Goal: Task Accomplishment & Management: Manage account settings

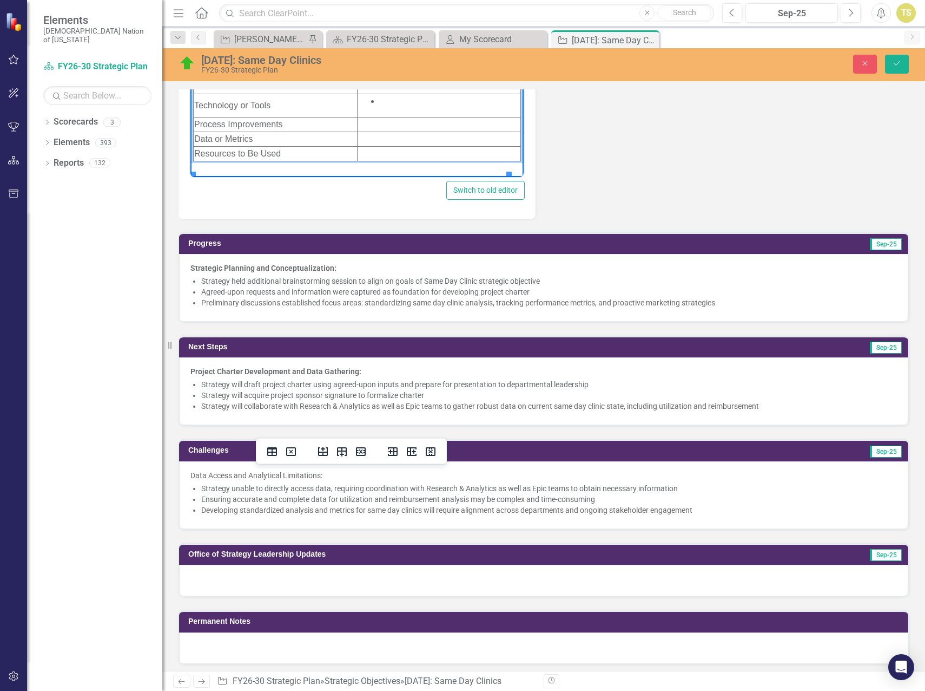
scroll to position [451, 0]
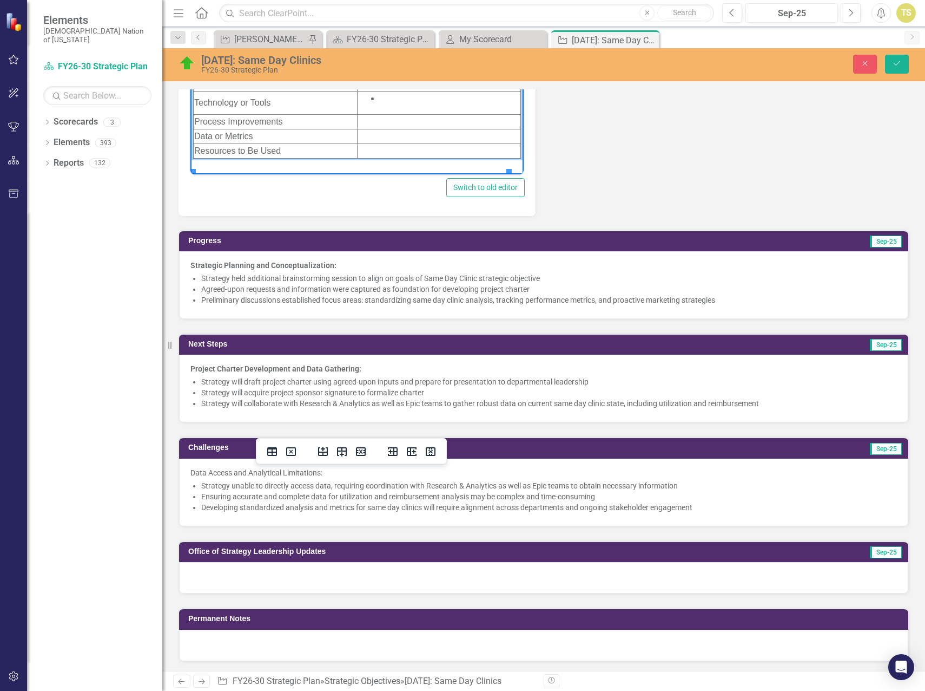
drag, startPoint x: 204, startPoint y: -3, endPoint x: 591, endPoint y: 294, distance: 487.8
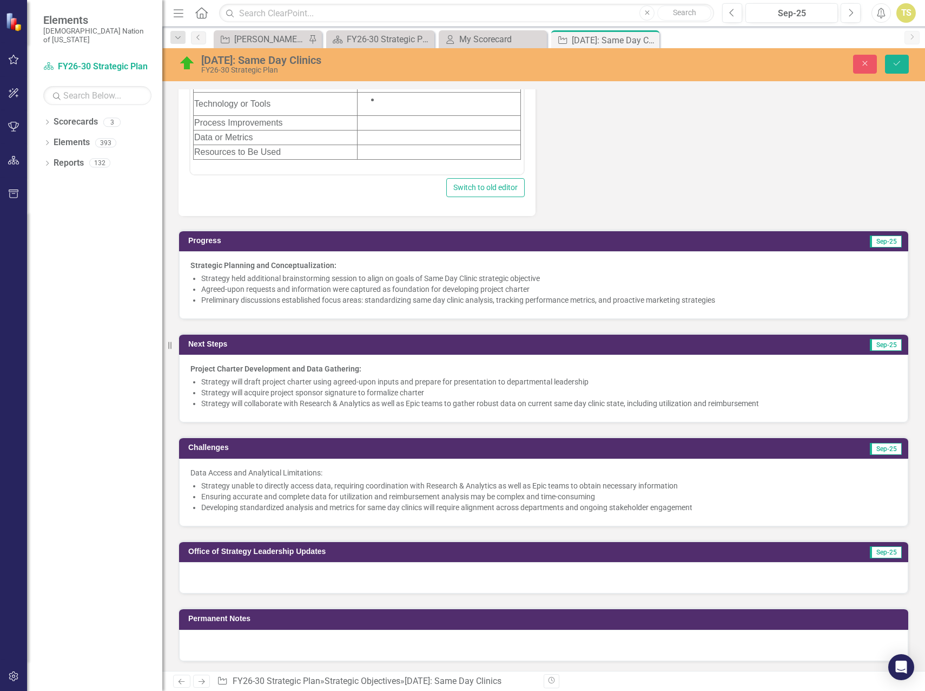
click at [654, 128] on div "Start Date 10/1/24 In Scope Paragraph To open the popup, press Shift+Enter To o…" at bounding box center [543, 28] width 747 height 375
click at [902, 64] on button "Save" at bounding box center [897, 64] width 24 height 19
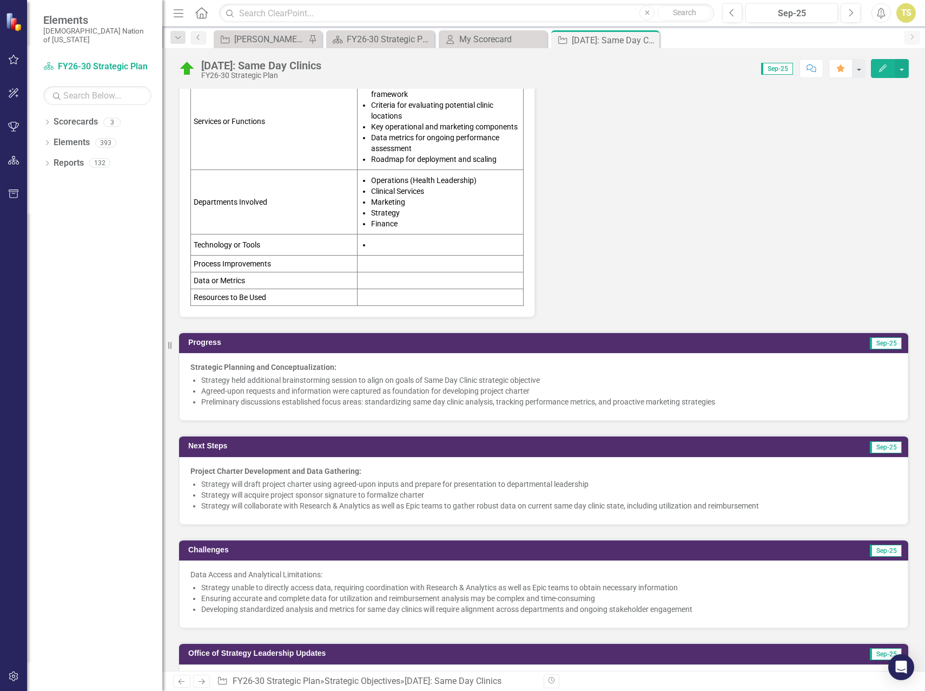
scroll to position [186, 0]
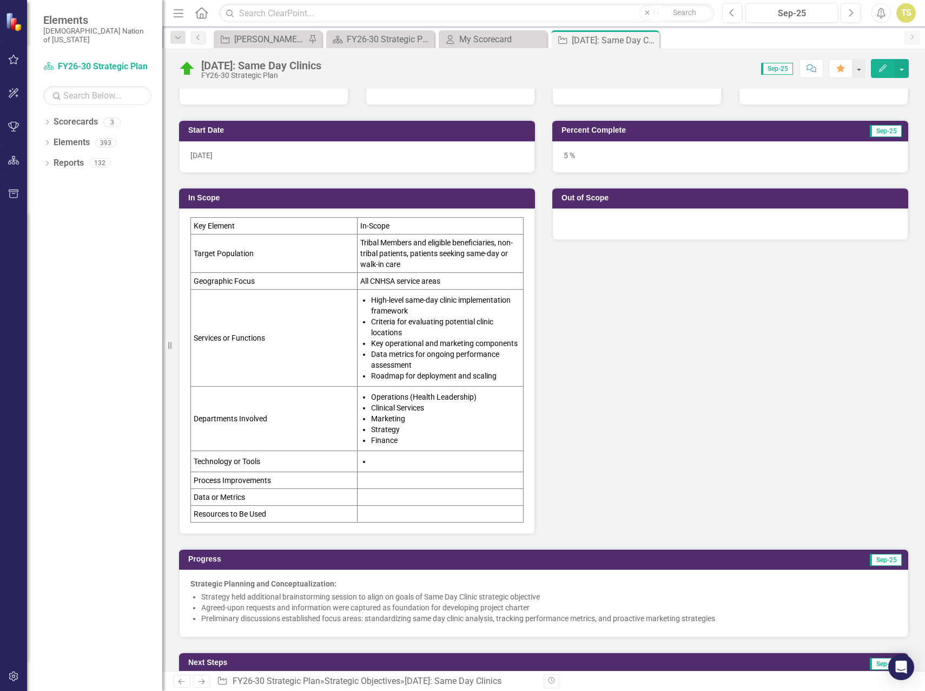
click at [371, 457] on li at bounding box center [446, 461] width 150 height 11
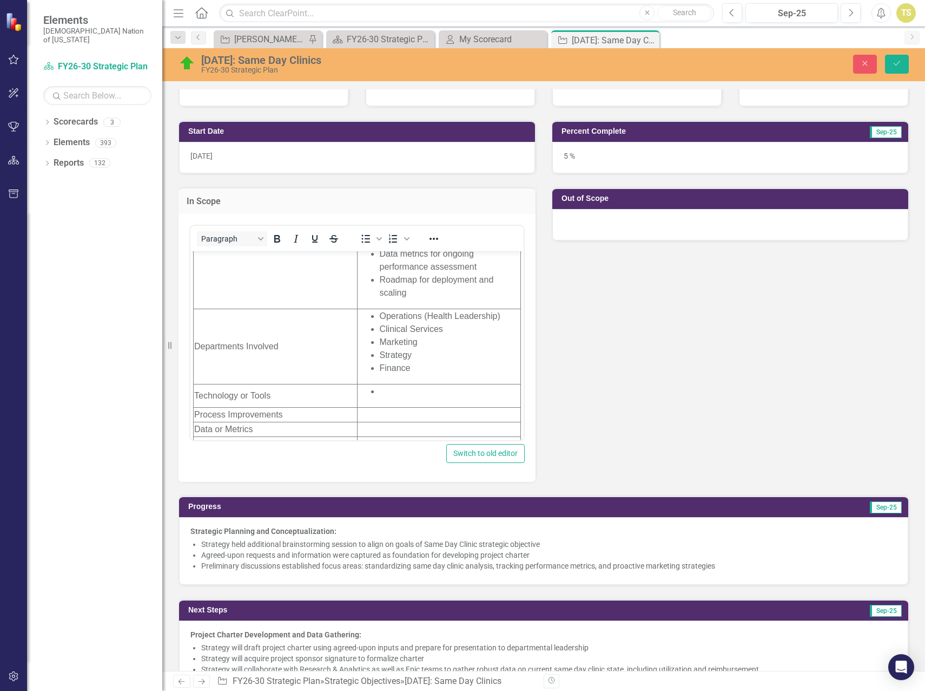
scroll to position [182, 0]
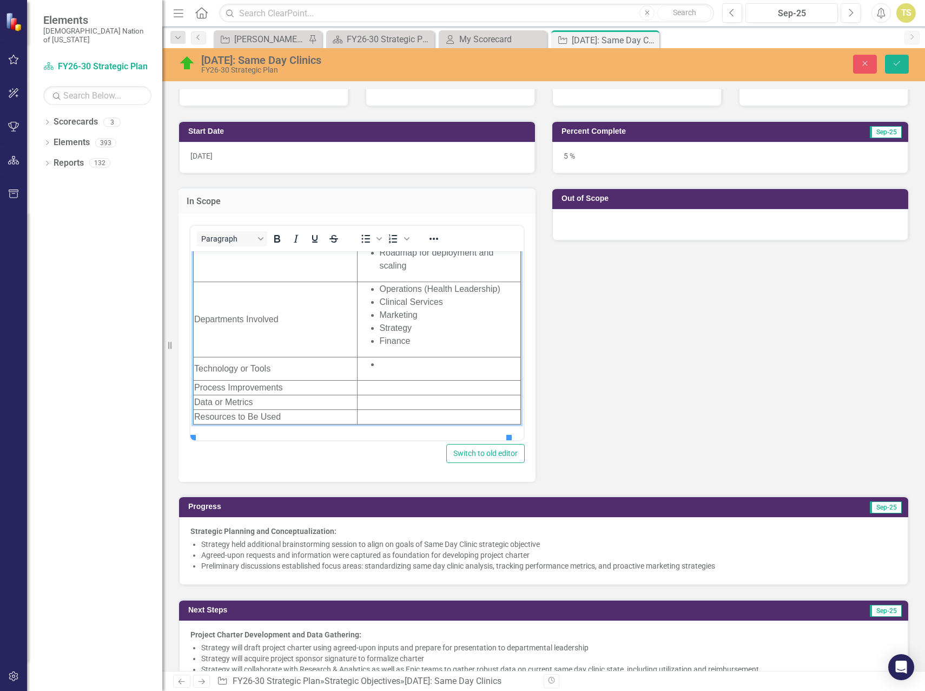
click at [380, 370] on li "Rich Text Area. Press ALT-0 for help." at bounding box center [450, 363] width 141 height 13
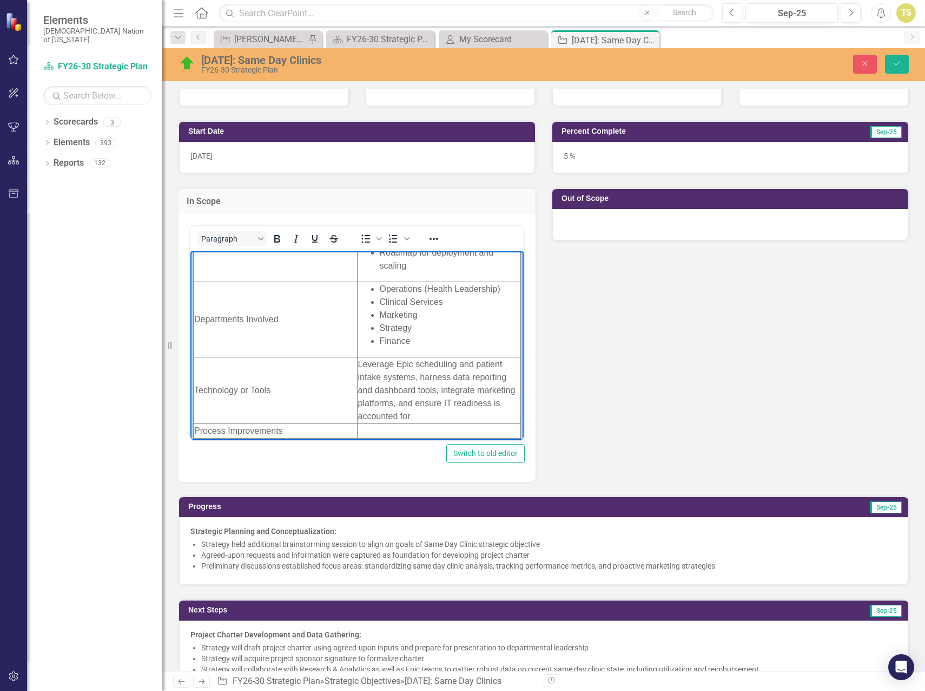
scroll to position [226, 0]
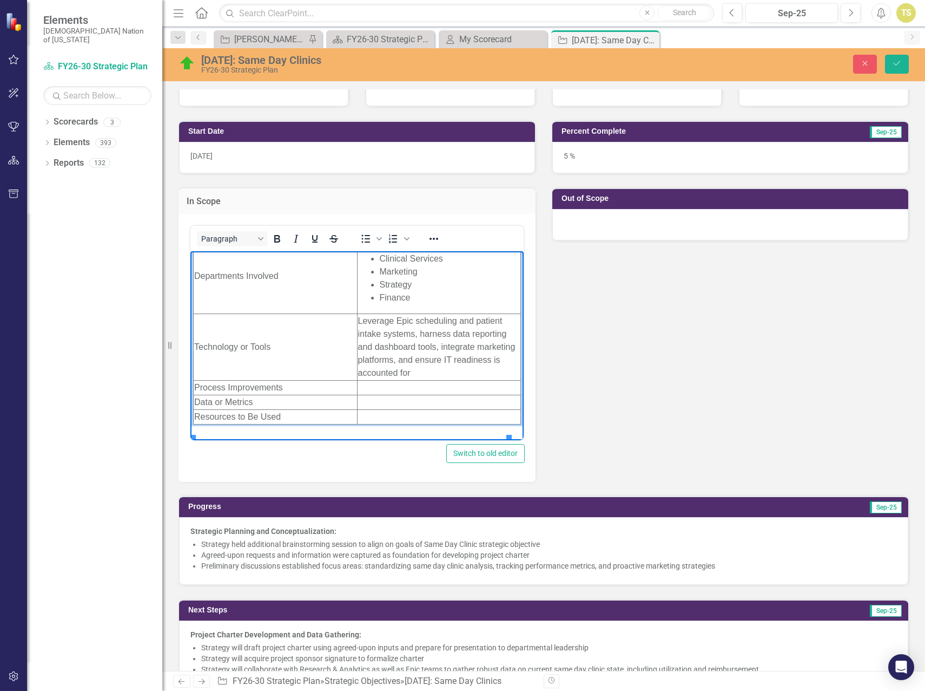
click at [385, 395] on td "Rich Text Area. Press ALT-0 for help." at bounding box center [439, 387] width 164 height 15
click at [392, 395] on td "Rich Text Area. Press ALT-0 for help." at bounding box center [439, 387] width 164 height 15
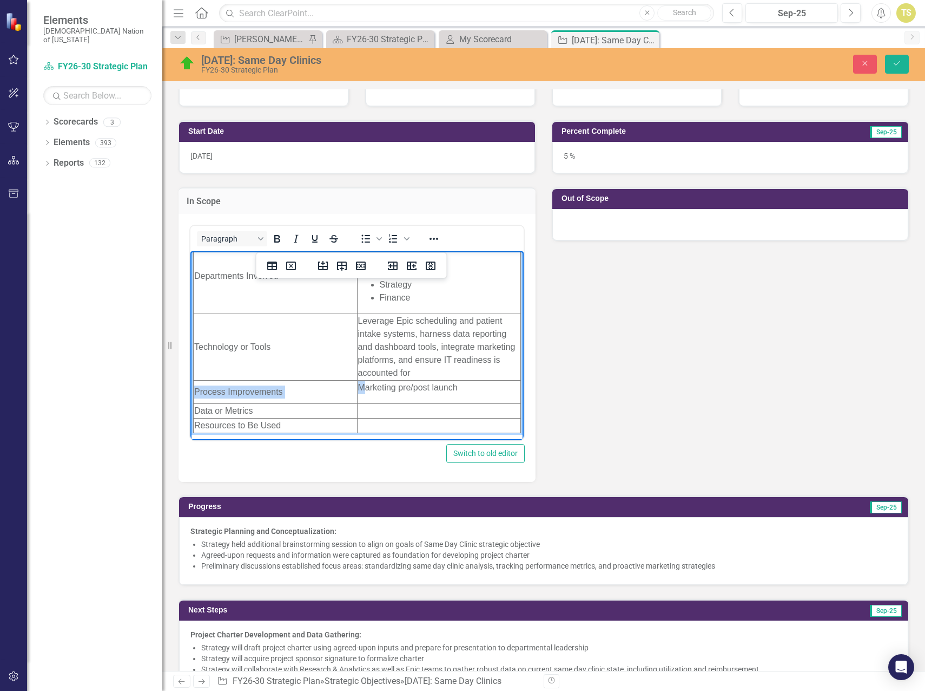
drag, startPoint x: 454, startPoint y: 400, endPoint x: 357, endPoint y: 400, distance: 97.4
click at [358, 393] on p "Marketing pre/post launch" at bounding box center [439, 386] width 162 height 13
click at [405, 393] on p "Marketing pre/post launch" at bounding box center [439, 386] width 162 height 13
drag, startPoint x: 457, startPoint y: 401, endPoint x: 353, endPoint y: 402, distance: 103.4
click at [358, 393] on p "Marketing pre/post launch" at bounding box center [439, 386] width 162 height 13
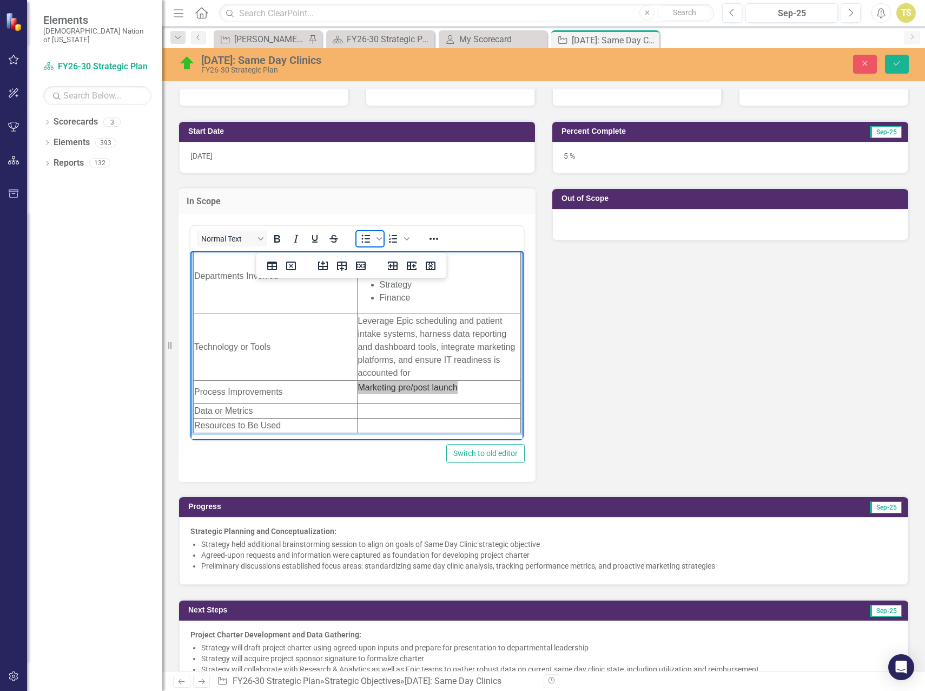
click at [365, 244] on icon "Bullet list" at bounding box center [365, 238] width 13 height 13
click at [484, 393] on li "Marketing pre/post launch" at bounding box center [450, 386] width 141 height 13
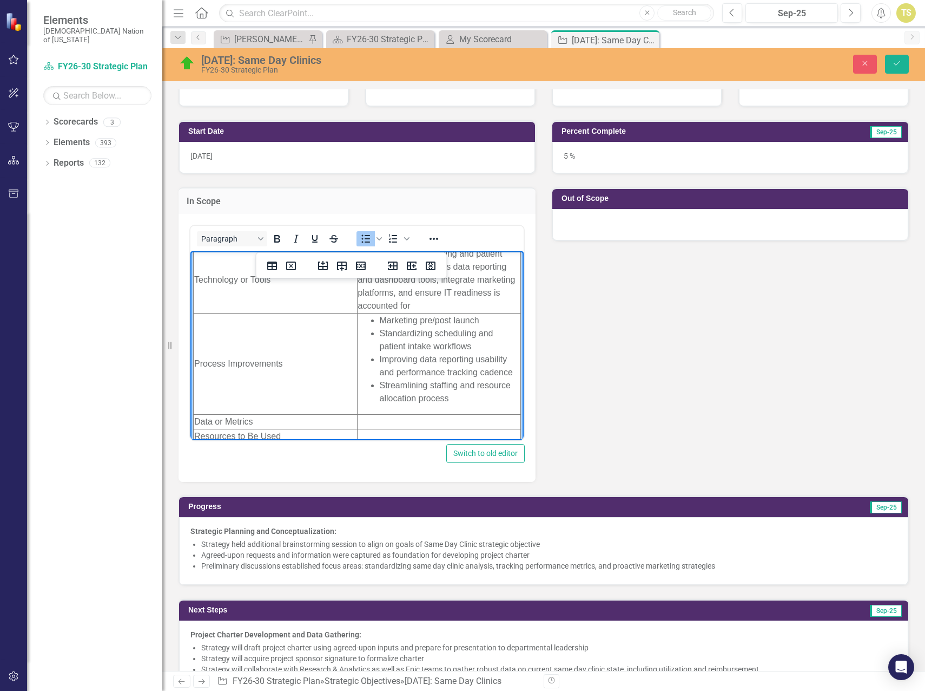
scroll to position [312, 0]
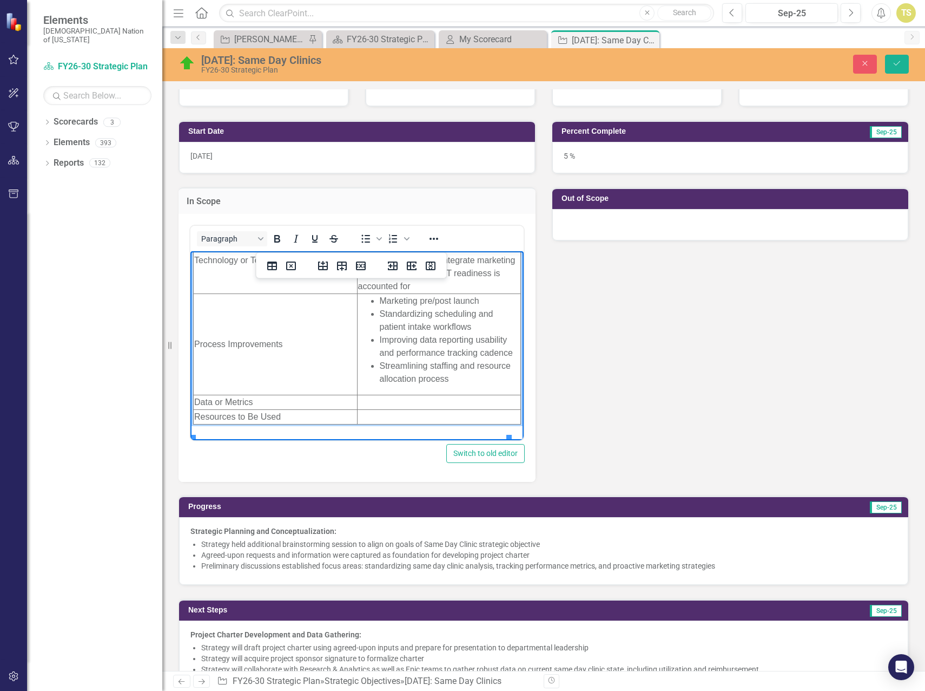
click at [380, 409] on td "Rich Text Area. Press ALT-0 for help." at bounding box center [439, 402] width 164 height 15
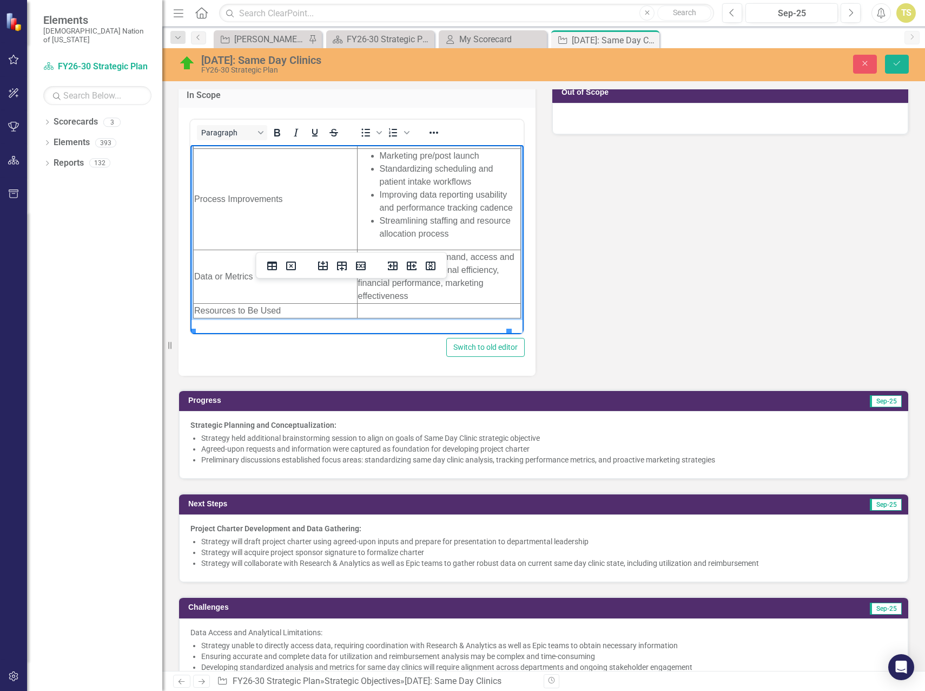
scroll to position [294, 0]
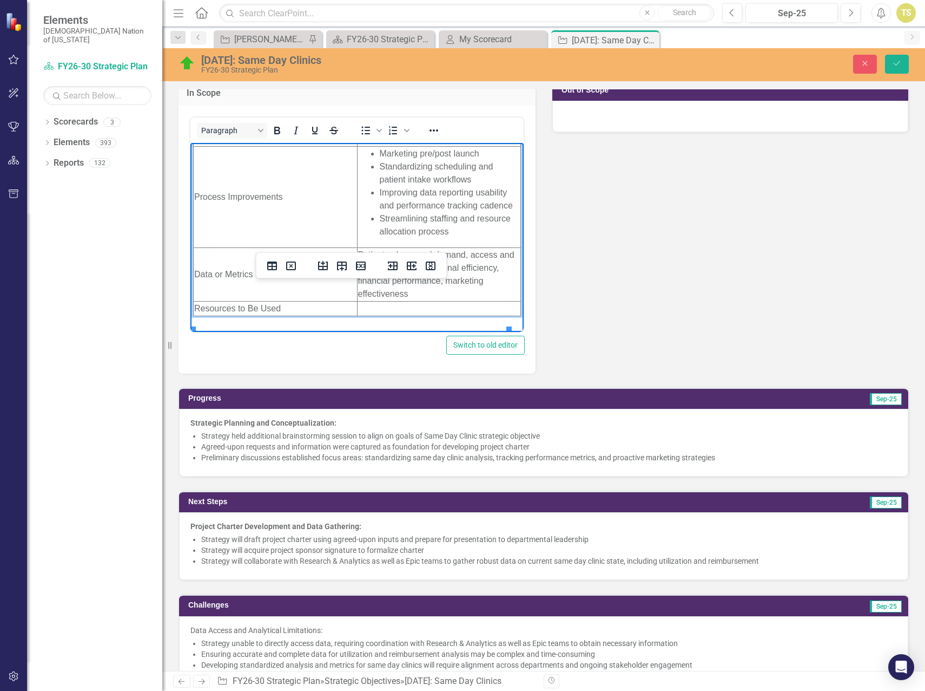
click at [370, 316] on td "Rich Text Area. Press ALT-0 for help." at bounding box center [439, 308] width 164 height 15
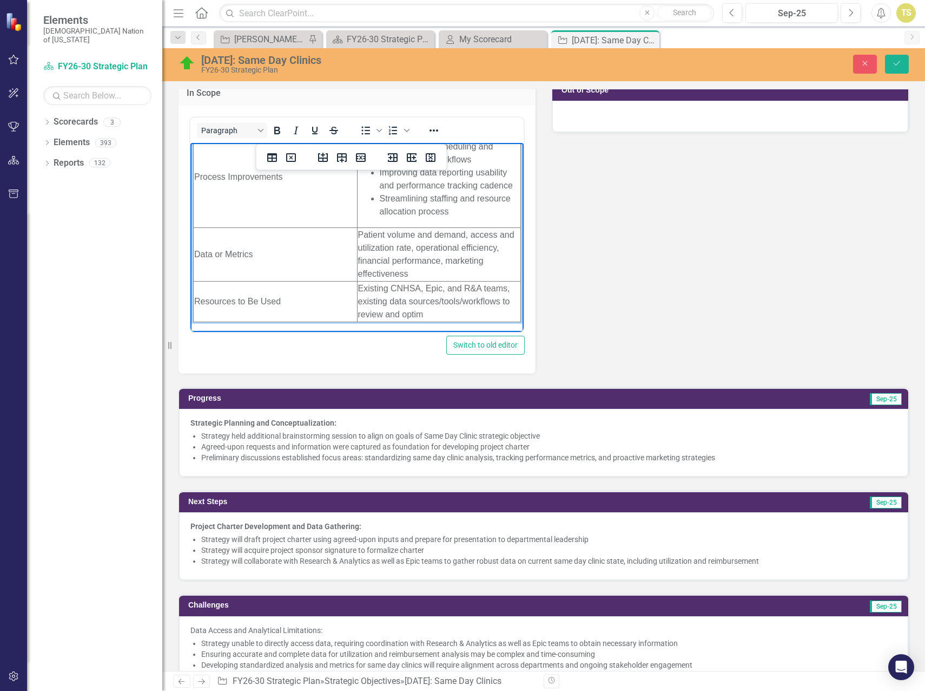
scroll to position [377, 0]
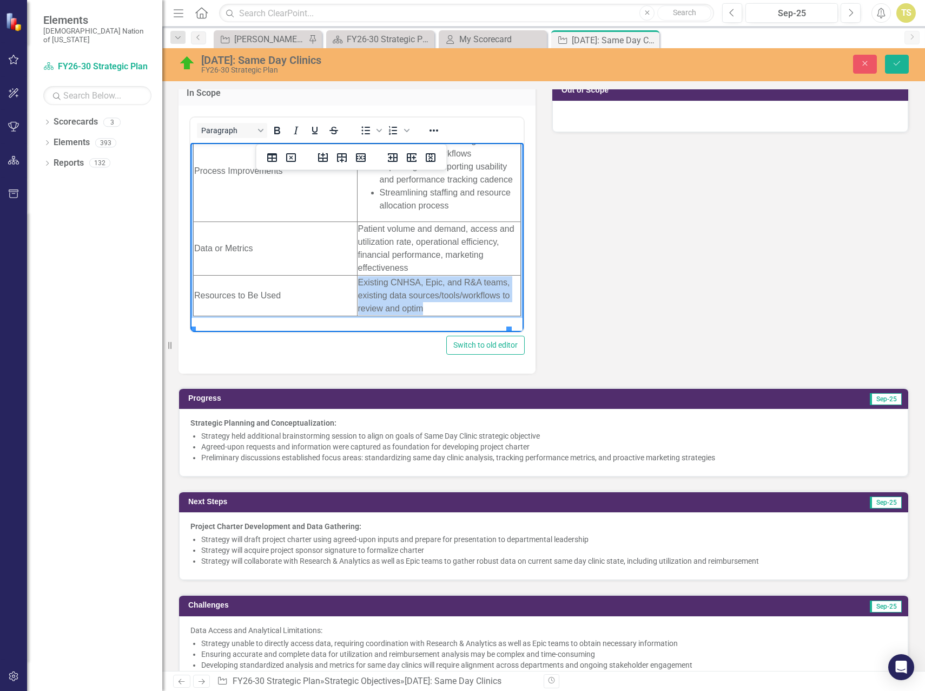
drag, startPoint x: 421, startPoint y: 326, endPoint x: 351, endPoint y: 294, distance: 77.0
click at [351, 294] on html "Key Element In-Scope Target Population Tribal Members and eligible beneficiarie…" at bounding box center [356, 41] width 333 height 553
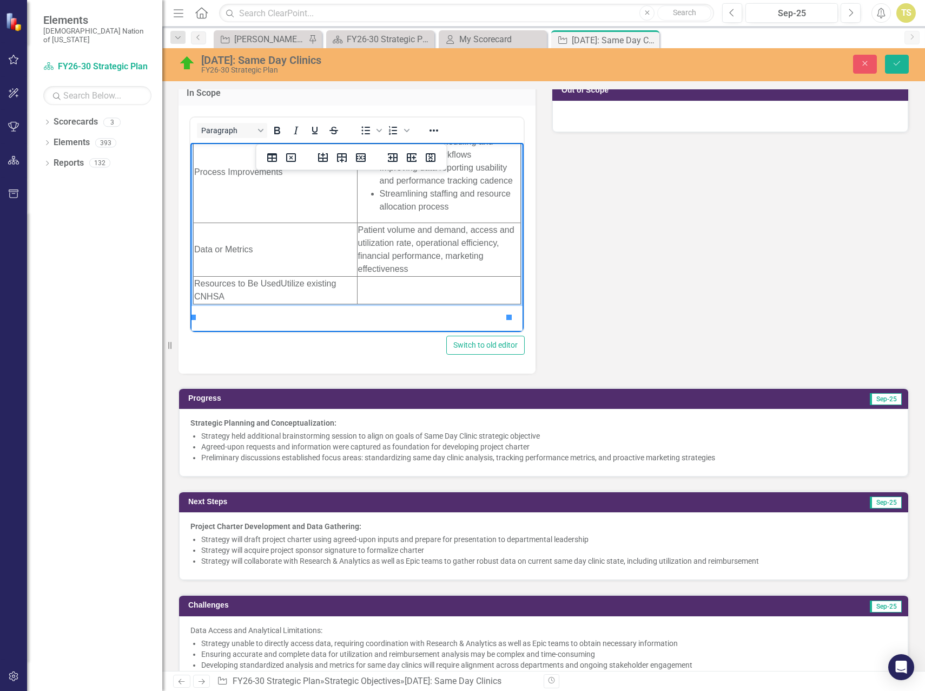
scroll to position [364, 0]
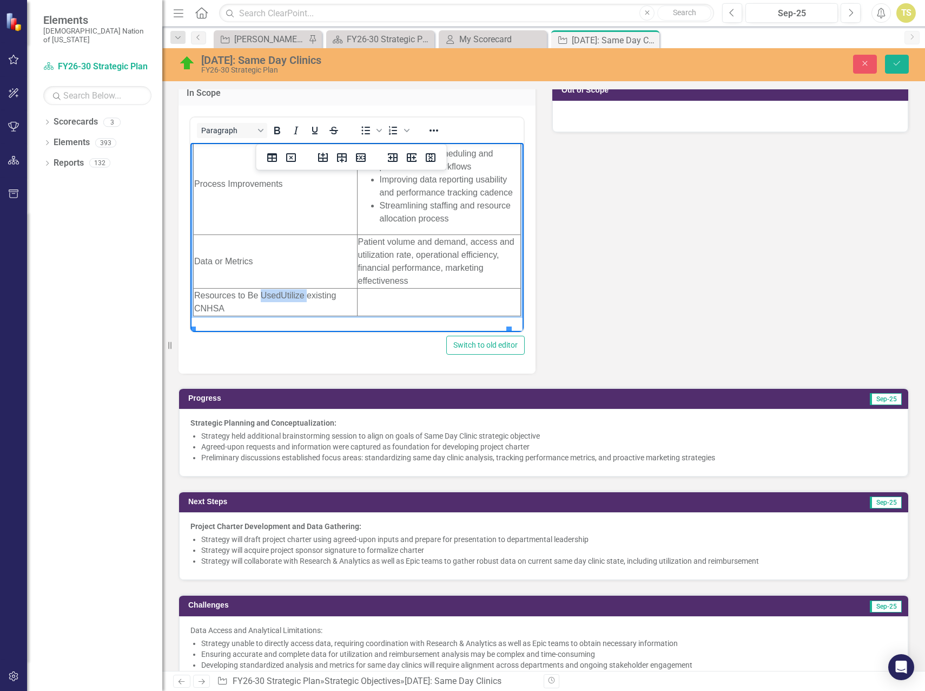
drag, startPoint x: 306, startPoint y: 309, endPoint x: 260, endPoint y: 307, distance: 45.5
click at [260, 307] on td "Resources to Be UsedUtilize existing CNHSA" at bounding box center [276, 302] width 164 height 28
drag, startPoint x: 323, startPoint y: 323, endPoint x: 281, endPoint y: 312, distance: 43.6
click at [281, 312] on td "Resources to Be UsedUtilize existing CNHSA" at bounding box center [276, 302] width 164 height 28
copy td "Utilize existing CNHSA"
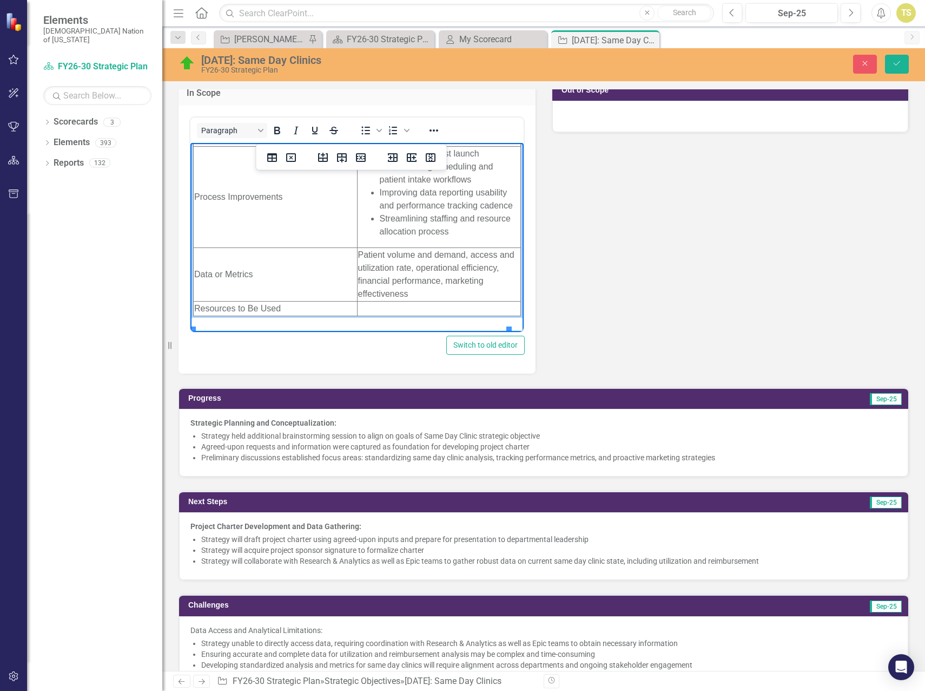
scroll to position [351, 0]
click at [381, 316] on td "Rich Text Area. Press ALT-0 for help." at bounding box center [439, 308] width 164 height 15
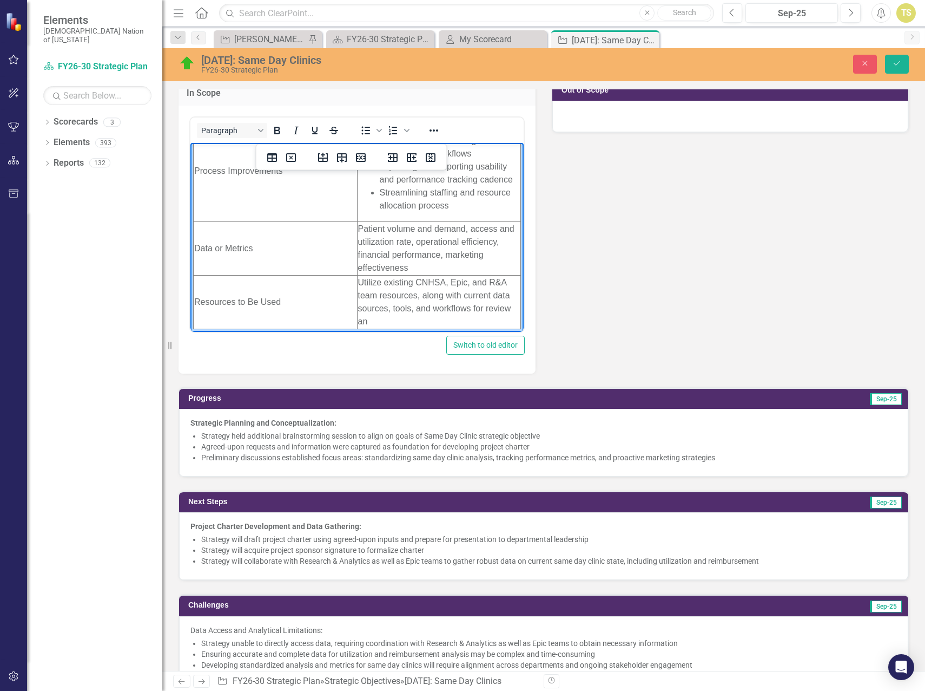
scroll to position [384, 0]
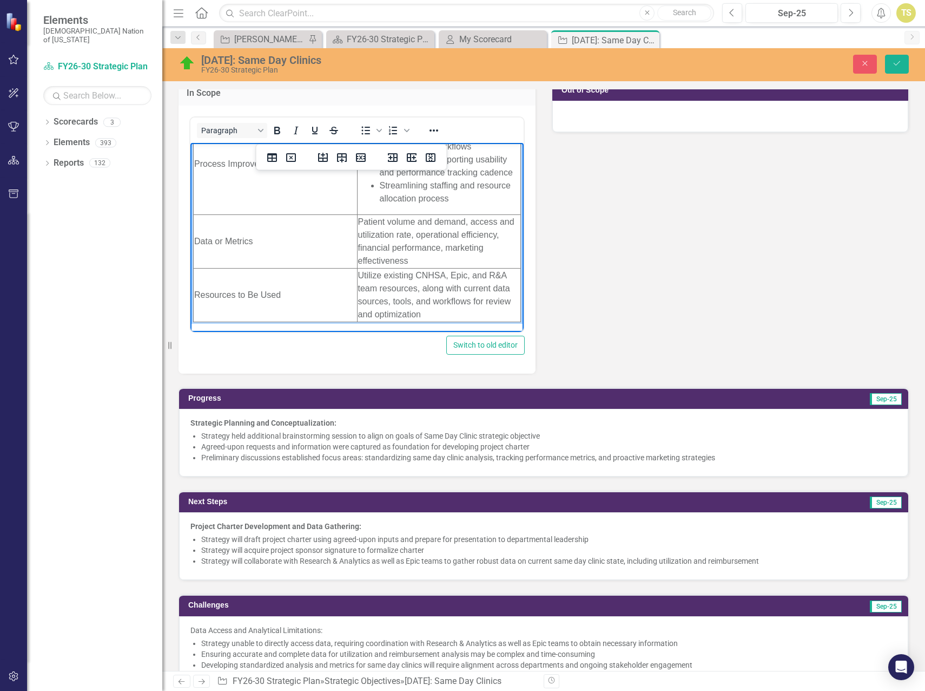
click at [653, 282] on div "Start Date 10/1/24 In Scope Paragraph To open the popup, press Shift+Enter To o…" at bounding box center [543, 185] width 747 height 375
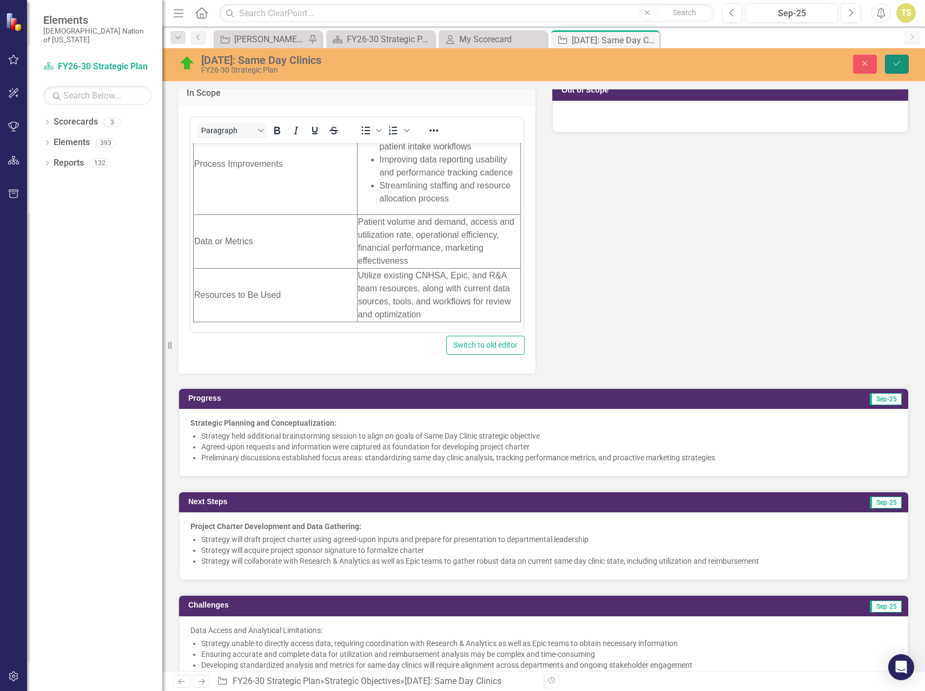
click at [896, 64] on icon "Save" at bounding box center [897, 64] width 10 height 8
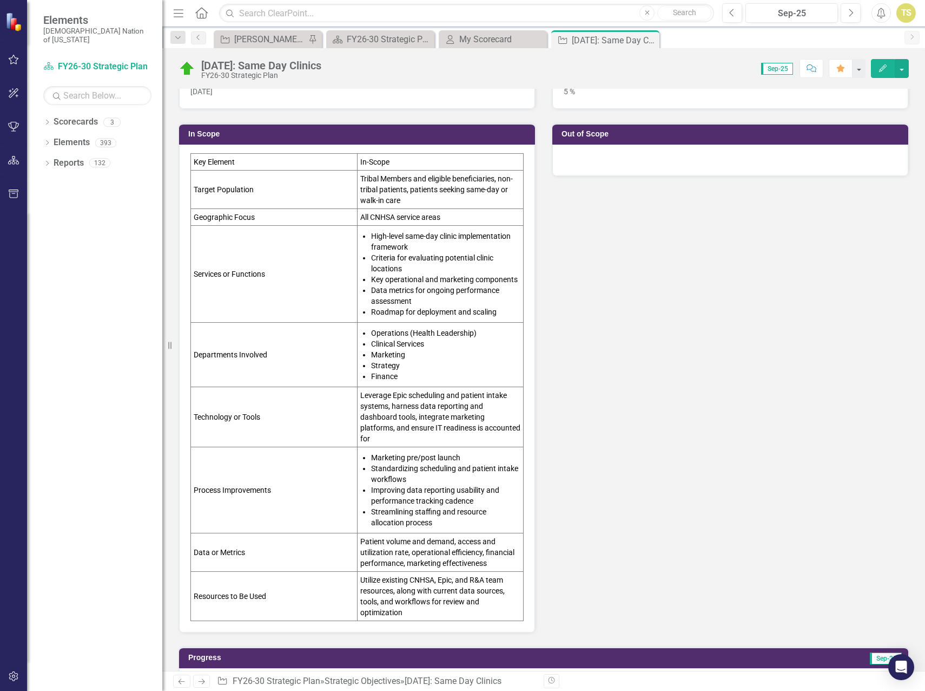
scroll to position [162, 0]
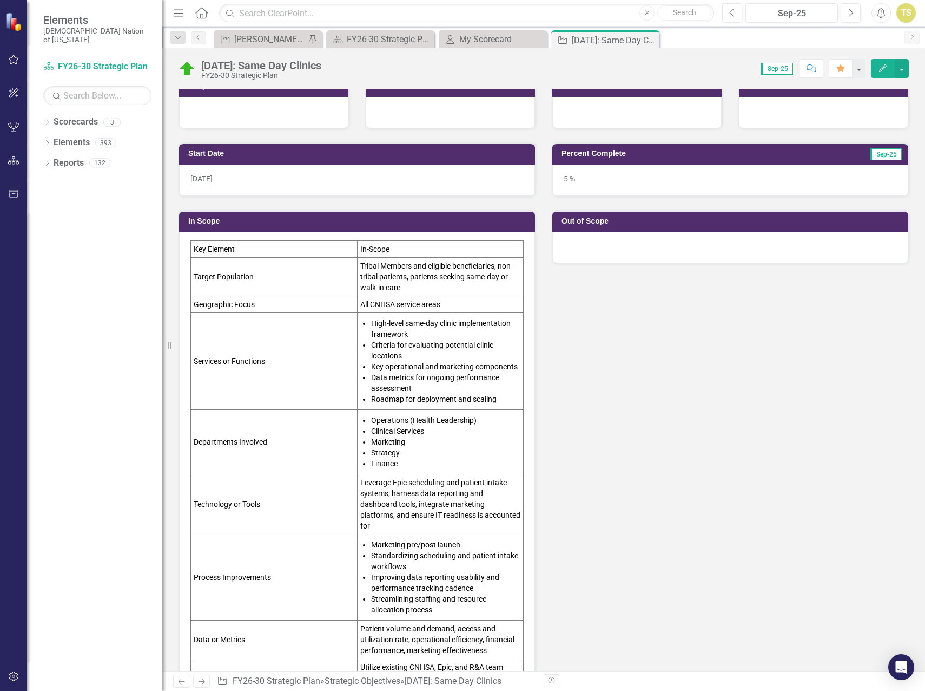
click at [596, 246] on div at bounding box center [731, 247] width 356 height 31
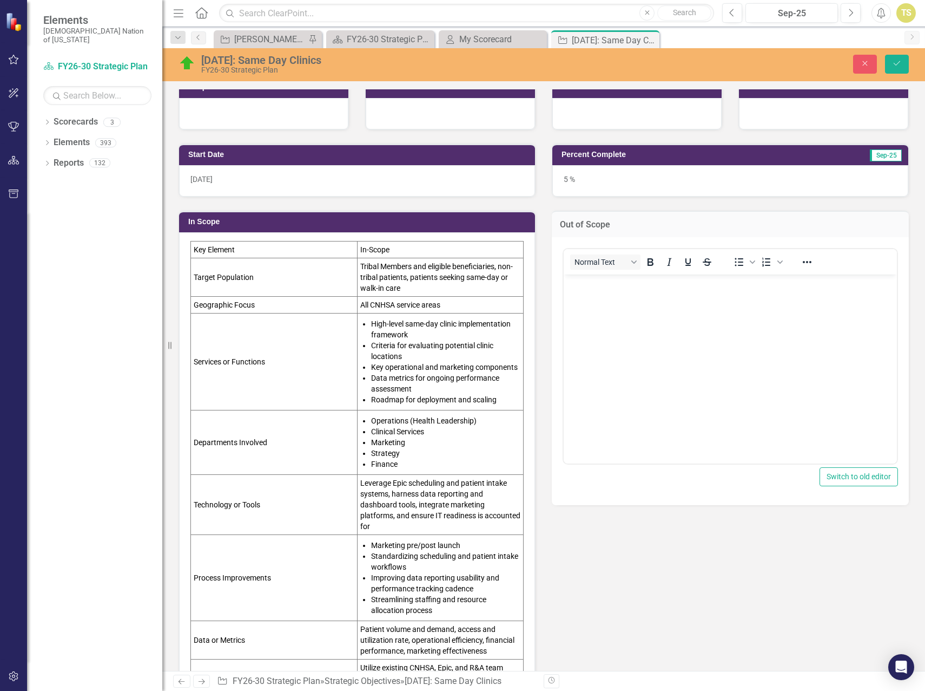
scroll to position [0, 0]
click at [336, 412] on td "Departments Involved" at bounding box center [274, 442] width 167 height 64
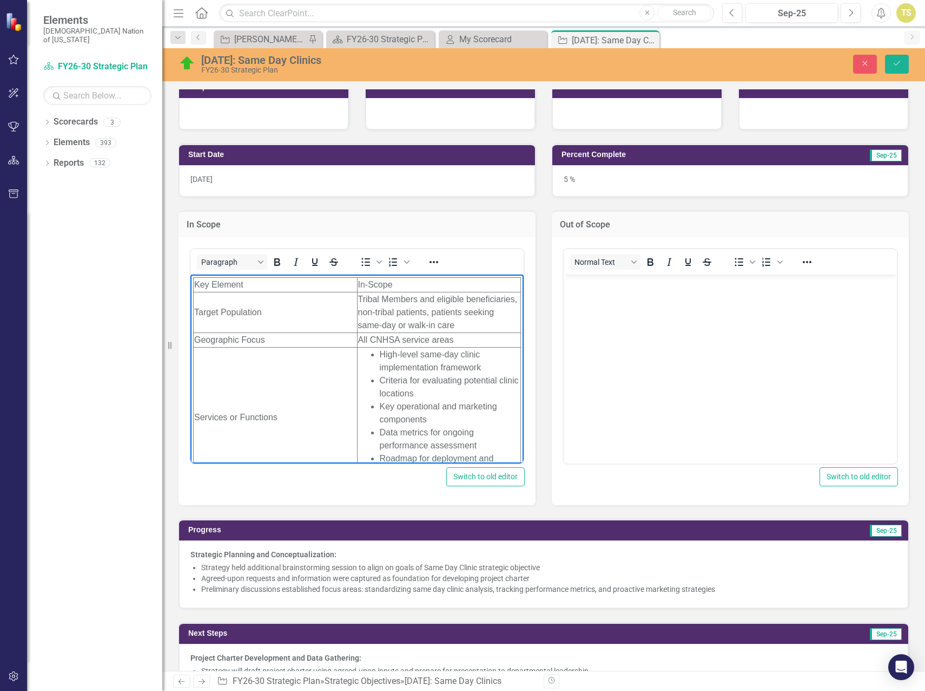
click at [283, 369] on td "Services or Functions" at bounding box center [276, 417] width 164 height 140
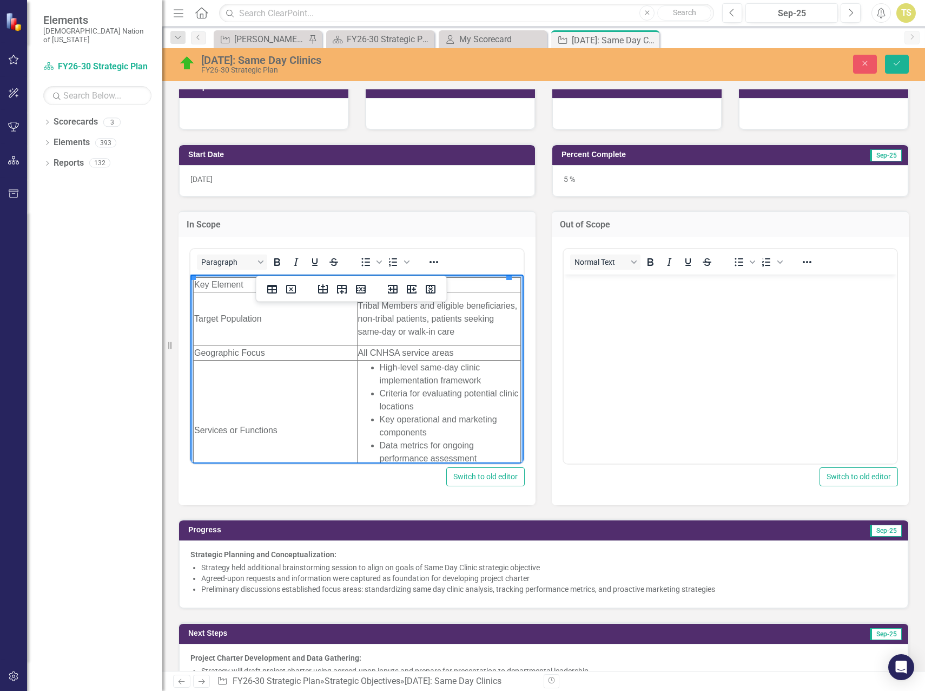
click at [613, 294] on body "Rich Text Area. Press ALT-0 for help." at bounding box center [730, 355] width 333 height 162
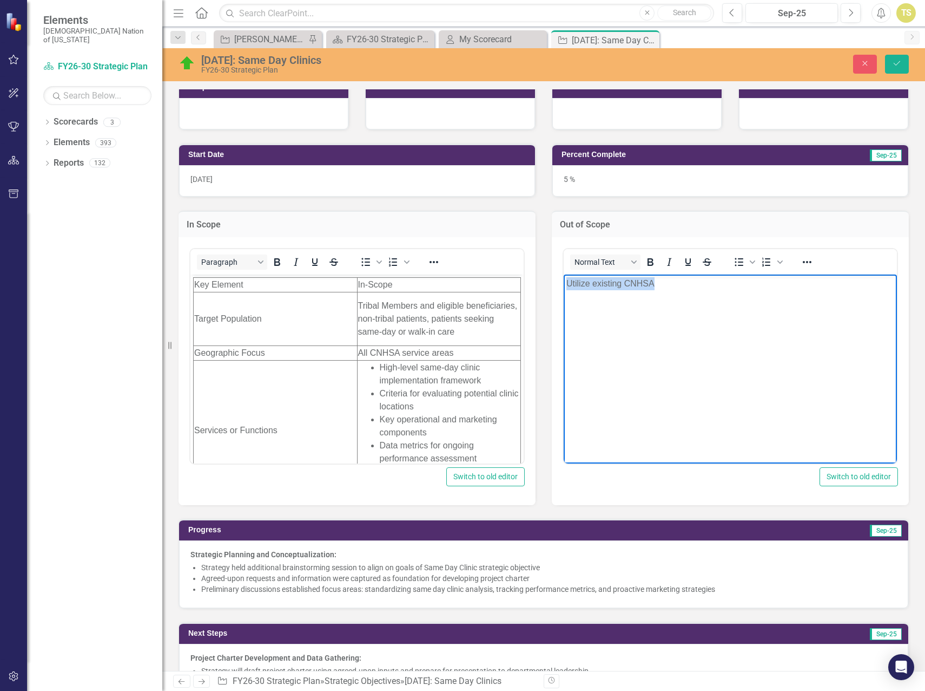
drag, startPoint x: 652, startPoint y: 290, endPoint x: 1101, endPoint y: 561, distance: 524.7
click at [564, 287] on html "Utilize existing CNHSA" at bounding box center [730, 355] width 333 height 162
click at [361, 295] on td "Tribal Members and eligible beneficiaries, non-tribal patients, patients seekin…" at bounding box center [439, 319] width 164 height 54
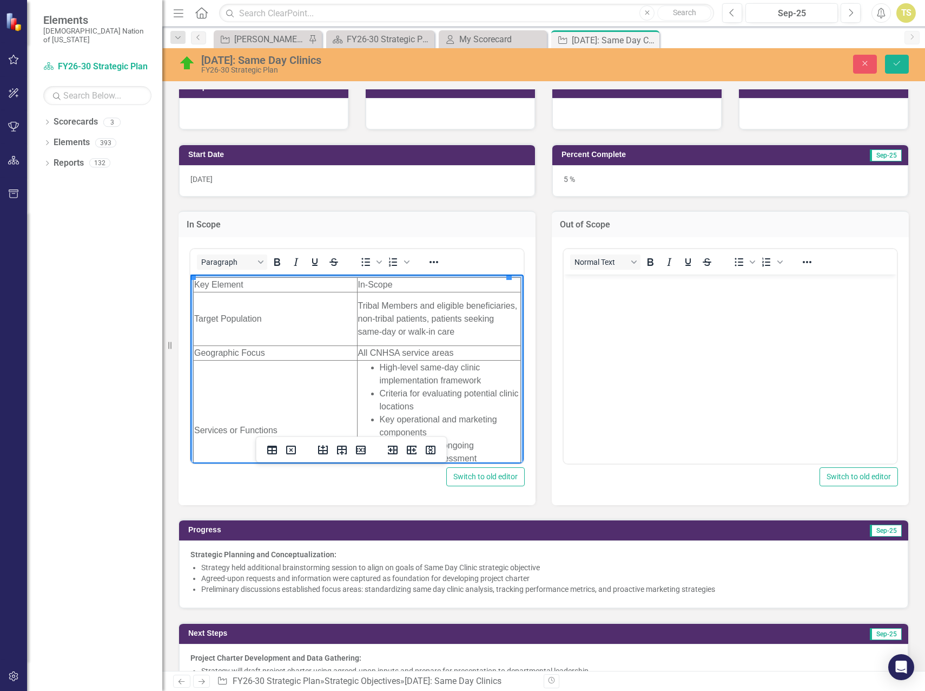
click at [688, 291] on body "Rich Text Area. Press ALT-0 for help." at bounding box center [730, 355] width 333 height 162
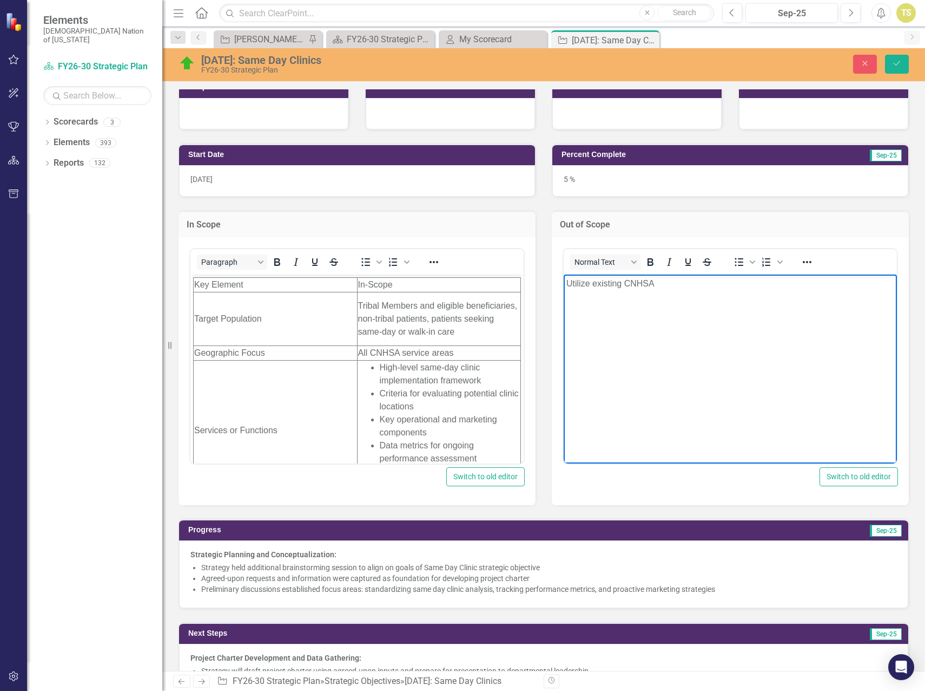
drag, startPoint x: 684, startPoint y: 291, endPoint x: 569, endPoint y: 286, distance: 114.8
click at [569, 286] on body "Utilize existing CNHSA" at bounding box center [730, 355] width 333 height 162
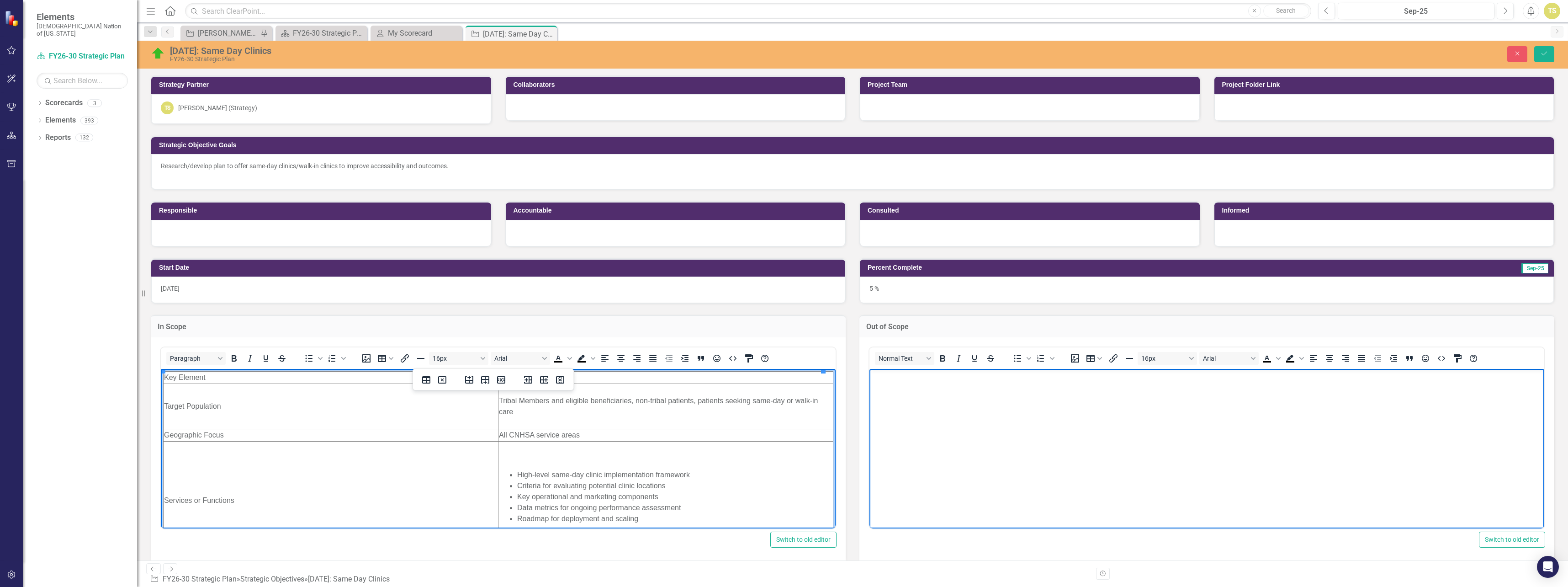
click at [562, 418] on td "Tribal Members and eligible beneficiaries, non-tribal patients, patients seekin…" at bounding box center [665, 406] width 335 height 46
drag, startPoint x: 617, startPoint y: 383, endPoint x: 605, endPoint y: 387, distance: 12.6
click at [605, 387] on td "Tribal Members and eligible beneficiaries, non-tribal patients, patients seekin…" at bounding box center [665, 406] width 335 height 46
click at [605, 372] on td "In-Scope" at bounding box center [665, 377] width 335 height 13
click at [252, 388] on td "Target Population" at bounding box center [331, 406] width 335 height 46
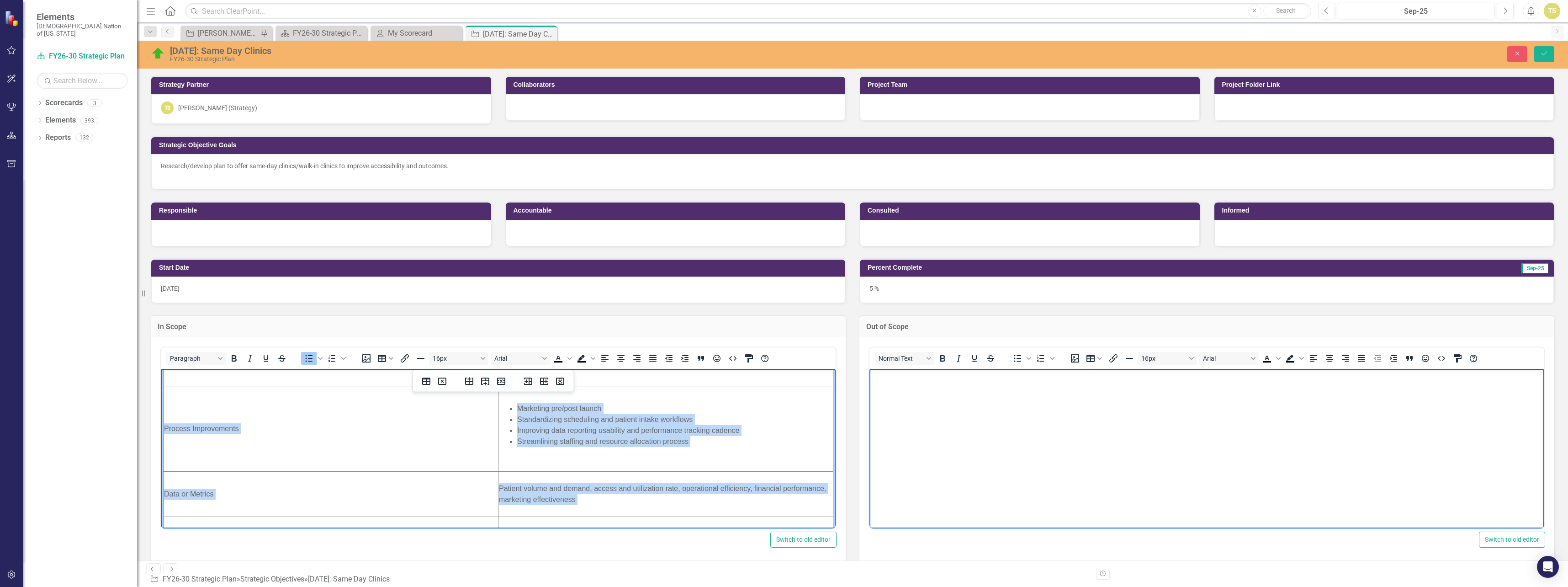
scroll to position [329, 0]
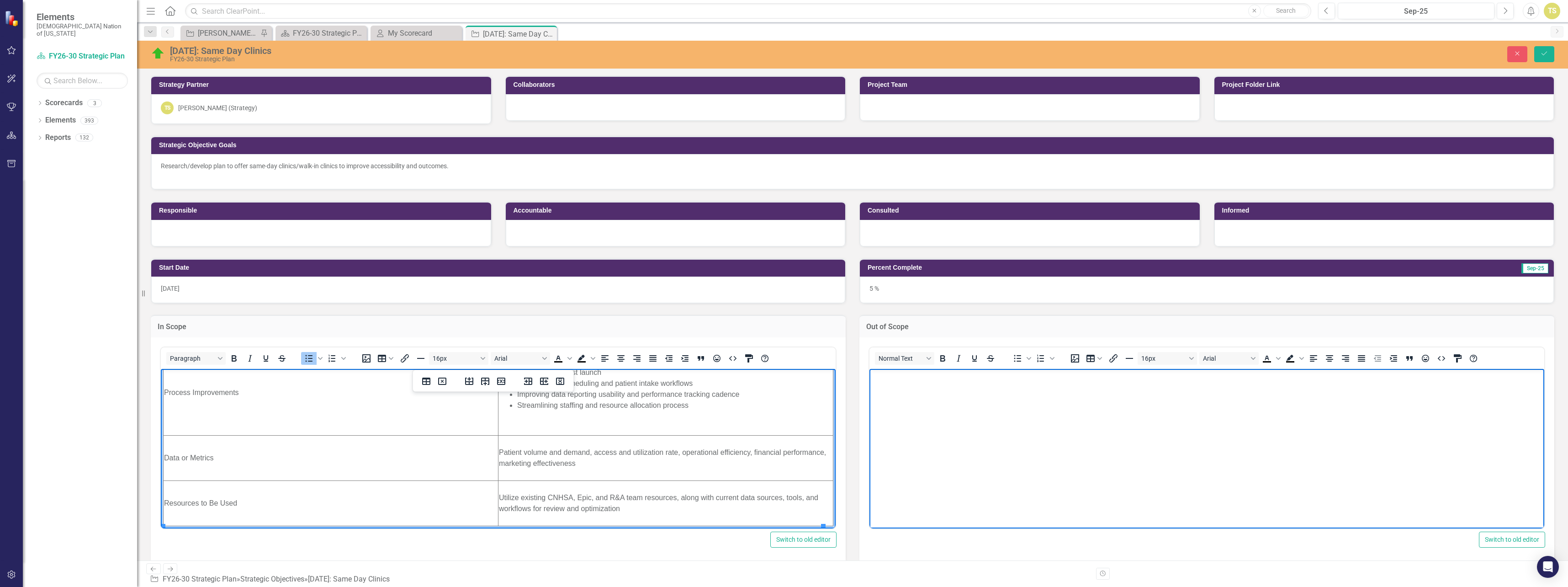
drag, startPoint x: 169, startPoint y: 378, endPoint x: 647, endPoint y: 530, distance: 501.6
click at [647, 528] on html "Key Element In-Scope Target Population Tribal Members and eligible beneficiarie…" at bounding box center [497, 283] width 675 height 489
copy table "Key Element In-Scope Target Population Tribal Members and eligible beneficiarie…"
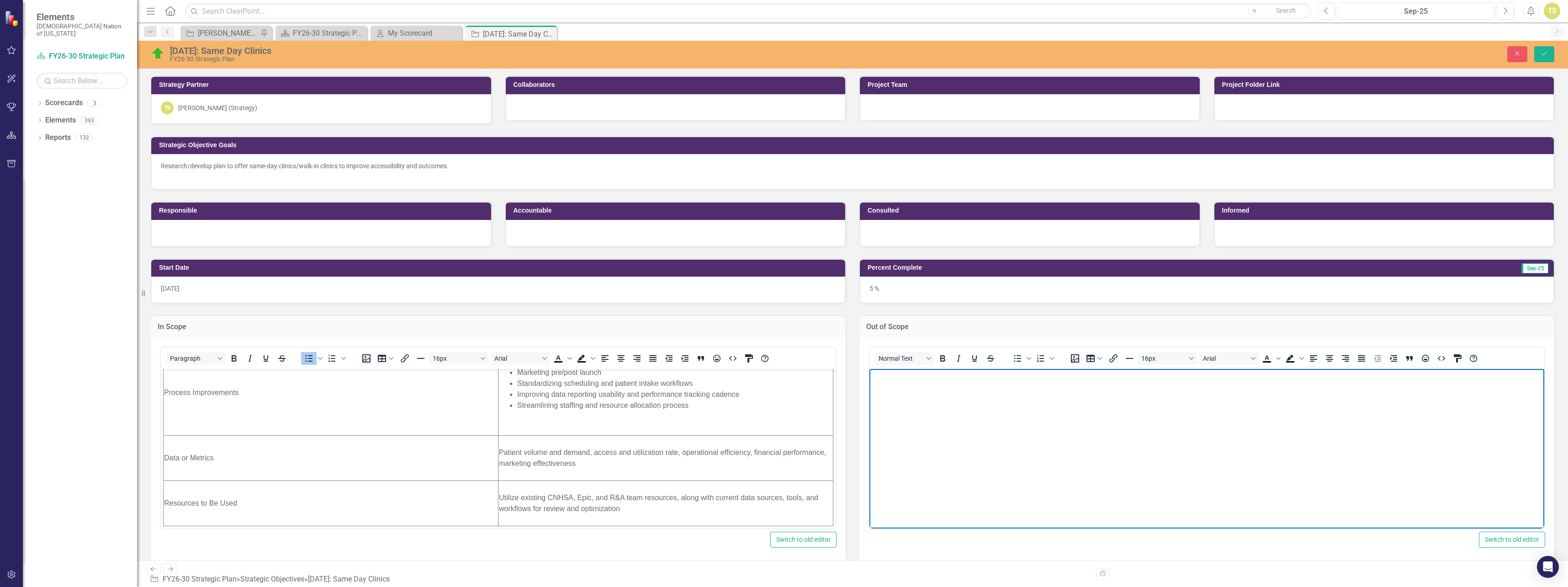
click at [781, 389] on body "Rich Text Area. Press ALT-0 for help." at bounding box center [1207, 437] width 675 height 137
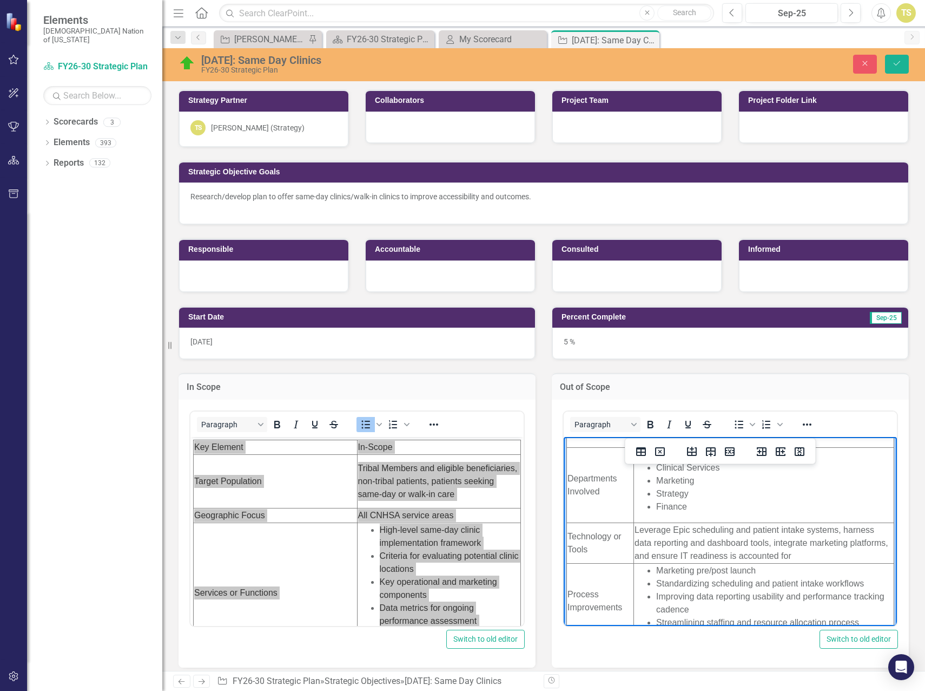
scroll to position [0, 0]
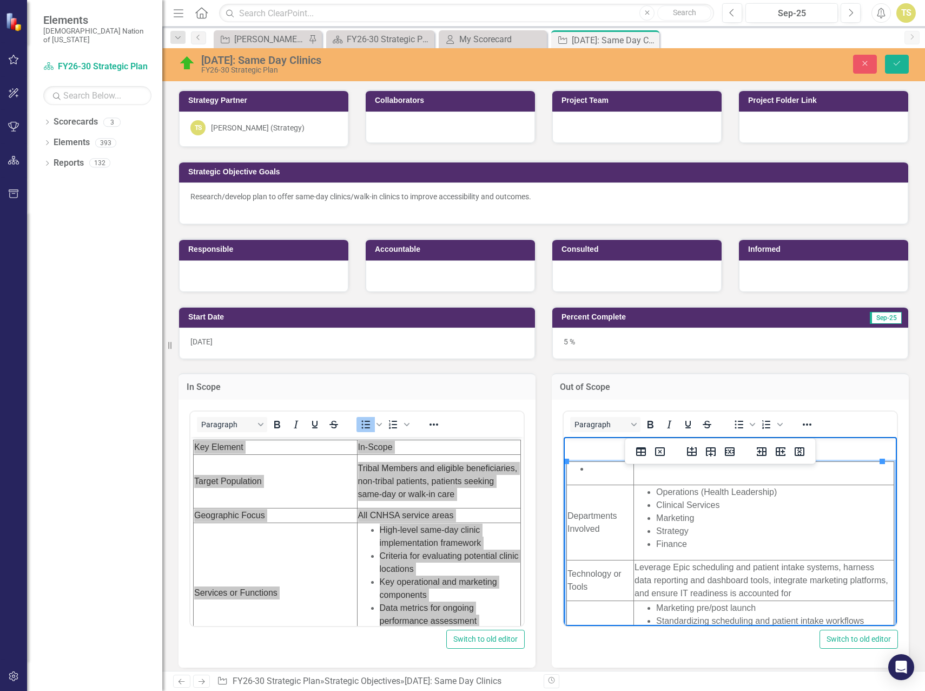
click at [628, 523] on td "Departments Involved" at bounding box center [600, 521] width 67 height 75
click at [614, 478] on td "Rich Text Area. Press ALT-0 for help." at bounding box center [600, 472] width 67 height 23
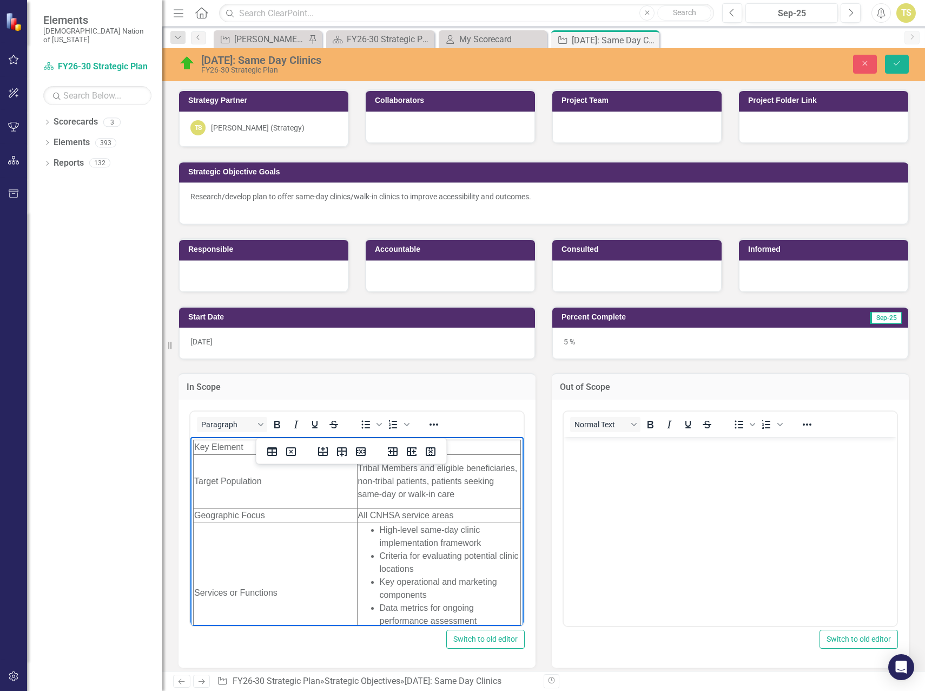
click at [270, 468] on td "Target Population" at bounding box center [276, 481] width 164 height 54
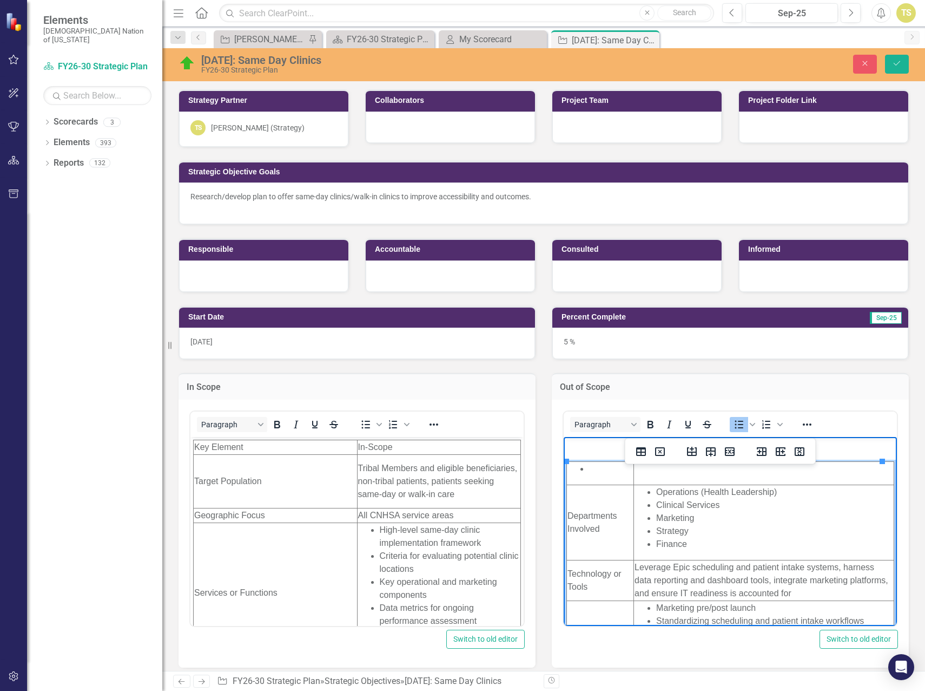
click at [712, 535] on li "Strategy" at bounding box center [774, 530] width 237 height 13
click at [625, 523] on td "Departments Involved" at bounding box center [600, 521] width 67 height 75
click at [590, 489] on td "Departments Involved" at bounding box center [601, 521] width 69 height 75
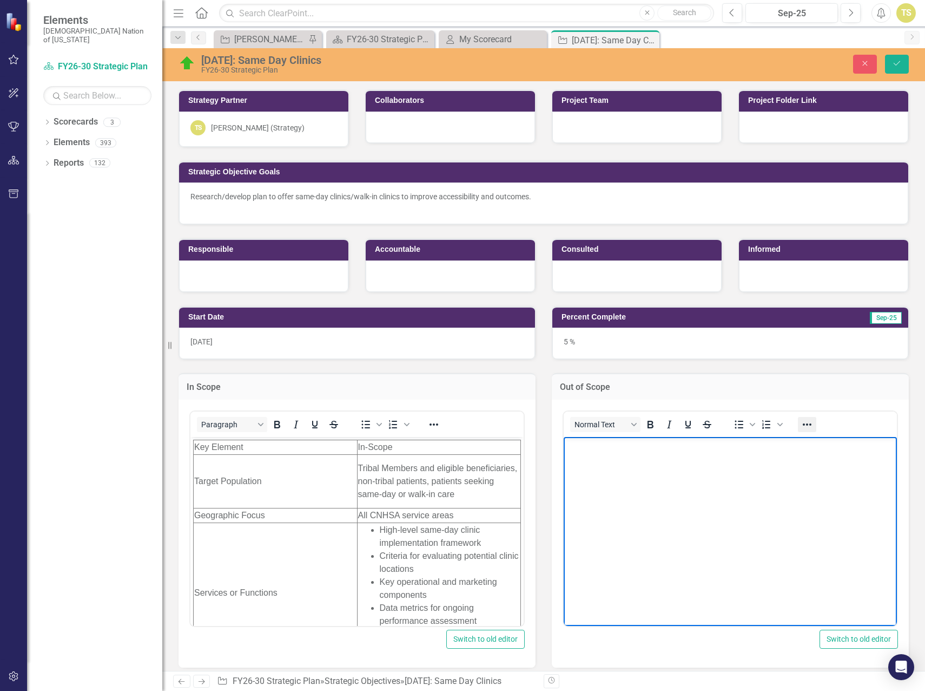
click at [801, 426] on icon "Reveal or hide additional toolbar items" at bounding box center [807, 424] width 13 height 13
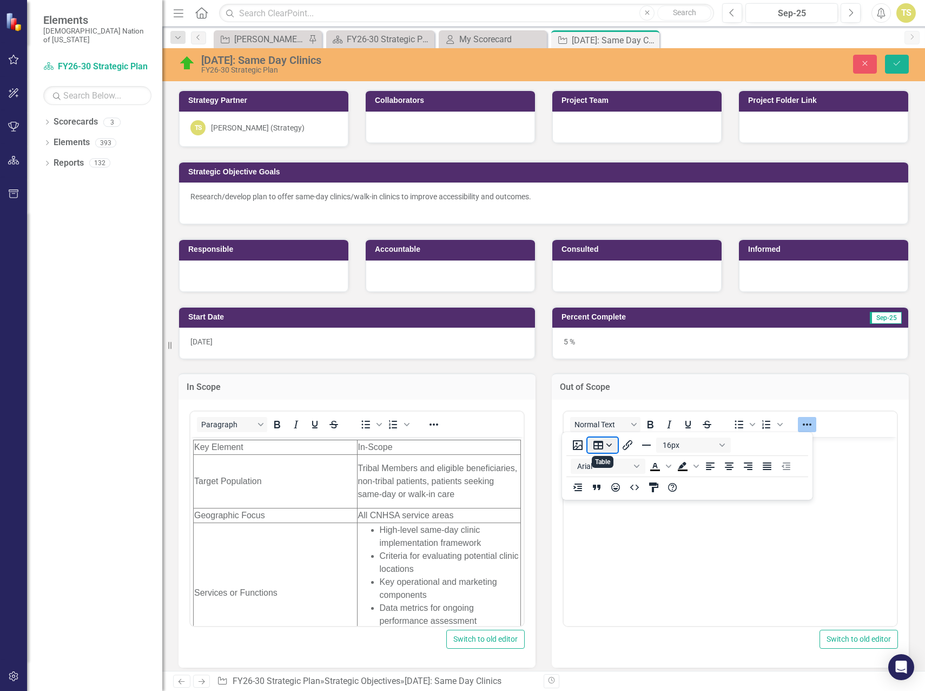
click at [609, 445] on button "Table" at bounding box center [603, 444] width 30 height 15
click at [682, 534] on div "2 columns, 9 rows" at bounding box center [684, 533] width 9 height 9
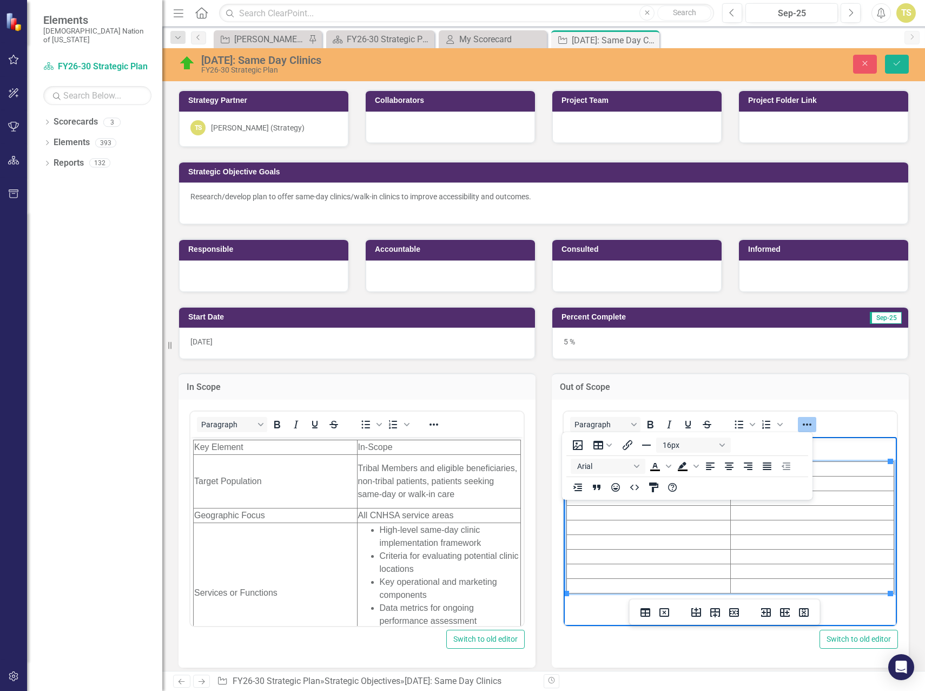
click at [711, 544] on td "Rich Text Area. Press ALT-0 for help." at bounding box center [649, 541] width 164 height 15
click at [805, 425] on icon "Reveal or hide additional toolbar items" at bounding box center [807, 424] width 13 height 13
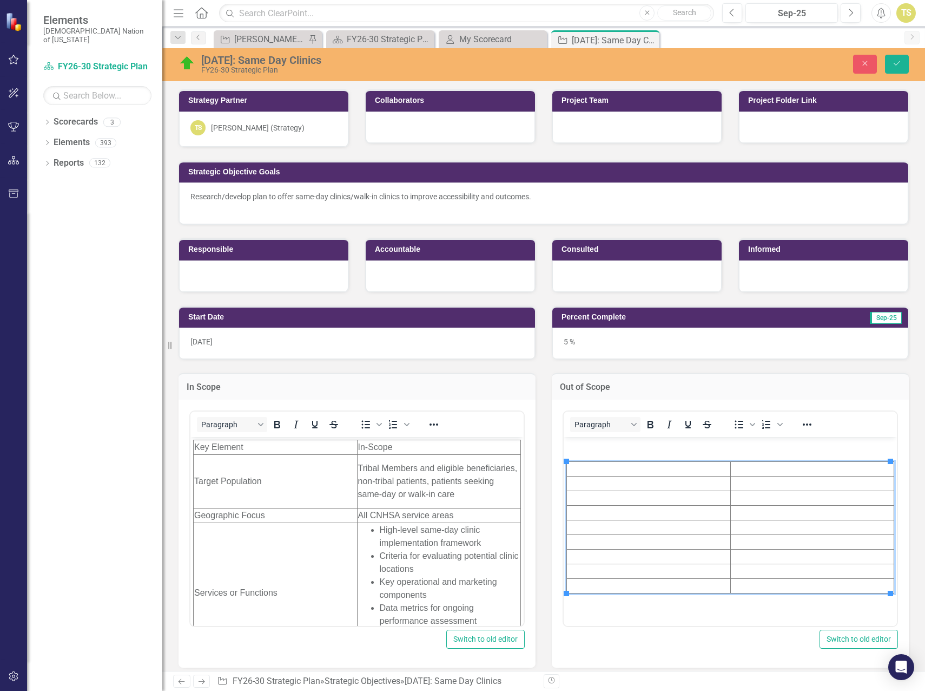
click at [628, 470] on td "Rich Text Area. Press ALT-0 for help." at bounding box center [649, 468] width 164 height 15
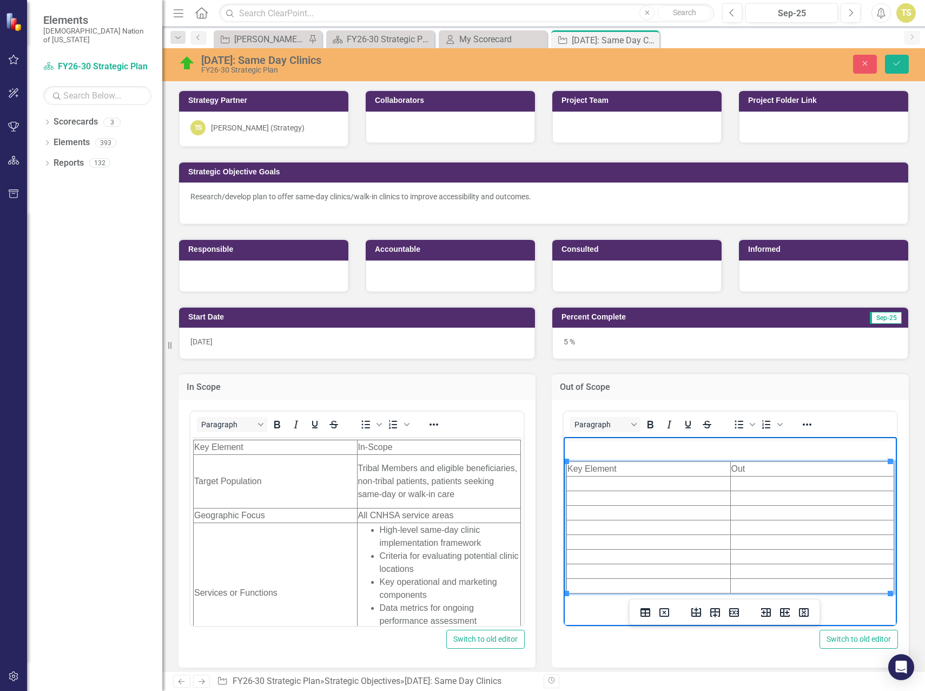
click at [757, 469] on td "Out" at bounding box center [813, 468] width 164 height 15
click at [757, 484] on td "Rich Text Area. Press ALT-0 for help." at bounding box center [813, 483] width 164 height 15
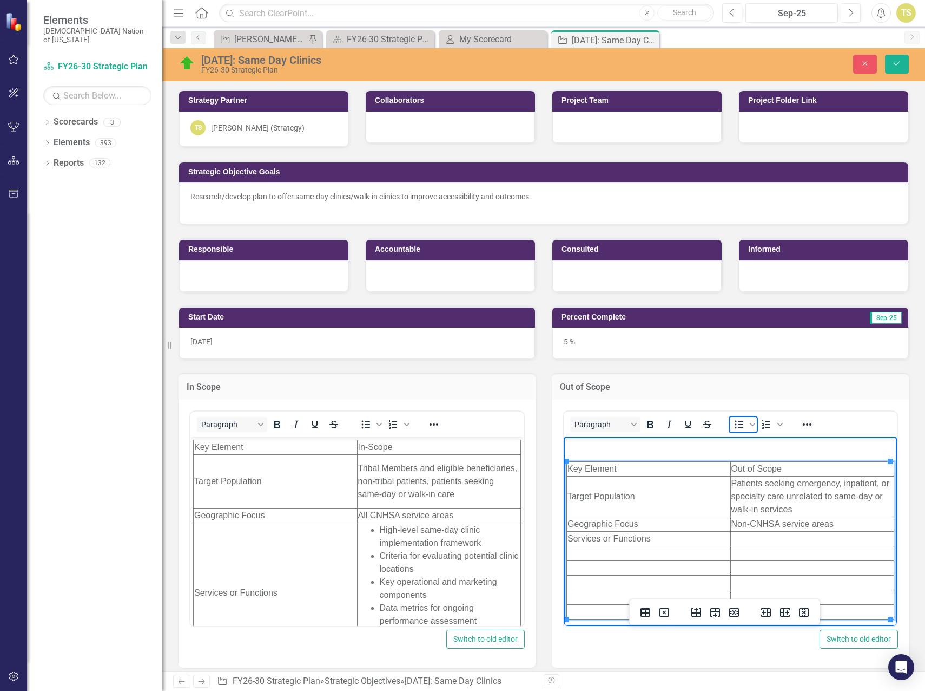
click at [733, 419] on icon "Bullet list" at bounding box center [739, 424] width 13 height 13
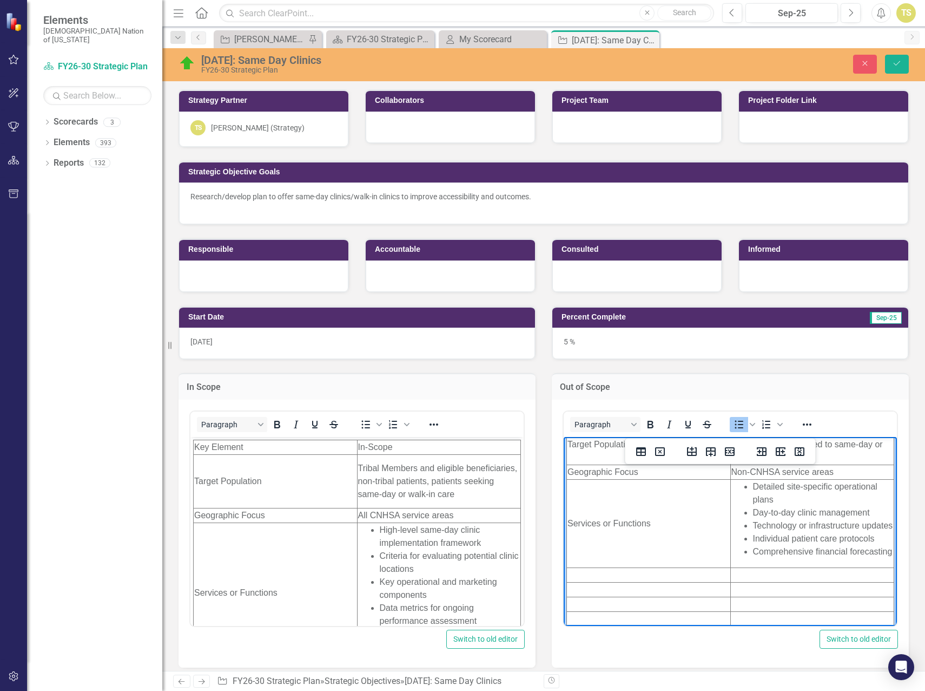
scroll to position [96, 0]
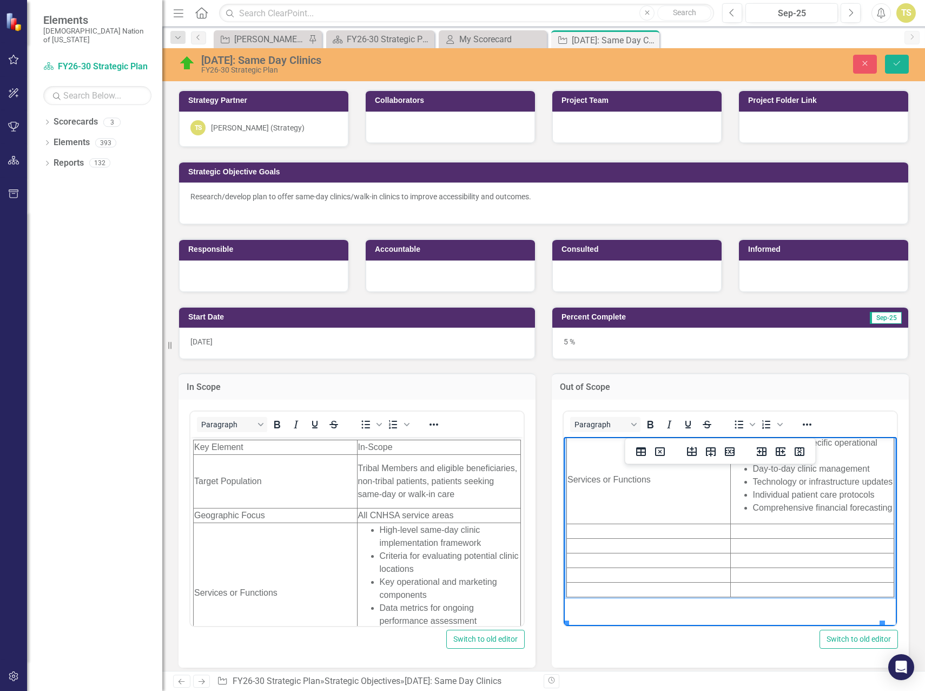
click at [660, 538] on td "Rich Text Area. Press ALT-0 for help." at bounding box center [649, 530] width 164 height 15
click at [733, 424] on icon "Bullet list" at bounding box center [739, 424] width 13 height 13
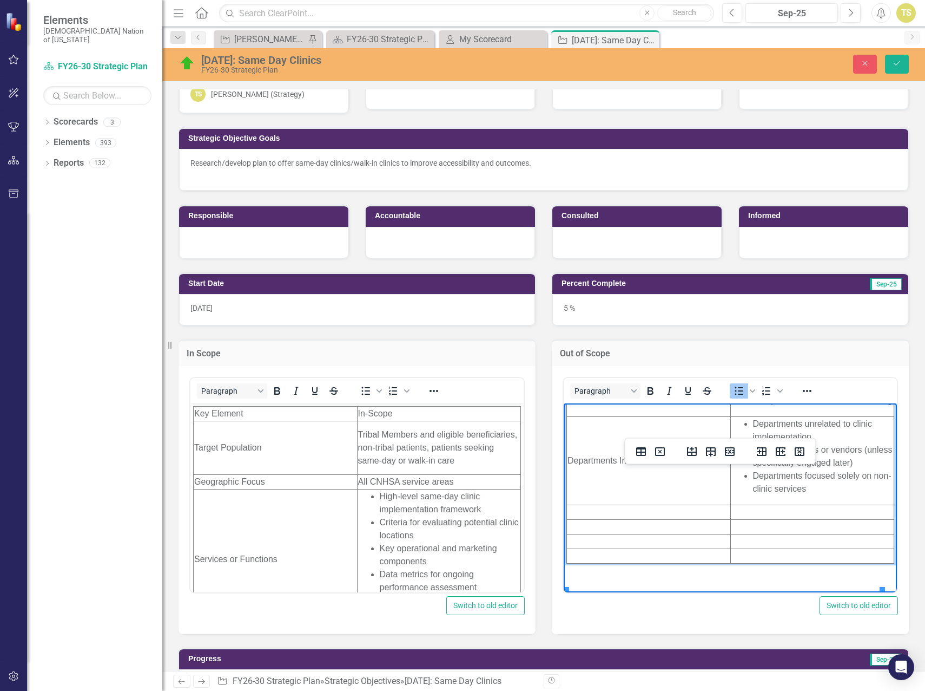
scroll to position [54, 0]
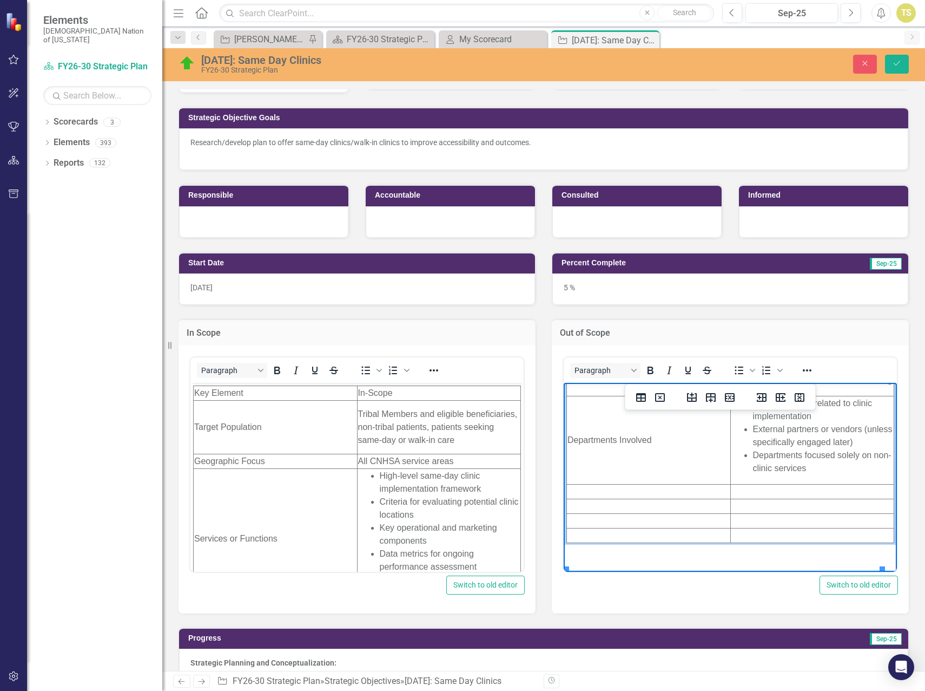
click at [623, 498] on td "Rich Text Area. Press ALT-0 for help." at bounding box center [649, 491] width 164 height 15
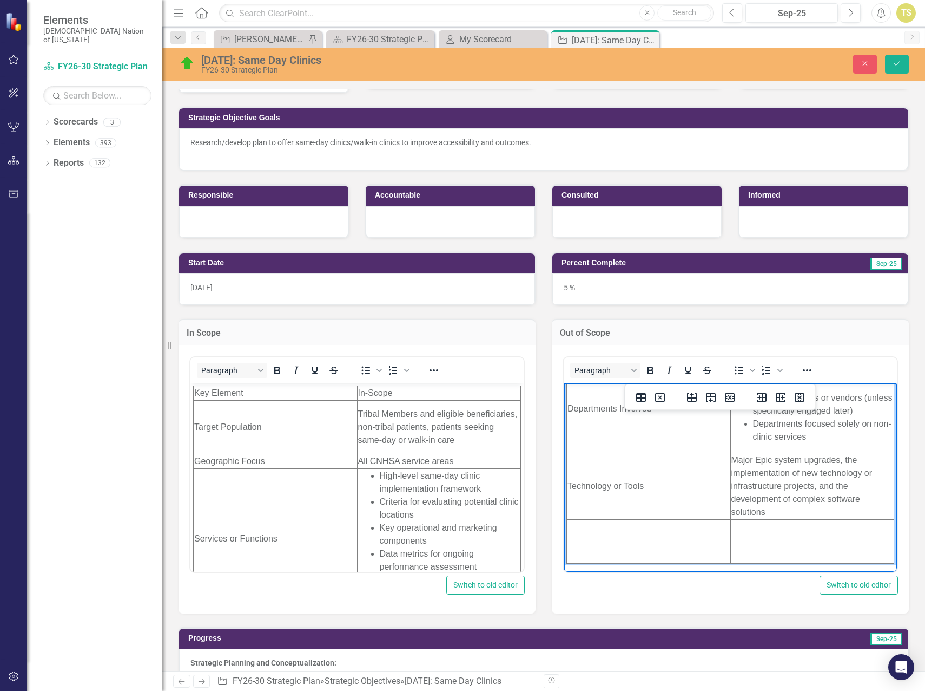
scroll to position [221, 0]
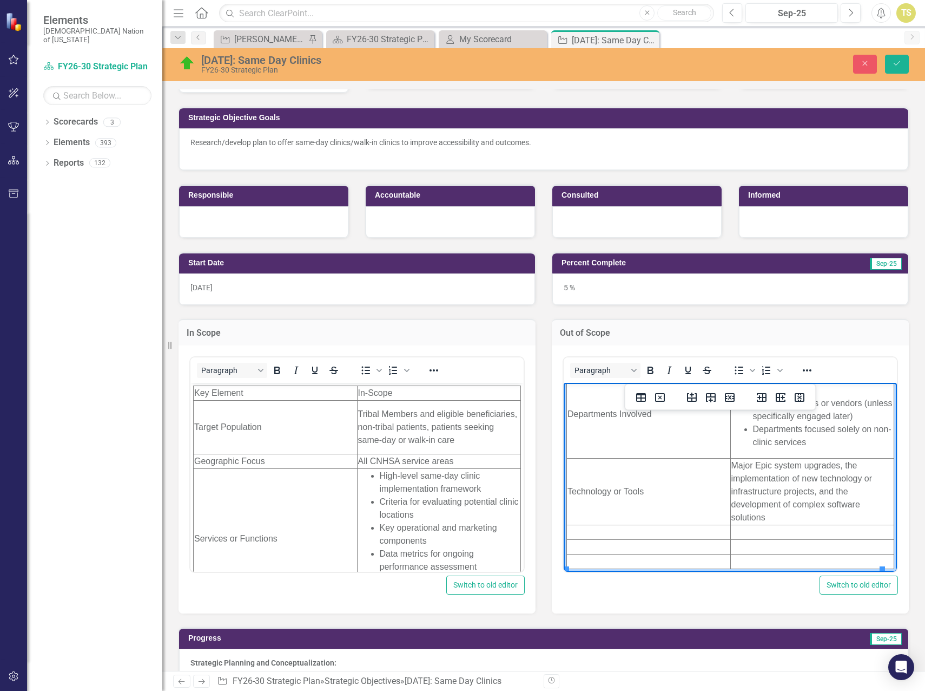
click at [695, 533] on td "Rich Text Area. Press ALT-0 for help." at bounding box center [649, 531] width 164 height 15
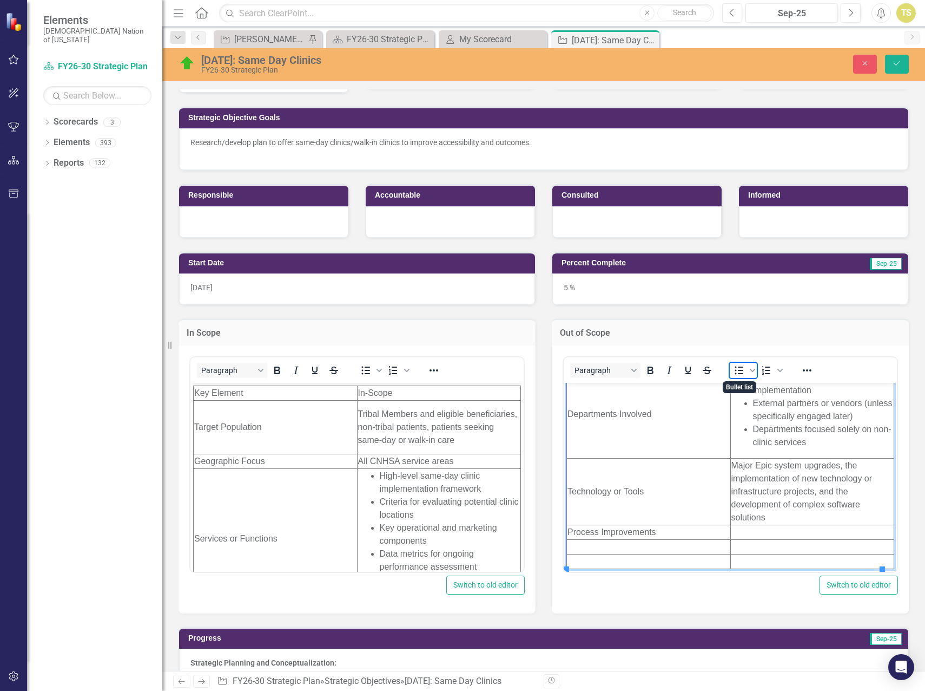
click at [734, 370] on icon "Bullet list" at bounding box center [739, 370] width 13 height 13
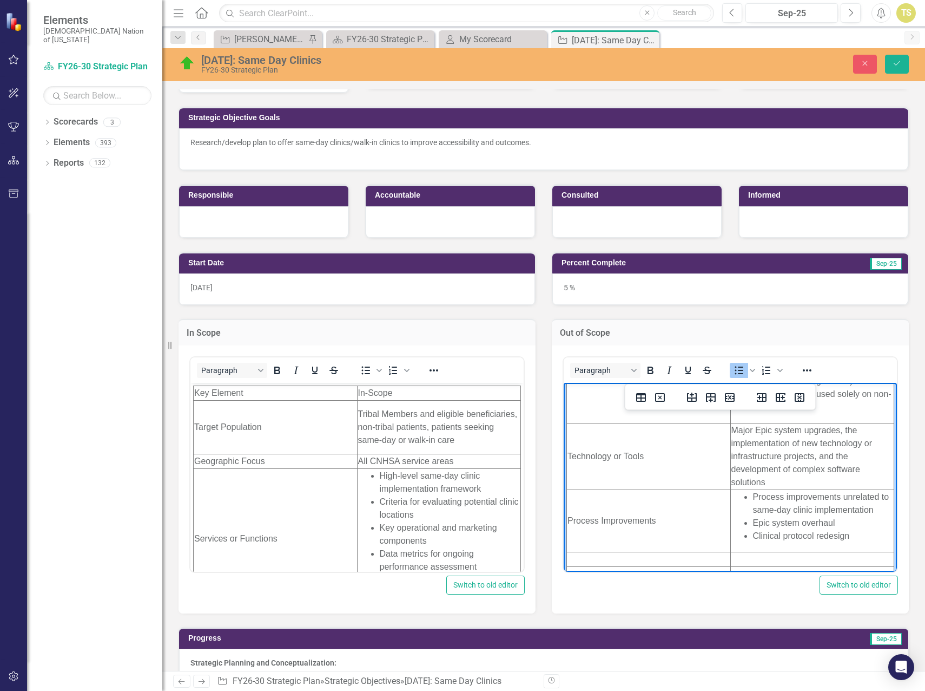
scroll to position [269, 0]
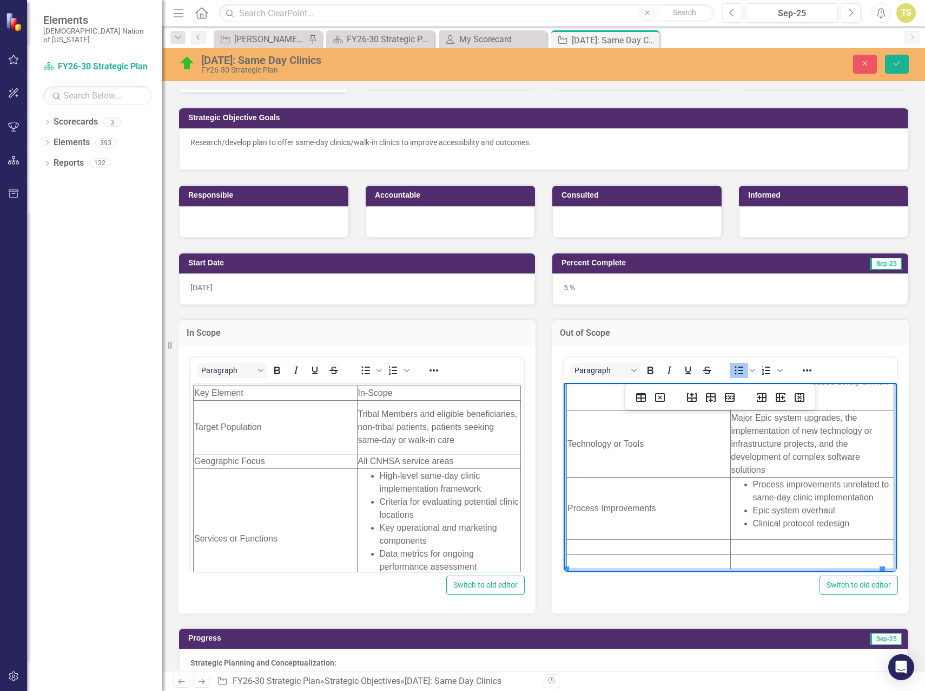
click at [658, 545] on td "Rich Text Area. Press ALT-0 for help." at bounding box center [649, 546] width 164 height 15
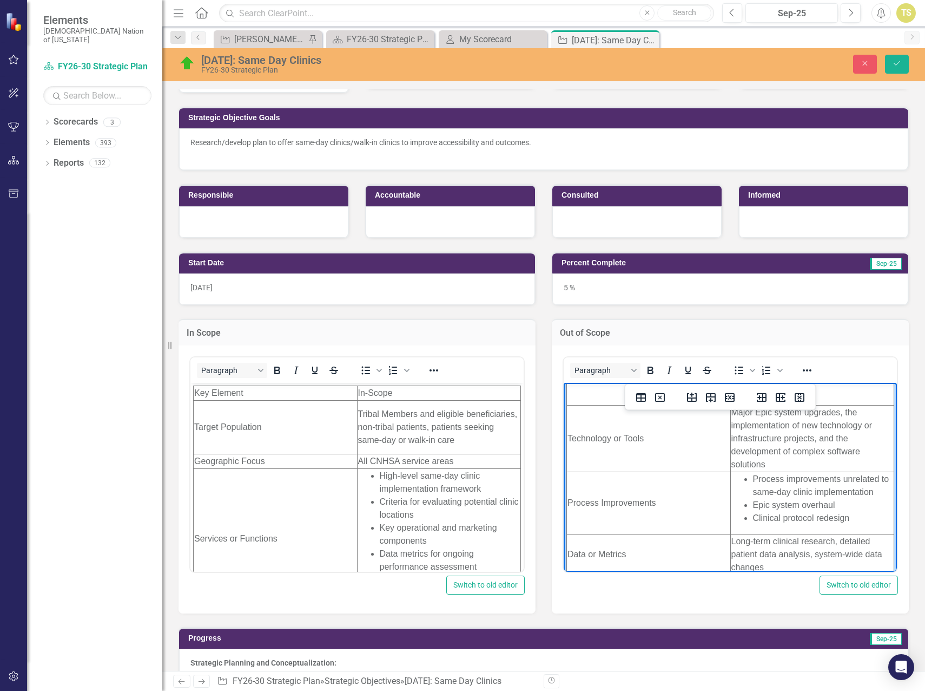
scroll to position [295, 0]
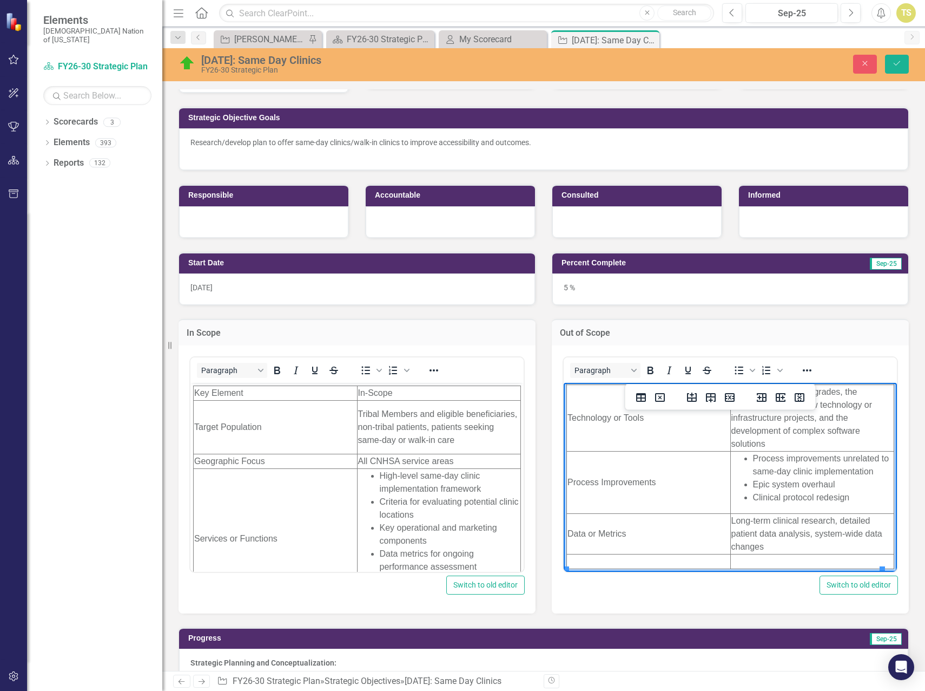
click at [639, 563] on td "Rich Text Area. Press ALT-0 for help." at bounding box center [649, 561] width 164 height 15
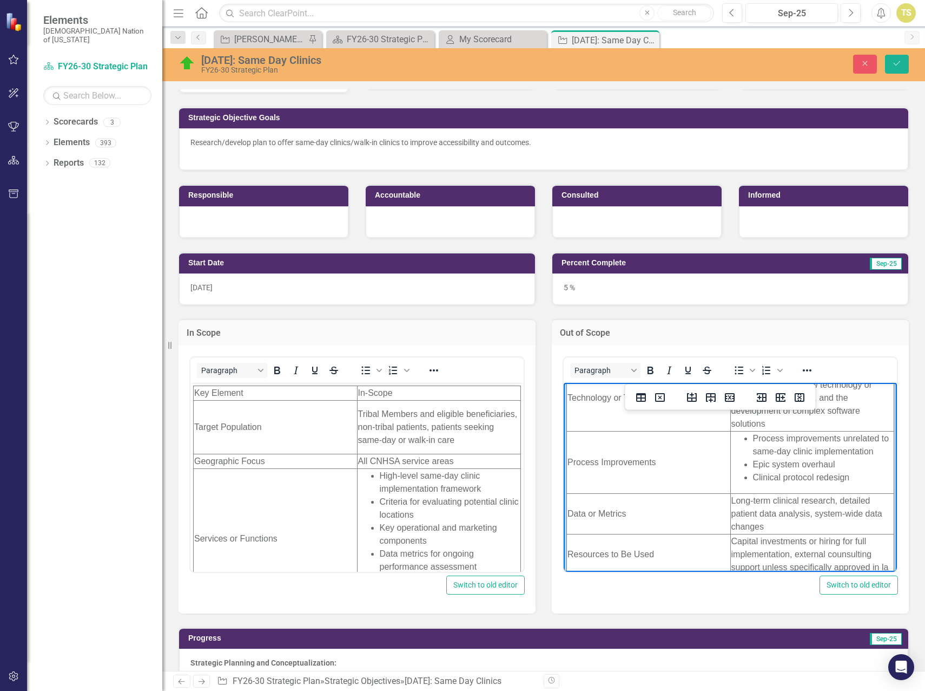
scroll to position [328, 0]
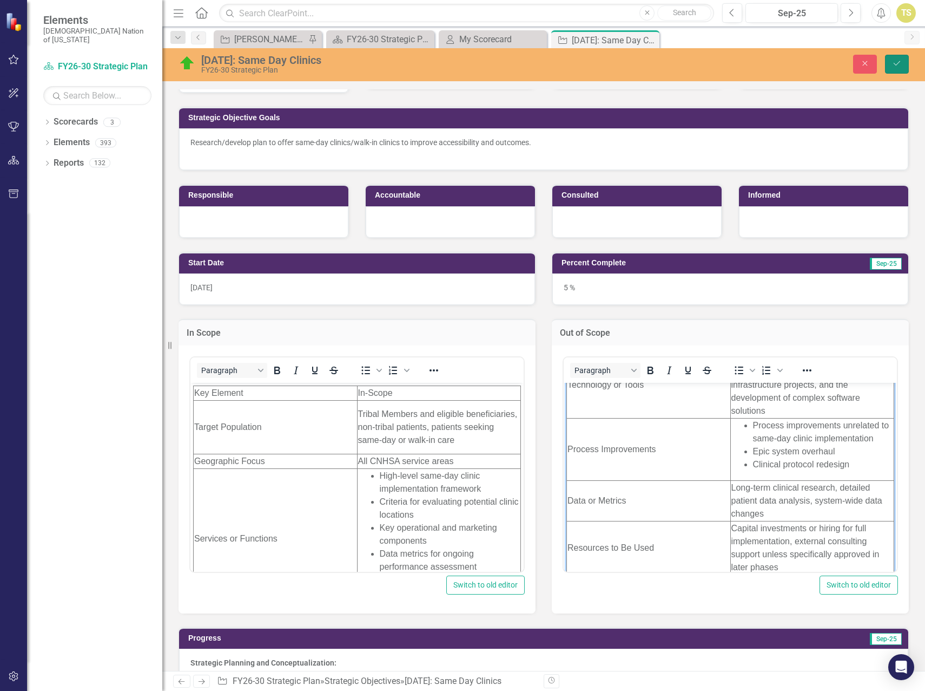
click at [891, 68] on button "Save" at bounding box center [897, 64] width 24 height 19
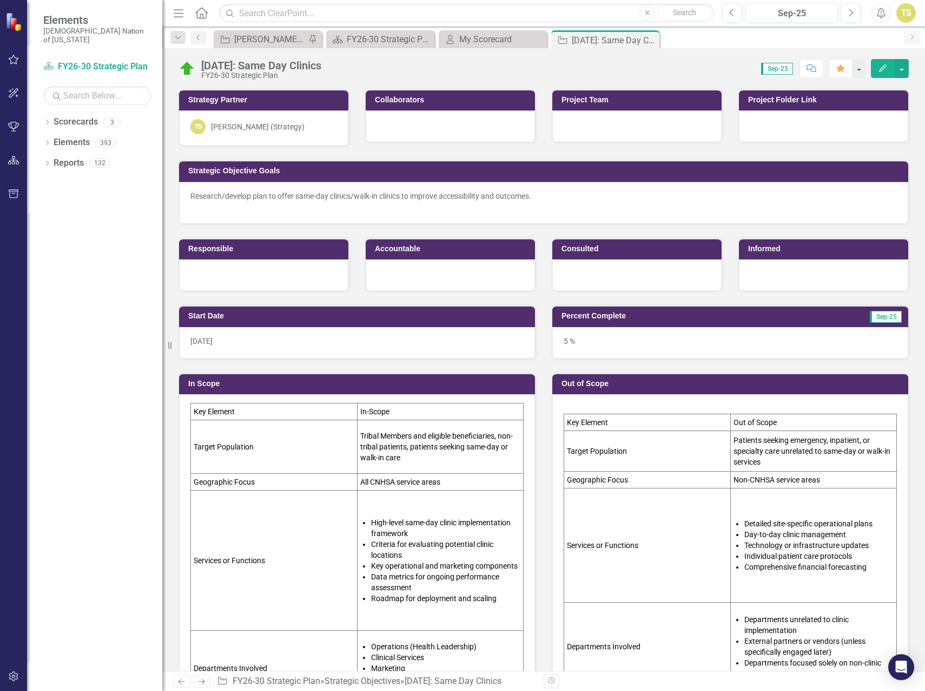
scroll to position [108, 0]
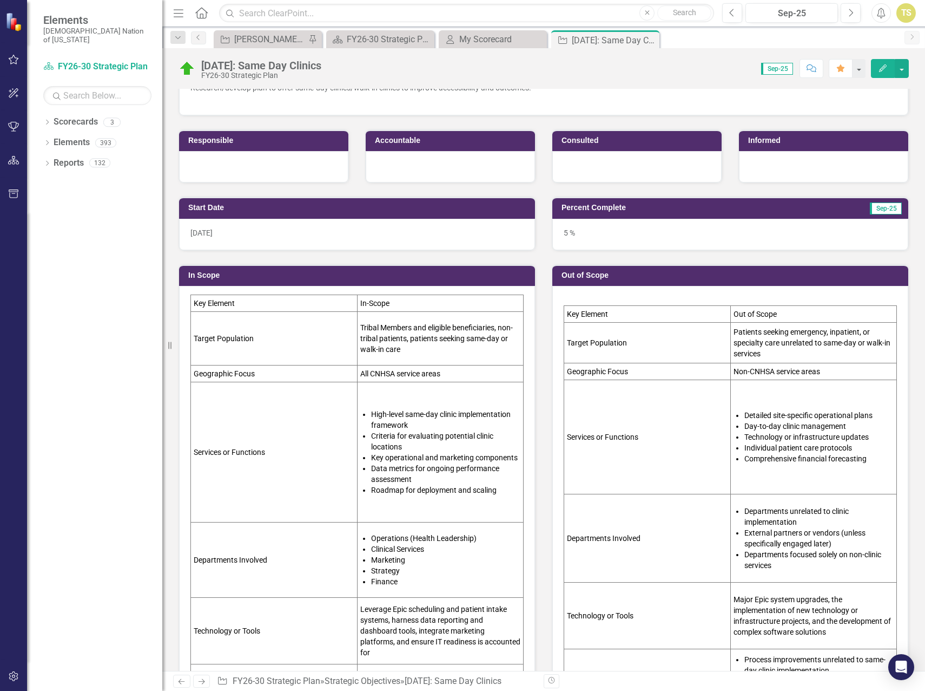
click at [586, 304] on p at bounding box center [730, 299] width 333 height 11
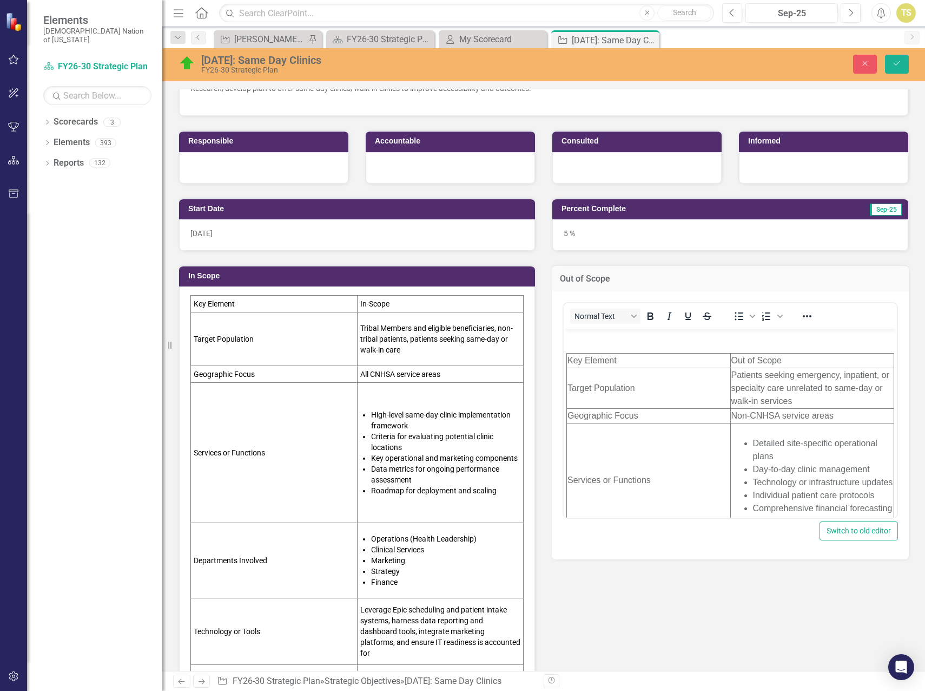
scroll to position [0, 0]
click at [571, 345] on body "Key Element Out of Scope Target Population Patients seeking emergency, inpatien…" at bounding box center [730, 589] width 333 height 523
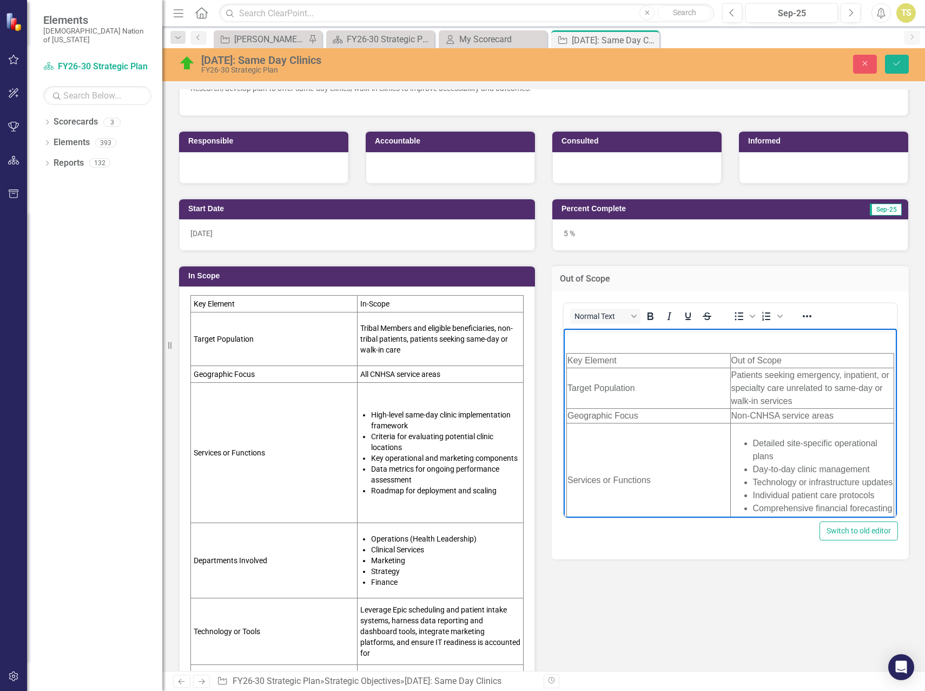
click at [573, 340] on p "Rich Text Area. Press ALT-0 for help." at bounding box center [731, 337] width 328 height 13
click at [595, 341] on p "Rich Text Area. Press ALT-0 for help." at bounding box center [731, 337] width 328 height 13
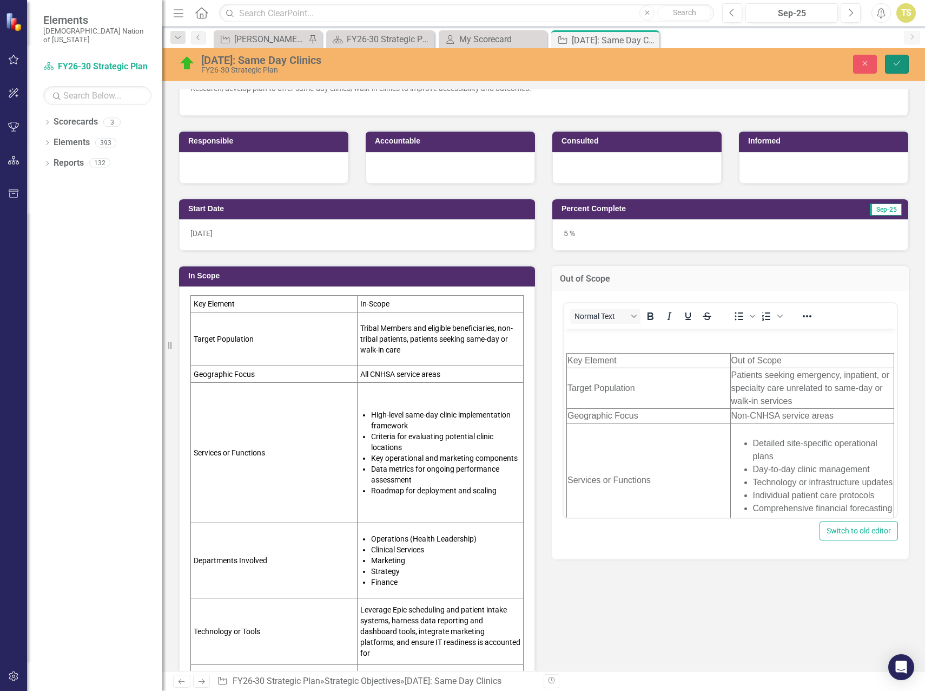
click at [903, 65] on button "Save" at bounding box center [897, 64] width 24 height 19
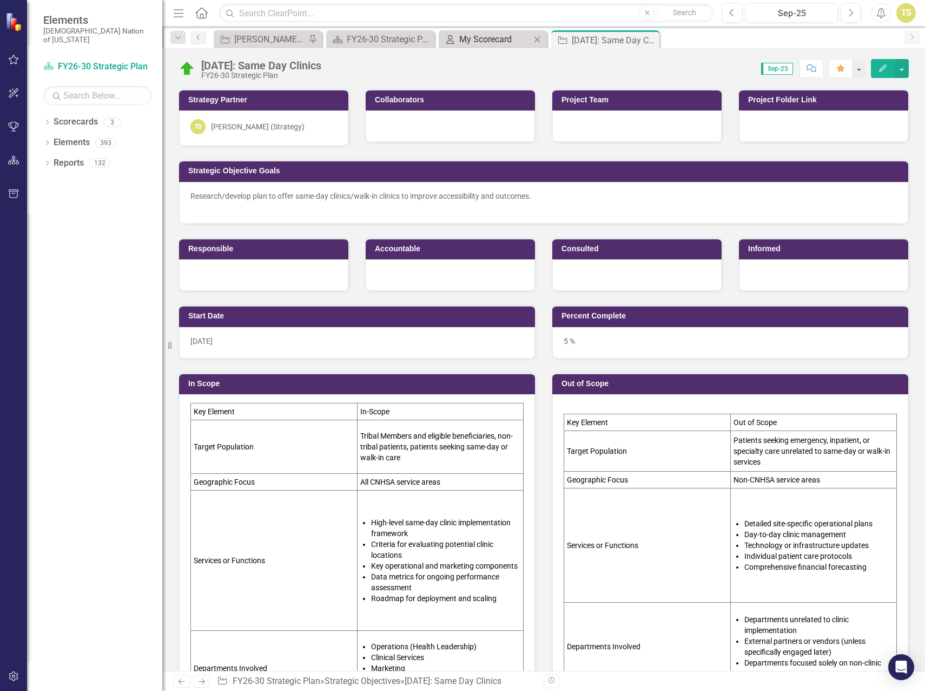
click at [487, 36] on div "My Scorecard" at bounding box center [494, 39] width 71 height 14
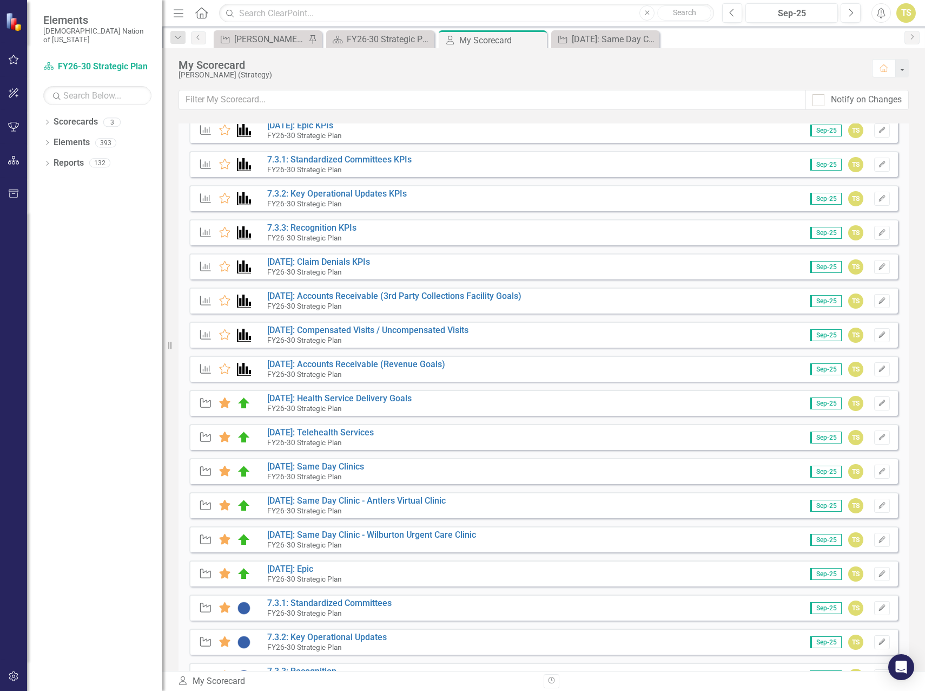
scroll to position [162, 0]
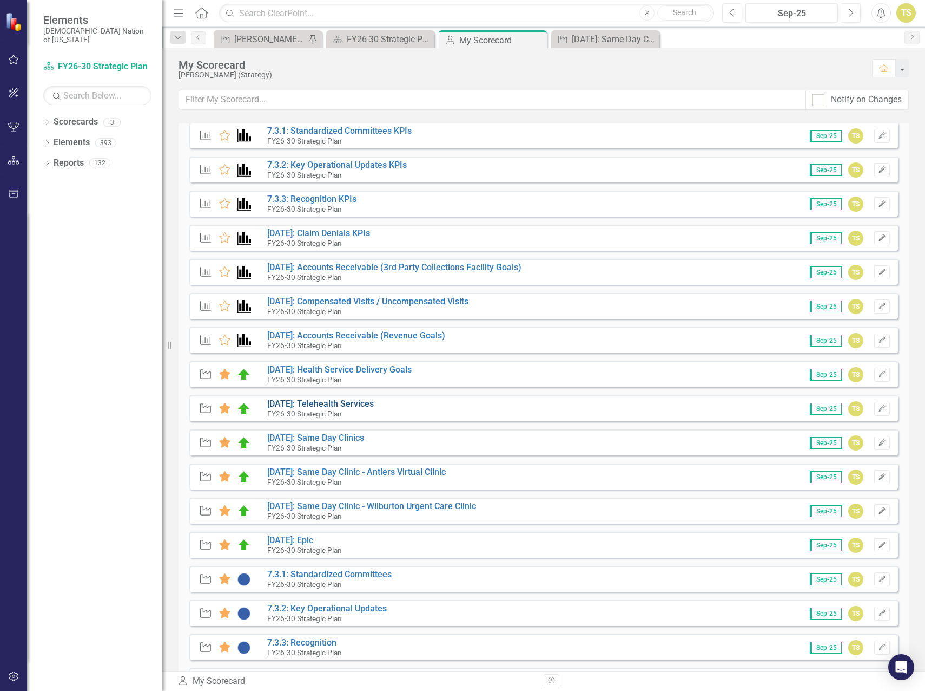
click at [319, 404] on link "[DATE]: Telehealth Services" at bounding box center [320, 403] width 107 height 10
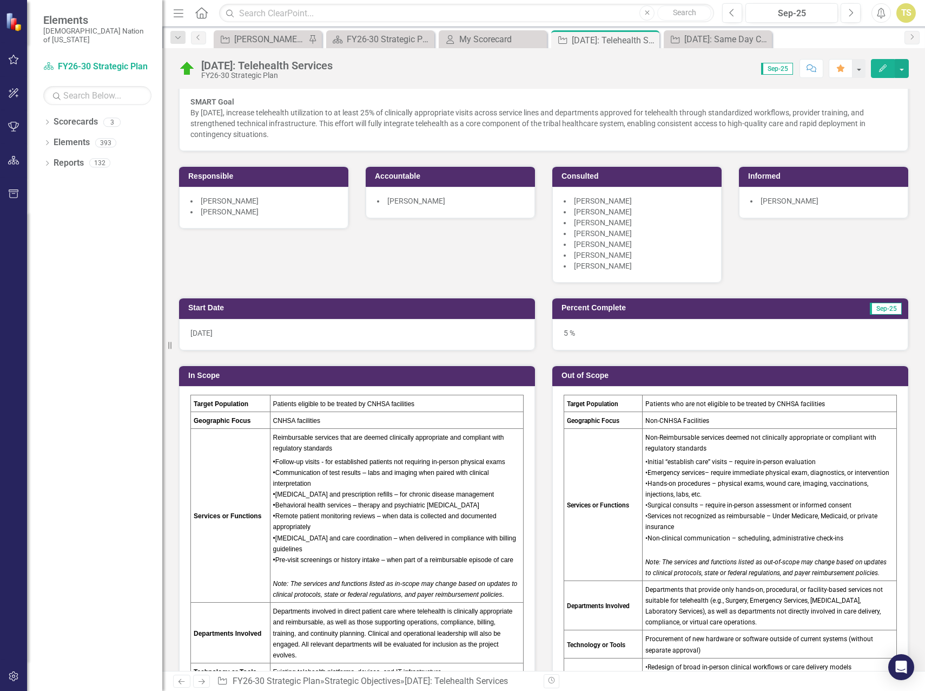
scroll to position [216, 0]
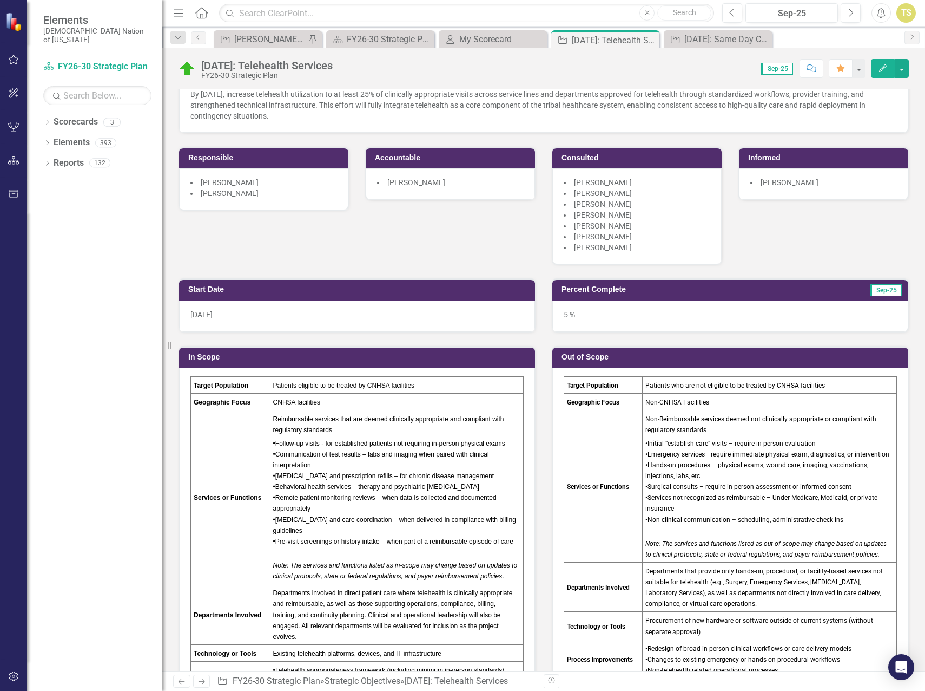
click at [255, 454] on td "Services or Functions" at bounding box center [231, 497] width 80 height 174
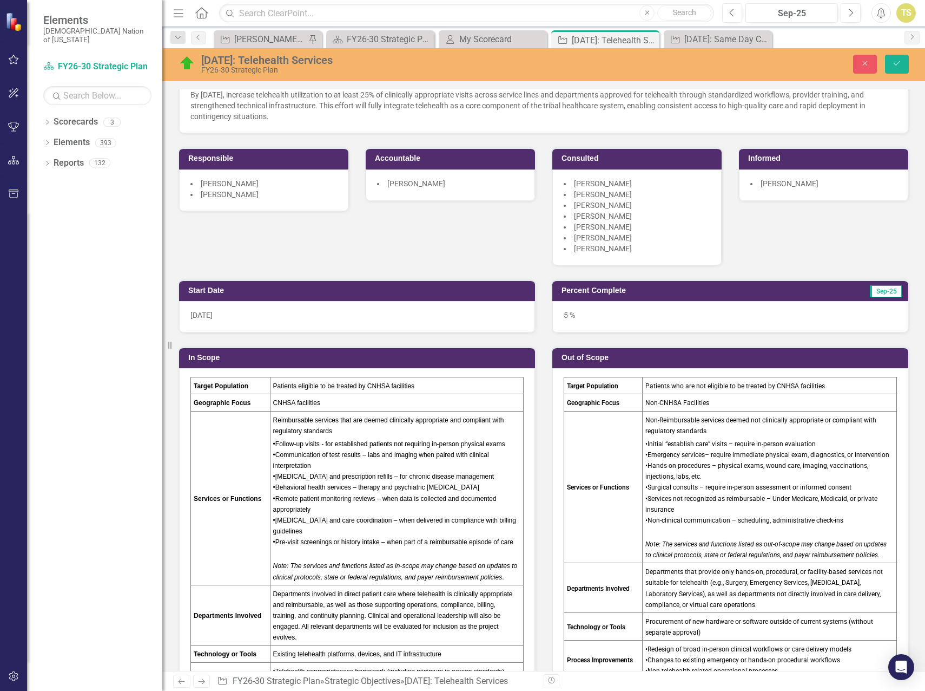
click at [306, 435] on p "Reimbursable services that are deemed clinically appropriate and compliant with…" at bounding box center [396, 426] width 247 height 24
click at [313, 449] on div "•Communication of test results – labs and imaging when paired with clinical int…" at bounding box center [396, 460] width 247 height 22
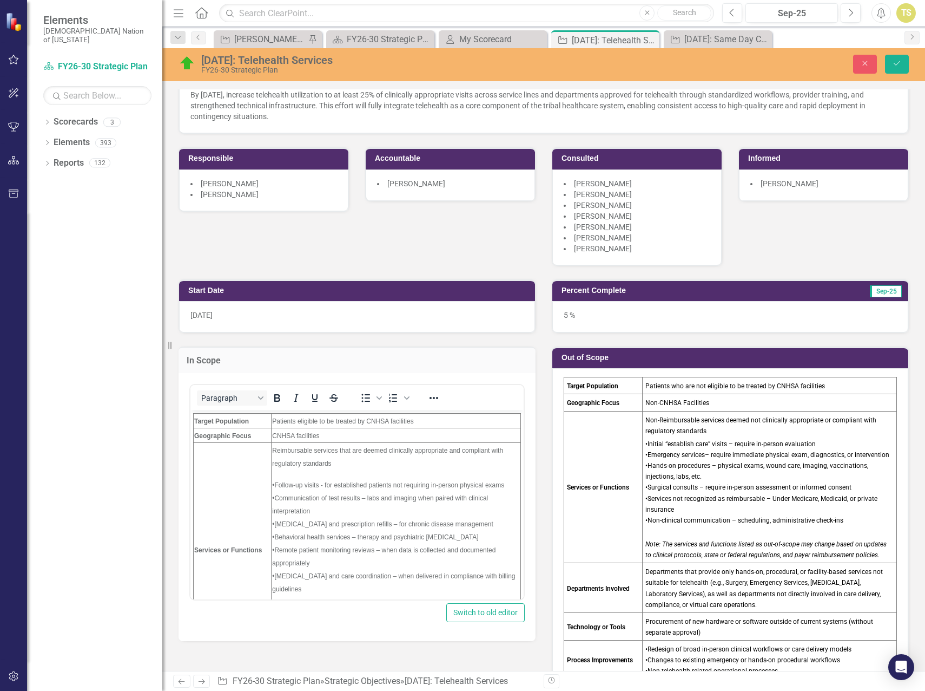
scroll to position [0, 0]
click at [302, 437] on span "CNHSA facilities" at bounding box center [295, 435] width 47 height 8
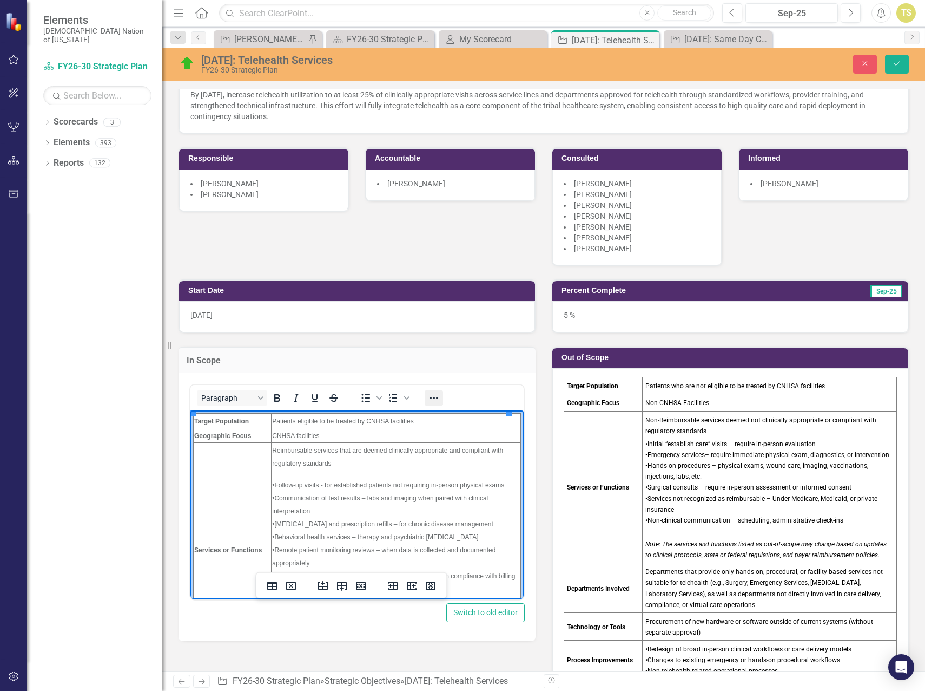
click at [434, 403] on icon "Reveal or hide additional toolbar items" at bounding box center [434, 397] width 13 height 13
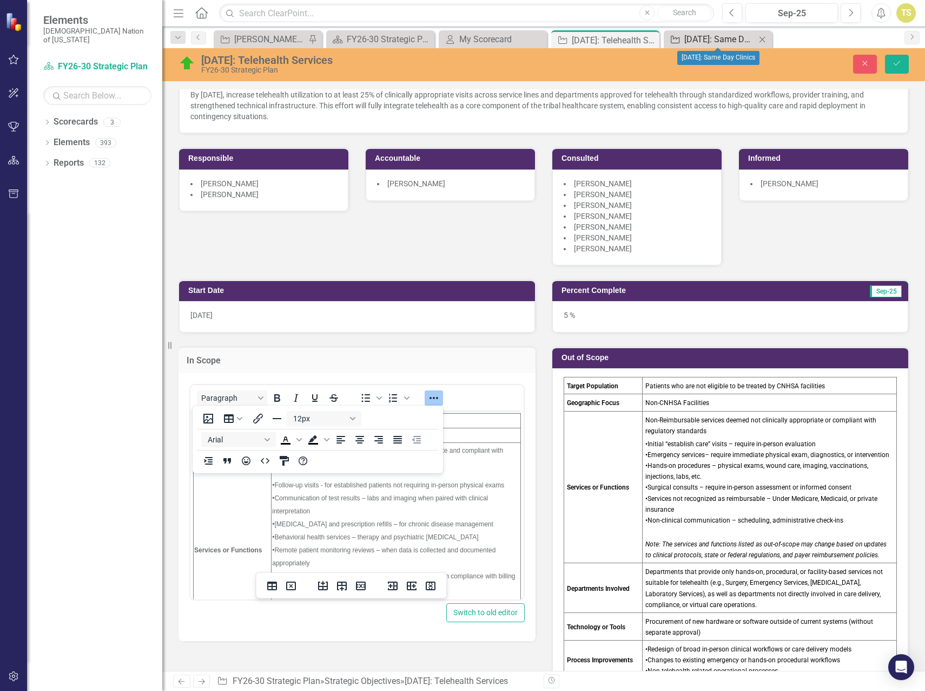
click at [698, 43] on div "[DATE]: Same Day Clinics" at bounding box center [720, 39] width 71 height 14
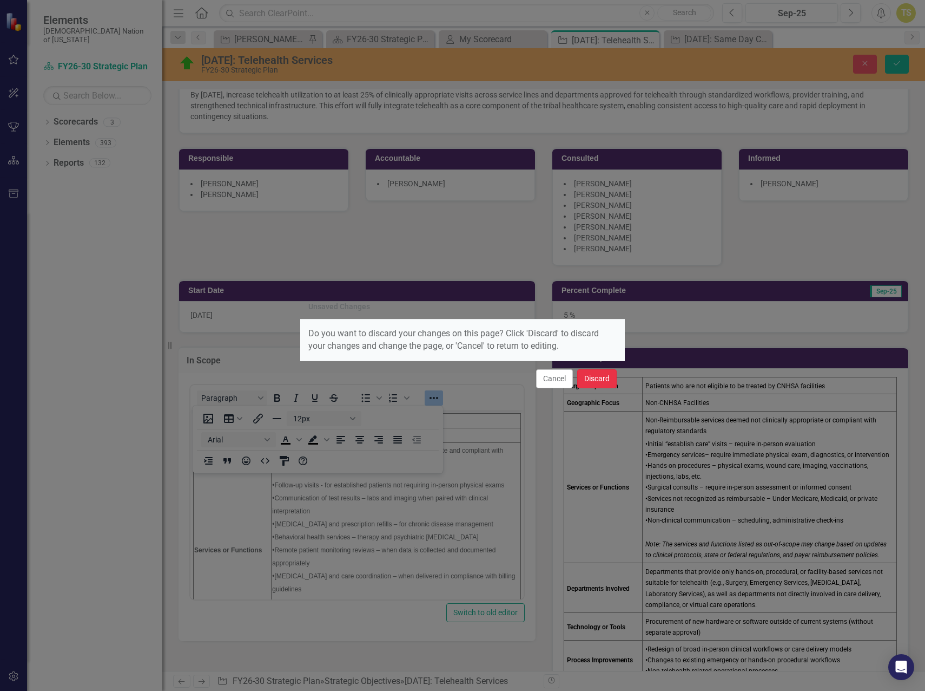
click at [596, 380] on button "Discard" at bounding box center [597, 378] width 40 height 19
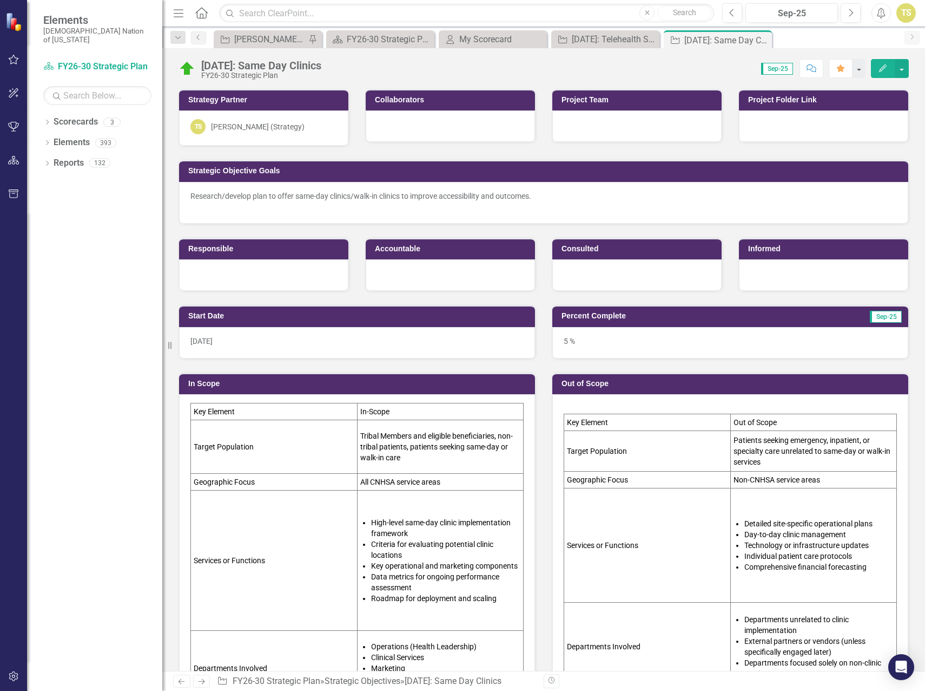
drag, startPoint x: 321, startPoint y: 413, endPoint x: 310, endPoint y: 417, distance: 11.8
click at [310, 417] on td "Key Element" at bounding box center [274, 411] width 167 height 17
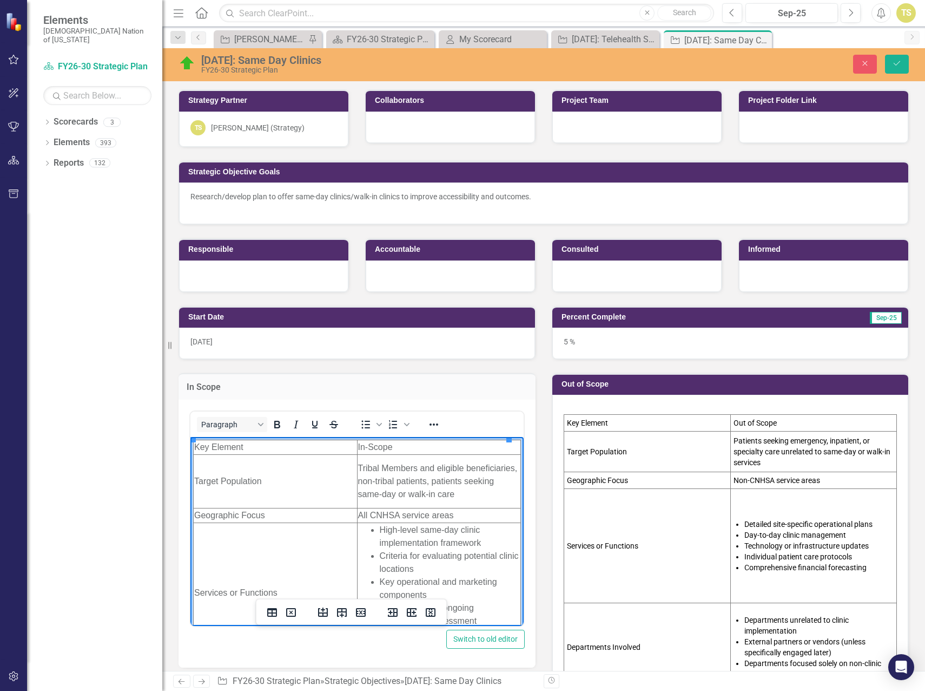
drag, startPoint x: 396, startPoint y: 444, endPoint x: 310, endPoint y: 450, distance: 86.3
click at [310, 450] on td "Key Element" at bounding box center [276, 446] width 164 height 15
drag, startPoint x: 279, startPoint y: 450, endPoint x: 409, endPoint y: 446, distance: 129.9
click at [407, 442] on tr "Key Element In-Scope" at bounding box center [357, 446] width 327 height 15
drag, startPoint x: 196, startPoint y: 11, endPoint x: 428, endPoint y: 426, distance: 475.5
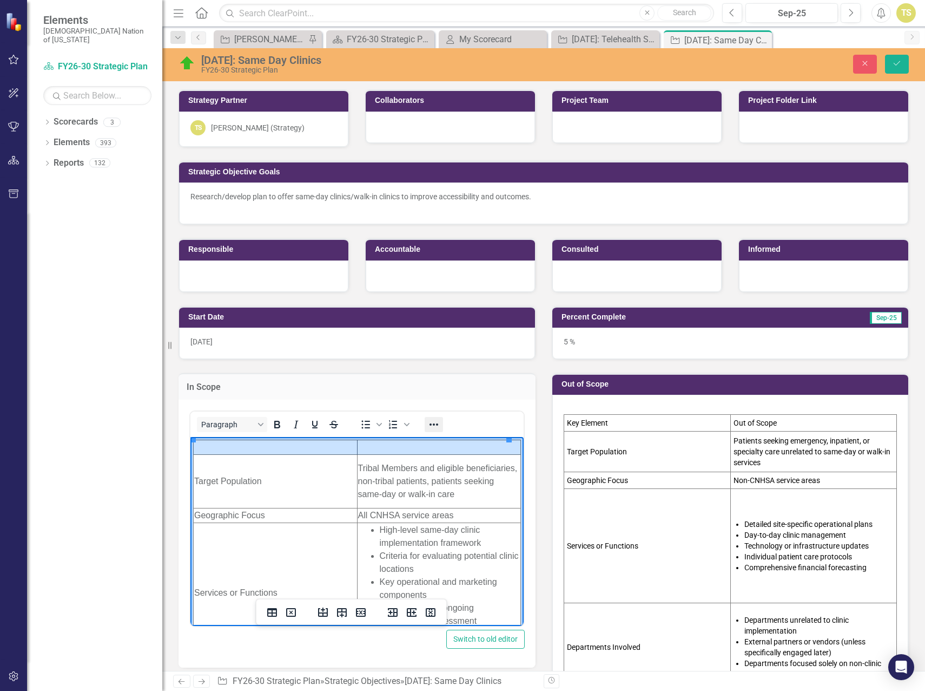
click at [428, 426] on icon "Reveal or hide additional toolbar items" at bounding box center [434, 424] width 13 height 13
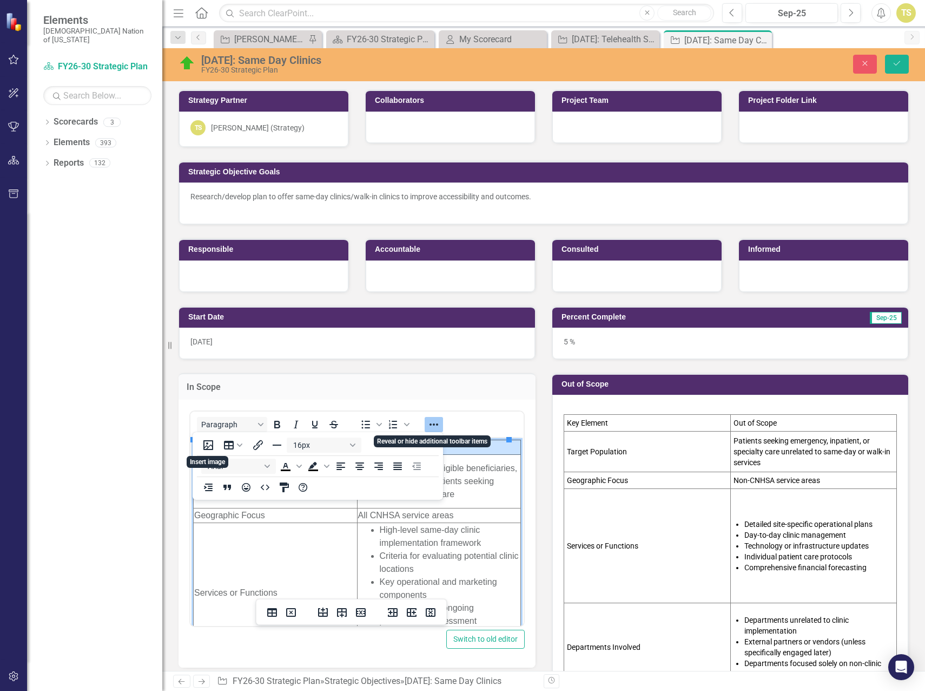
click at [430, 425] on icon "Reveal or hide additional toolbar items" at bounding box center [434, 424] width 13 height 13
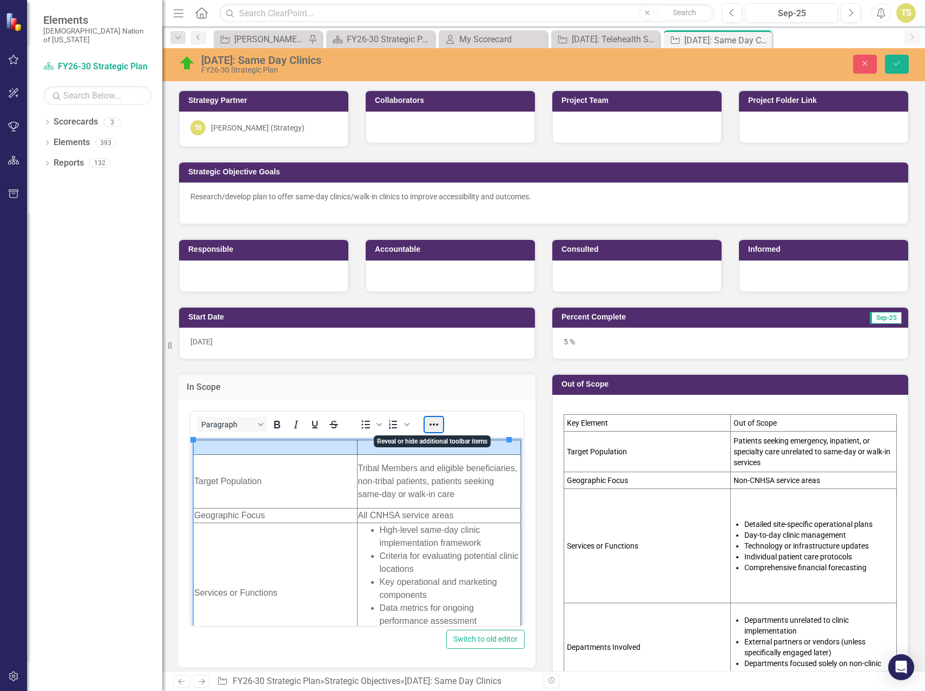
click at [430, 425] on button "Reveal or hide additional toolbar items" at bounding box center [434, 424] width 18 height 15
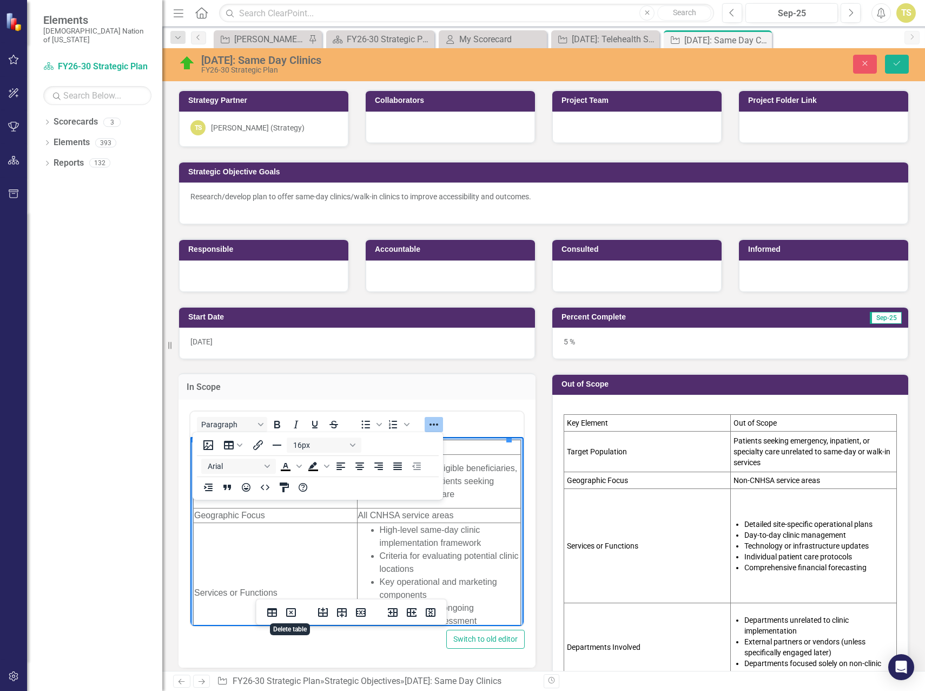
click at [433, 553] on li "Criteria for evaluating potential clinic locations" at bounding box center [450, 562] width 141 height 26
click at [432, 425] on icon "Reveal or hide additional toolbar items" at bounding box center [434, 424] width 13 height 13
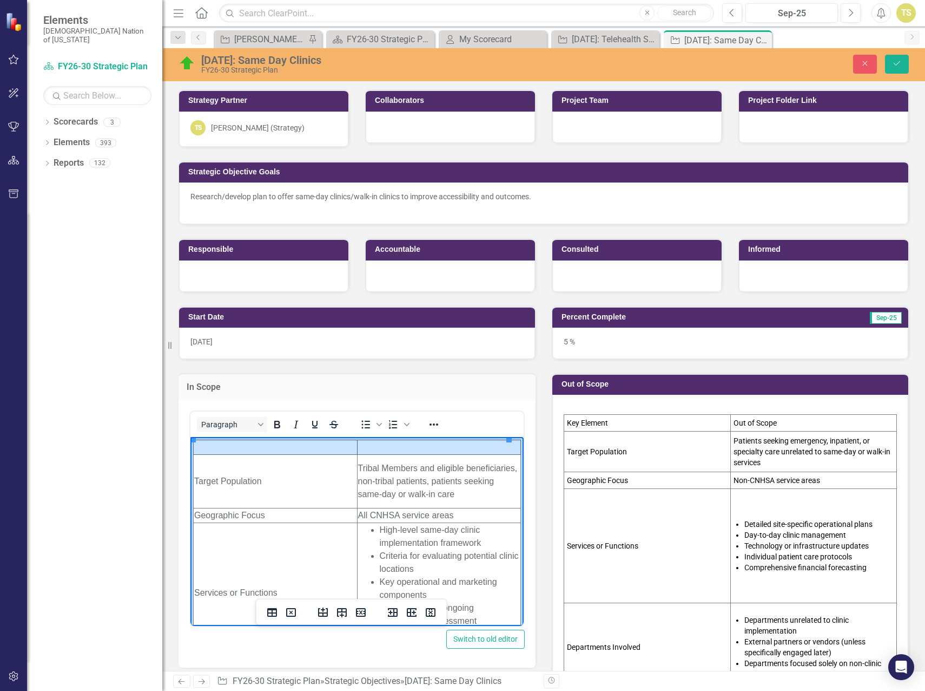
drag, startPoint x: 438, startPoint y: 449, endPoint x: 266, endPoint y: 448, distance: 171.6
click at [266, 448] on tr "Rich Text Area. Press ALT-0 for help." at bounding box center [357, 446] width 327 height 15
click at [293, 617] on icon "Delete table" at bounding box center [291, 612] width 13 height 13
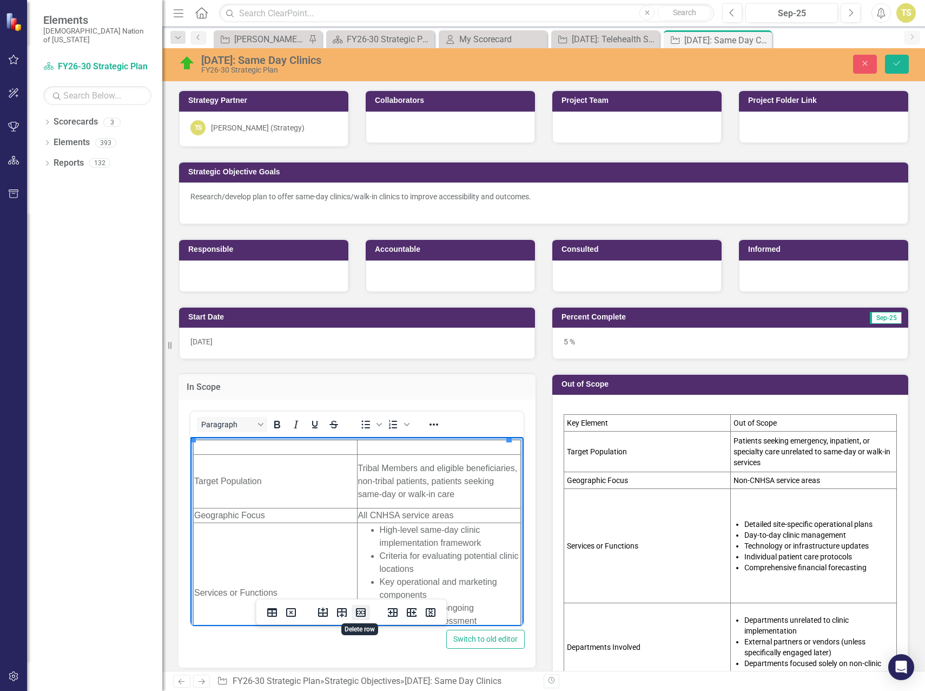
click at [359, 613] on icon "Delete row" at bounding box center [360, 612] width 13 height 13
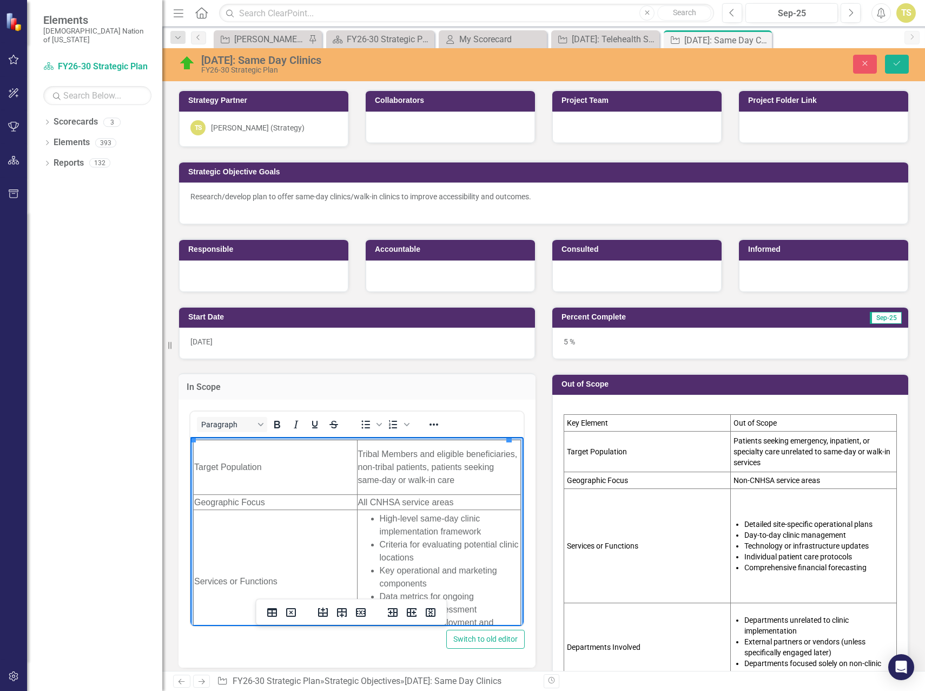
click at [780, 421] on td "Out of Scope" at bounding box center [814, 423] width 167 height 17
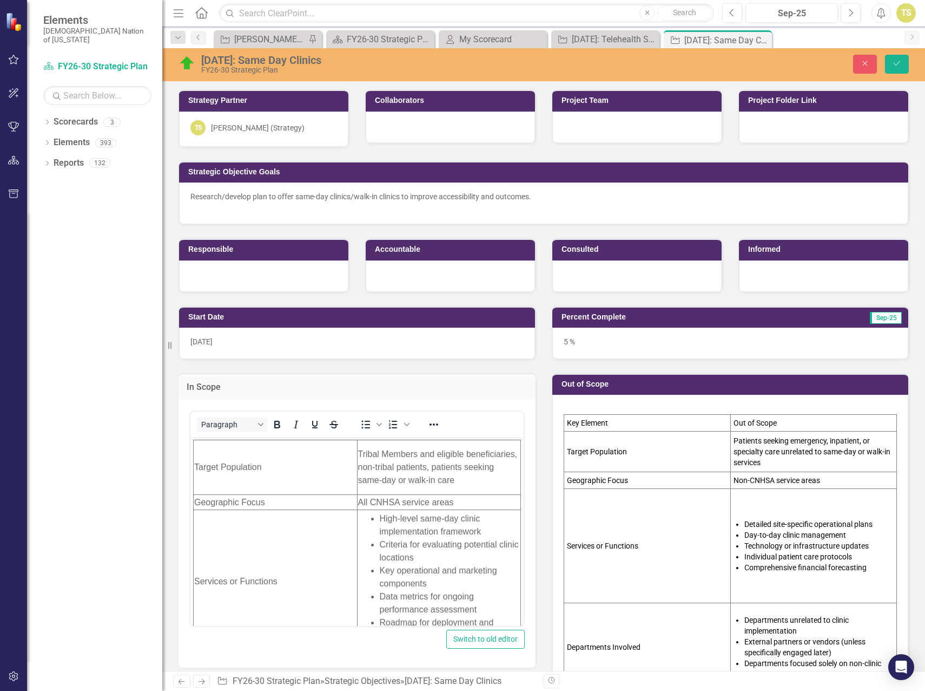
click at [774, 426] on td "Out of Scope" at bounding box center [814, 423] width 167 height 17
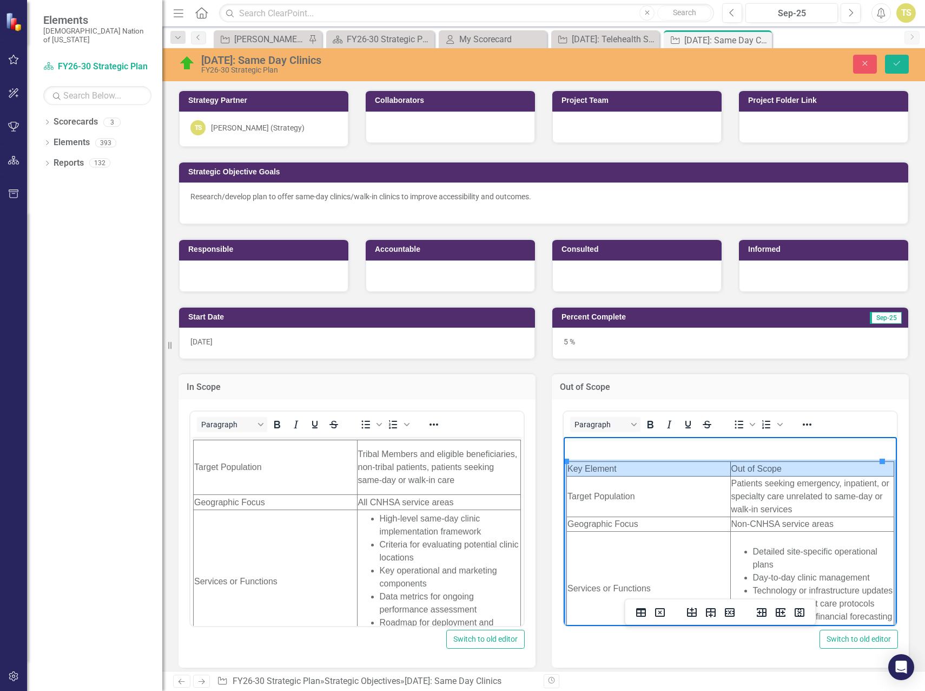
drag, startPoint x: 781, startPoint y: 472, endPoint x: 648, endPoint y: 468, distance: 133.2
click at [648, 468] on tr "Key Element Out of Scope" at bounding box center [730, 468] width 327 height 15
click at [729, 614] on icon "Delete row" at bounding box center [730, 612] width 10 height 9
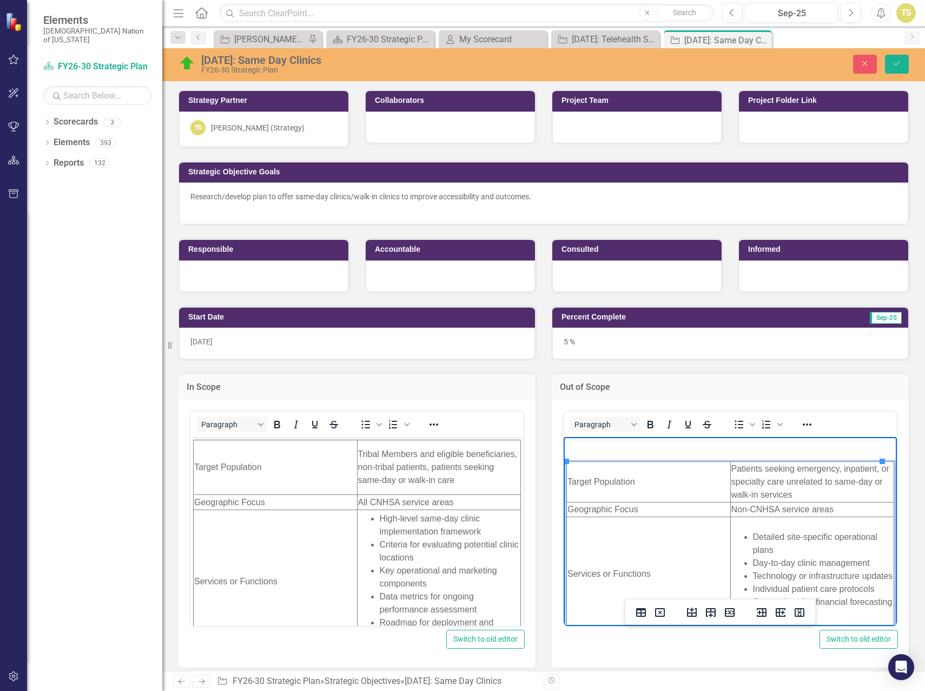
click at [677, 450] on p "Rich Text Area. Press ALT-0 for help." at bounding box center [731, 445] width 328 height 13
click at [566, 462] on body "Target Population Patients seeking emergency, inpatient, or specialty care unre…" at bounding box center [730, 690] width 333 height 508
click at [569, 468] on td "Target Population" at bounding box center [649, 481] width 164 height 41
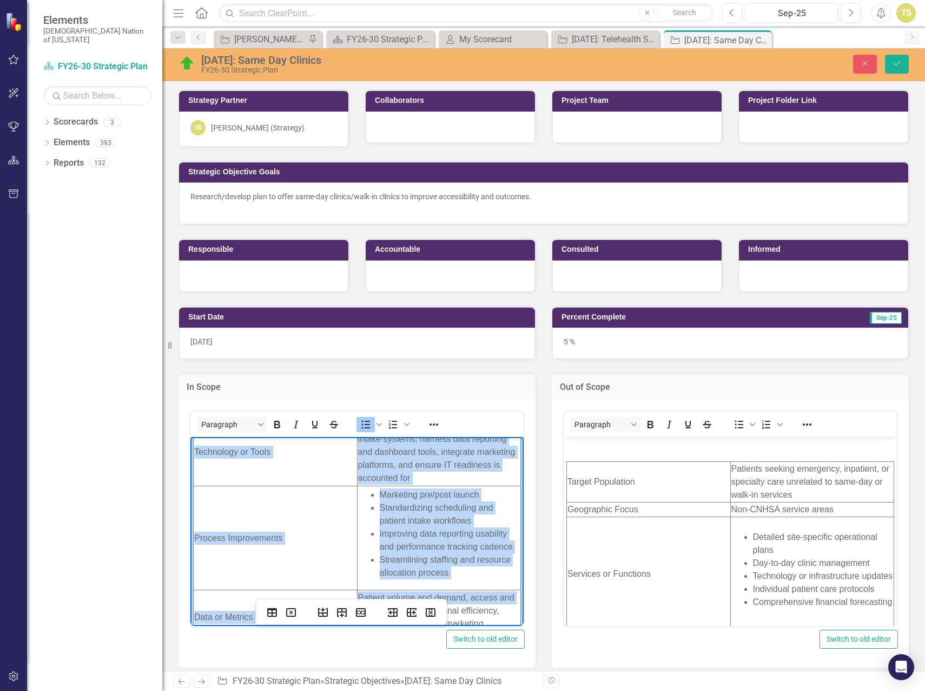
scroll to position [390, 0]
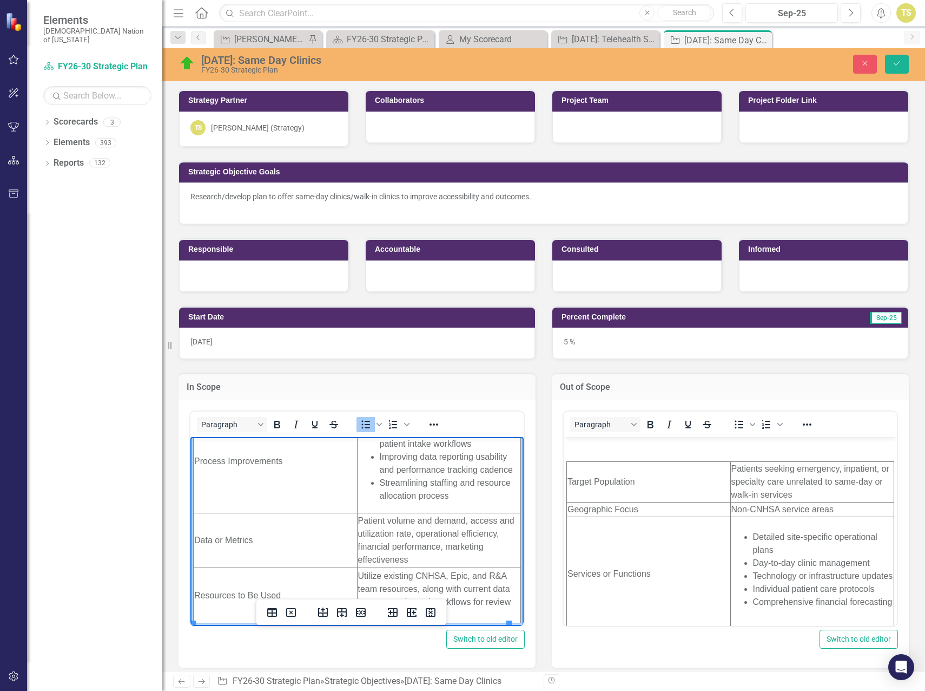
drag, startPoint x: 241, startPoint y: 463, endPoint x: 427, endPoint y: 640, distance: 256.9
click at [427, 625] on html "Target Population Tribal Members and eligible beneficiaries, non-tribal patient…" at bounding box center [356, 336] width 333 height 579
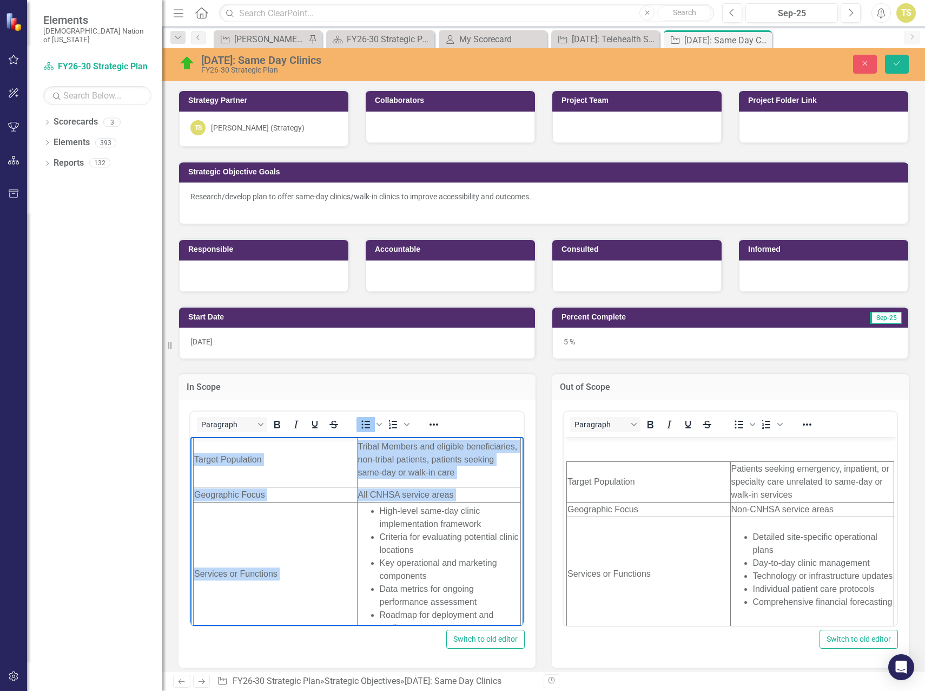
scroll to position [0, 0]
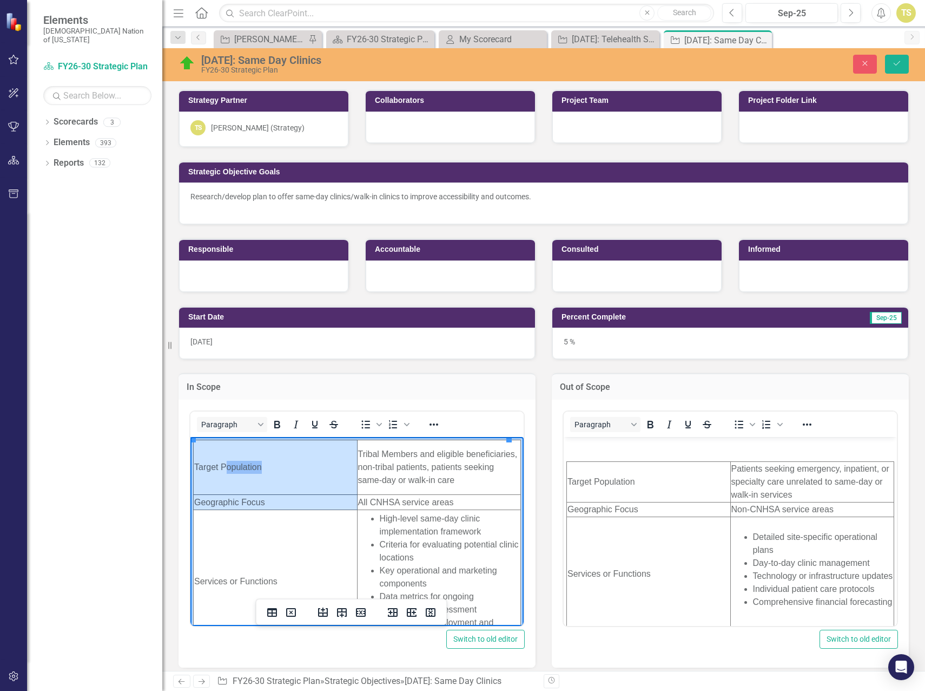
drag, startPoint x: 227, startPoint y: 447, endPoint x: 372, endPoint y: 534, distance: 168.7
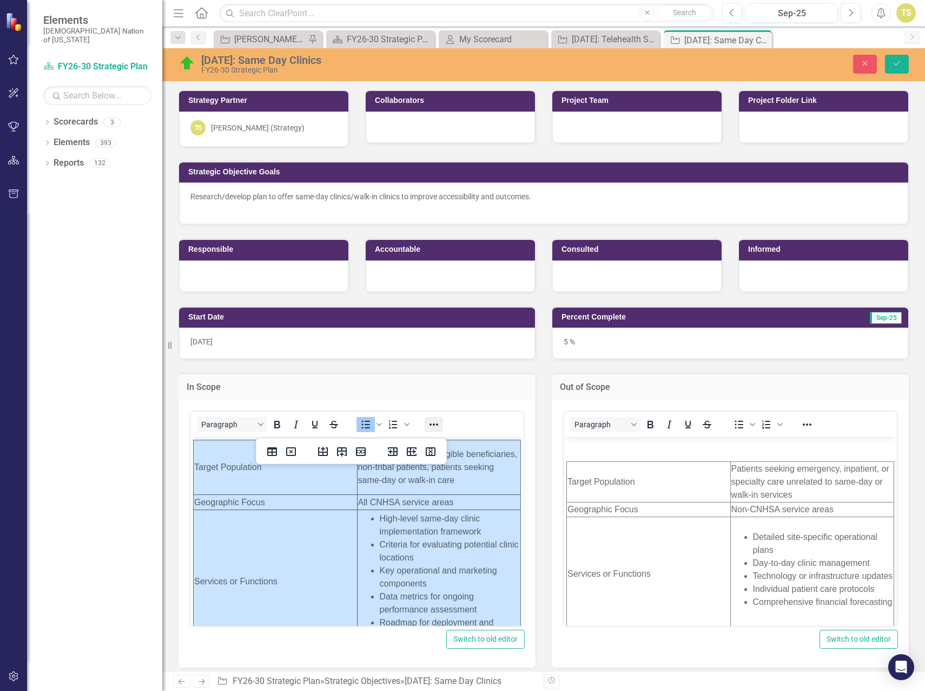
click at [430, 426] on icon "Reveal or hide additional toolbar items" at bounding box center [434, 424] width 13 height 13
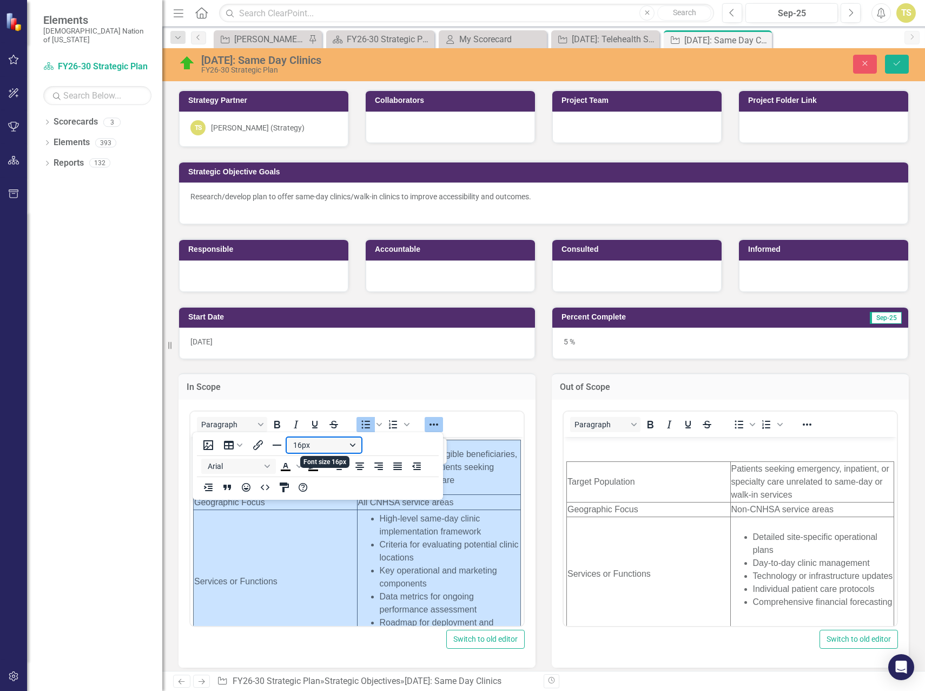
click at [354, 445] on button "16px" at bounding box center [324, 444] width 75 height 15
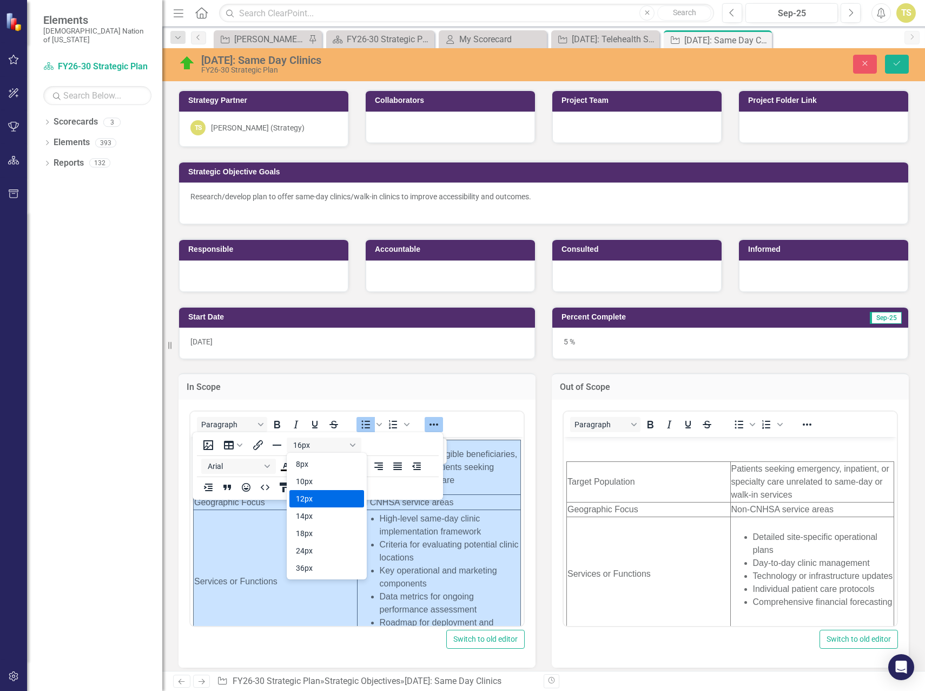
click at [299, 496] on div "12px" at bounding box center [319, 498] width 47 height 13
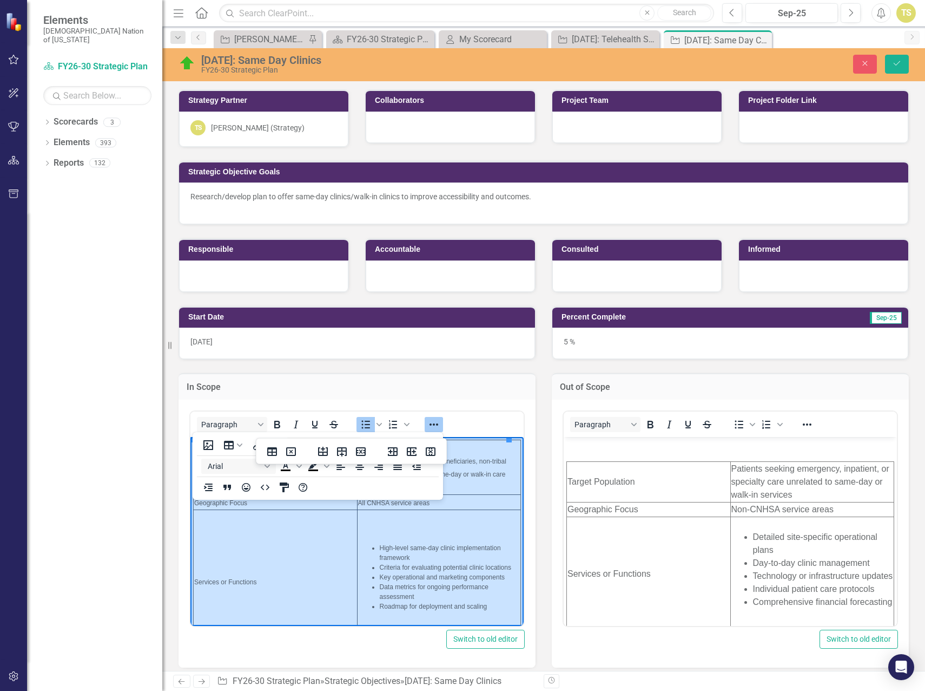
scroll to position [16, 0]
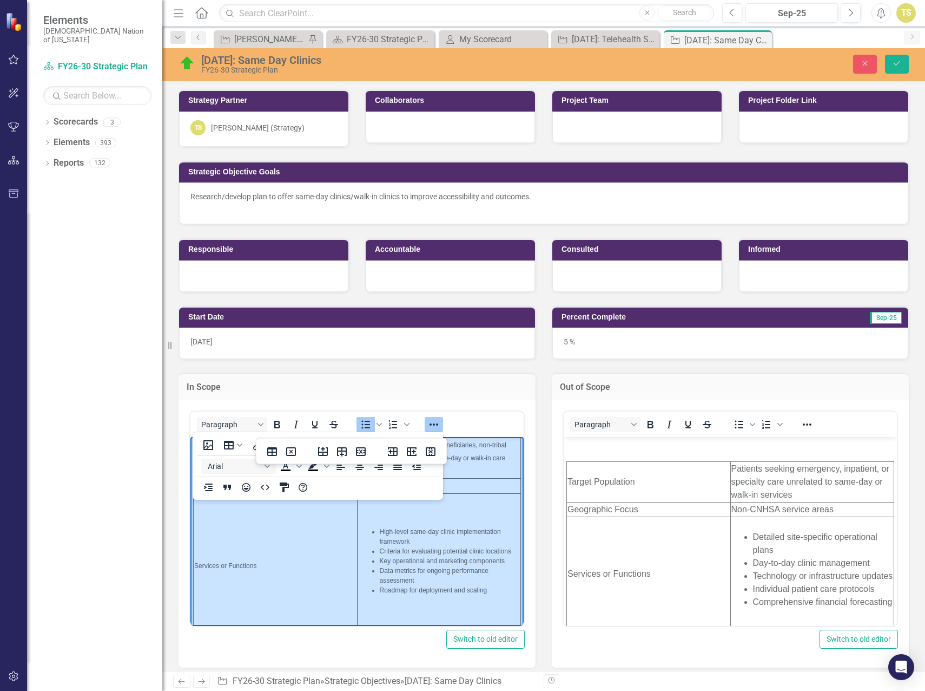
click at [379, 567] on td "High-level same-day clinic implementation framework Criteria for evaluating pot…" at bounding box center [439, 565] width 164 height 144
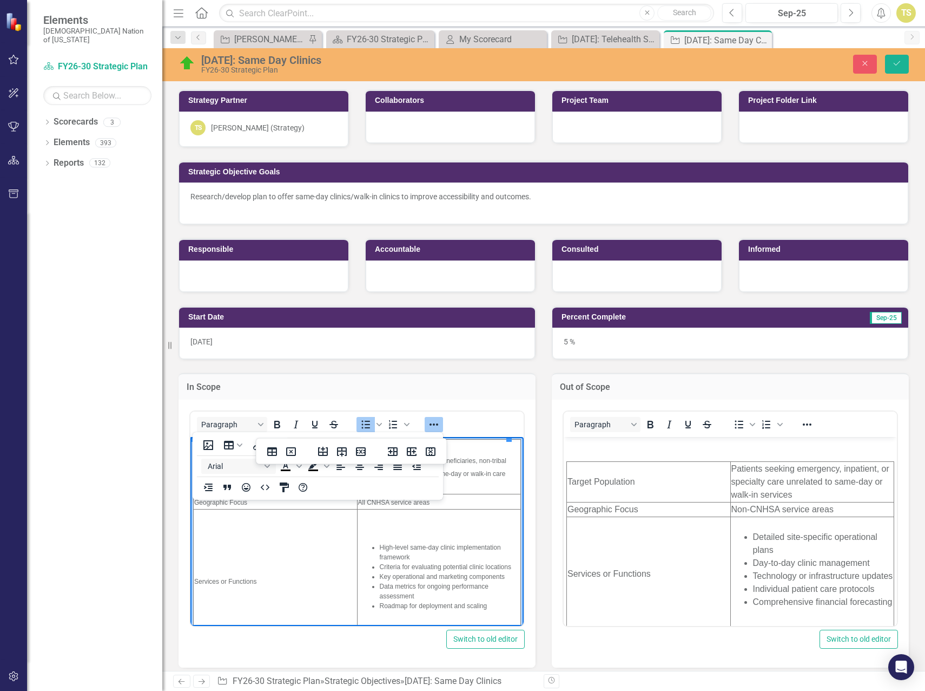
scroll to position [0, 0]
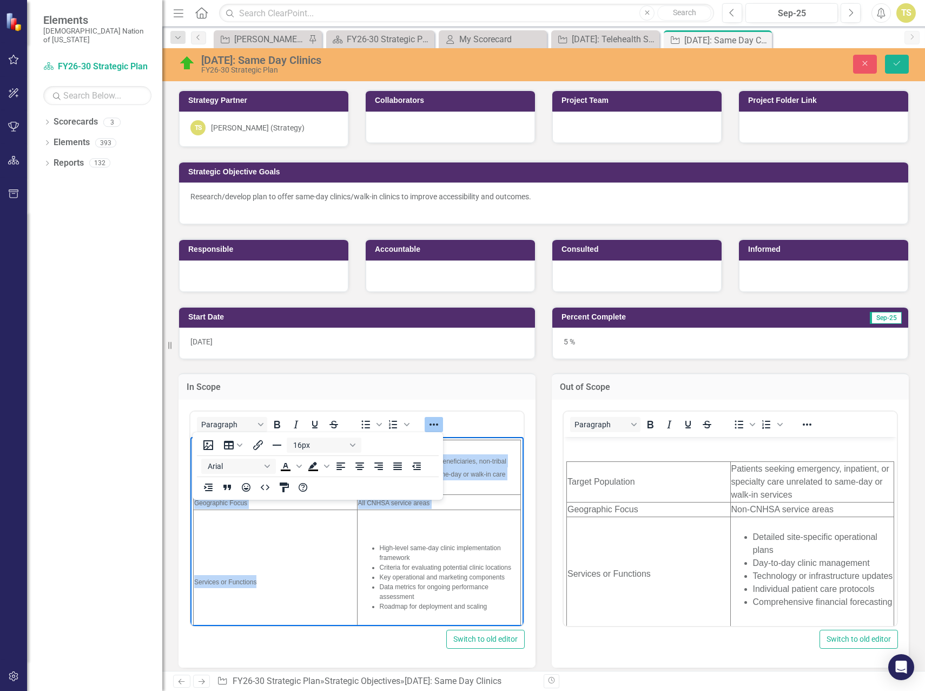
drag, startPoint x: 284, startPoint y: 597, endPoint x: 192, endPoint y: 577, distance: 93.6
click at [336, 585] on td "Services or Functions" at bounding box center [276, 581] width 164 height 144
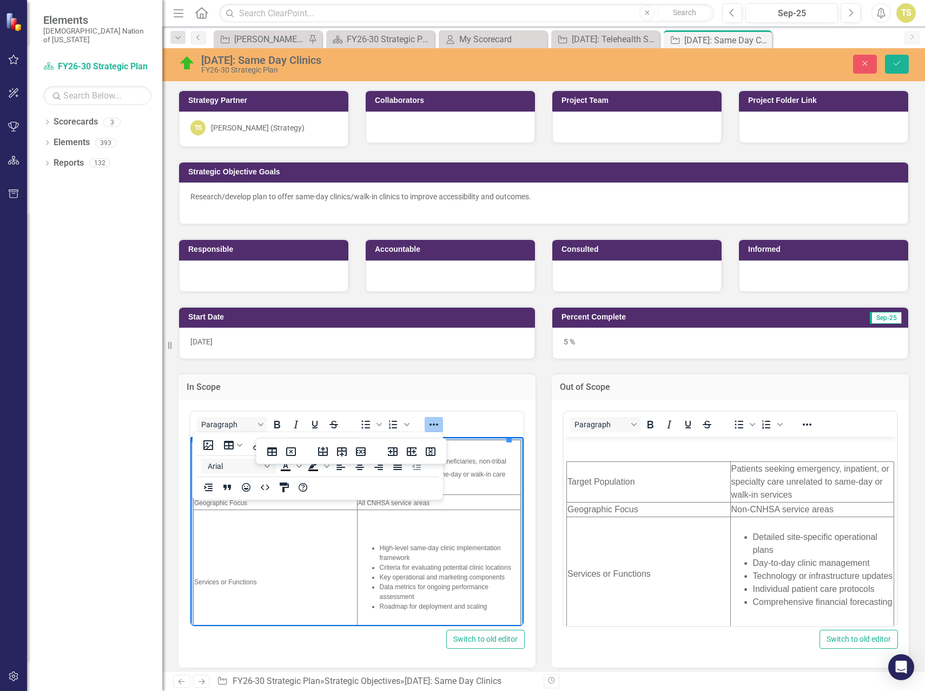
click at [432, 420] on icon "Reveal or hide additional toolbar items" at bounding box center [434, 424] width 13 height 13
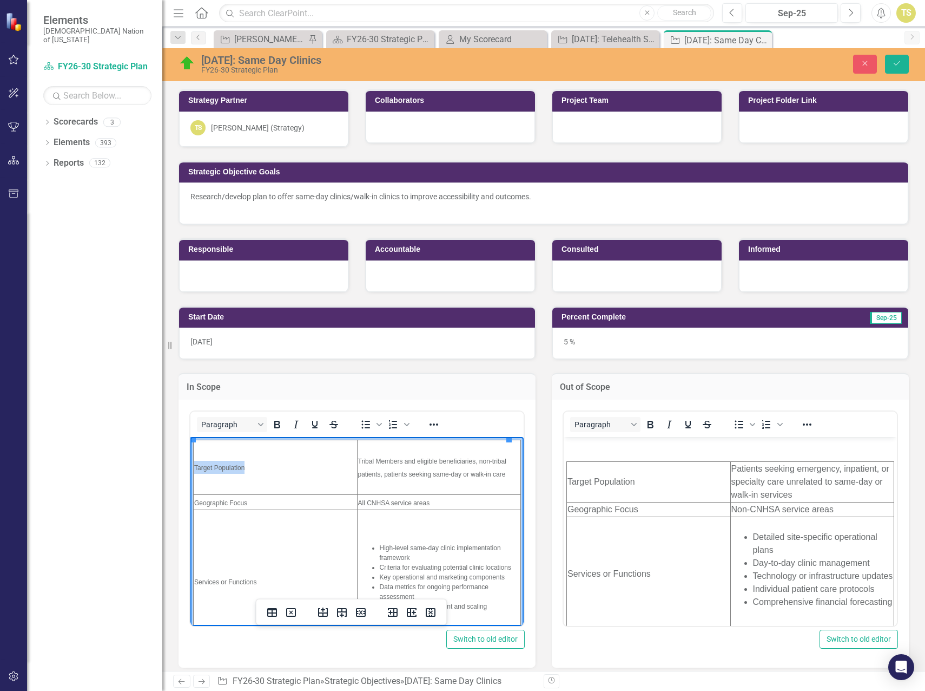
drag, startPoint x: 249, startPoint y: 468, endPoint x: 194, endPoint y: 467, distance: 55.2
click at [194, 467] on td "Target Population" at bounding box center [276, 466] width 164 height 55
drag, startPoint x: 252, startPoint y: 503, endPoint x: 194, endPoint y: 503, distance: 57.4
click at [194, 503] on td "Geographic Focus" at bounding box center [276, 501] width 164 height 15
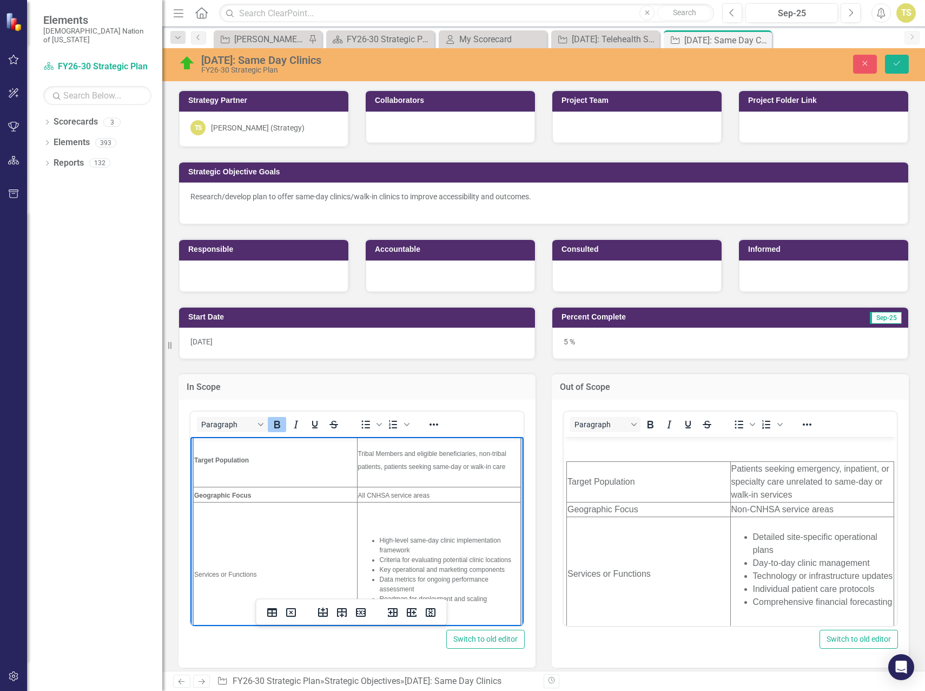
scroll to position [108, 0]
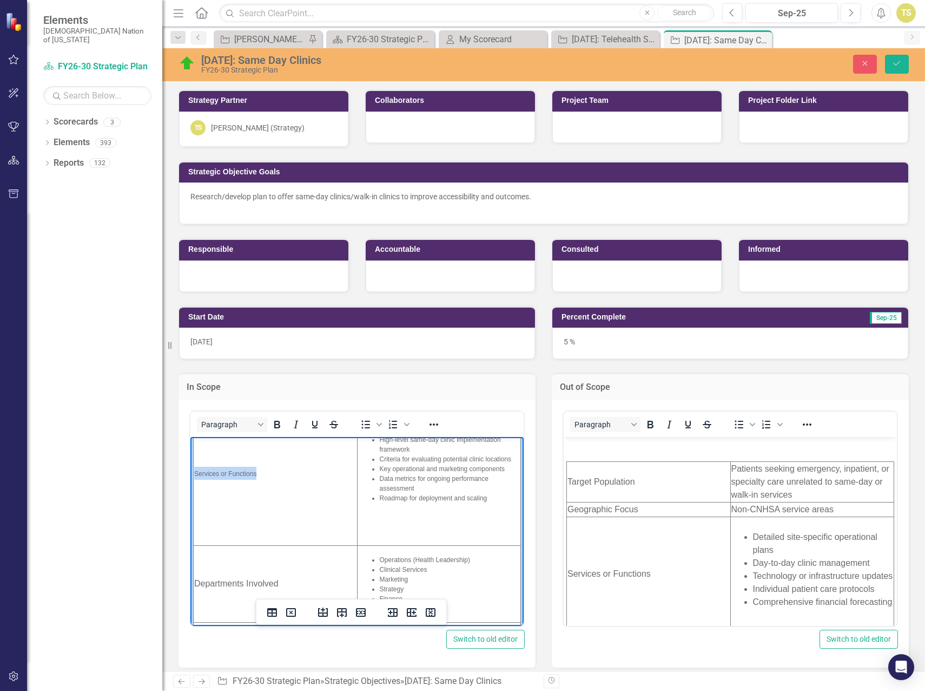
drag, startPoint x: 266, startPoint y: 476, endPoint x: 193, endPoint y: 475, distance: 73.1
click at [194, 475] on td "Services or Functions" at bounding box center [276, 473] width 164 height 144
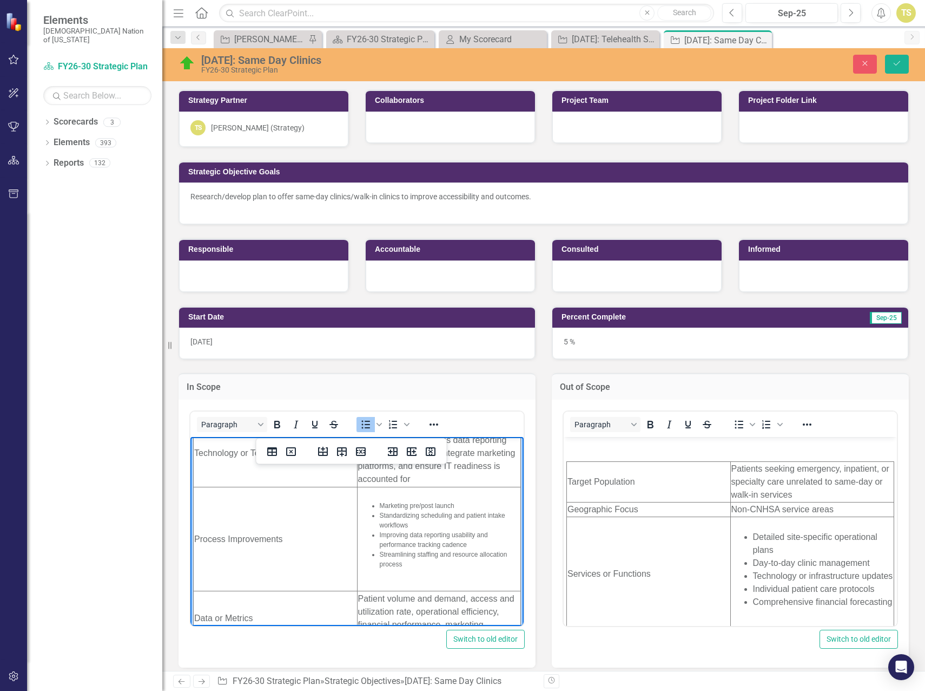
scroll to position [390, 0]
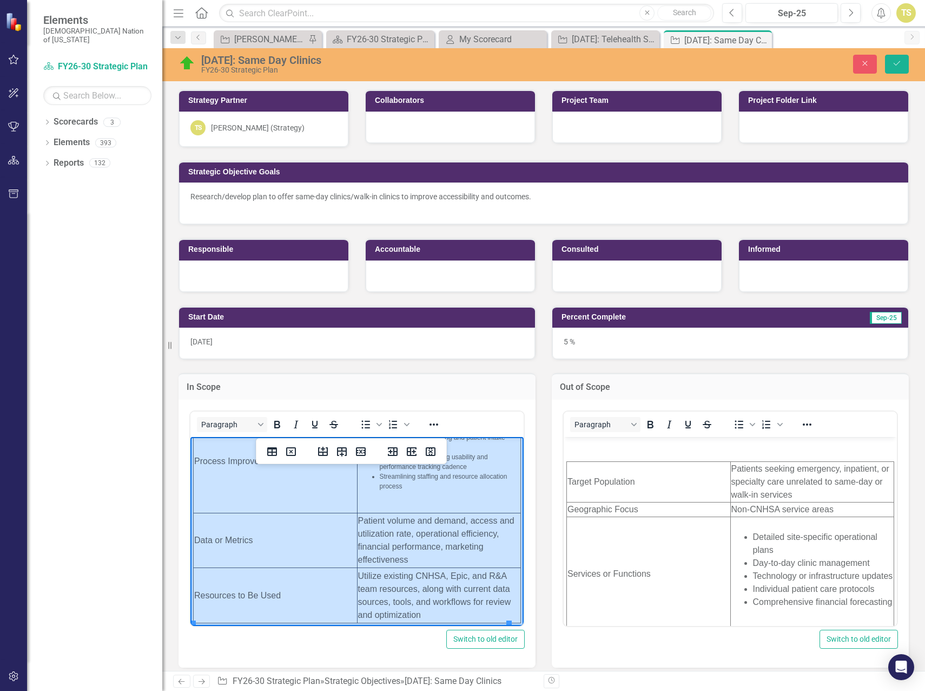
drag, startPoint x: 200, startPoint y: 508, endPoint x: 448, endPoint y: 597, distance: 263.6
click at [448, 597] on tbody "Target Population Tribal Members and eligible beneficiaries, non-tribal patient…" at bounding box center [357, 336] width 327 height 573
click at [437, 426] on icon "Reveal or hide additional toolbar items" at bounding box center [434, 424] width 13 height 13
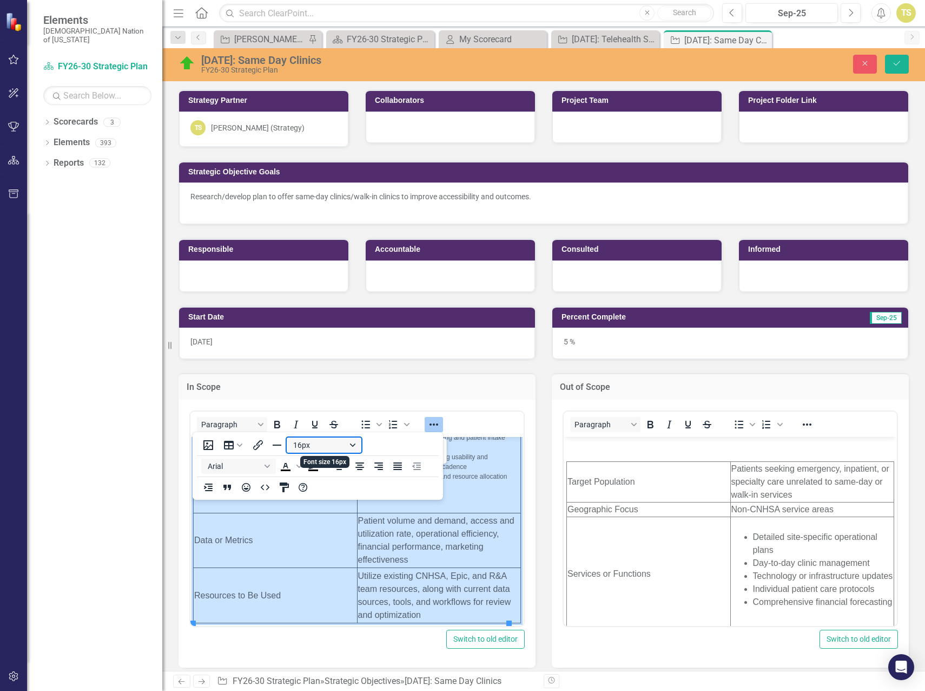
click at [353, 444] on button "16px" at bounding box center [324, 444] width 75 height 15
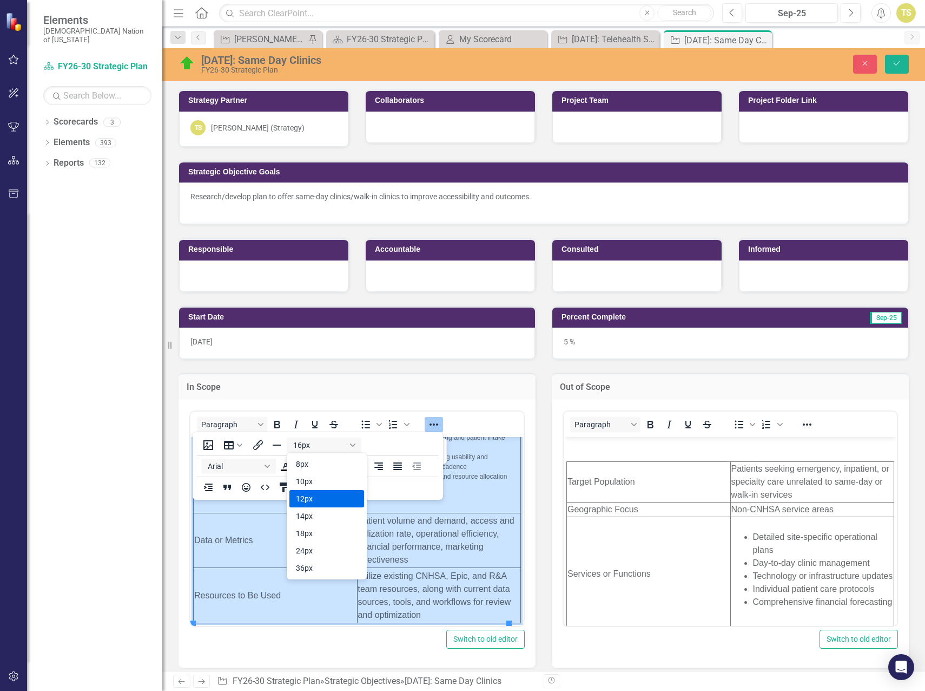
click at [308, 498] on div "12px" at bounding box center [319, 498] width 47 height 13
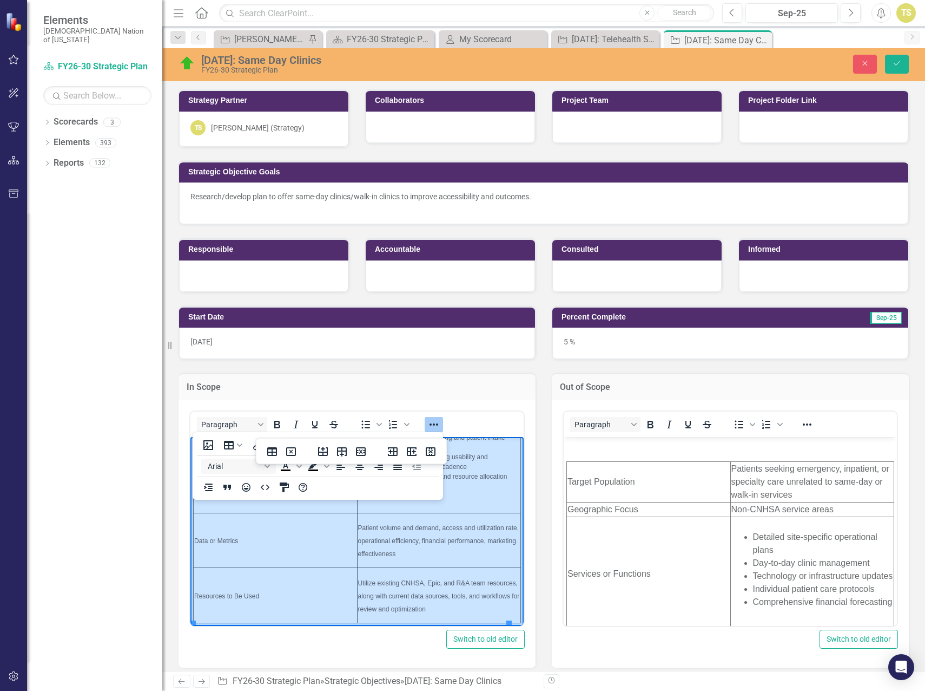
click at [402, 576] on td "Utilize existing CNHSA, Epic, and R&A team resources, along with current data s…" at bounding box center [439, 594] width 164 height 55
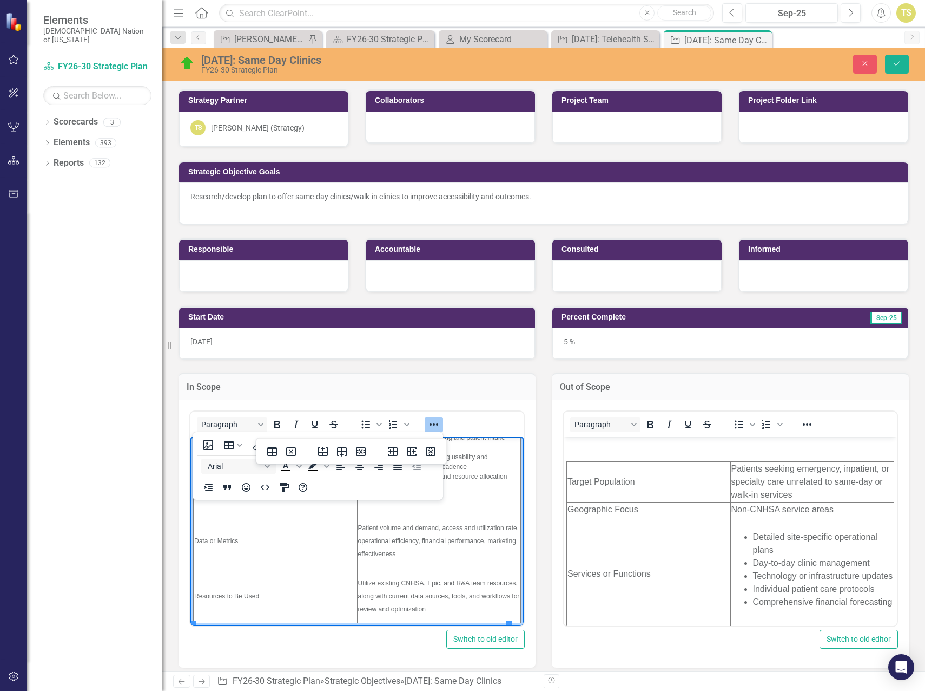
scroll to position [162, 0]
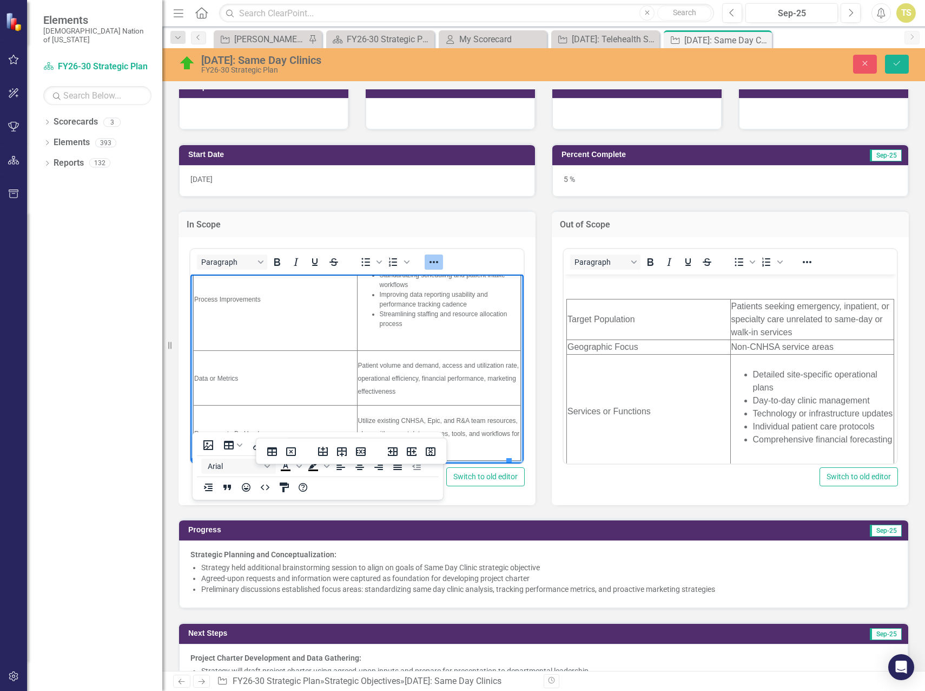
click at [271, 387] on td "Data or Metrics" at bounding box center [276, 377] width 164 height 55
drag, startPoint x: 254, startPoint y: 377, endPoint x: 195, endPoint y: 380, distance: 59.6
click at [195, 380] on td "Data or Metrics" at bounding box center [276, 377] width 164 height 55
click at [212, 300] on span "Process Improvements" at bounding box center [227, 299] width 67 height 8
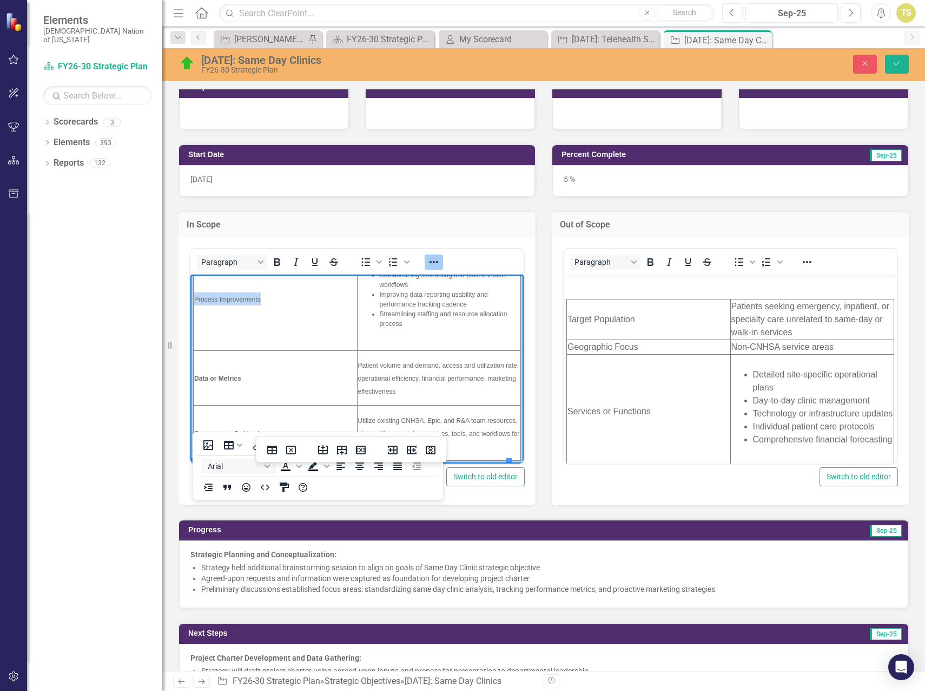
click at [212, 300] on span "Process Improvements" at bounding box center [227, 299] width 67 height 8
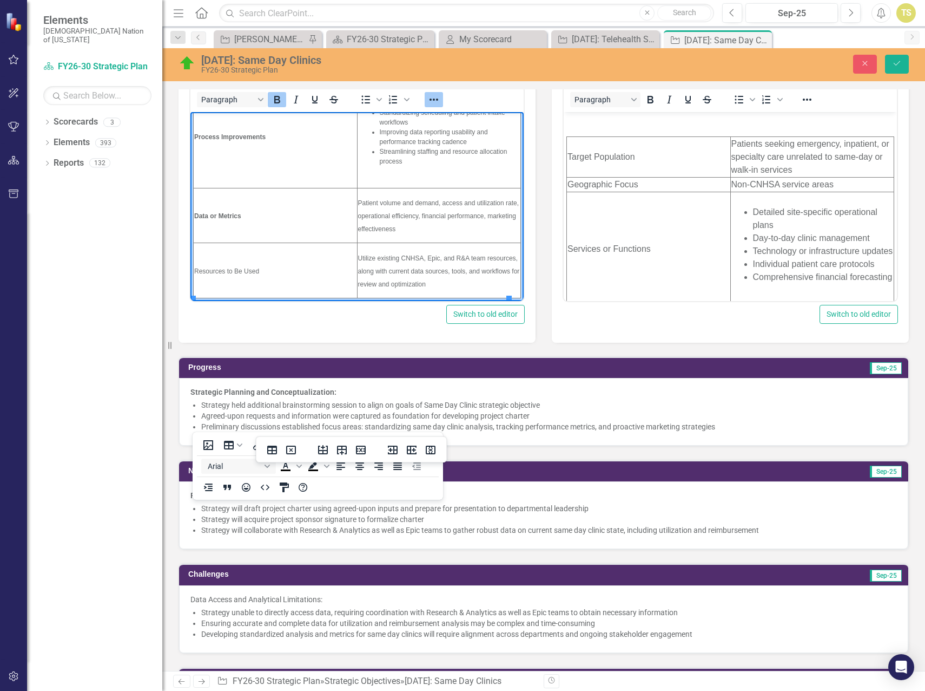
click at [224, 275] on td "Resources to Be Used" at bounding box center [276, 269] width 164 height 55
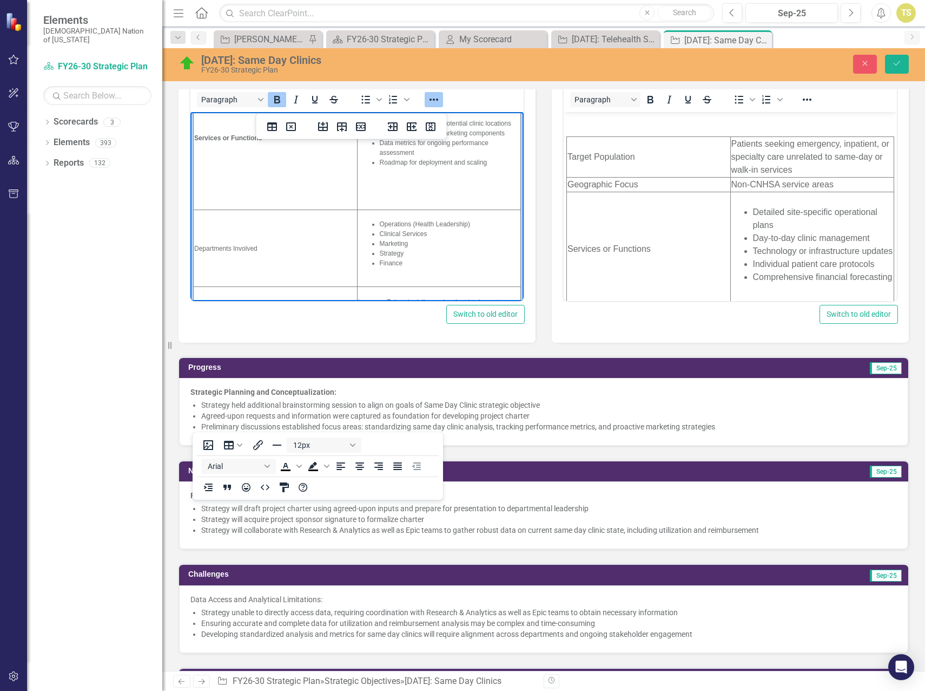
scroll to position [173, 0]
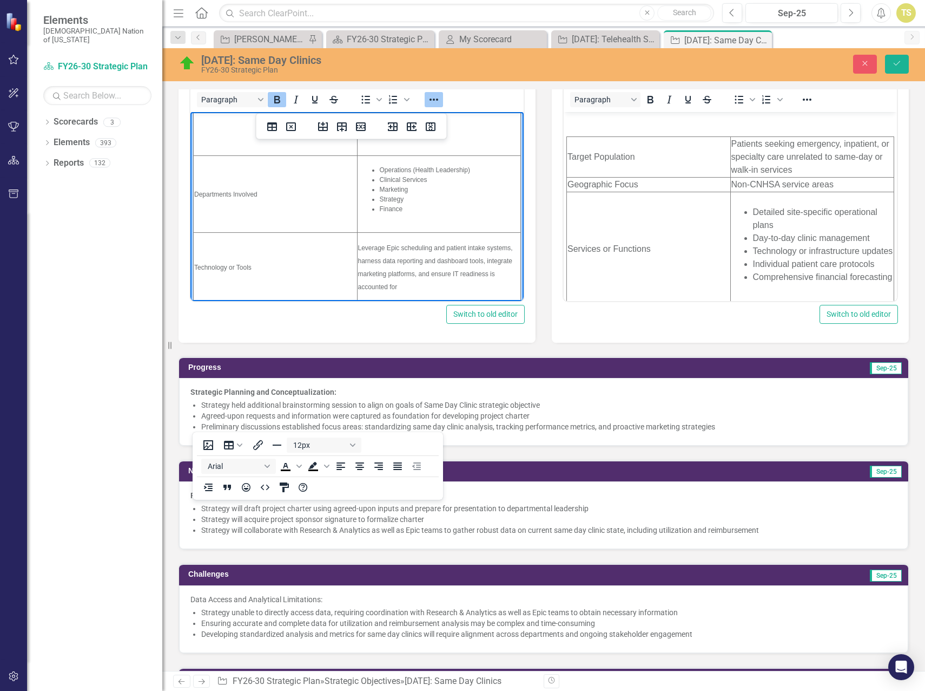
click at [221, 270] on span "Technology or Tools" at bounding box center [222, 267] width 57 height 8
click at [225, 197] on span "Departments Involved" at bounding box center [225, 194] width 63 height 8
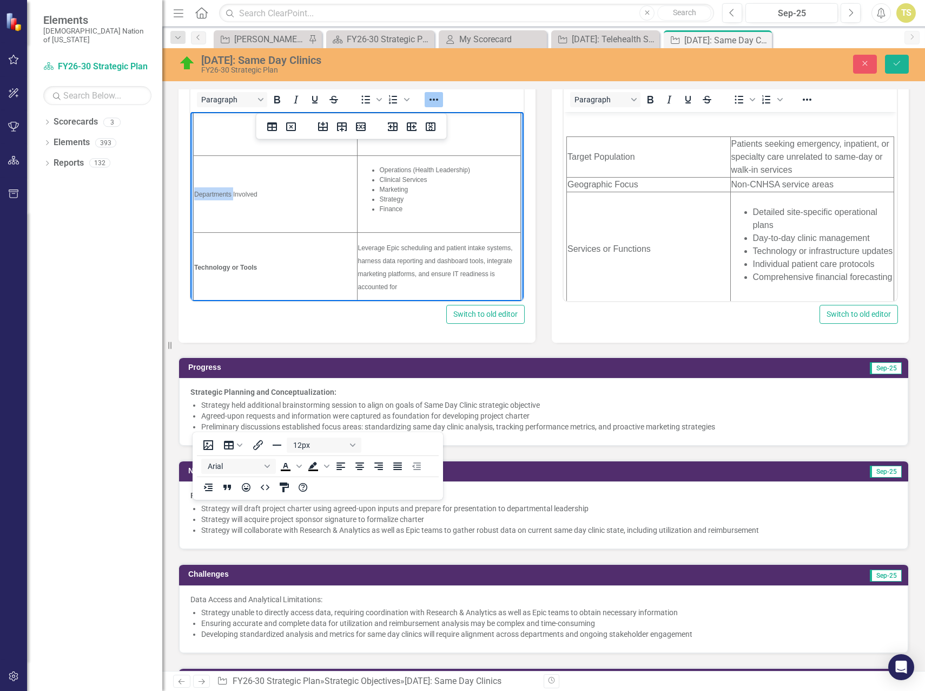
click at [225, 197] on span "Departments Involved" at bounding box center [225, 194] width 63 height 8
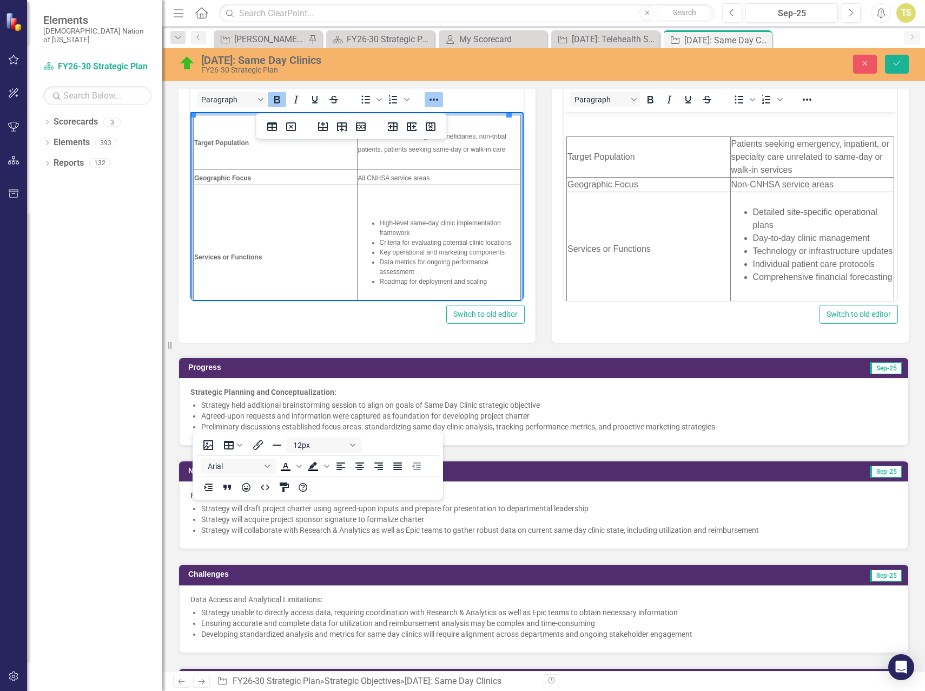
scroll to position [271, 0]
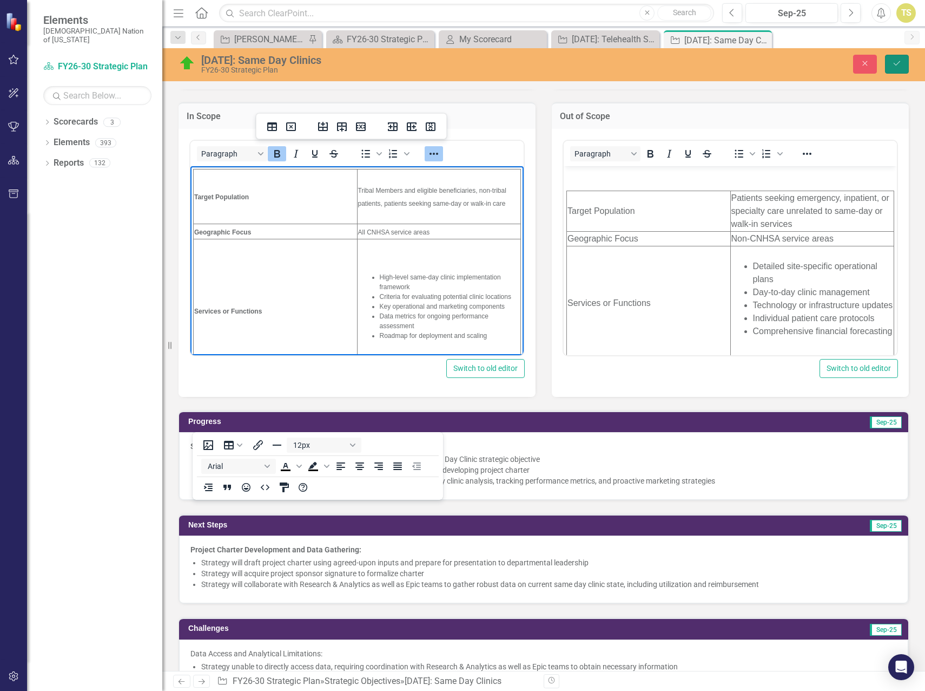
click at [896, 69] on button "Save" at bounding box center [897, 64] width 24 height 19
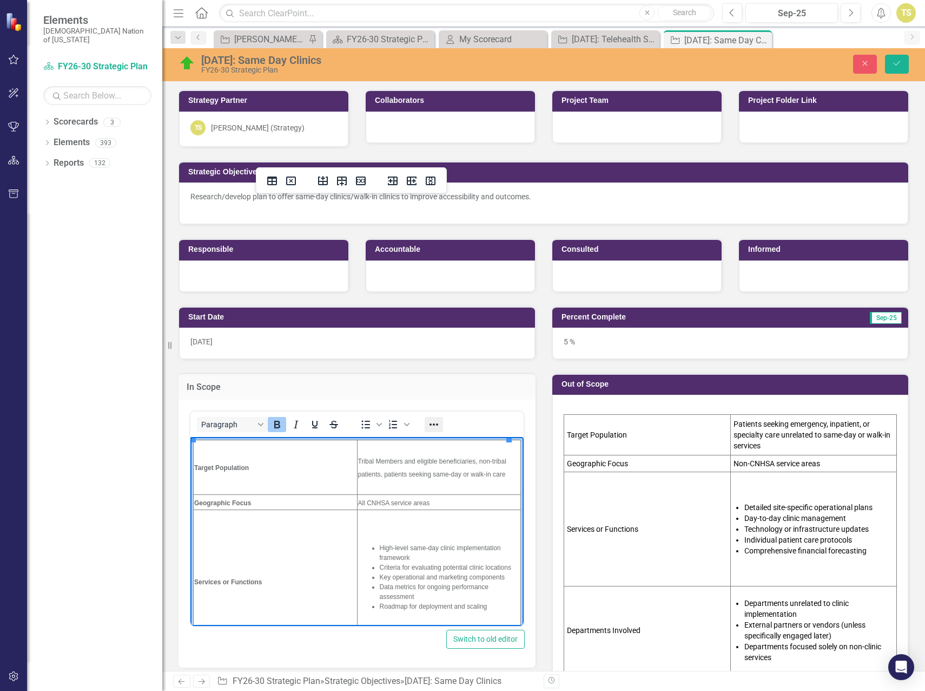
click at [430, 418] on icon "Reveal or hide additional toolbar items" at bounding box center [434, 424] width 13 height 13
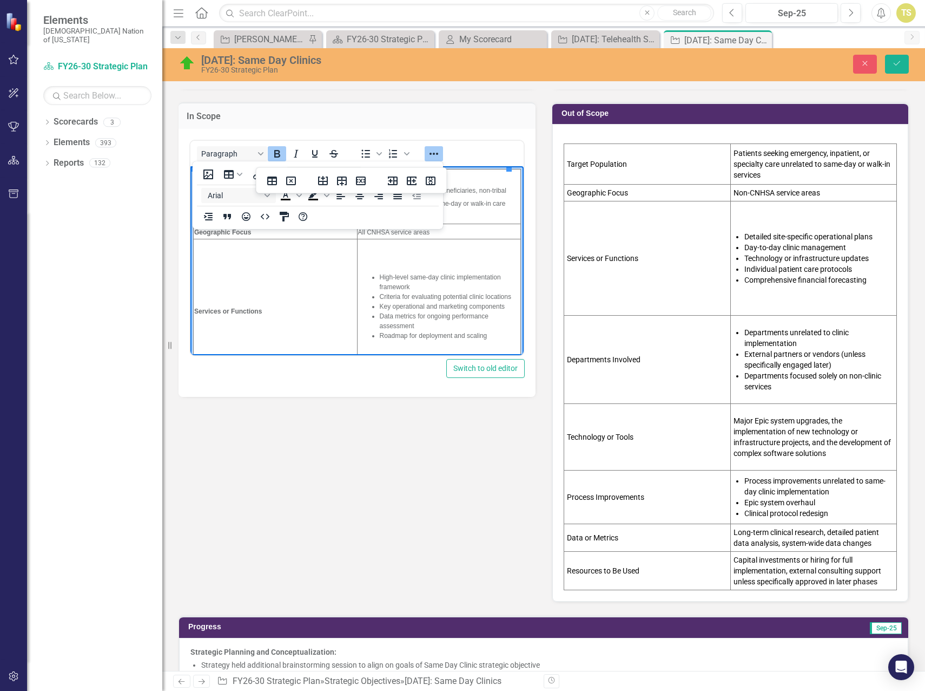
drag, startPoint x: 52, startPoint y: 117, endPoint x: 442, endPoint y: 463, distance: 521.4
click at [442, 463] on div "Start Date [DATE] In Scope Paragraph To open the popup, press Shift+Enter To op…" at bounding box center [543, 312] width 747 height 581
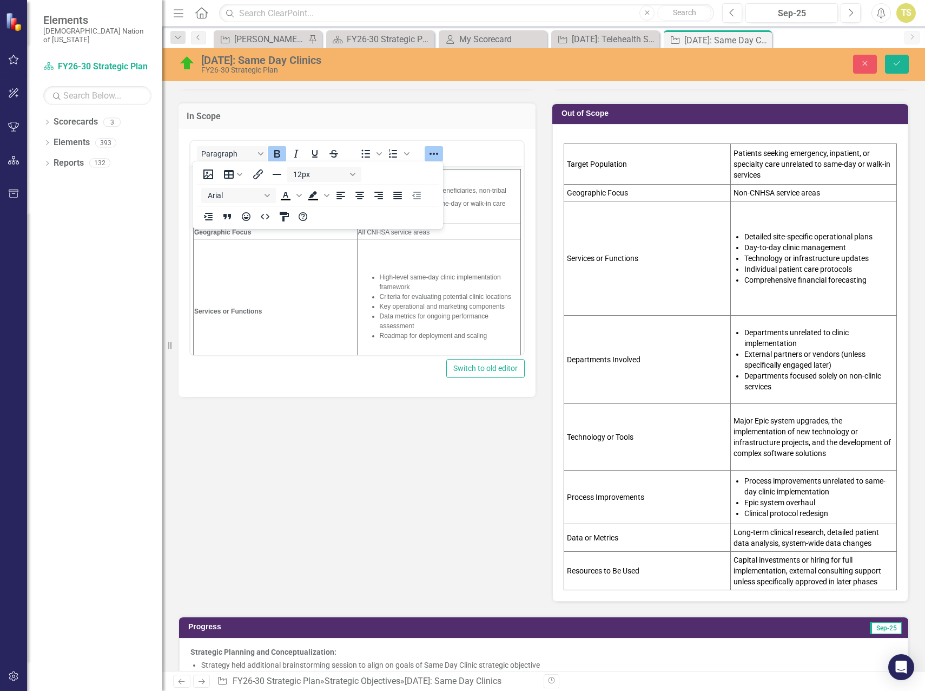
scroll to position [162, 0]
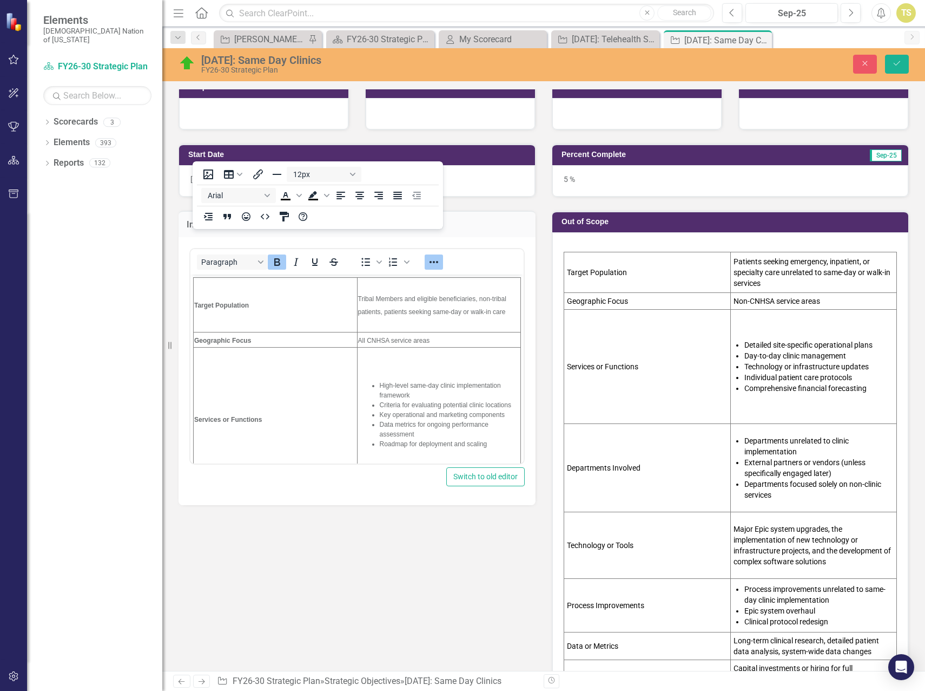
click at [573, 265] on td "Target Population" at bounding box center [647, 272] width 167 height 41
click at [575, 267] on td "Target Population" at bounding box center [647, 272] width 167 height 41
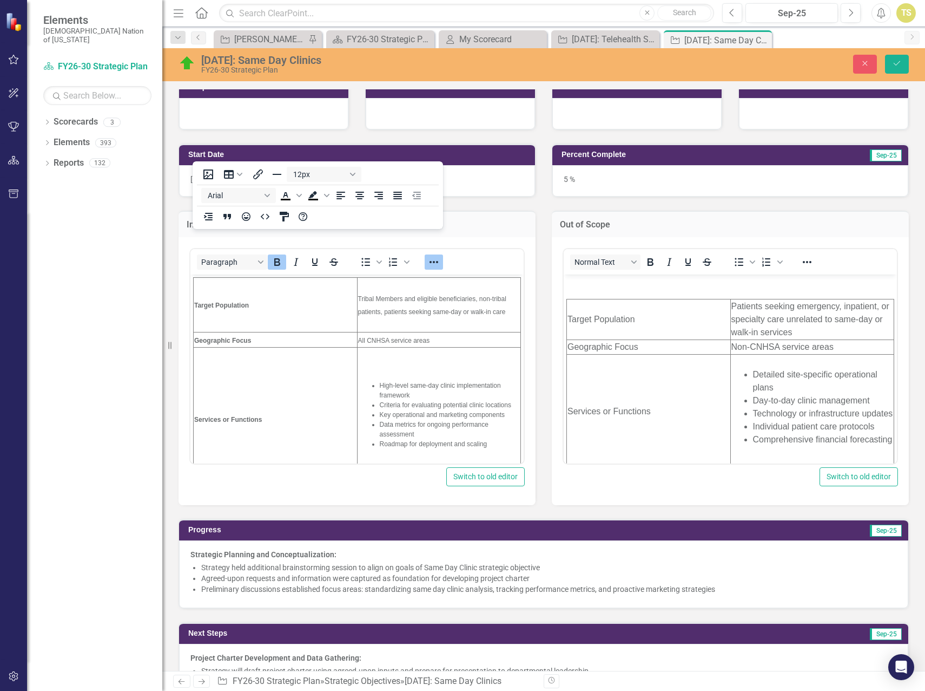
scroll to position [0, 0]
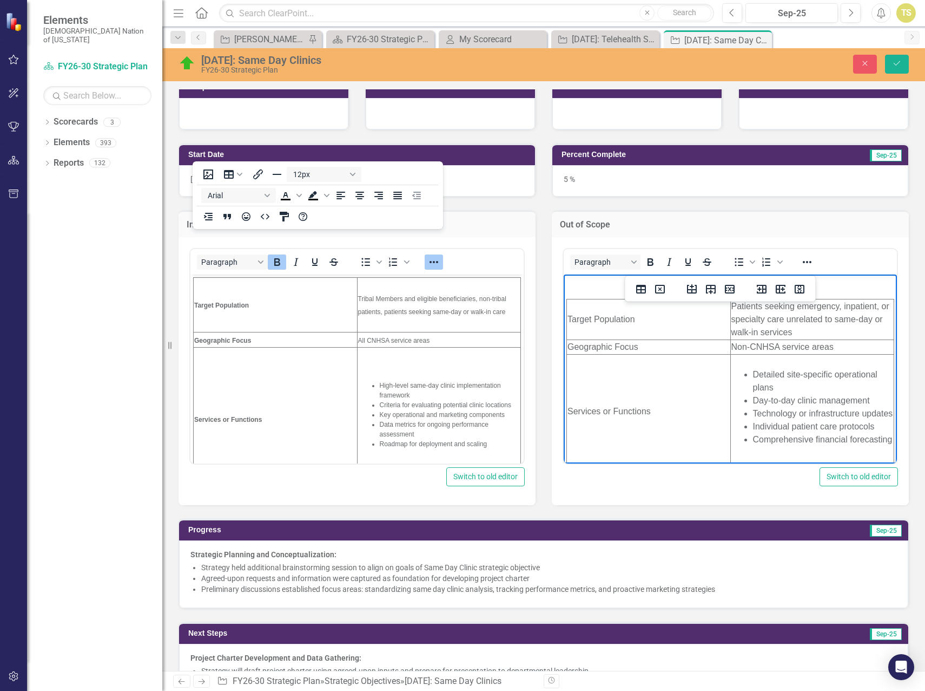
click at [571, 301] on td "Target Population" at bounding box center [649, 319] width 164 height 41
click at [576, 311] on td "Target Population" at bounding box center [649, 319] width 164 height 41
click at [575, 311] on td "Target Population" at bounding box center [649, 319] width 164 height 41
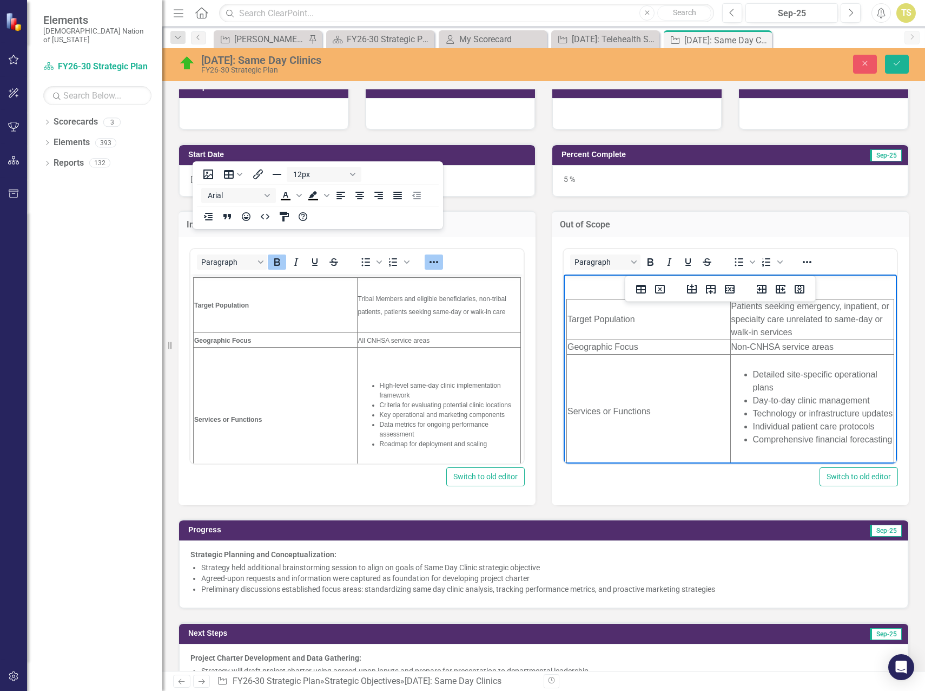
click at [571, 298] on table "Target Population Patients seeking emergency, inpatient, or specialty care unre…" at bounding box center [731, 538] width 328 height 481
click at [573, 306] on td "Target Population" at bounding box center [649, 319] width 164 height 41
click at [801, 262] on icon "Reveal or hide additional toolbar items" at bounding box center [807, 261] width 13 height 13
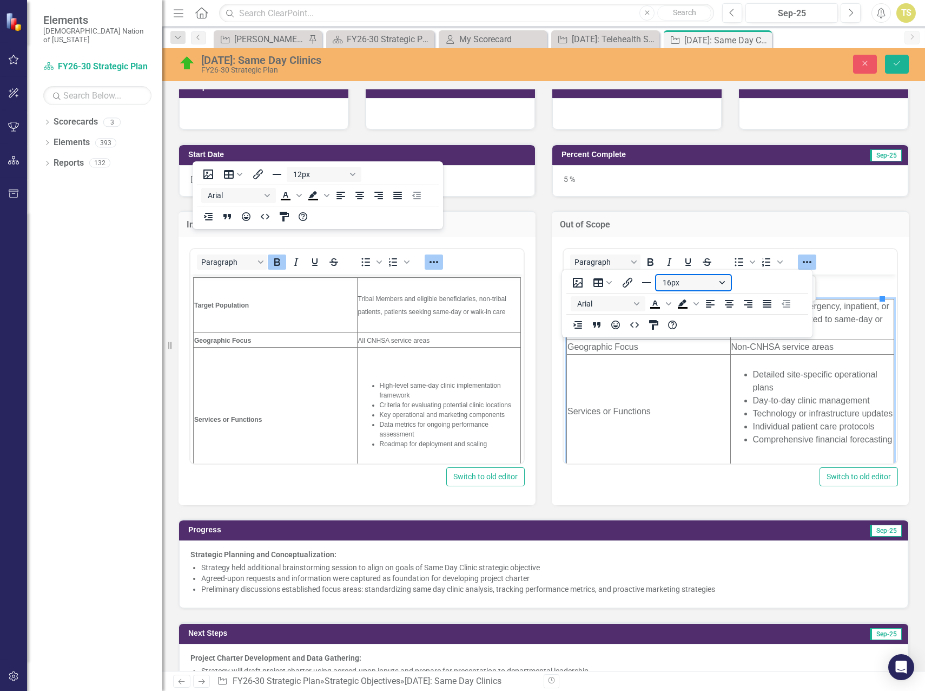
click at [724, 281] on button "16px" at bounding box center [693, 282] width 75 height 15
click at [669, 334] on div "12px" at bounding box center [689, 336] width 47 height 13
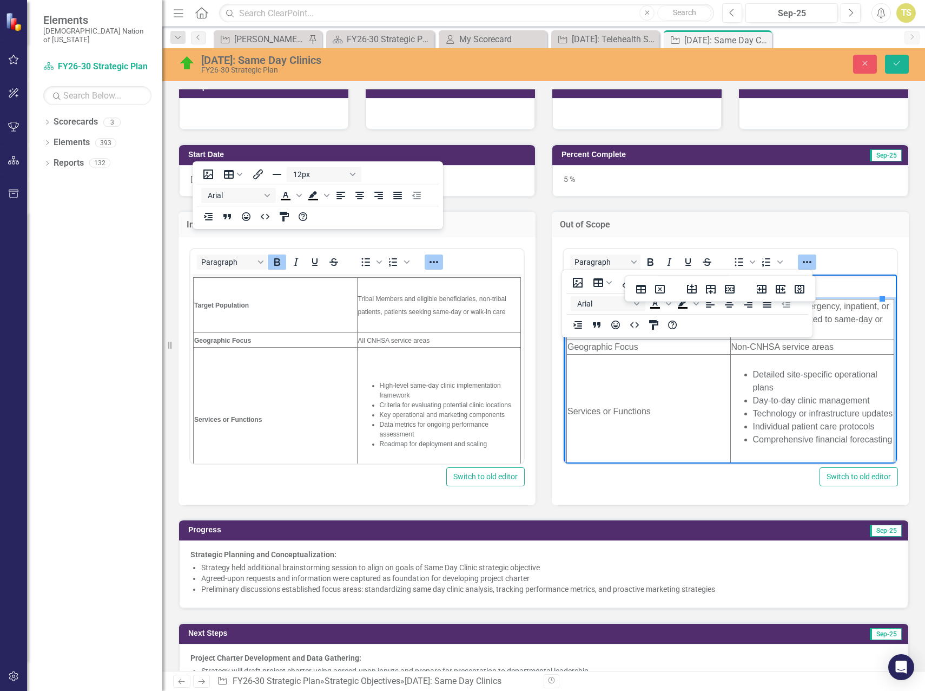
click at [625, 424] on td "Services or Functions" at bounding box center [649, 411] width 164 height 114
click at [805, 264] on icon "Reveal or hide additional toolbar items" at bounding box center [807, 261] width 13 height 13
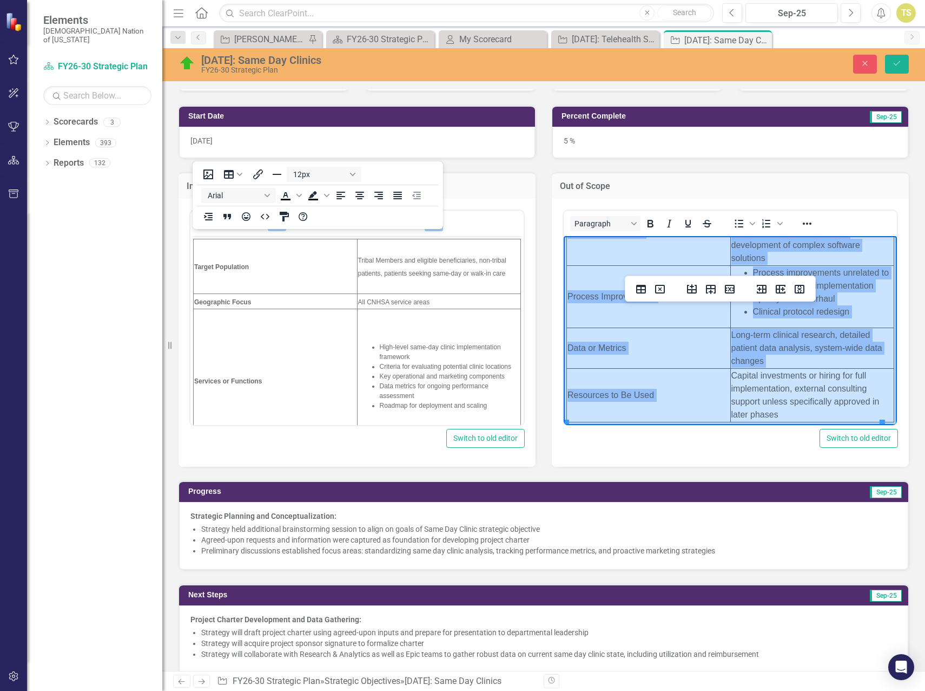
scroll to position [216, 0]
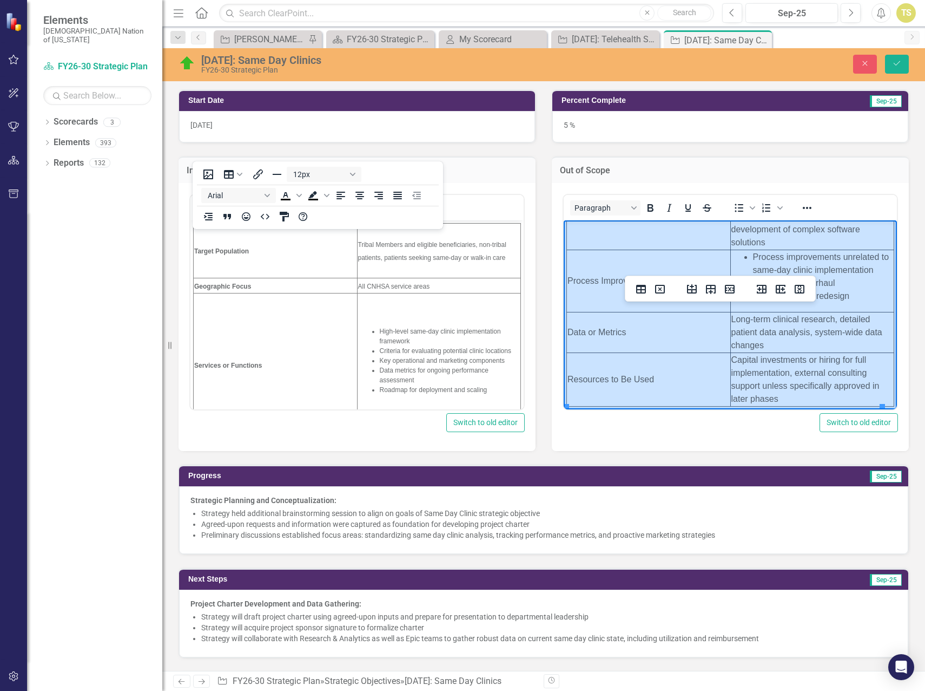
drag, startPoint x: 569, startPoint y: 265, endPoint x: 806, endPoint y: 363, distance: 256.5
click at [806, 363] on tbody "Target Population Patients seeking emergency, inpatient, or specialty care unre…" at bounding box center [730, 165] width 327 height 481
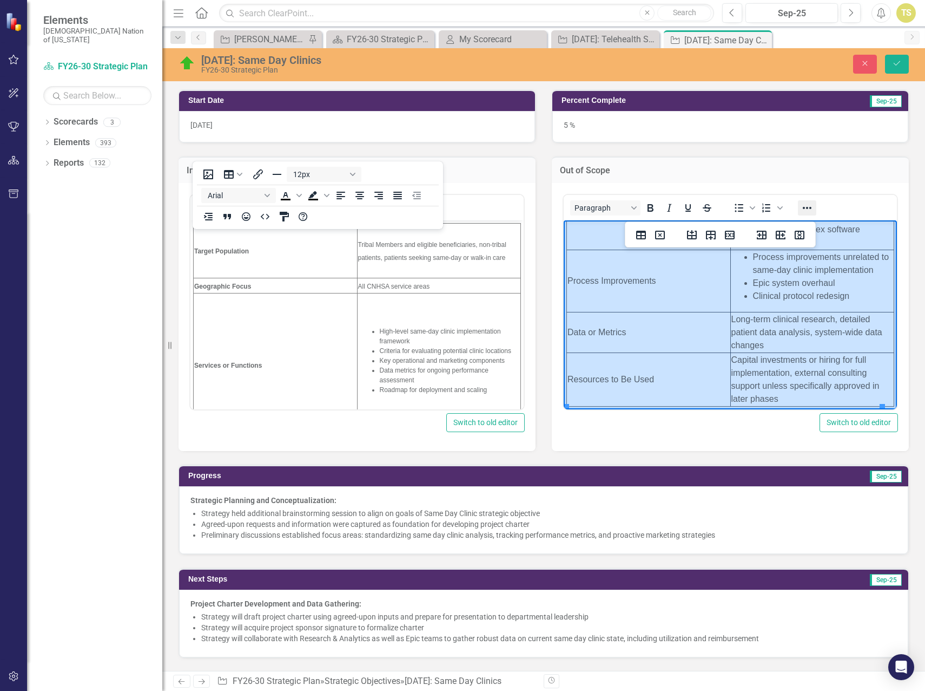
click at [803, 213] on icon "Reveal or hide additional toolbar items" at bounding box center [807, 207] width 13 height 13
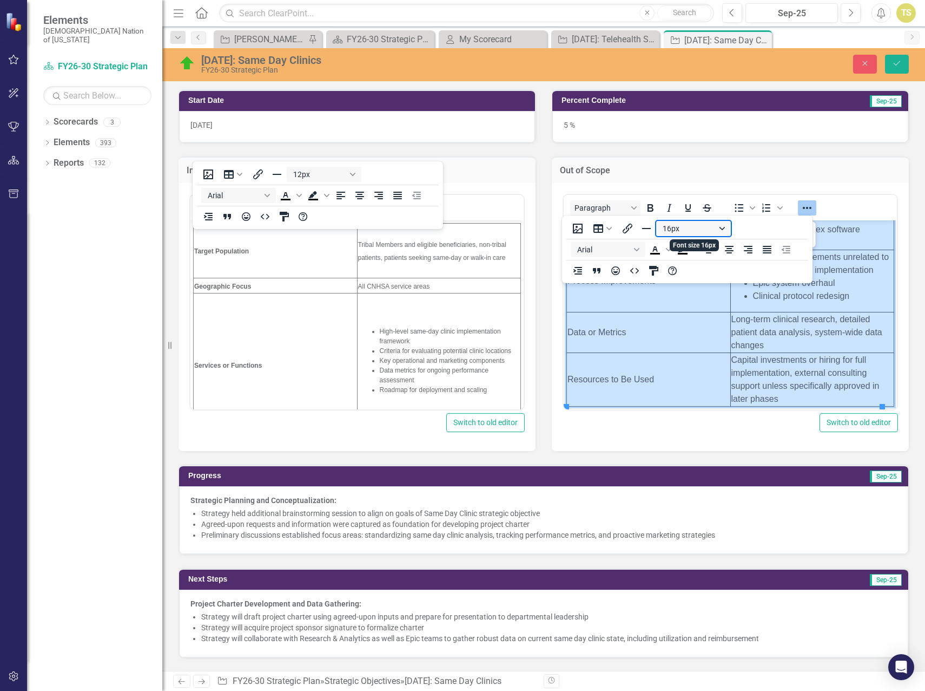
click at [721, 229] on button "16px" at bounding box center [693, 228] width 75 height 15
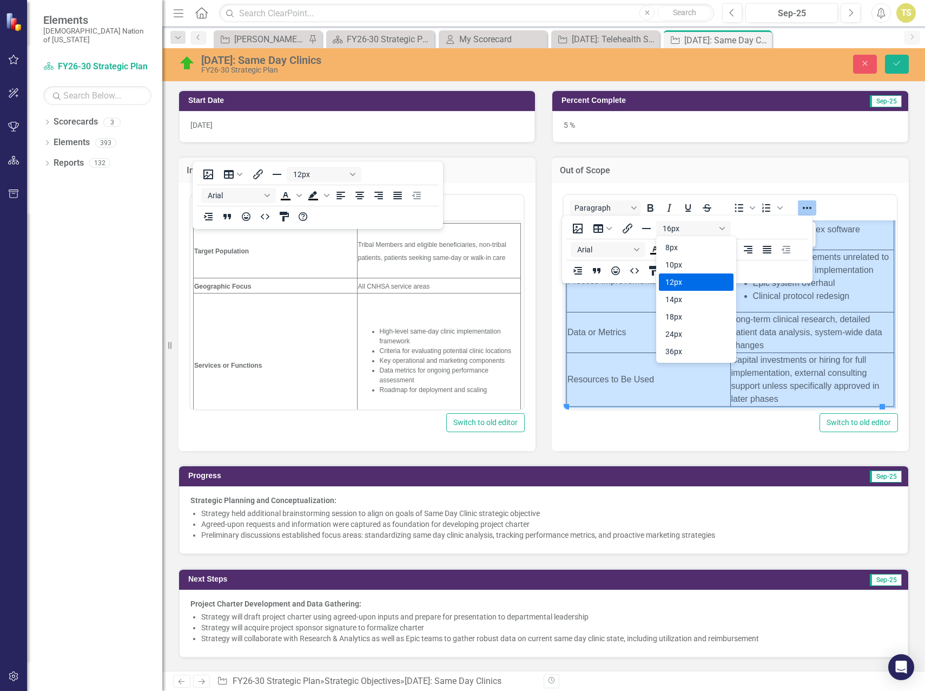
click at [675, 284] on div "12px" at bounding box center [689, 281] width 47 height 13
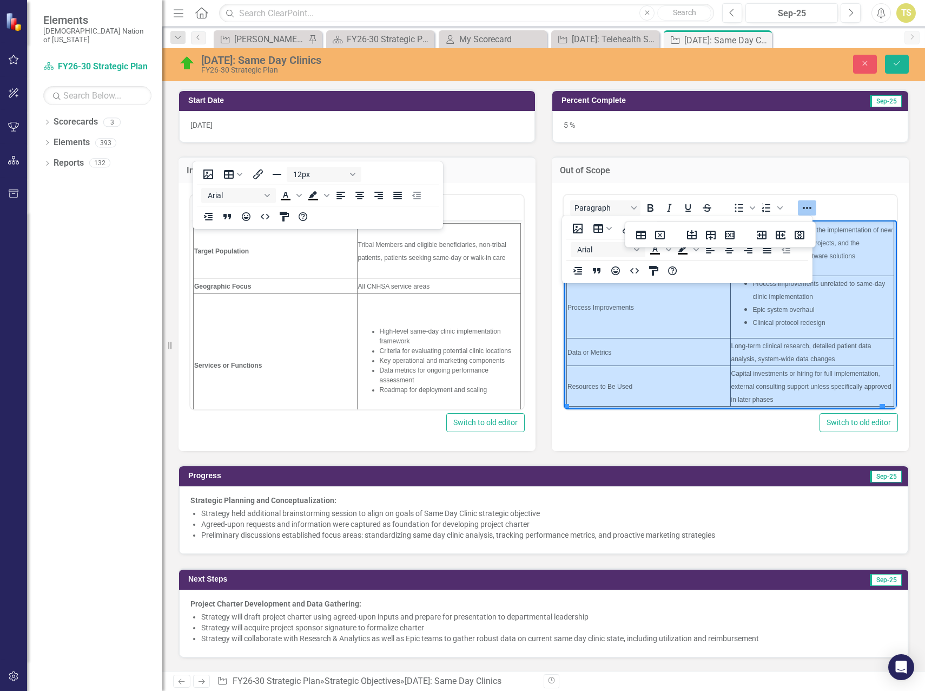
click at [621, 382] on td "Resources to Be Used" at bounding box center [649, 385] width 164 height 41
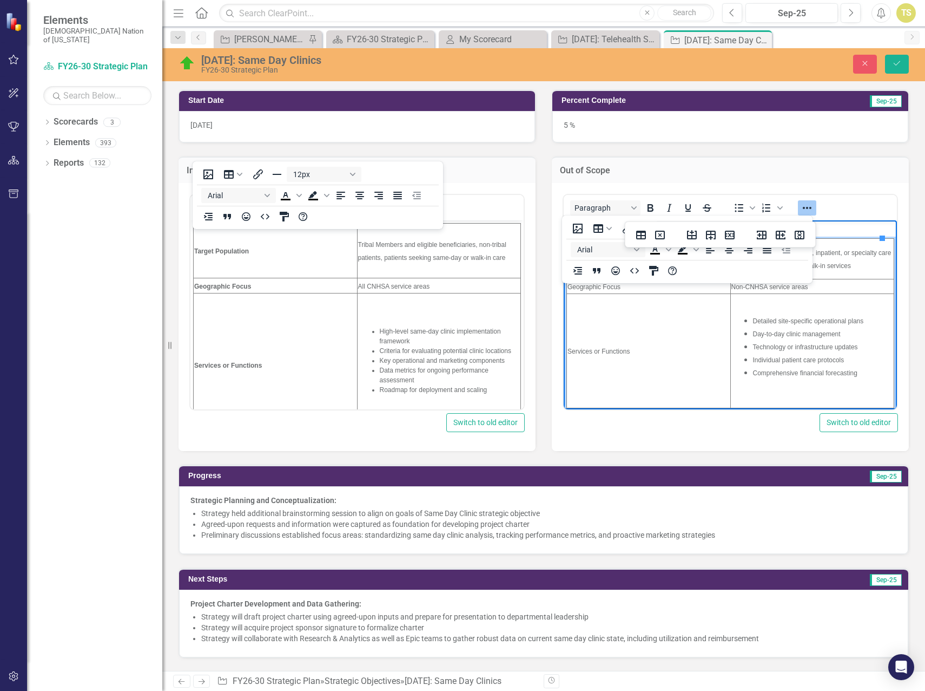
scroll to position [0, 0]
click at [386, 313] on td "High-level same-day clinic implementation framework Criteria for evaluating pot…" at bounding box center [439, 365] width 164 height 144
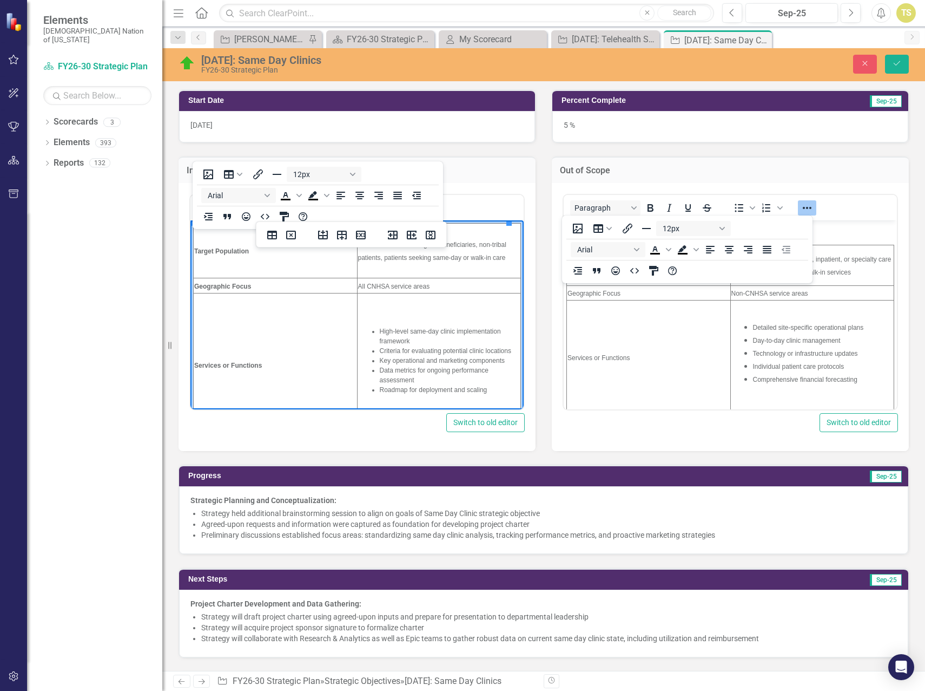
click at [362, 315] on td "High-level same-day clinic implementation framework Criteria for evaluating pot…" at bounding box center [439, 365] width 164 height 144
click at [257, 333] on td "Services or Functions" at bounding box center [276, 365] width 164 height 144
click at [376, 312] on td "High-level same-day clinic implementation framework Criteria for evaluating pot…" at bounding box center [439, 365] width 164 height 144
click at [484, 385] on li "Roadmap for deployment and scaling" at bounding box center [450, 389] width 141 height 10
click at [634, 358] on td "Services or Functions" at bounding box center [649, 357] width 164 height 114
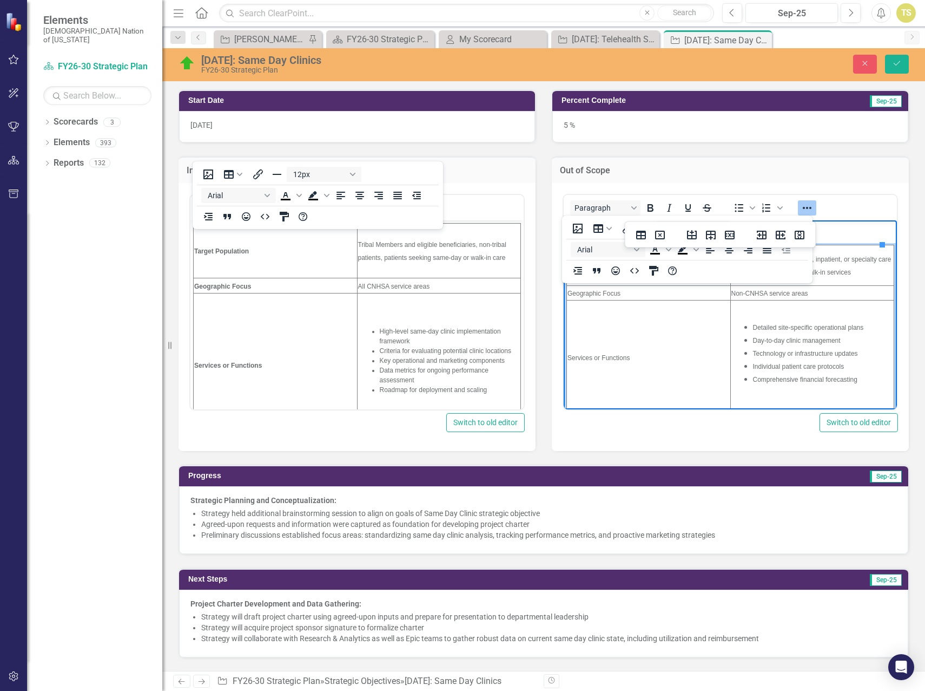
click at [606, 358] on span "Services or Functions" at bounding box center [599, 357] width 62 height 8
click at [605, 359] on span "Services or Functions" at bounding box center [599, 357] width 62 height 8
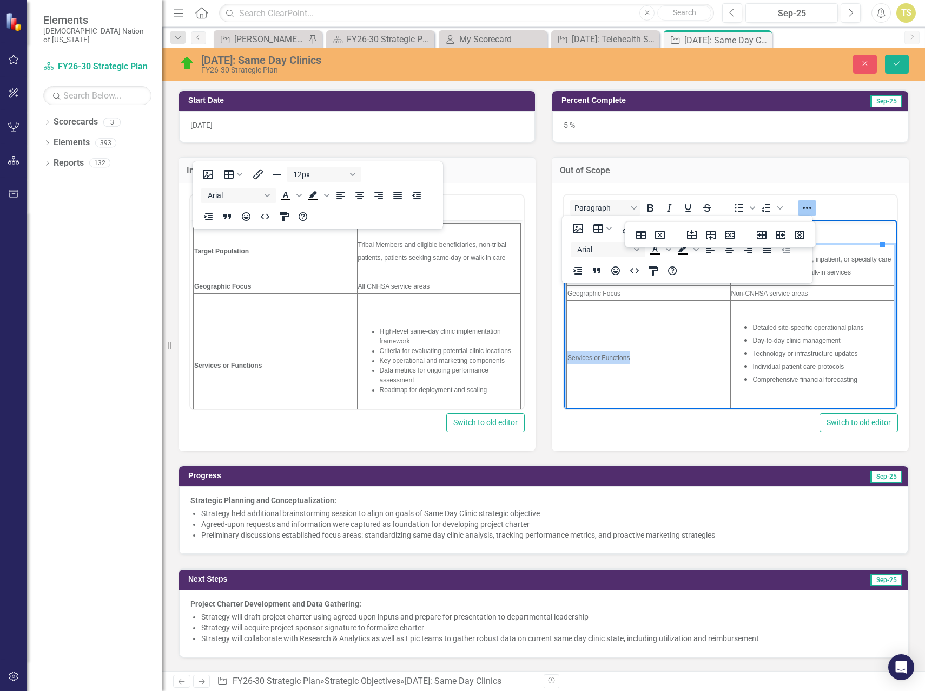
click at [605, 359] on span "Services or Functions" at bounding box center [599, 357] width 62 height 8
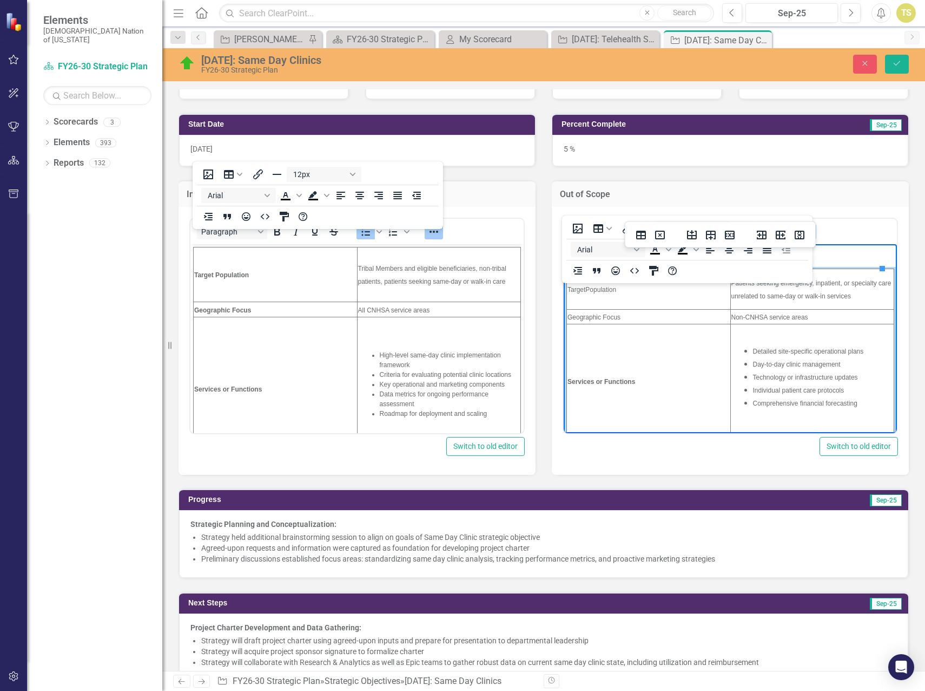
scroll to position [162, 0]
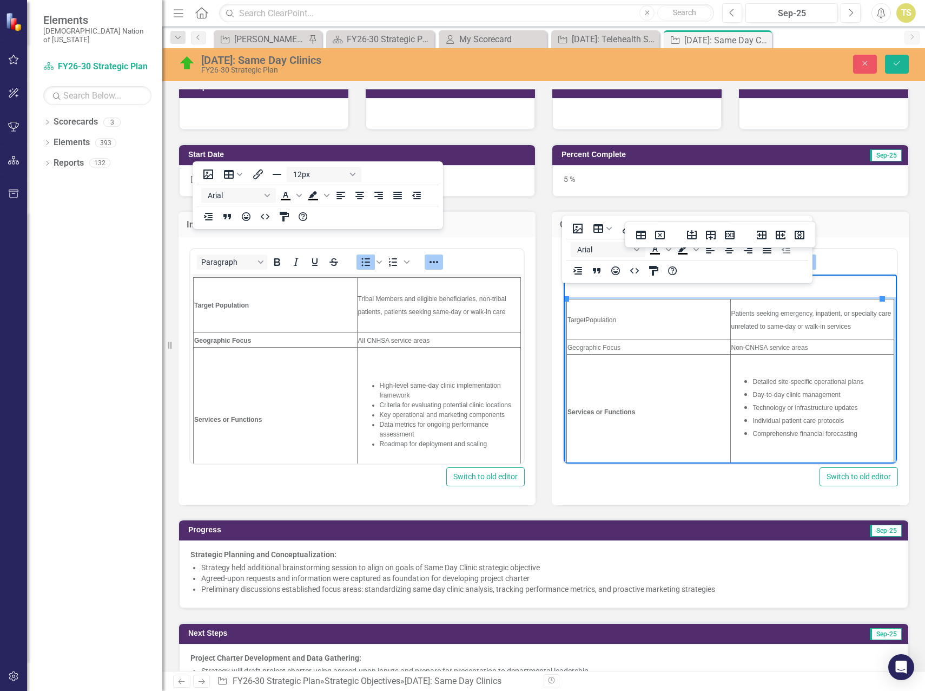
click at [607, 345] on span "Geographic Focus" at bounding box center [594, 347] width 53 height 8
click at [597, 320] on span "Target Population" at bounding box center [592, 320] width 49 height 8
click at [596, 320] on span "Target Population" at bounding box center [592, 320] width 49 height 8
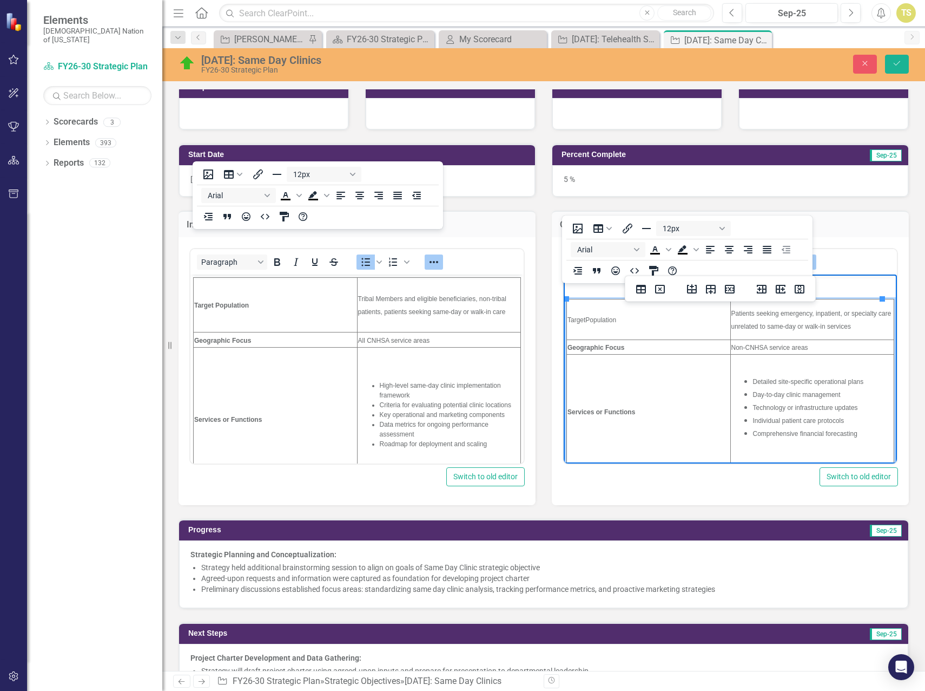
click at [596, 320] on span "Target Population" at bounding box center [592, 320] width 49 height 8
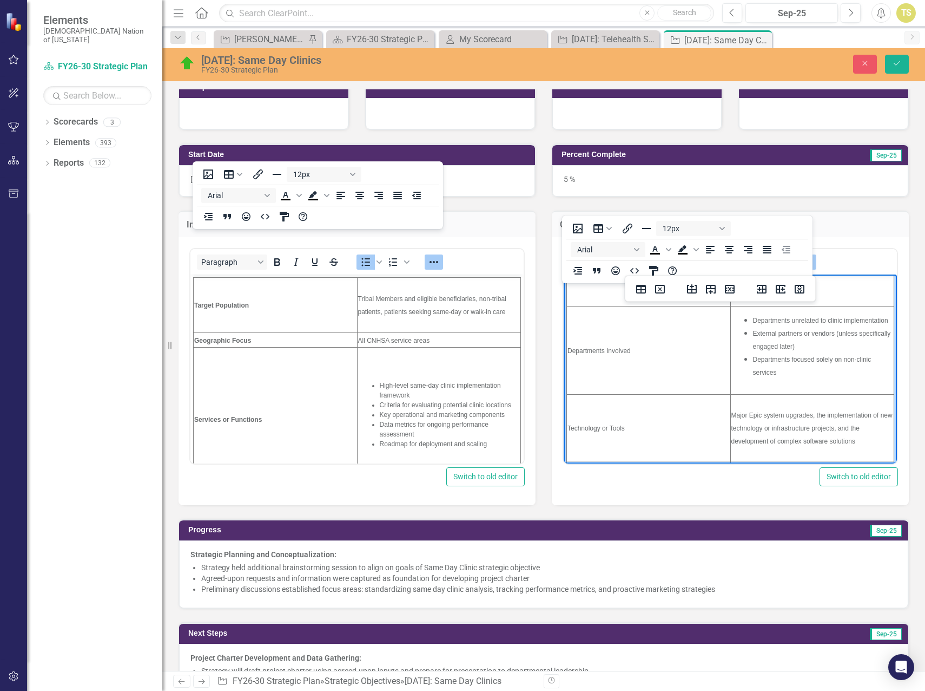
click at [597, 347] on span "Departments Involved" at bounding box center [599, 350] width 63 height 8
click at [590, 428] on span "Technology or Tools" at bounding box center [596, 428] width 57 height 8
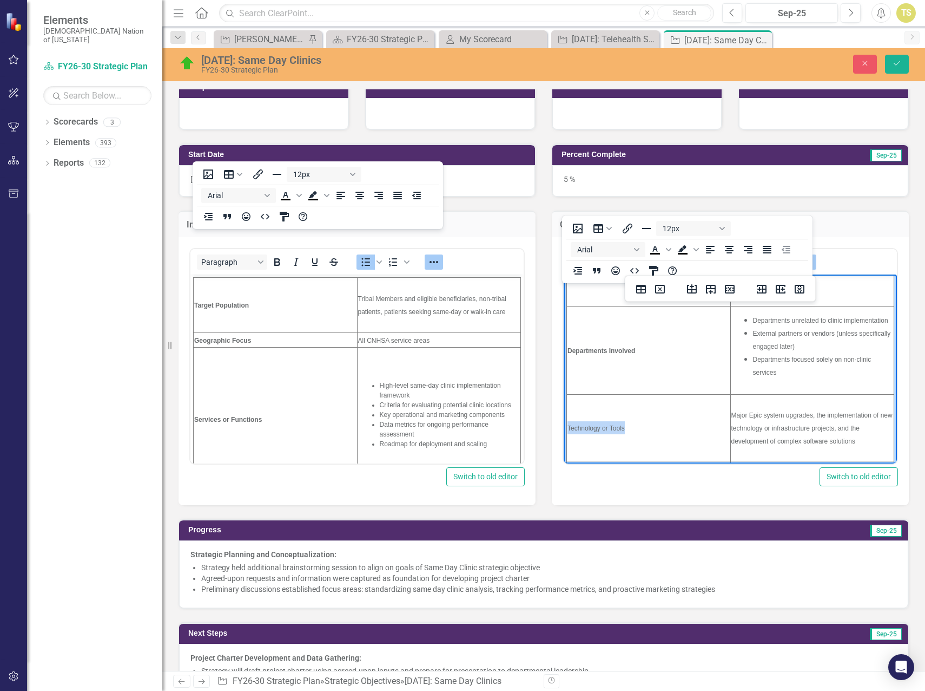
click at [590, 428] on span "Technology or Tools" at bounding box center [596, 428] width 57 height 8
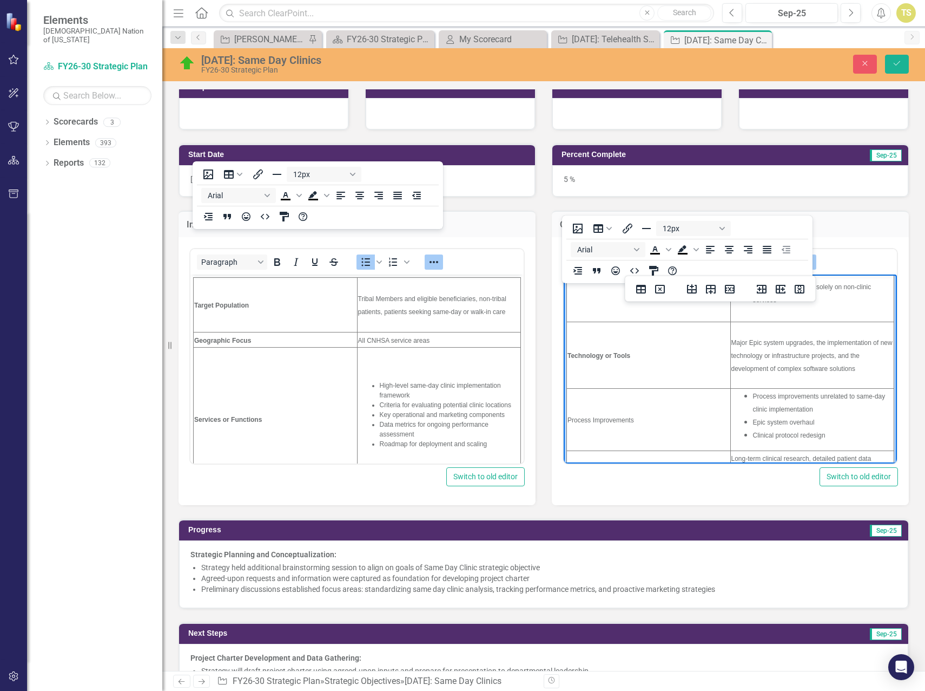
scroll to position [271, 0]
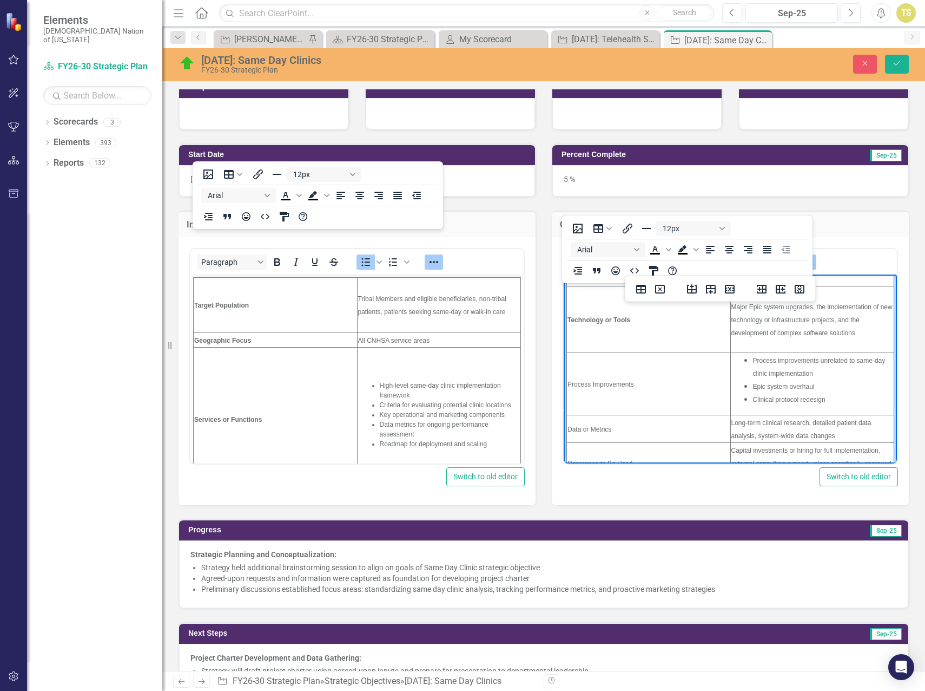
click at [599, 387] on td "Process Improvements" at bounding box center [649, 383] width 164 height 62
click at [586, 426] on span "Data or Metrics" at bounding box center [590, 429] width 44 height 8
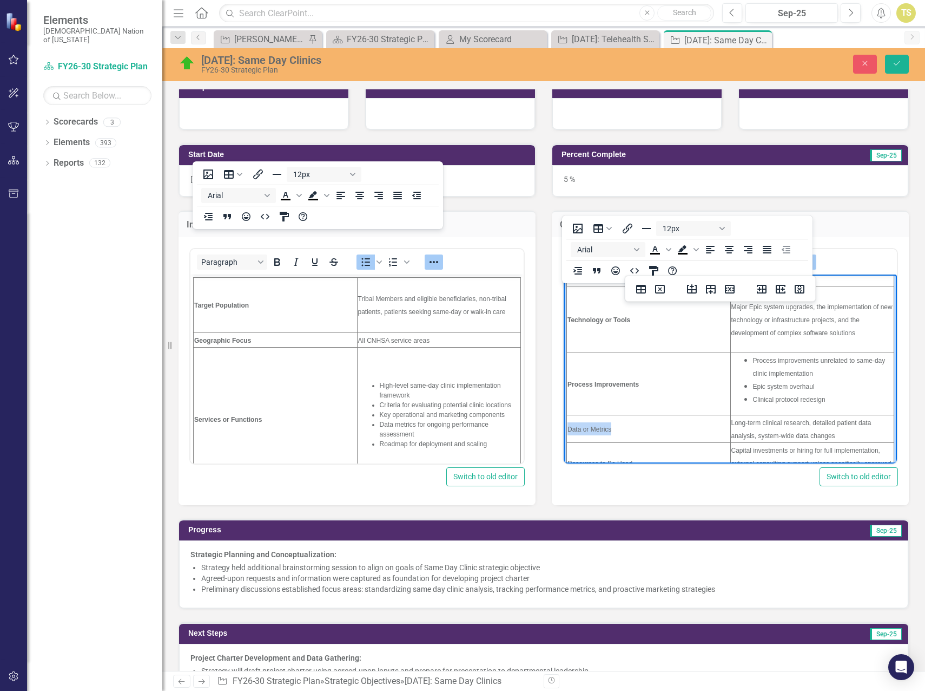
click at [586, 426] on span "Data or Metrics" at bounding box center [590, 429] width 44 height 8
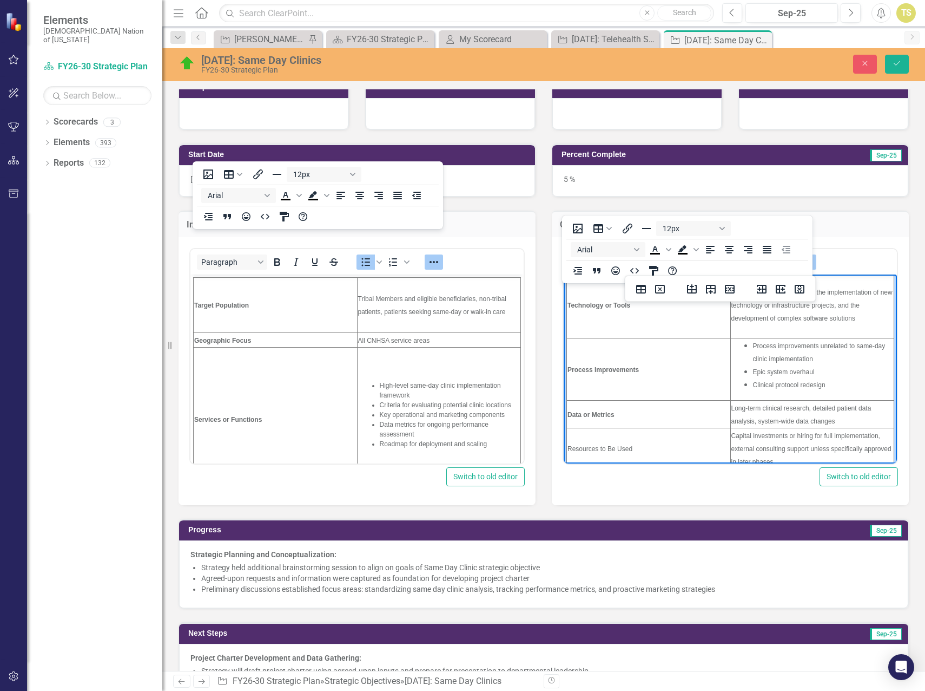
scroll to position [293, 0]
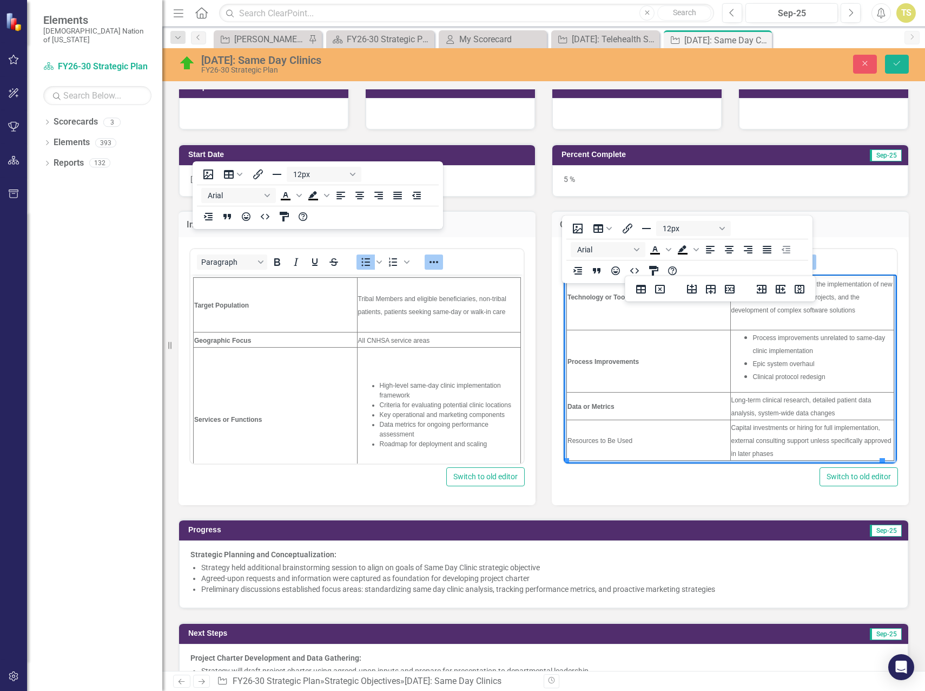
click at [587, 439] on span "Resources to Be Used" at bounding box center [600, 440] width 65 height 8
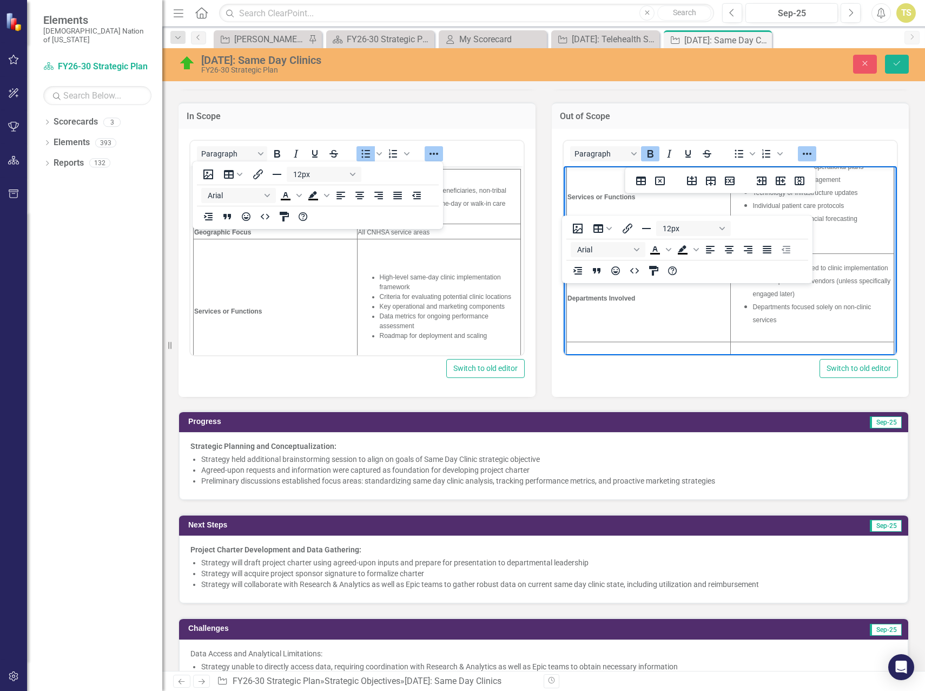
scroll to position [0, 0]
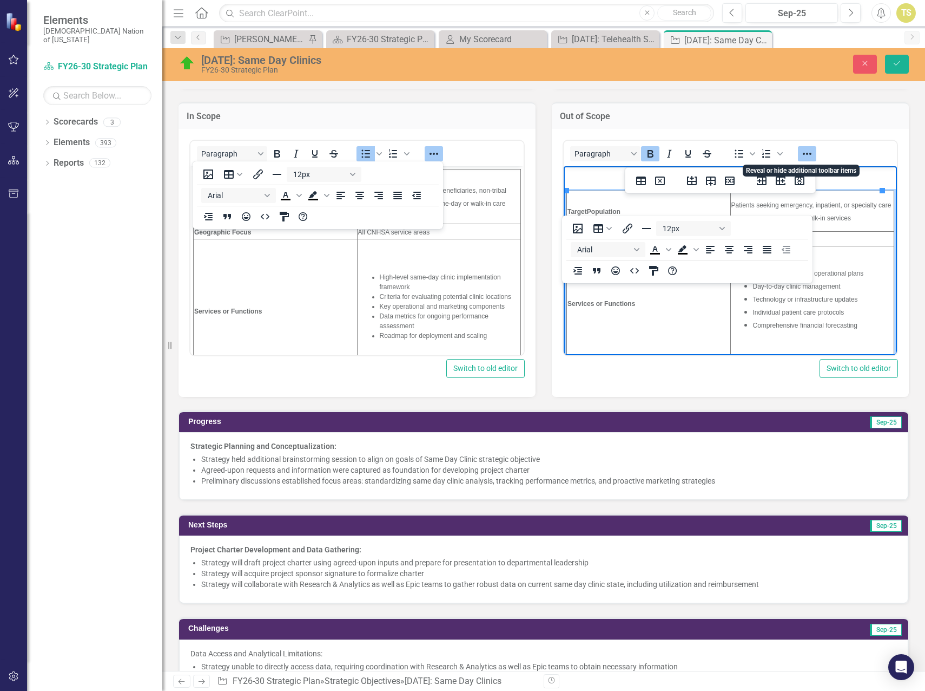
click at [808, 155] on icon "Reveal or hide additional toolbar items" at bounding box center [807, 153] width 13 height 13
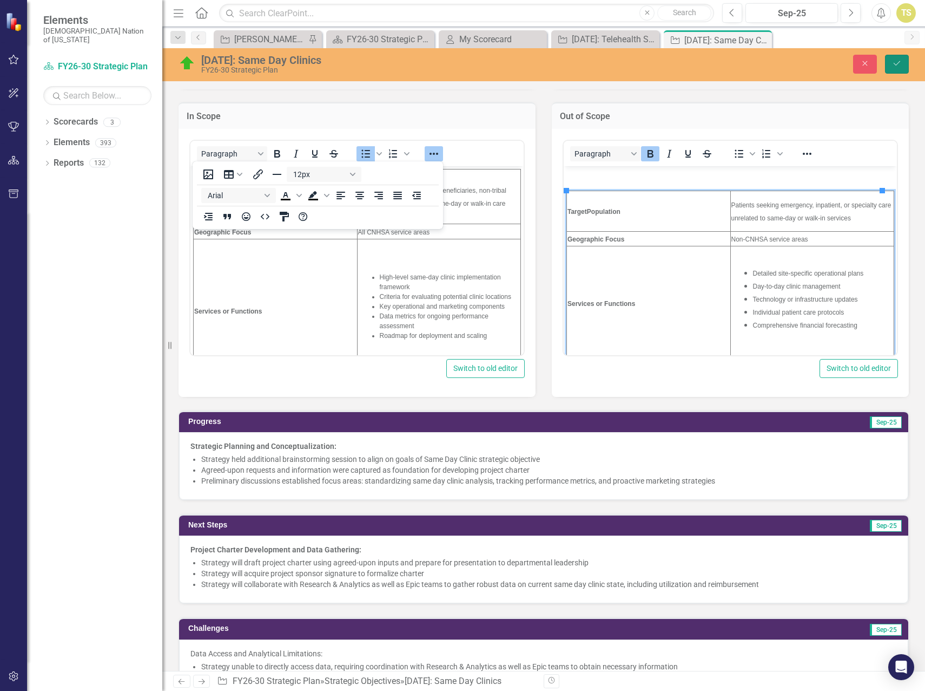
click at [896, 64] on icon "Save" at bounding box center [897, 64] width 10 height 8
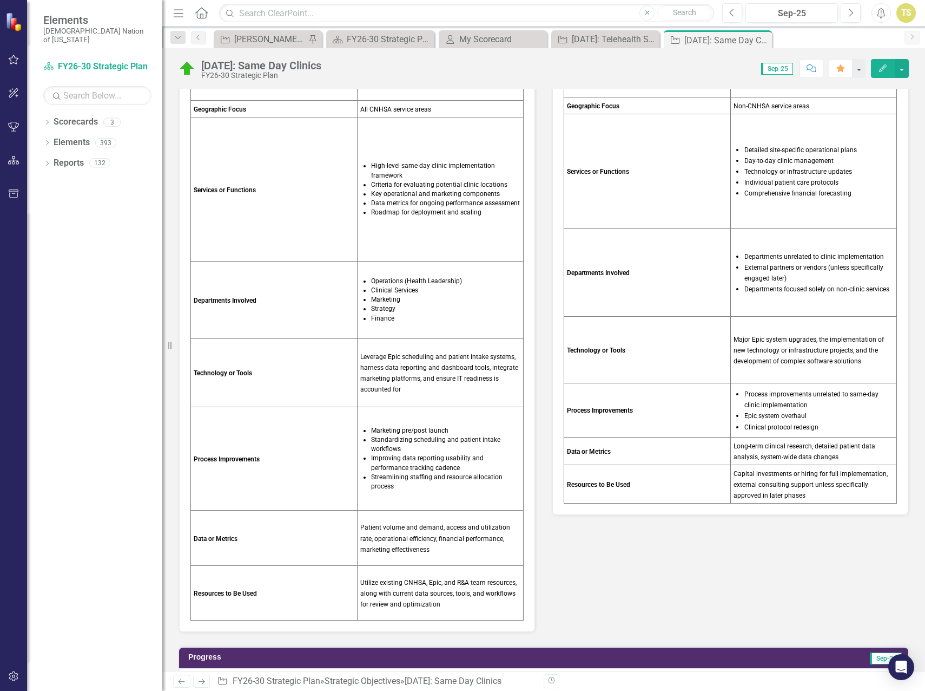
scroll to position [271, 0]
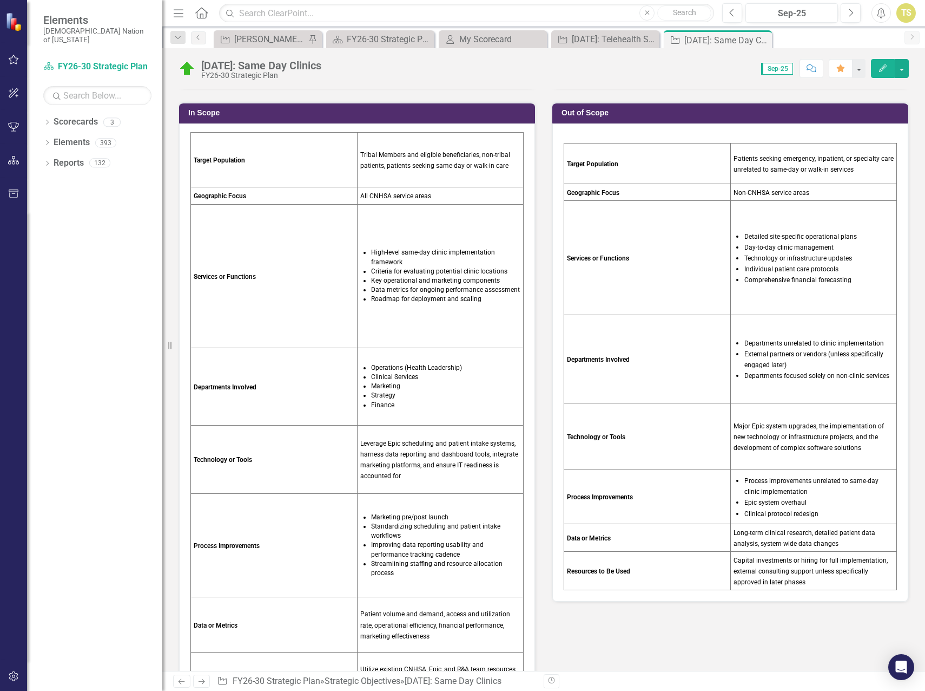
click at [385, 313] on td "High-level same-day clinic implementation framework Criteria for evaluating pot…" at bounding box center [440, 276] width 167 height 144
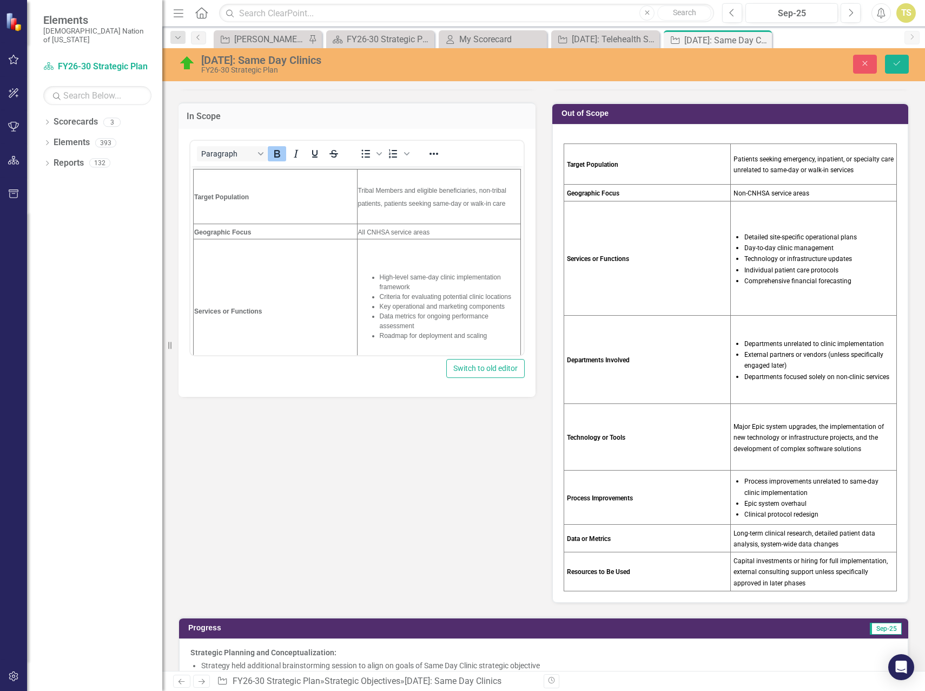
scroll to position [0, 0]
click at [273, 291] on td "Services or Functions" at bounding box center [276, 311] width 164 height 144
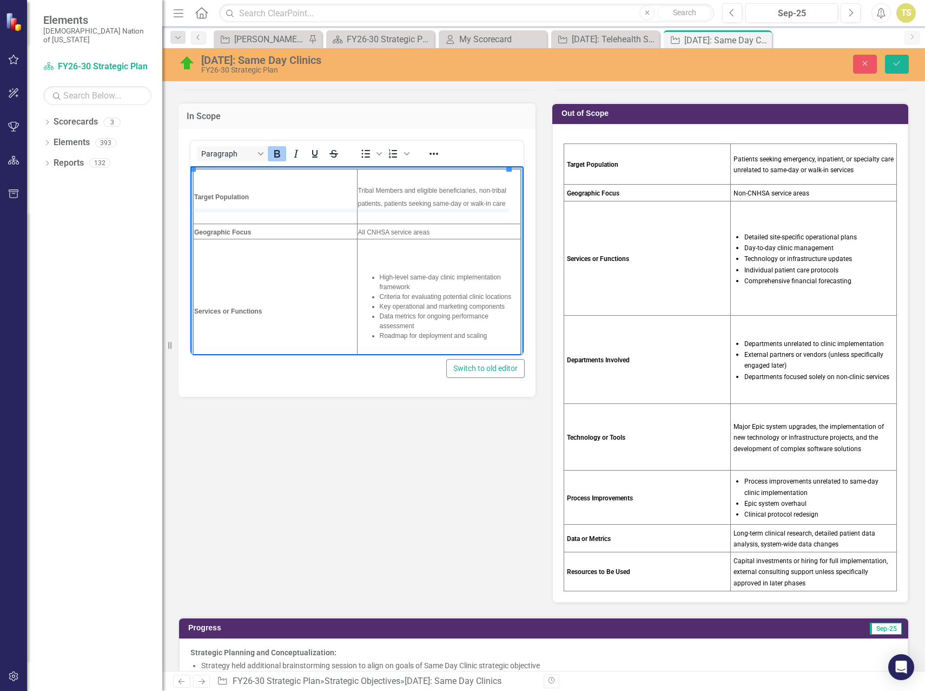
drag, startPoint x: 202, startPoint y: 224, endPoint x: 206, endPoint y: 210, distance: 14.6
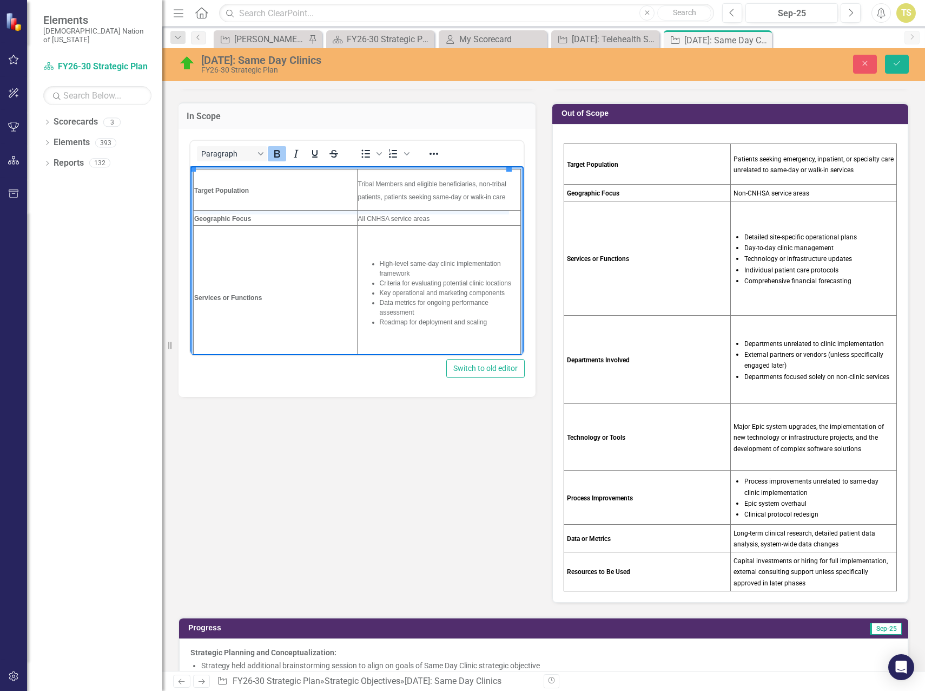
drag, startPoint x: 257, startPoint y: 226, endPoint x: 259, endPoint y: 212, distance: 13.7
drag, startPoint x: 260, startPoint y: 209, endPoint x: 264, endPoint y: 196, distance: 13.9
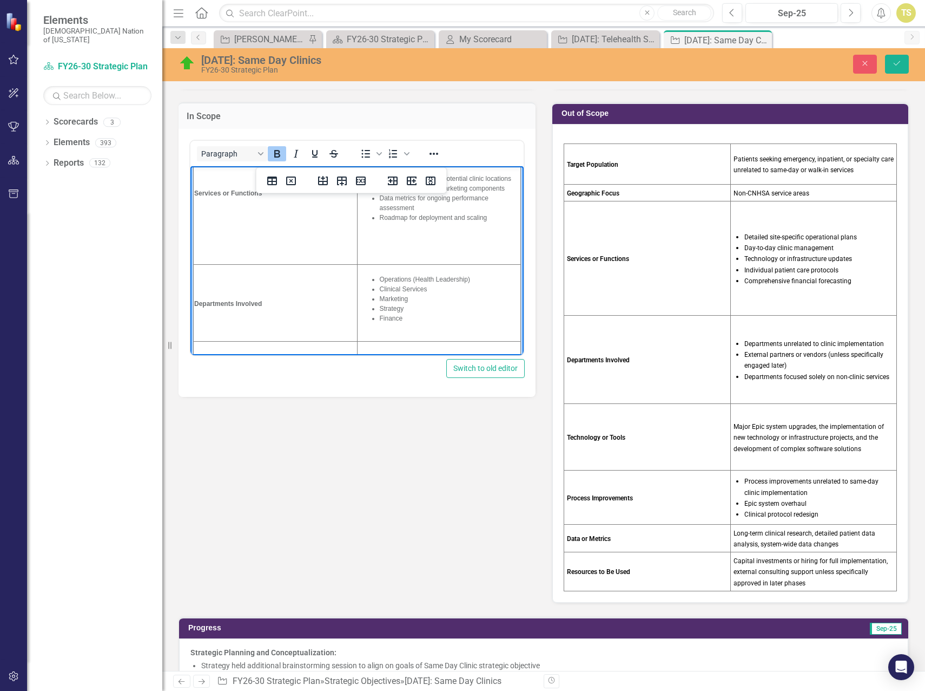
scroll to position [108, 0]
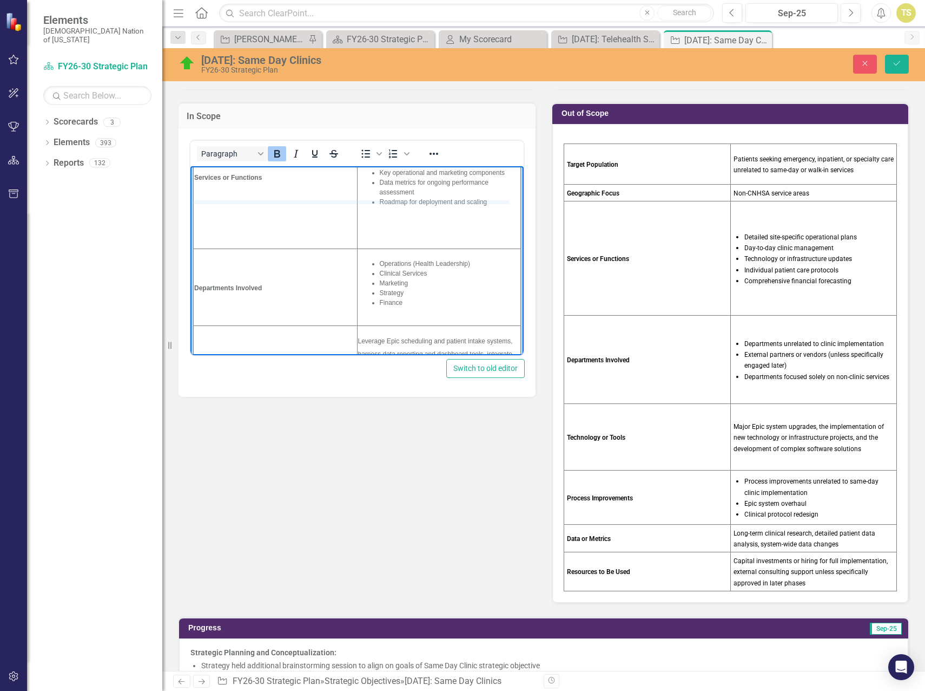
drag, startPoint x: 277, startPoint y: 248, endPoint x: 285, endPoint y: 201, distance: 47.8
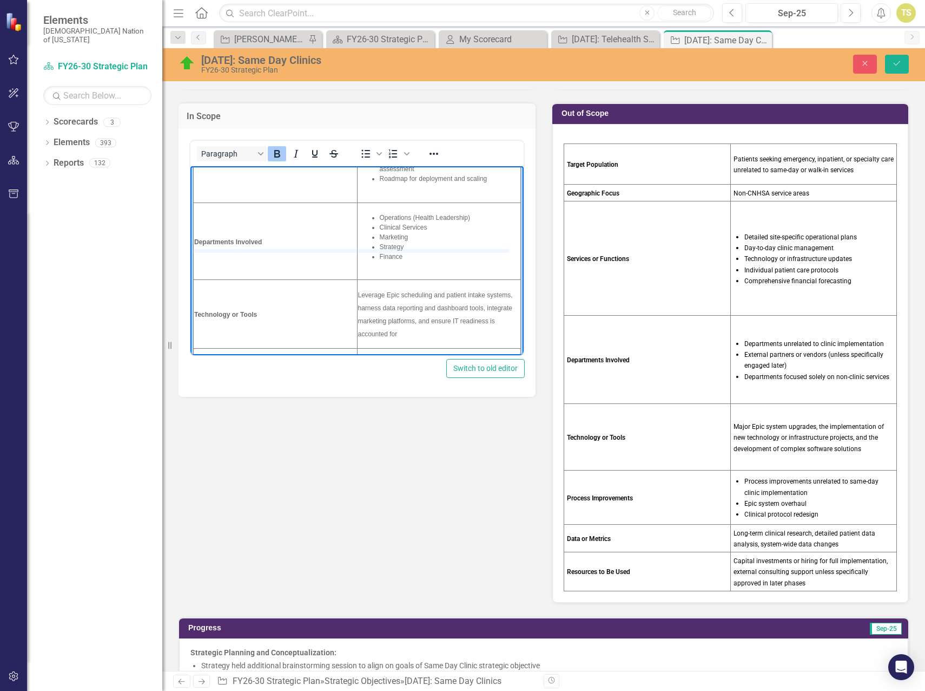
drag, startPoint x: 279, startPoint y: 280, endPoint x: 285, endPoint y: 247, distance: 33.0
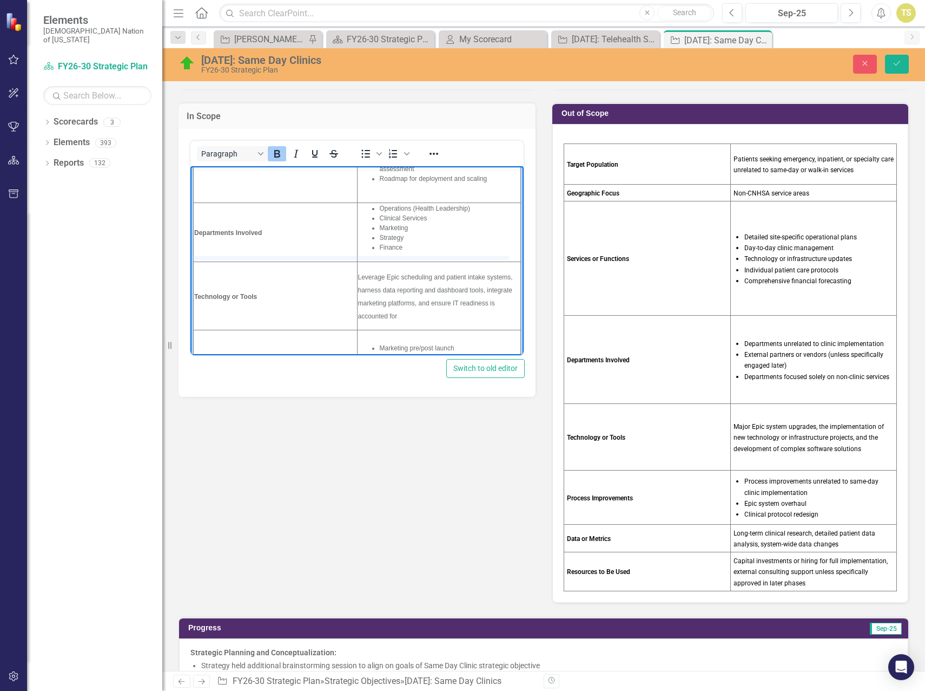
drag, startPoint x: 280, startPoint y: 261, endPoint x: 282, endPoint y: 246, distance: 15.3
drag, startPoint x: 296, startPoint y: 203, endPoint x: 301, endPoint y: 183, distance: 20.6
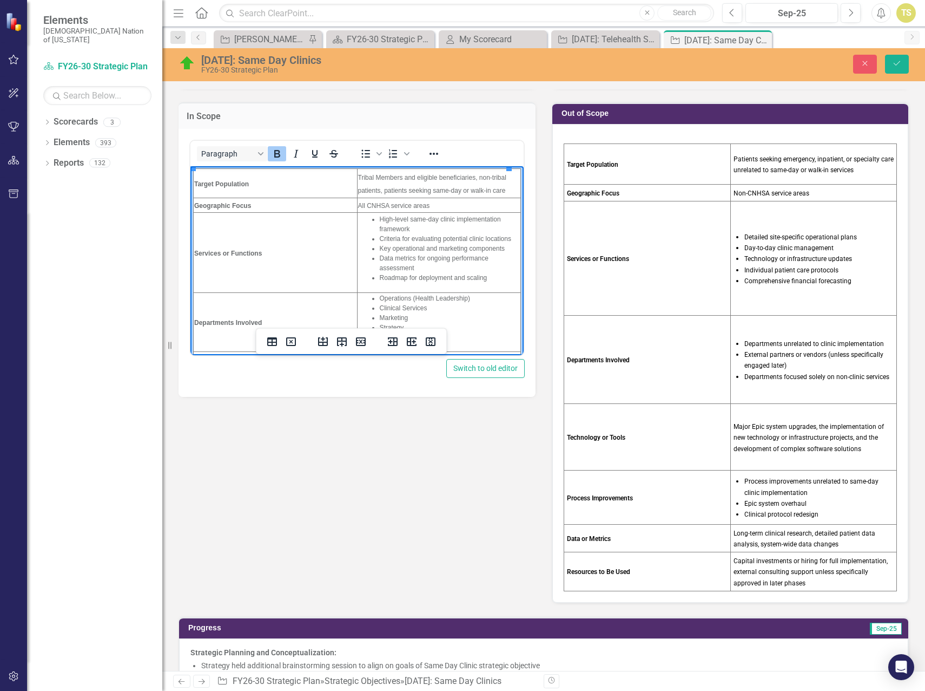
scroll to position [0, 0]
drag, startPoint x: 301, startPoint y: 291, endPoint x: 304, endPoint y: 272, distance: 19.7
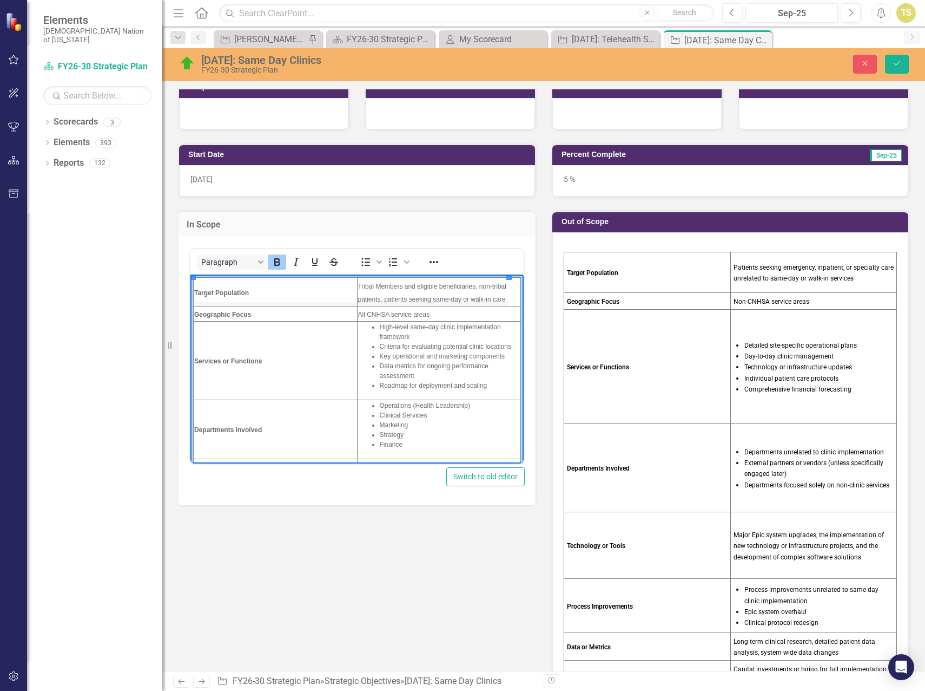
drag, startPoint x: 266, startPoint y: 306, endPoint x: 267, endPoint y: 293, distance: 13.0
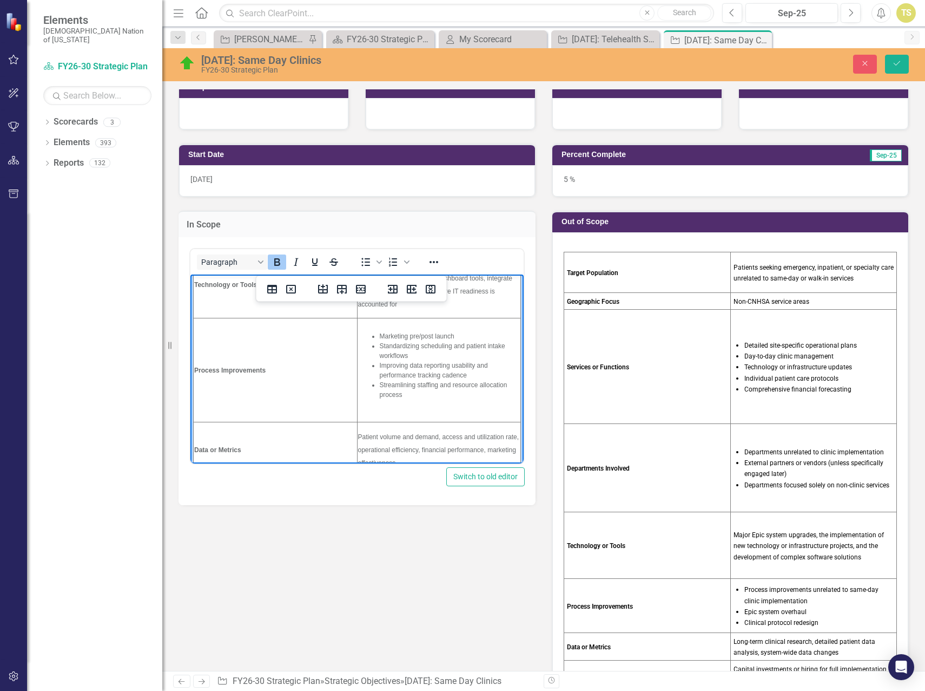
scroll to position [216, 0]
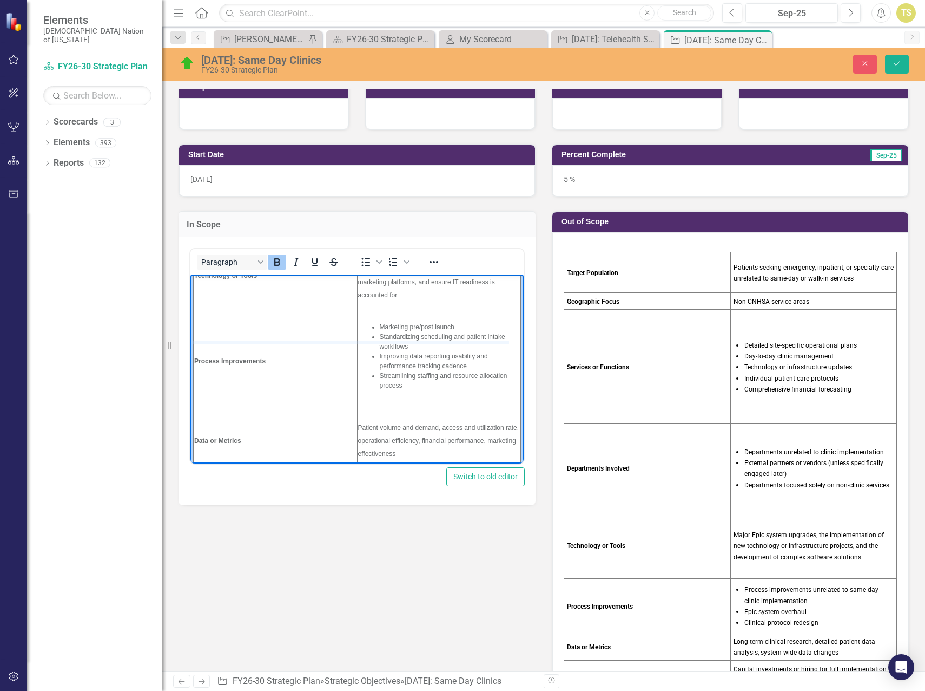
drag, startPoint x: 292, startPoint y: 411, endPoint x: 302, endPoint y: 341, distance: 71.1
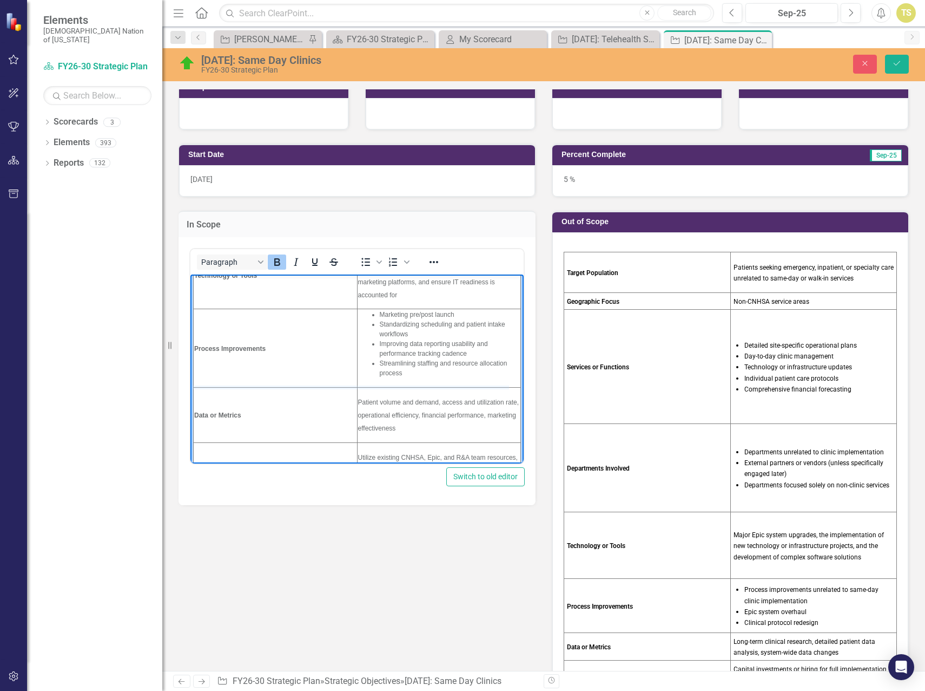
drag, startPoint x: 307, startPoint y: 385, endPoint x: 308, endPoint y: 349, distance: 36.3
click at [401, 374] on li "Streamlining staffing and resource allocation process" at bounding box center [450, 367] width 141 height 19
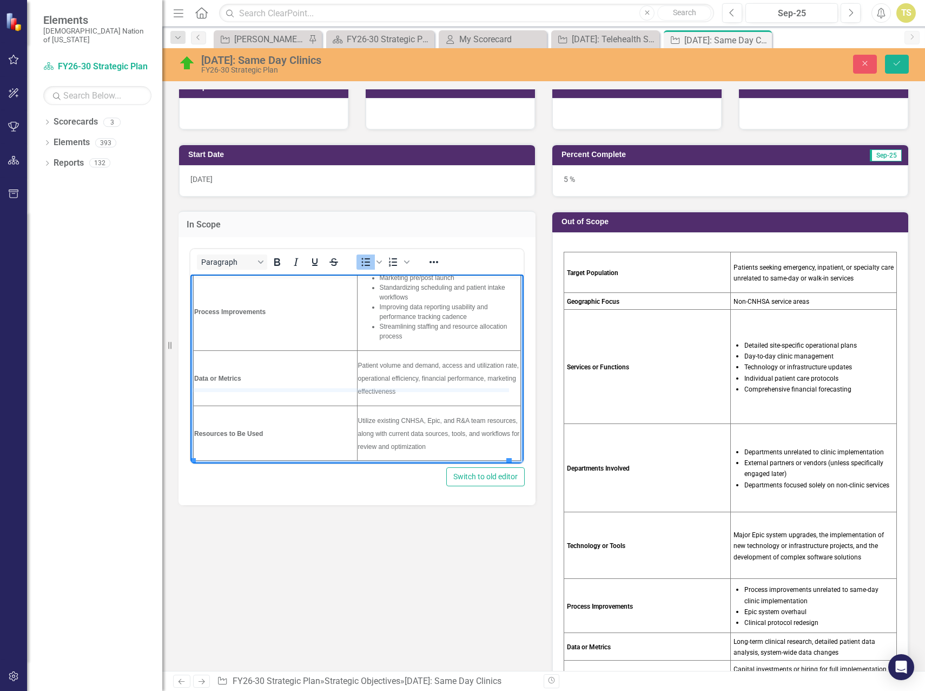
drag, startPoint x: 274, startPoint y: 404, endPoint x: 277, endPoint y: 388, distance: 16.0
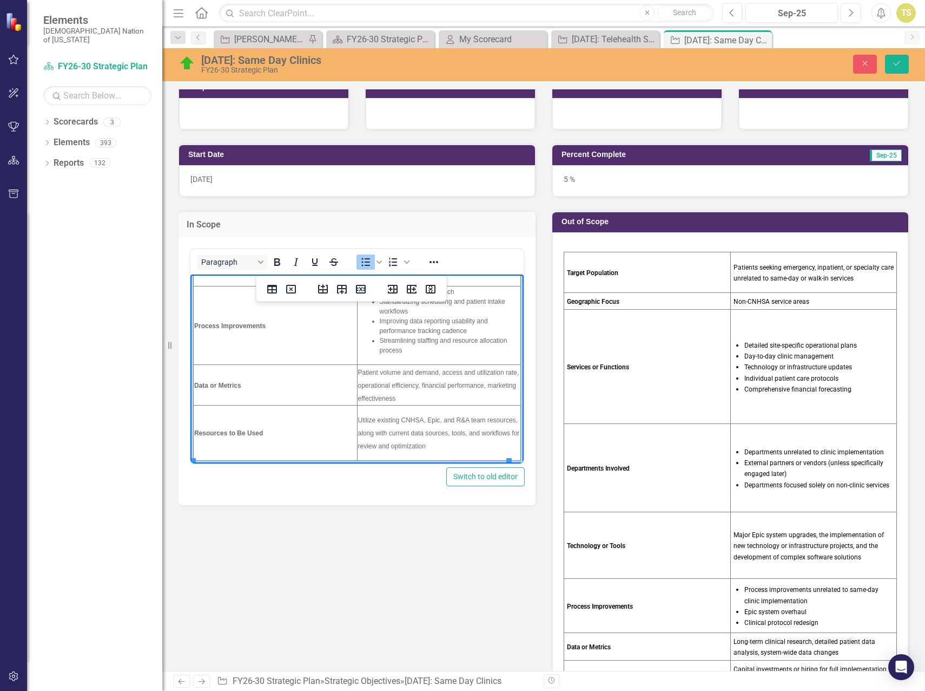
scroll to position [216, 0]
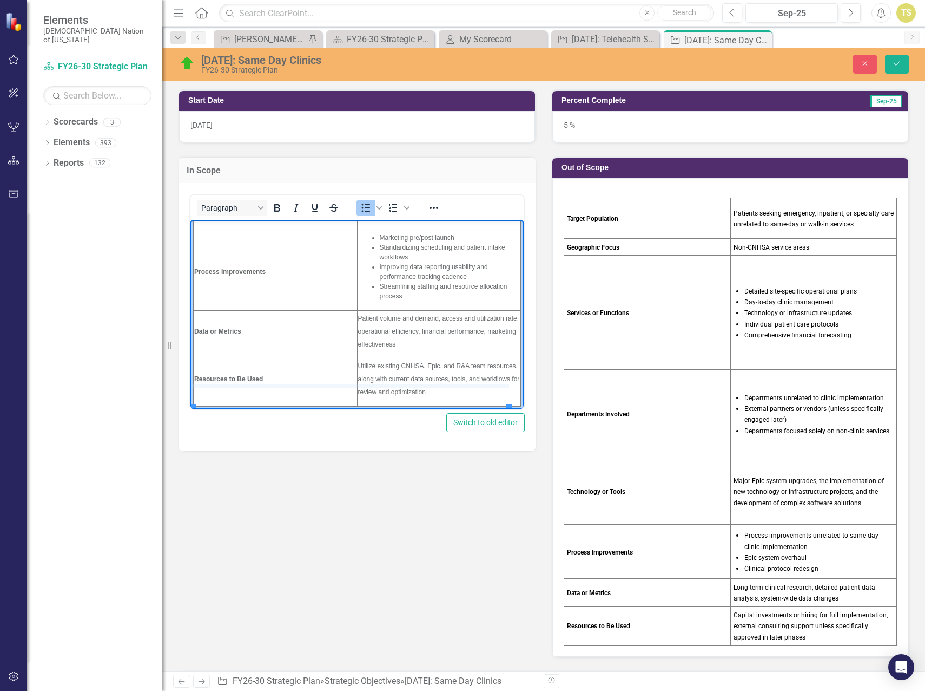
drag, startPoint x: 304, startPoint y: 405, endPoint x: 305, endPoint y: 384, distance: 21.7
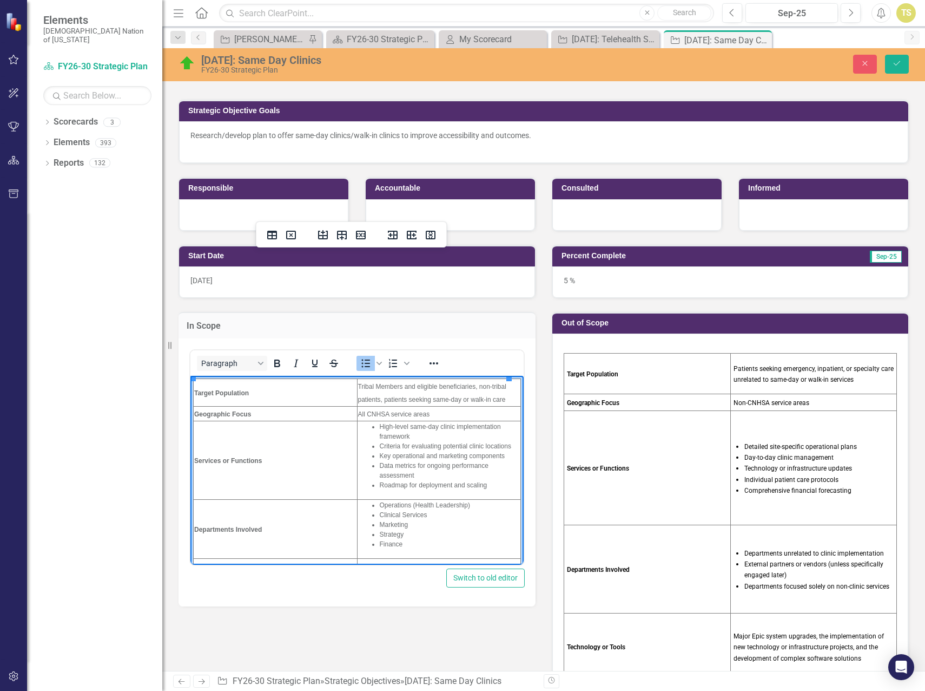
scroll to position [54, 0]
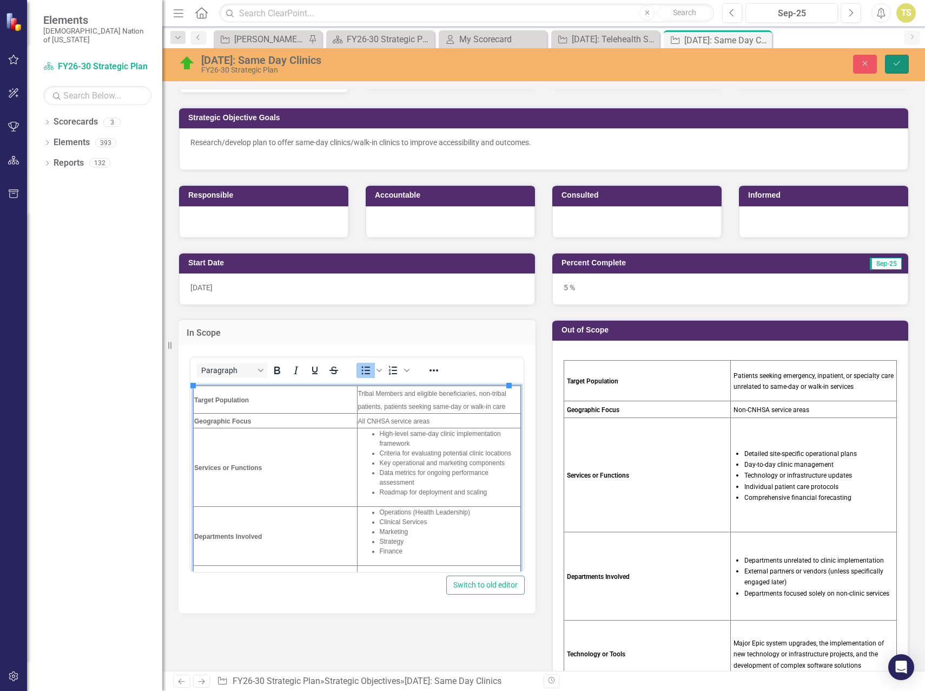
click at [897, 62] on icon "Save" at bounding box center [897, 64] width 10 height 8
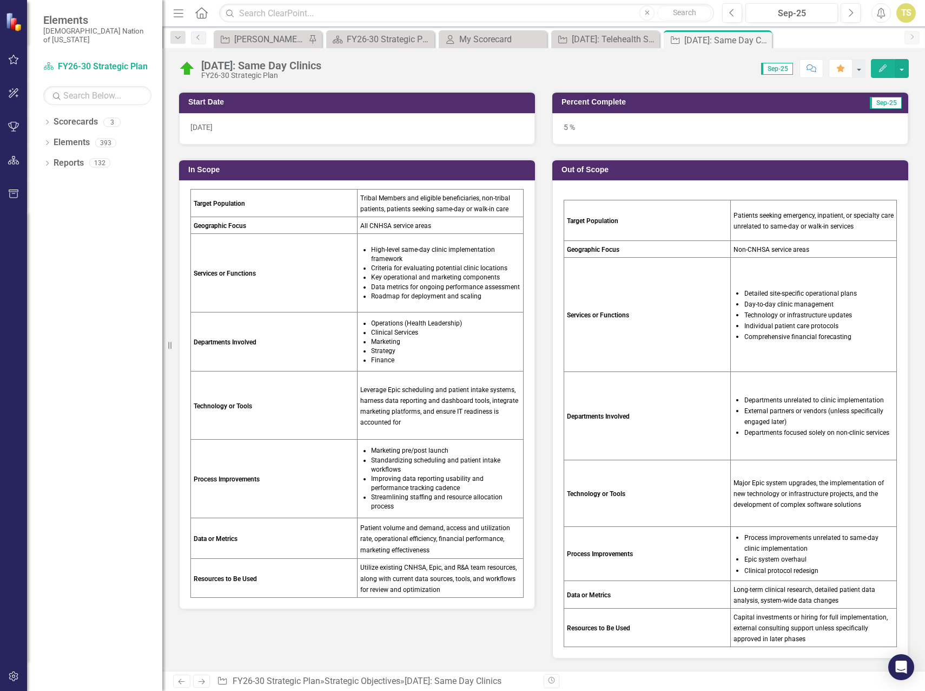
scroll to position [216, 0]
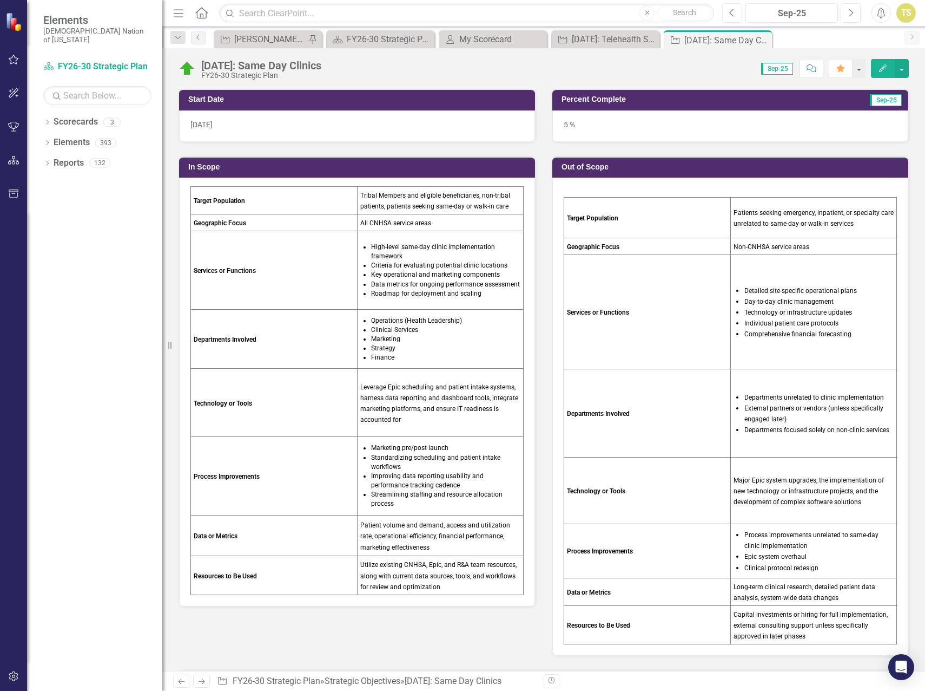
click at [362, 432] on td "Leverage Epic scheduling and patient intake systems, harness data reporting and…" at bounding box center [440, 403] width 167 height 68
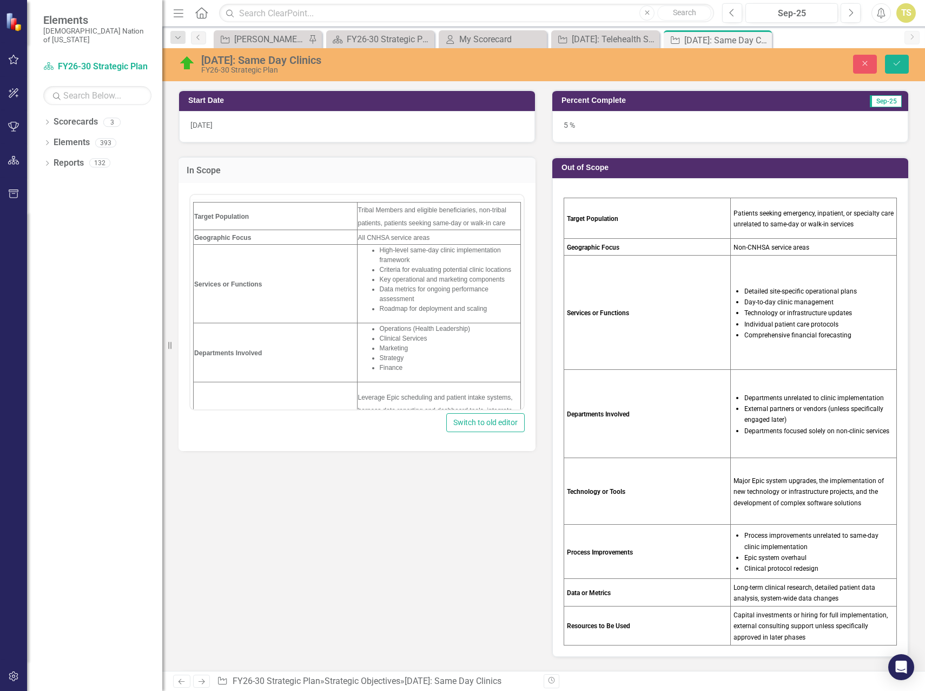
scroll to position [0, 0]
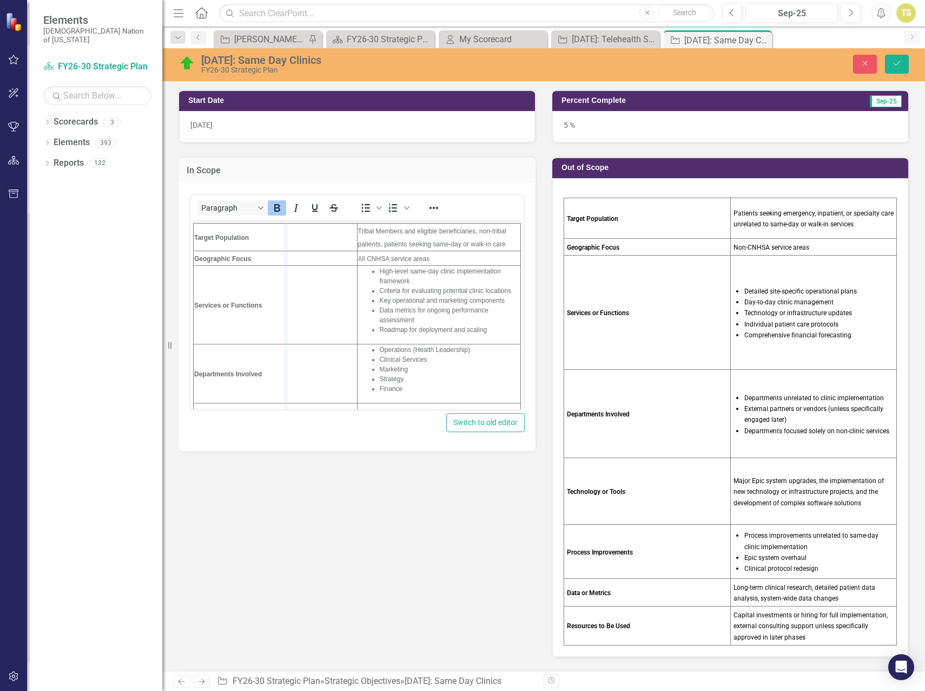
drag, startPoint x: 350, startPoint y: 314, endPoint x: 282, endPoint y: 317, distance: 68.2
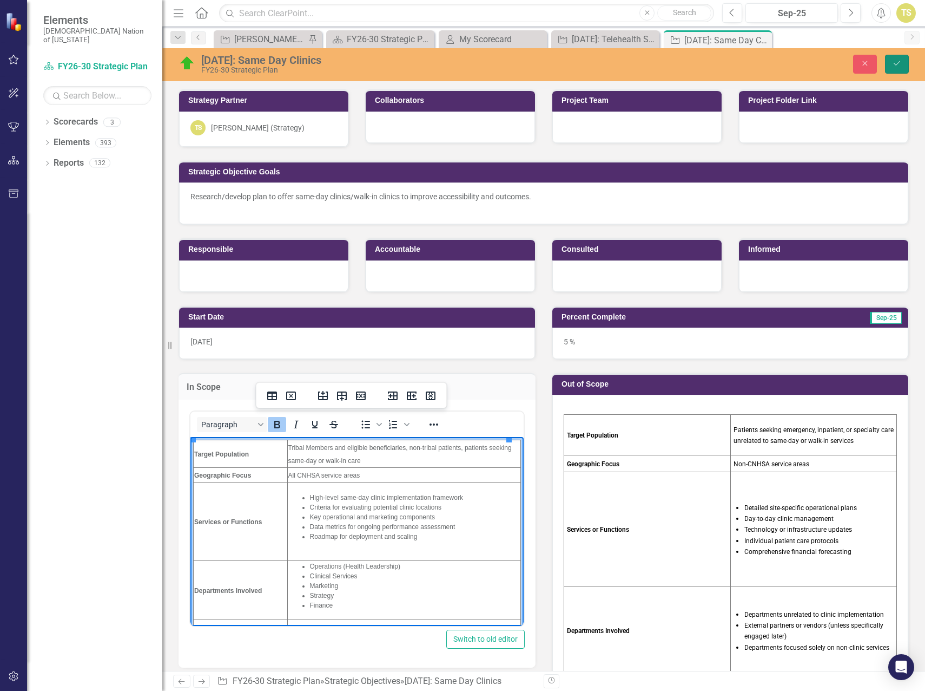
click at [893, 64] on icon "Save" at bounding box center [897, 64] width 10 height 8
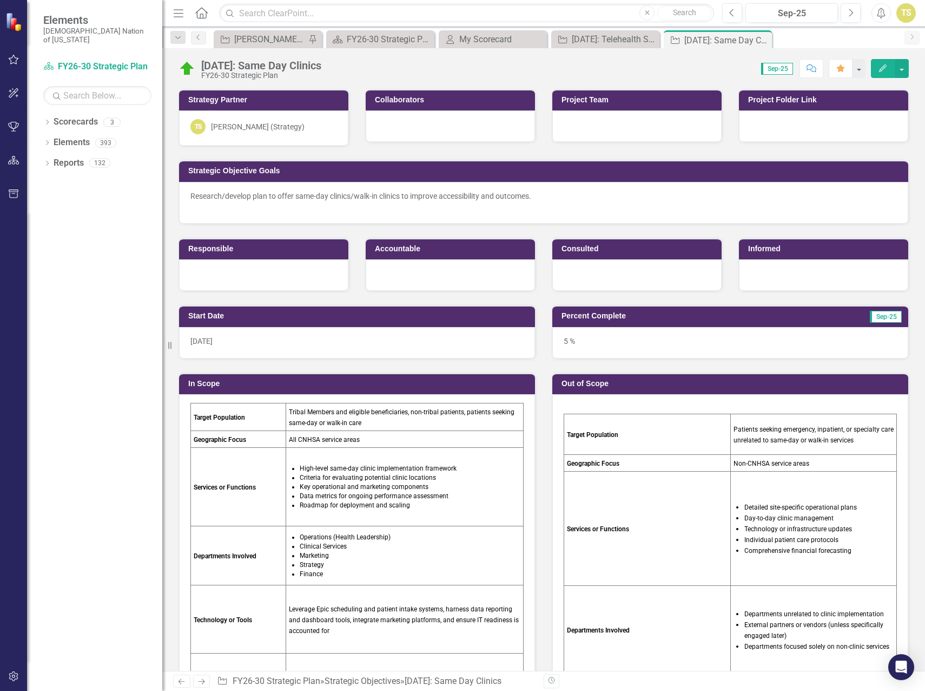
click at [596, 495] on td "Services or Functions" at bounding box center [647, 528] width 167 height 114
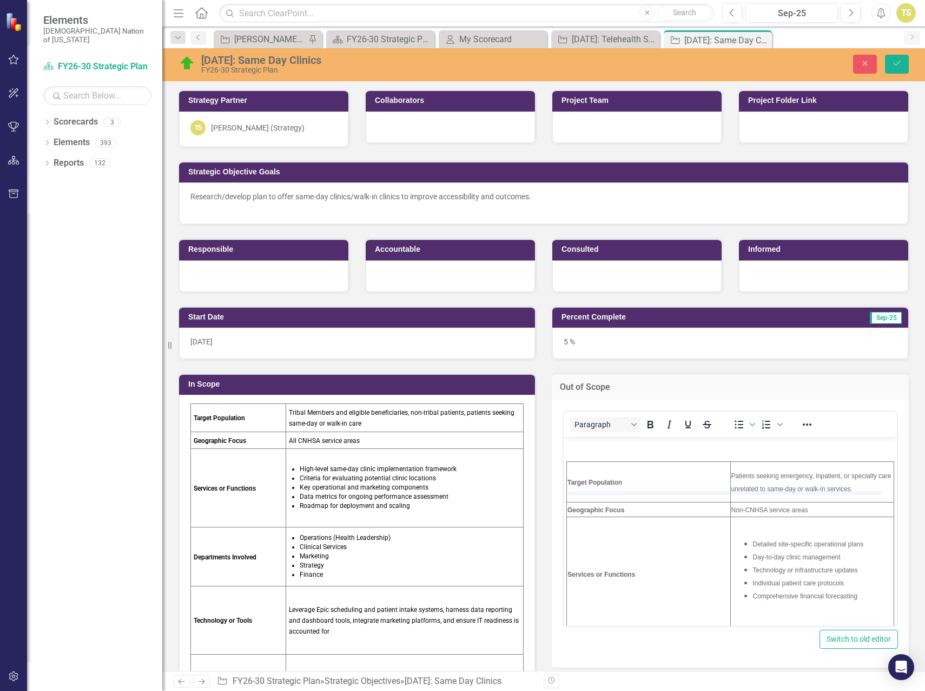
drag, startPoint x: 630, startPoint y: 501, endPoint x: 638, endPoint y: 479, distance: 23.3
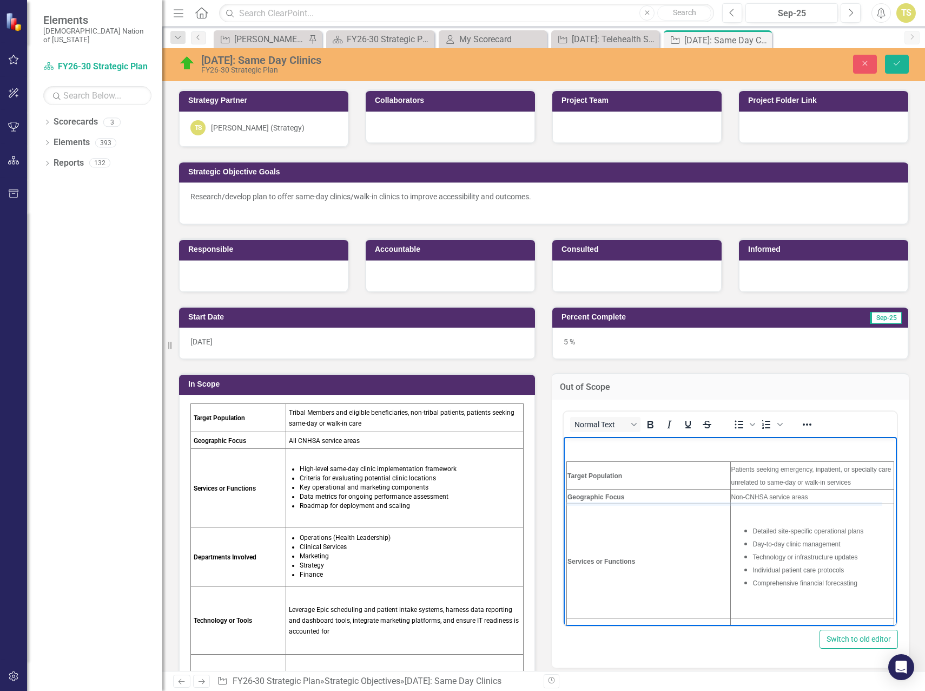
drag, startPoint x: 643, startPoint y: 504, endPoint x: 647, endPoint y: 489, distance: 15.8
drag, startPoint x: 651, startPoint y: 617, endPoint x: 654, endPoint y: 581, distance: 35.8
drag, startPoint x: 724, startPoint y: 527, endPoint x: 650, endPoint y: 533, distance: 73.9
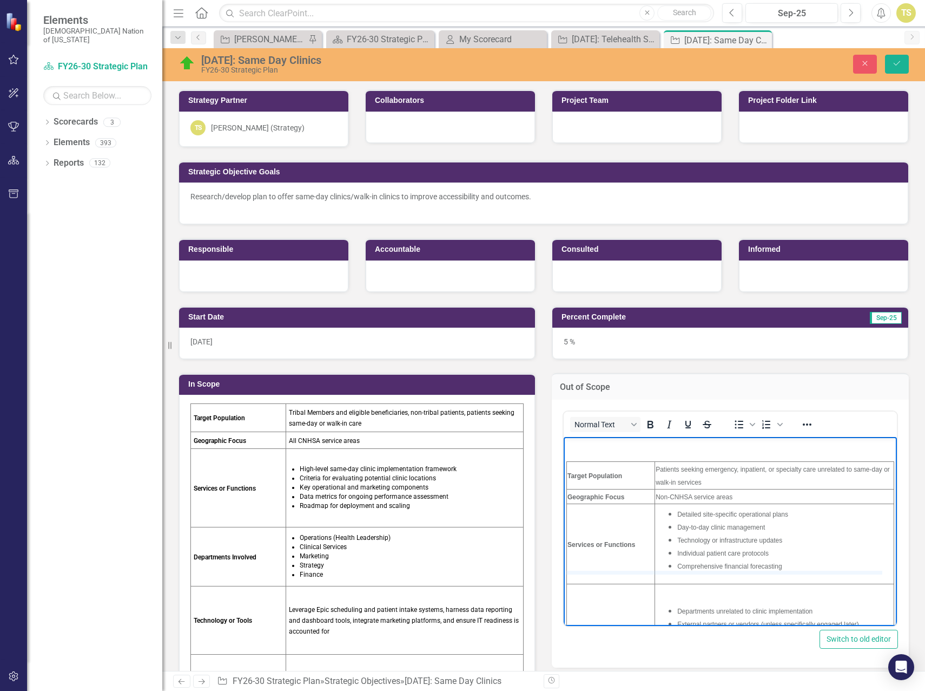
drag, startPoint x: 691, startPoint y: 582, endPoint x: 693, endPoint y: 569, distance: 12.6
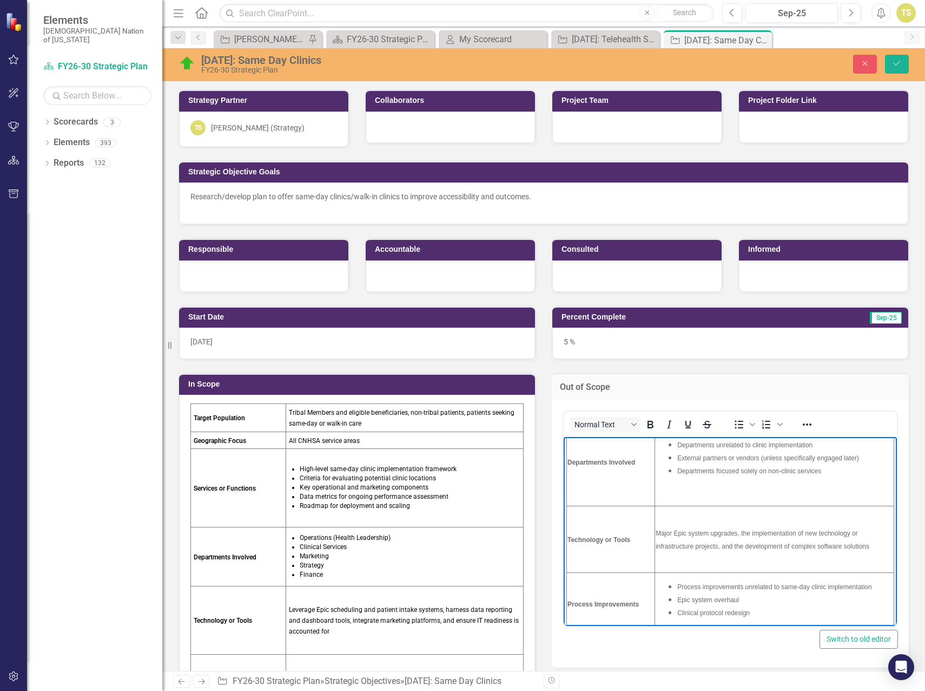
scroll to position [162, 0]
drag, startPoint x: 695, startPoint y: 504, endPoint x: 697, endPoint y: 475, distance: 28.8
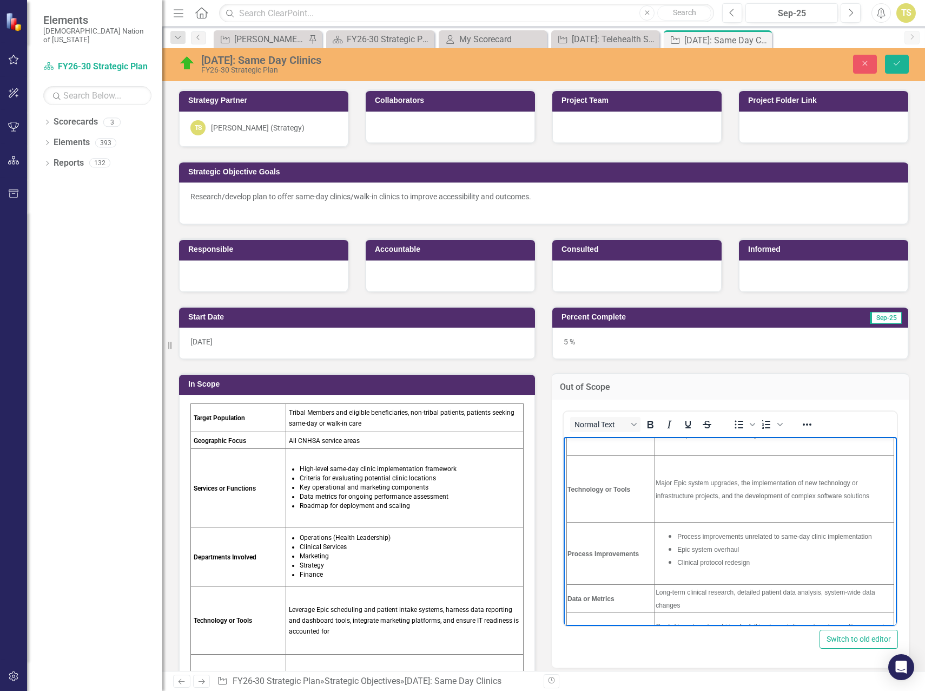
scroll to position [159, 0]
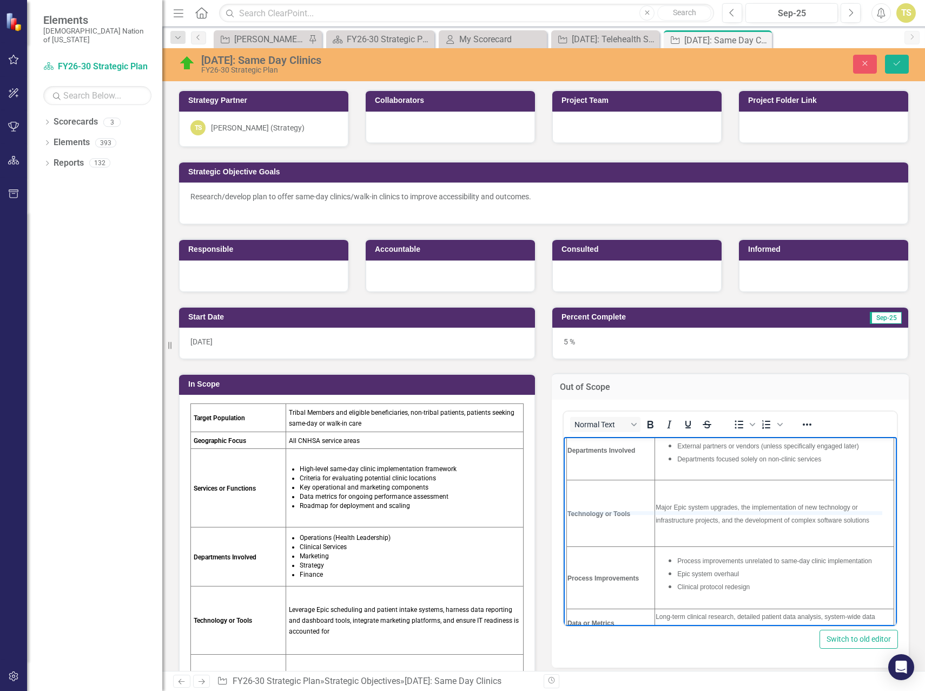
drag, startPoint x: 689, startPoint y: 546, endPoint x: 693, endPoint y: 510, distance: 35.9
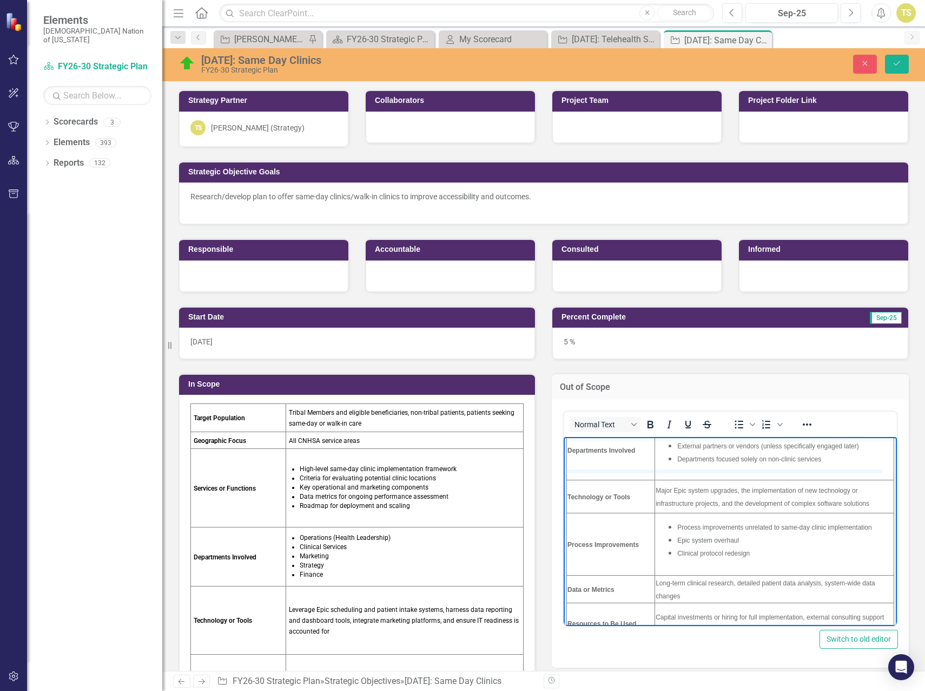
drag, startPoint x: 693, startPoint y: 481, endPoint x: 697, endPoint y: 459, distance: 22.0
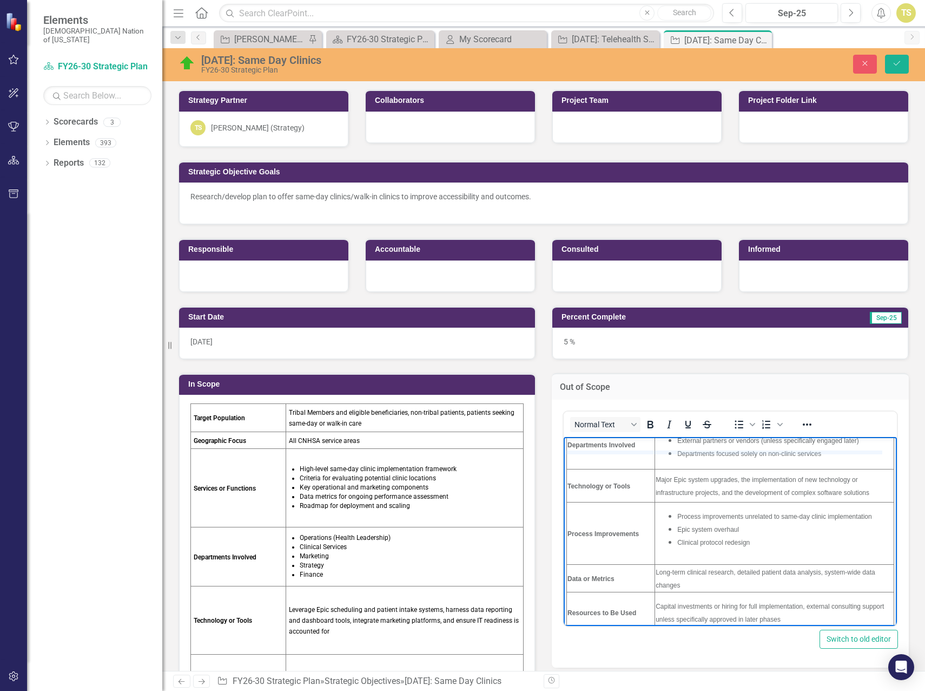
drag, startPoint x: 693, startPoint y: 468, endPoint x: 694, endPoint y: 451, distance: 17.4
drag, startPoint x: 681, startPoint y: 564, endPoint x: 682, endPoint y: 531, distance: 32.5
drag, startPoint x: 683, startPoint y: 553, endPoint x: 691, endPoint y: 521, distance: 32.8
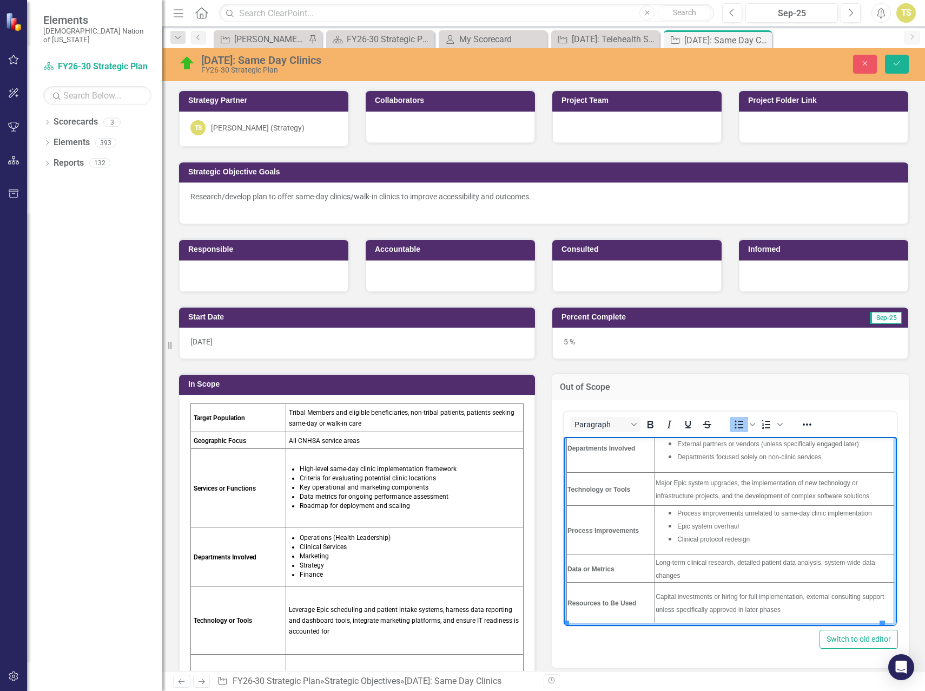
click at [758, 542] on li "Clinical protocol redesign" at bounding box center [786, 537] width 216 height 13
drag, startPoint x: 684, startPoint y: 581, endPoint x: 685, endPoint y: 566, distance: 15.7
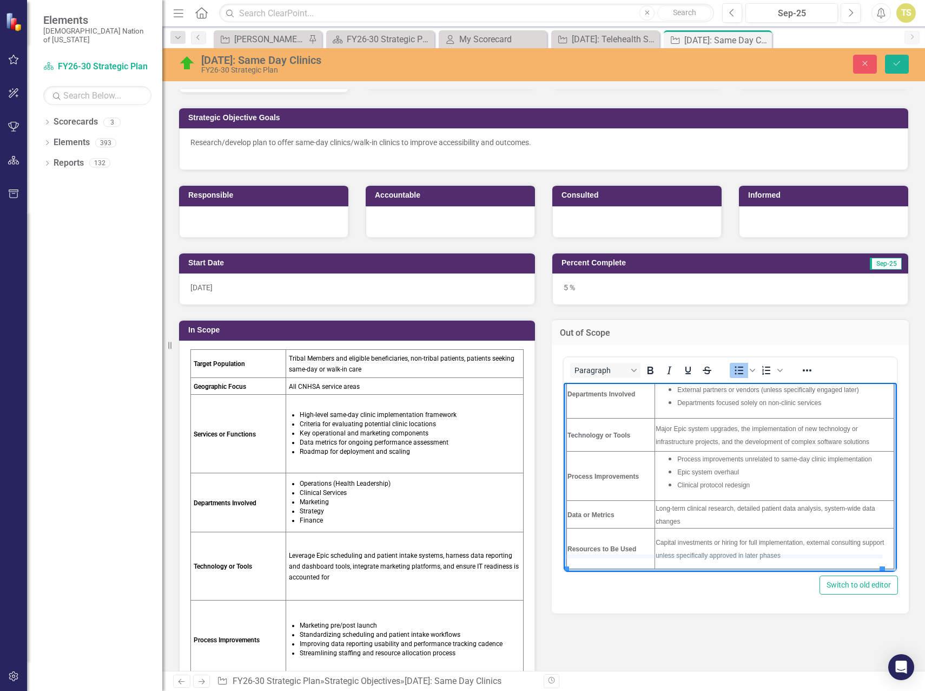
drag, startPoint x: 658, startPoint y: 567, endPoint x: 659, endPoint y: 554, distance: 13.6
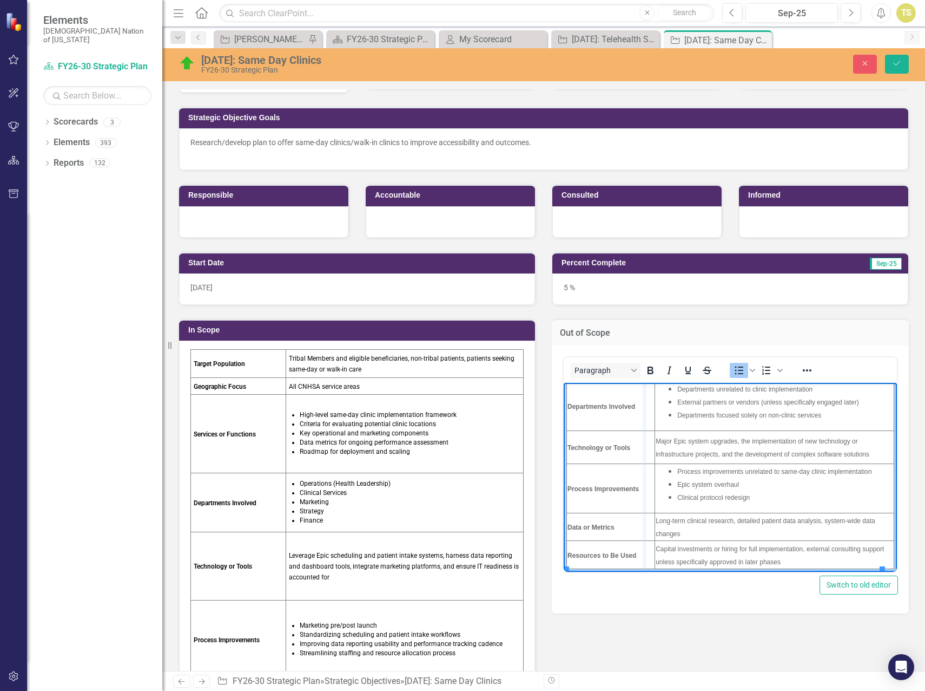
drag, startPoint x: 652, startPoint y: 534, endPoint x: 642, endPoint y: 535, distance: 9.3
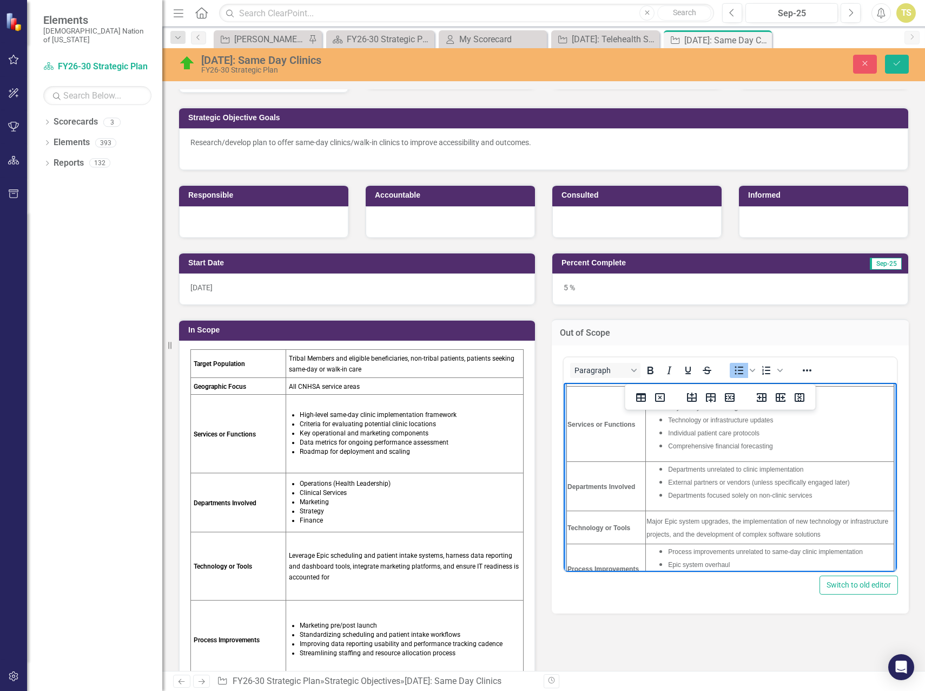
scroll to position [0, 0]
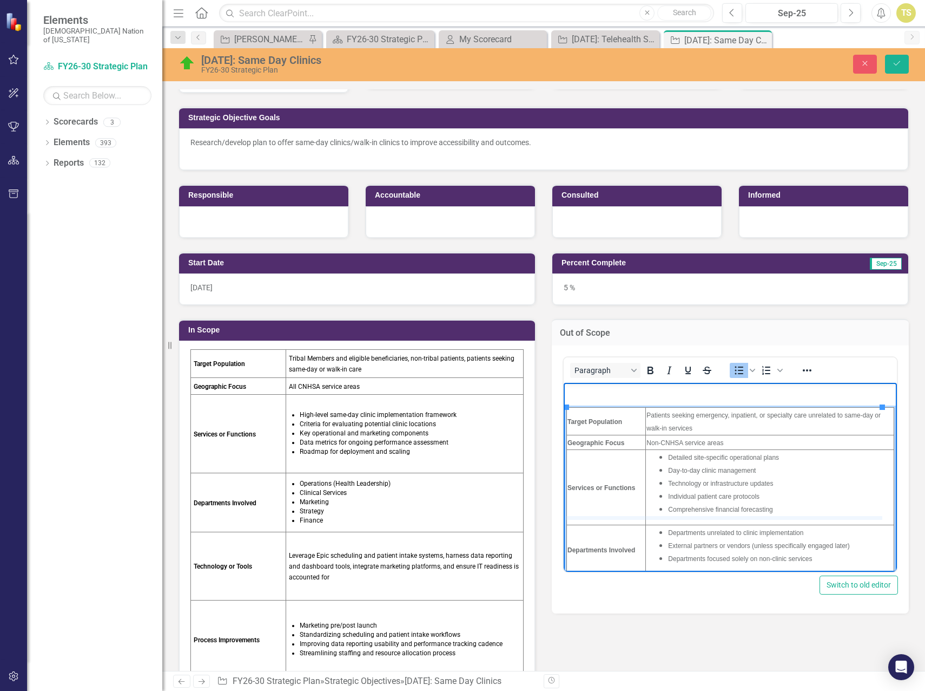
drag, startPoint x: 684, startPoint y: 523, endPoint x: 688, endPoint y: 502, distance: 21.4
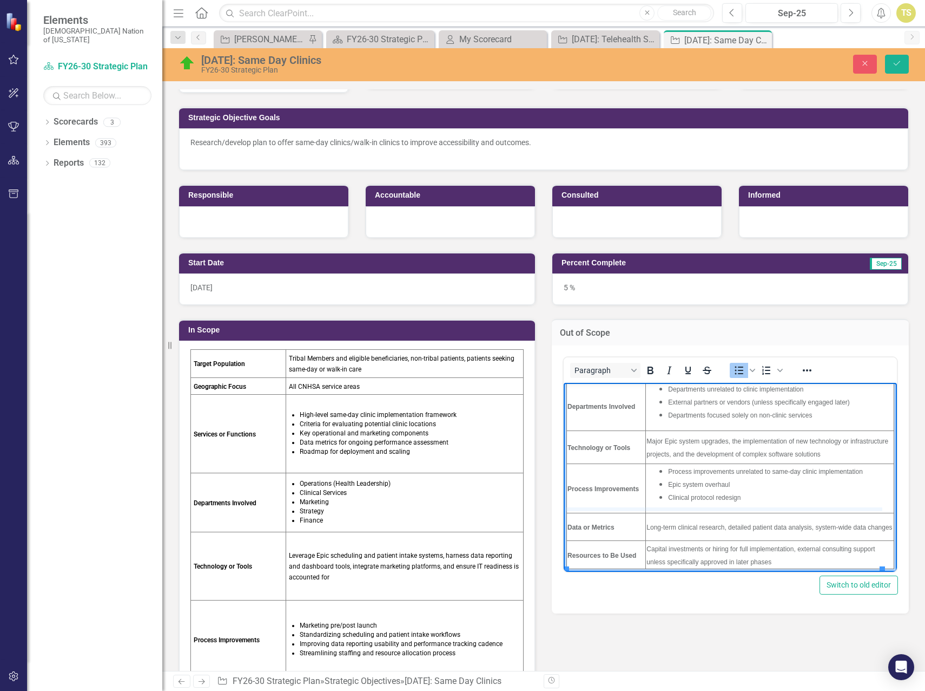
drag, startPoint x: 686, startPoint y: 510, endPoint x: 690, endPoint y: 495, distance: 16.3
click at [638, 507] on td "Process Improvements" at bounding box center [606, 487] width 79 height 49
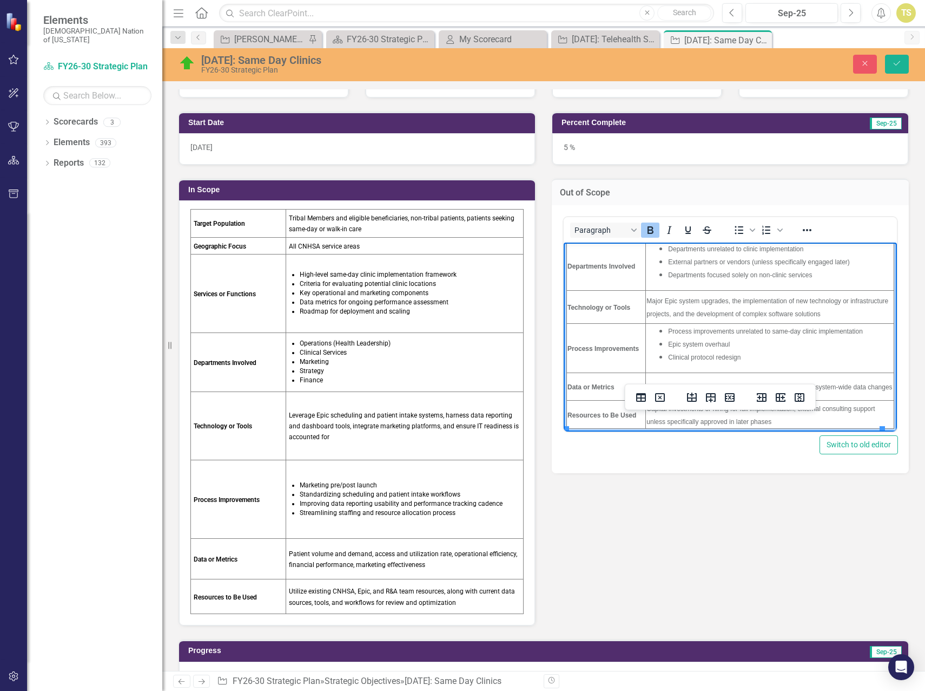
scroll to position [216, 0]
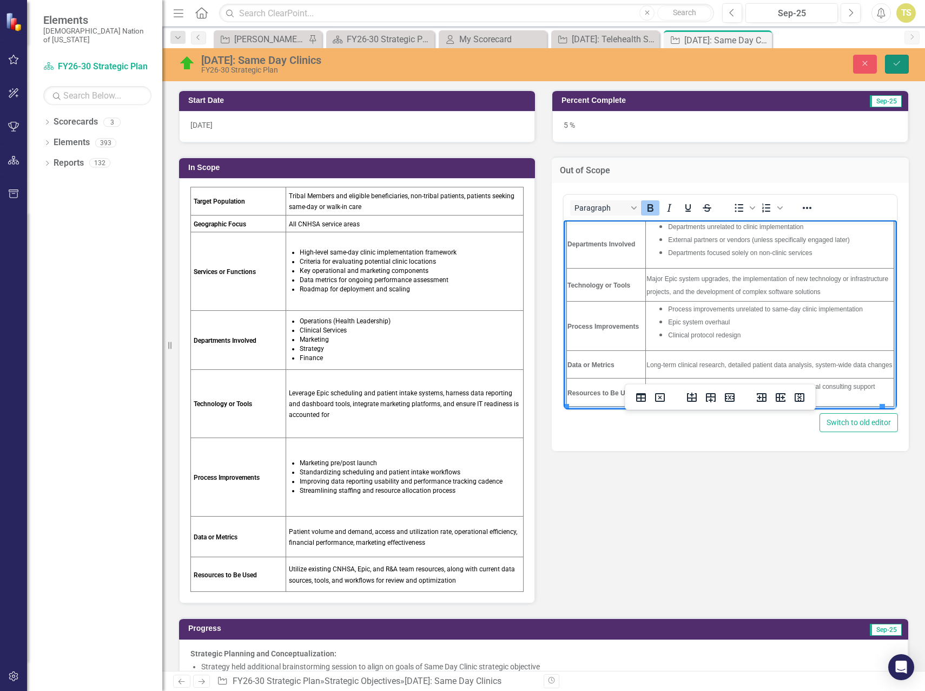
click at [892, 67] on icon "Save" at bounding box center [897, 64] width 10 height 8
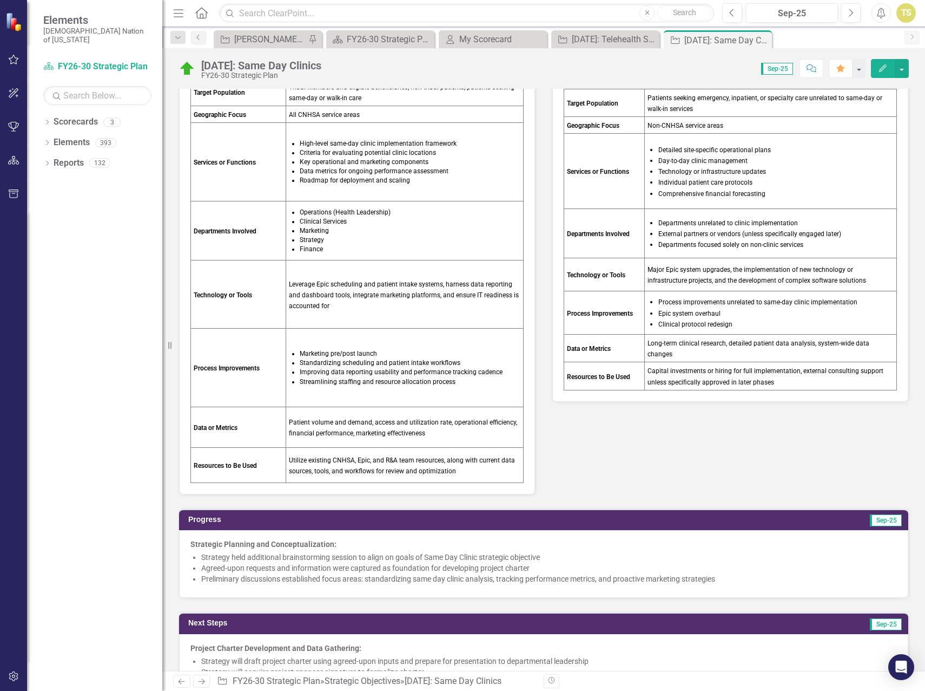
scroll to position [271, 0]
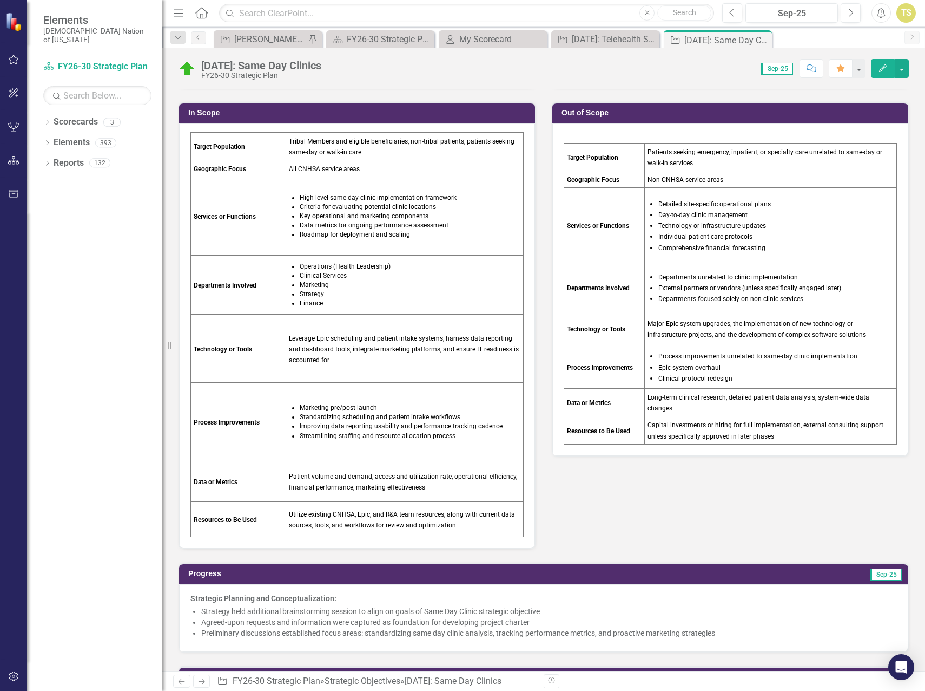
click at [385, 445] on td "Marketing pre/post launch Standardizing scheduling and patient intake workflows…" at bounding box center [405, 422] width 238 height 78
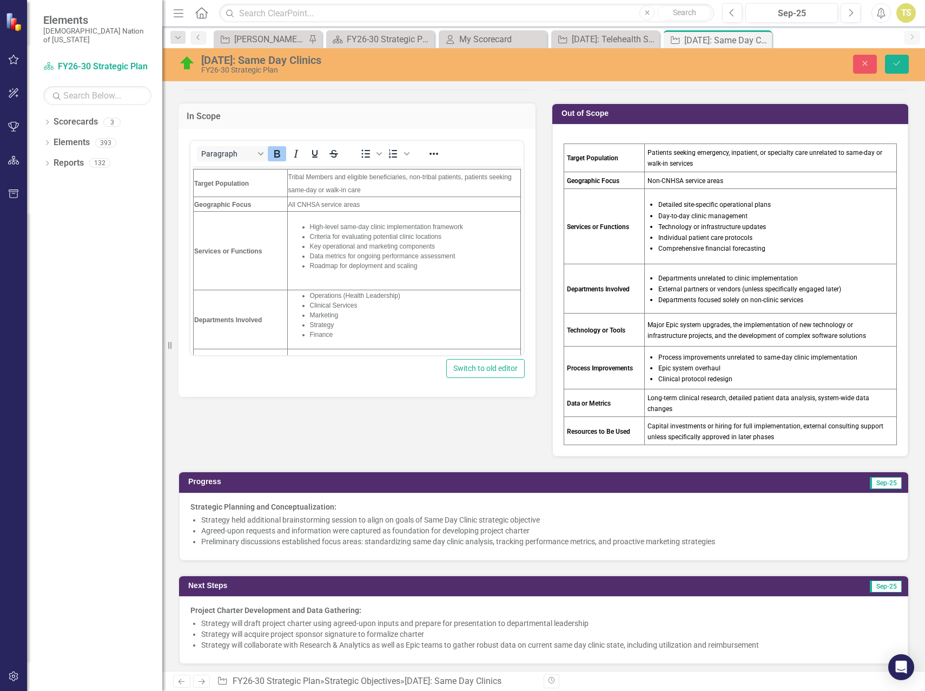
scroll to position [0, 0]
drag, startPoint x: 337, startPoint y: 347, endPoint x: 343, endPoint y: 306, distance: 41.5
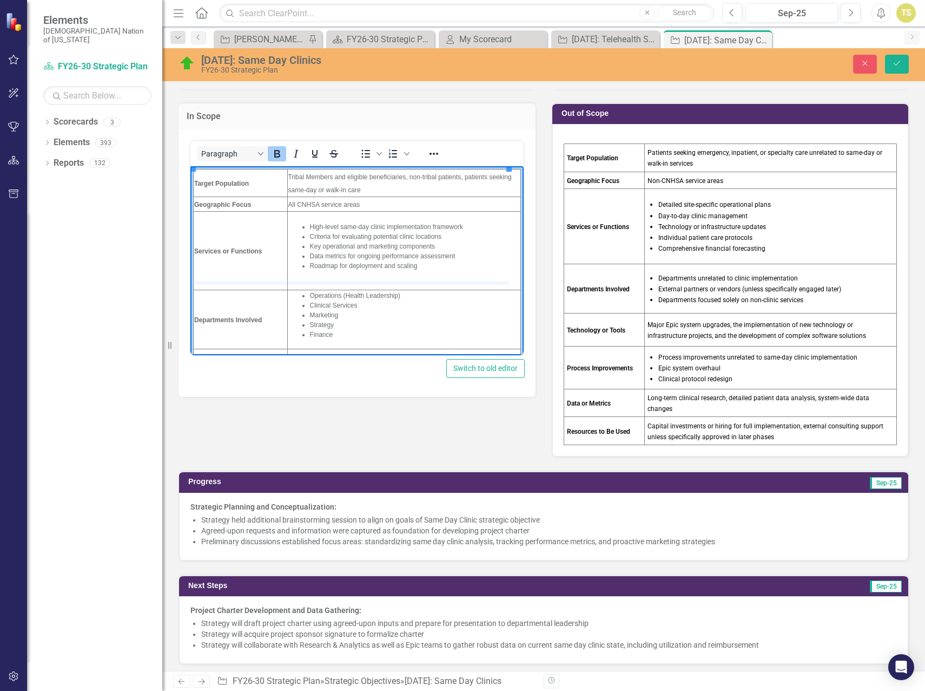
drag, startPoint x: 333, startPoint y: 287, endPoint x: 338, endPoint y: 241, distance: 46.2
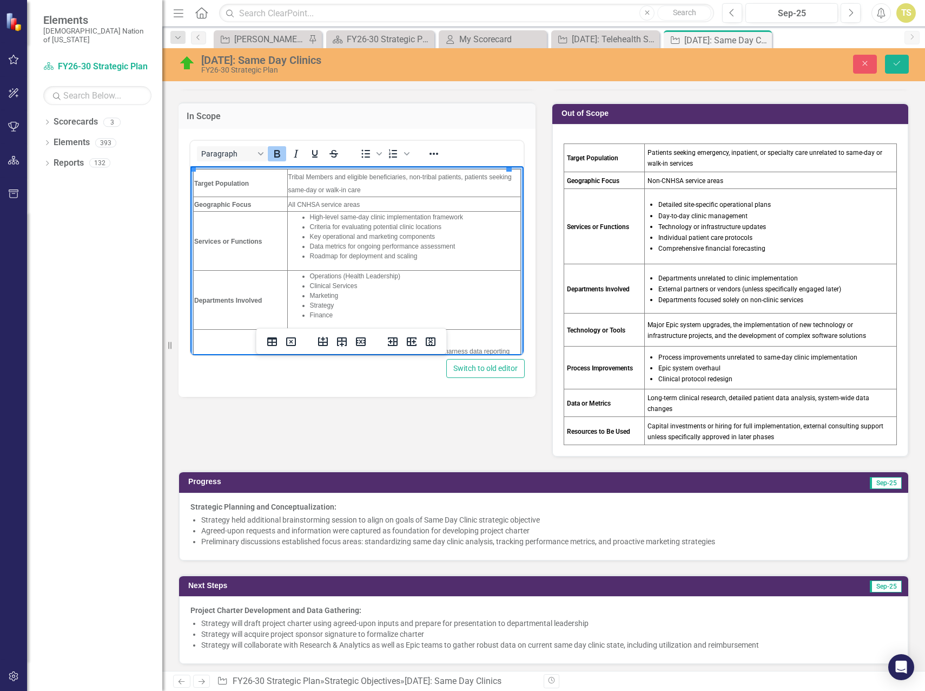
scroll to position [108, 0]
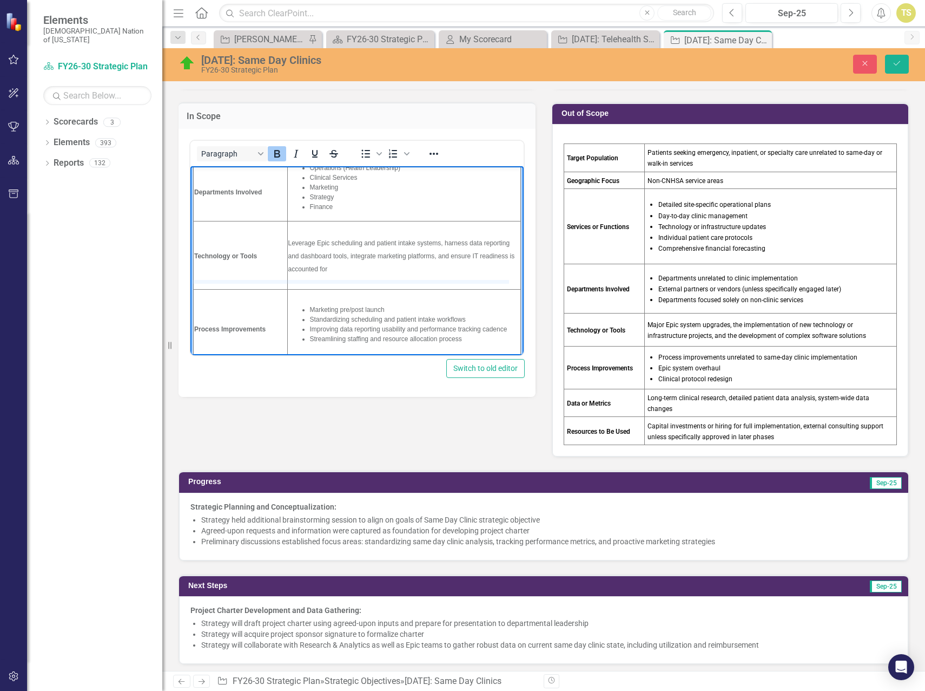
drag, startPoint x: 416, startPoint y: 289, endPoint x: 420, endPoint y: 251, distance: 38.7
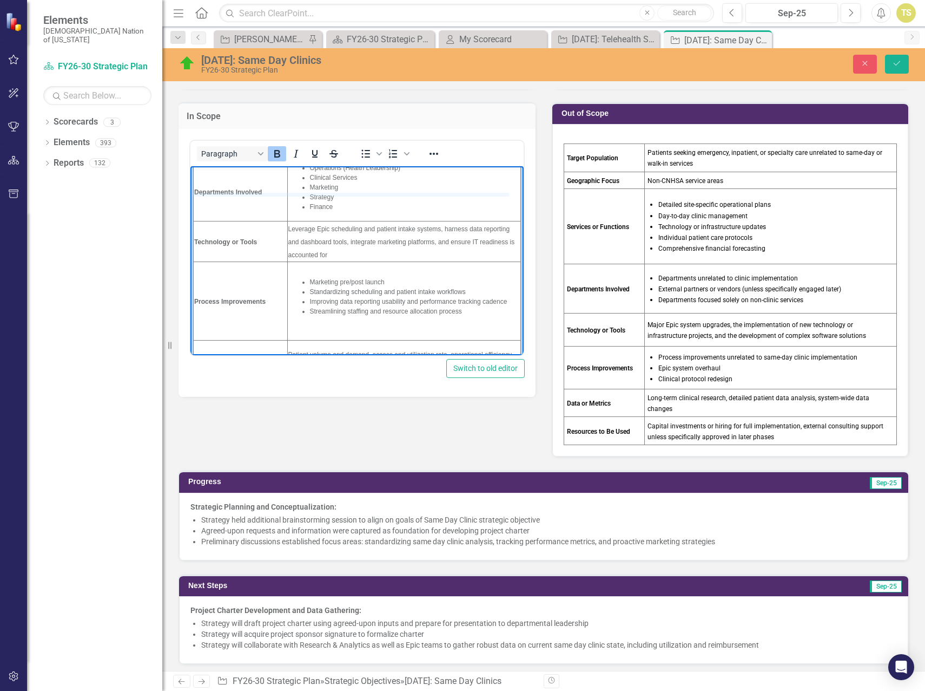
drag, startPoint x: 371, startPoint y: 219, endPoint x: 374, endPoint y: 188, distance: 31.1
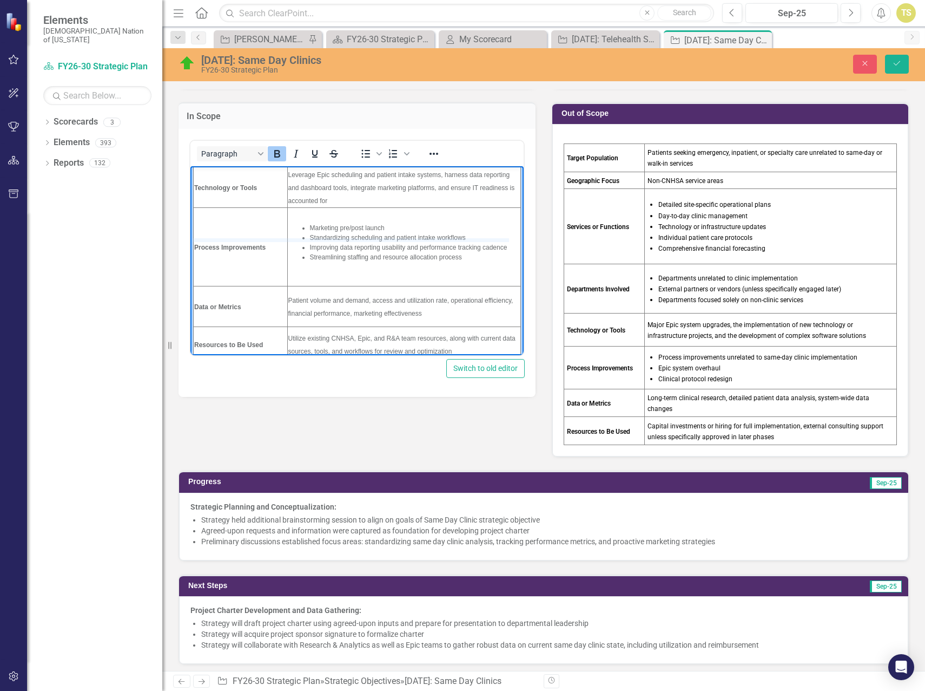
drag, startPoint x: 419, startPoint y: 285, endPoint x: 423, endPoint y: 239, distance: 46.7
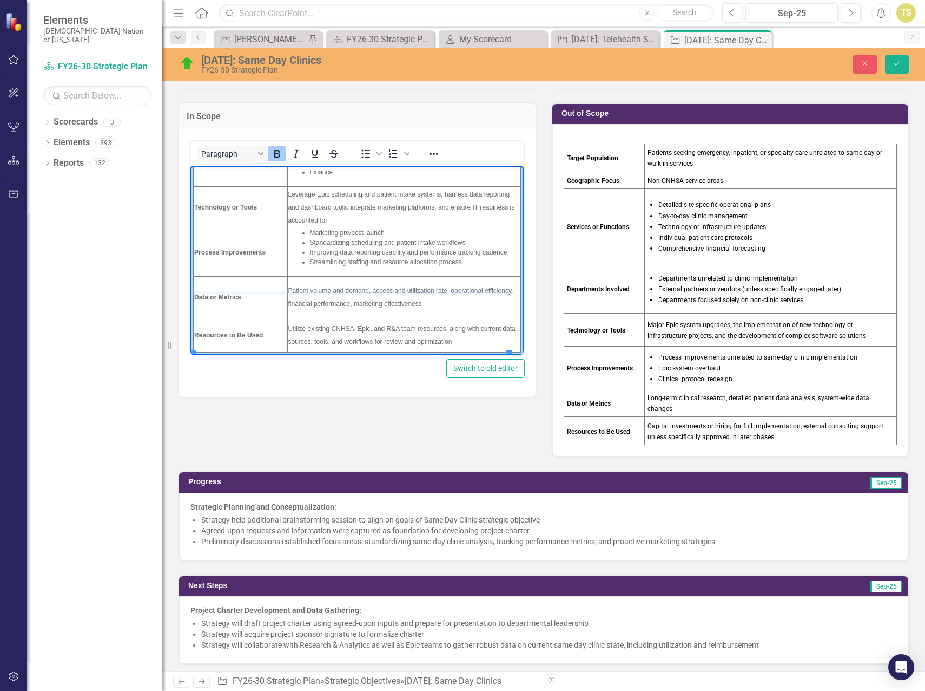
drag, startPoint x: 390, startPoint y: 316, endPoint x: 397, endPoint y: 284, distance: 32.6
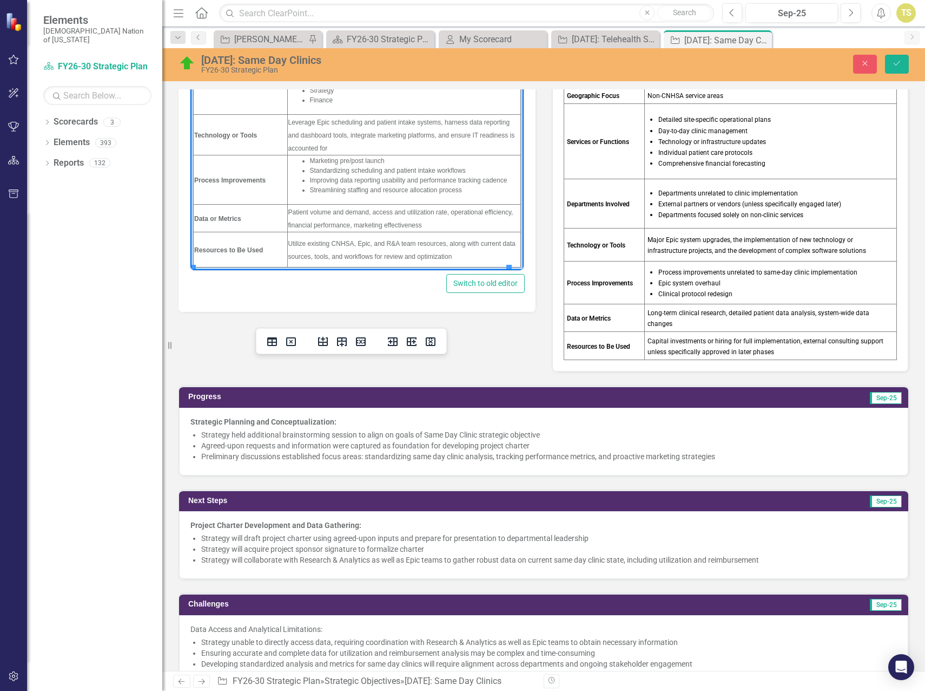
scroll to position [379, 0]
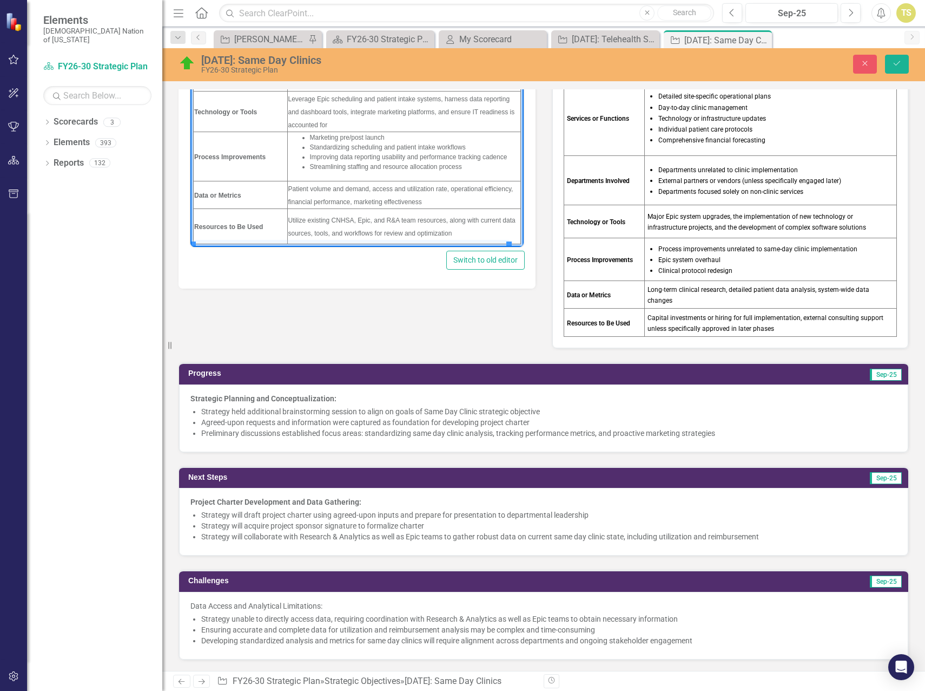
drag, startPoint x: 361, startPoint y: 243, endPoint x: 363, endPoint y: 231, distance: 12.6
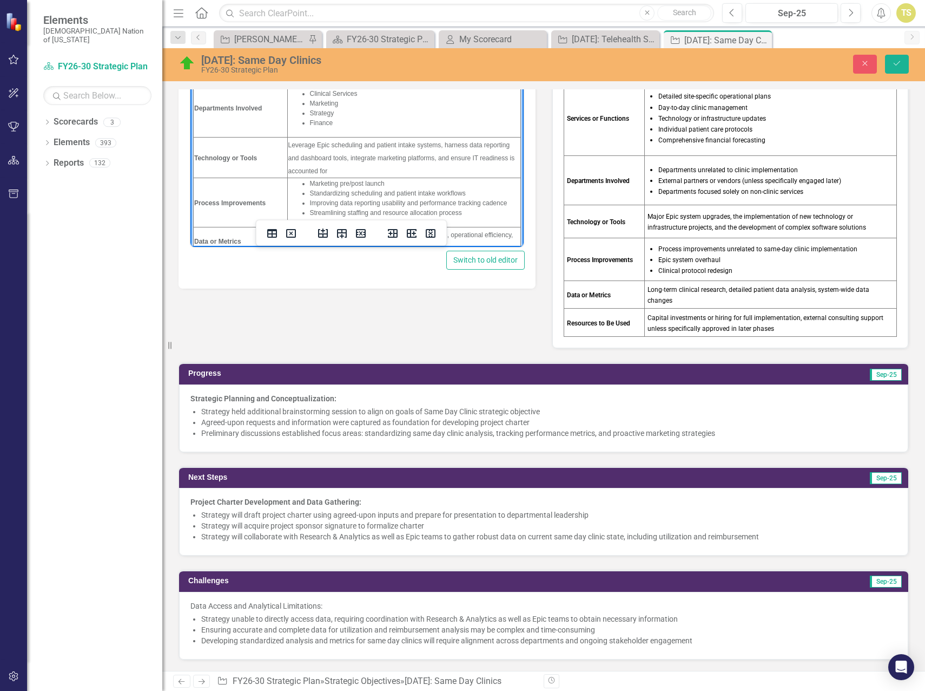
scroll to position [68, 0]
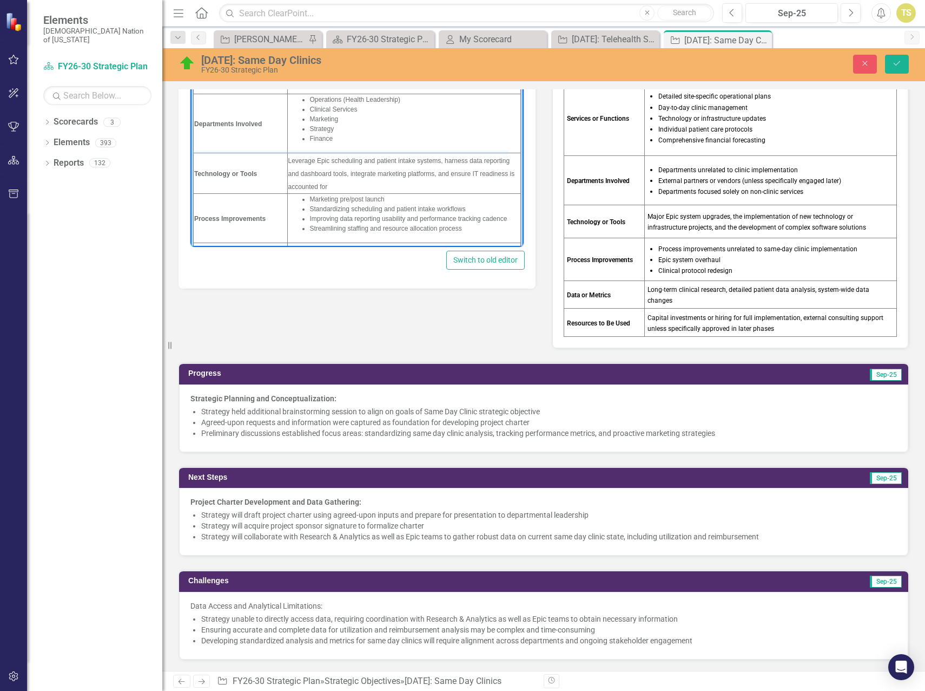
drag, startPoint x: 303, startPoint y: 151, endPoint x: 303, endPoint y: 132, distance: 19.5
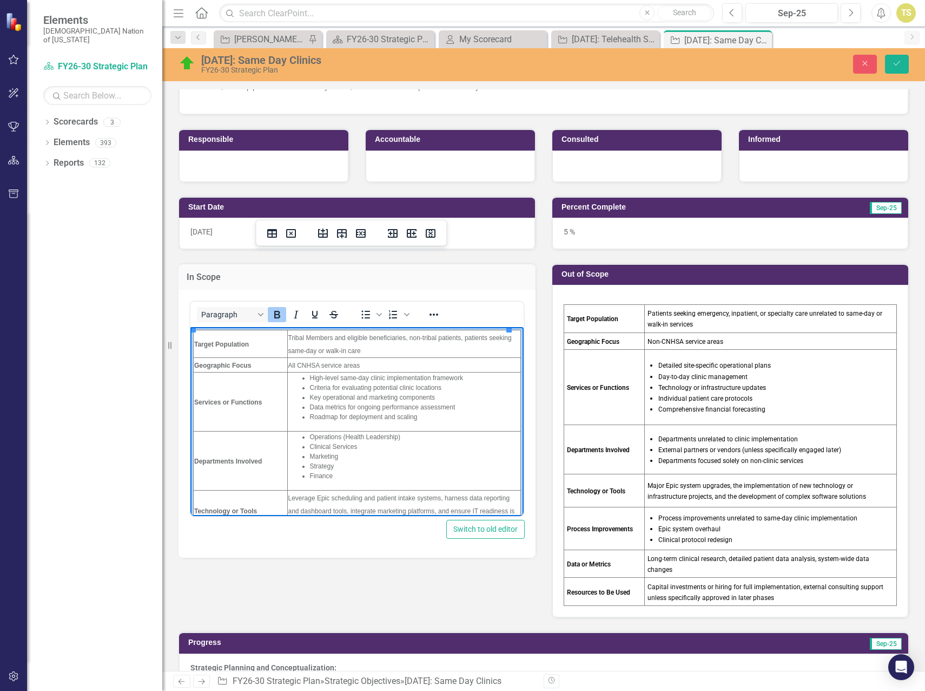
scroll to position [108, 0]
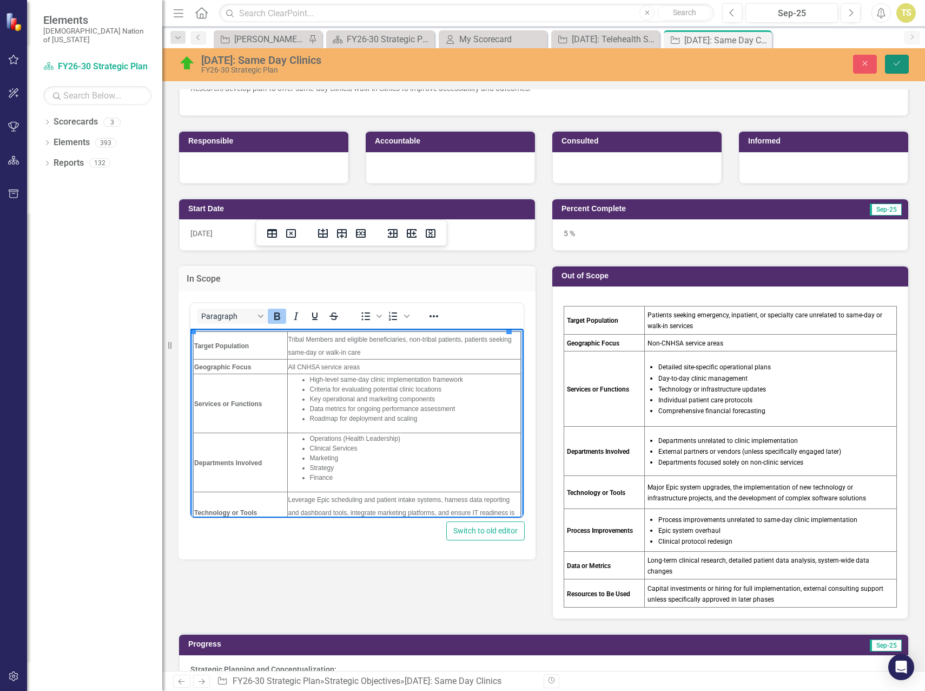
click at [892, 62] on button "Save" at bounding box center [897, 64] width 24 height 19
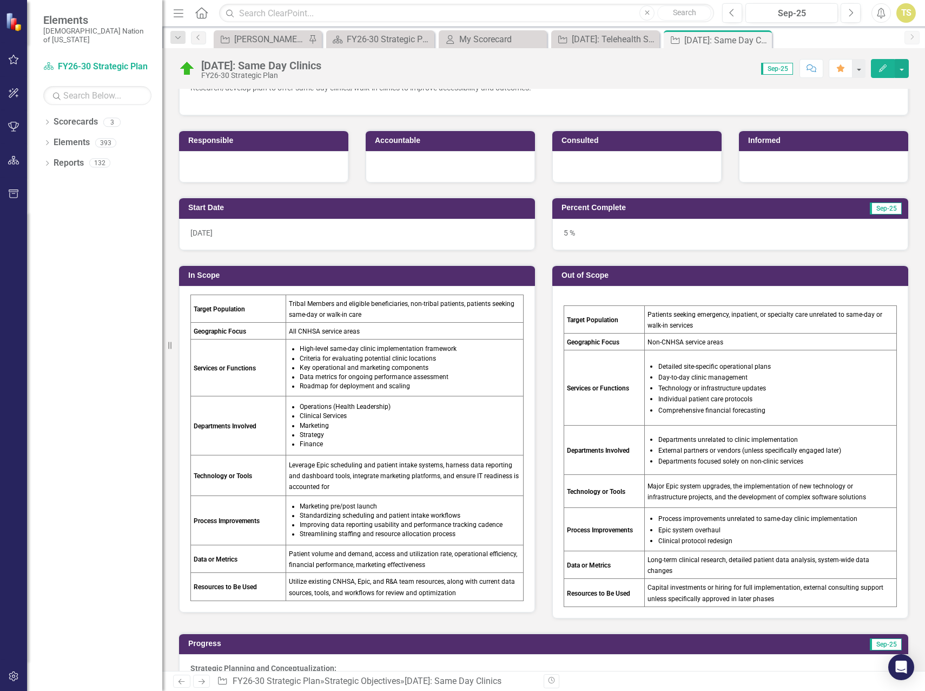
click at [592, 295] on p at bounding box center [730, 299] width 333 height 11
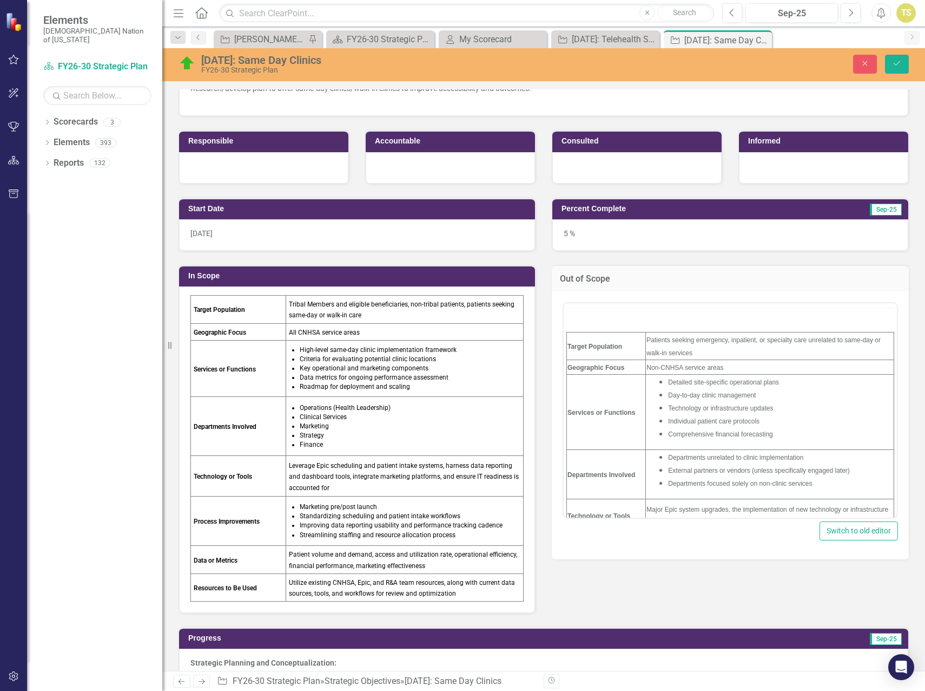
scroll to position [0, 0]
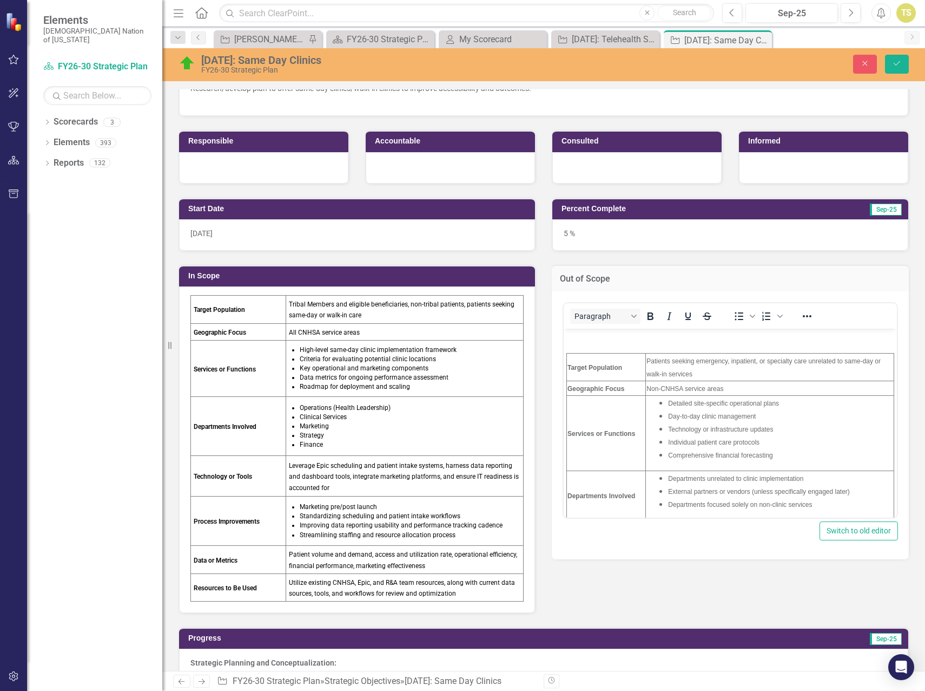
click at [568, 349] on body "Target Population Patients seeking emergency, inpatient, or specialty care unre…" at bounding box center [730, 494] width 333 height 332
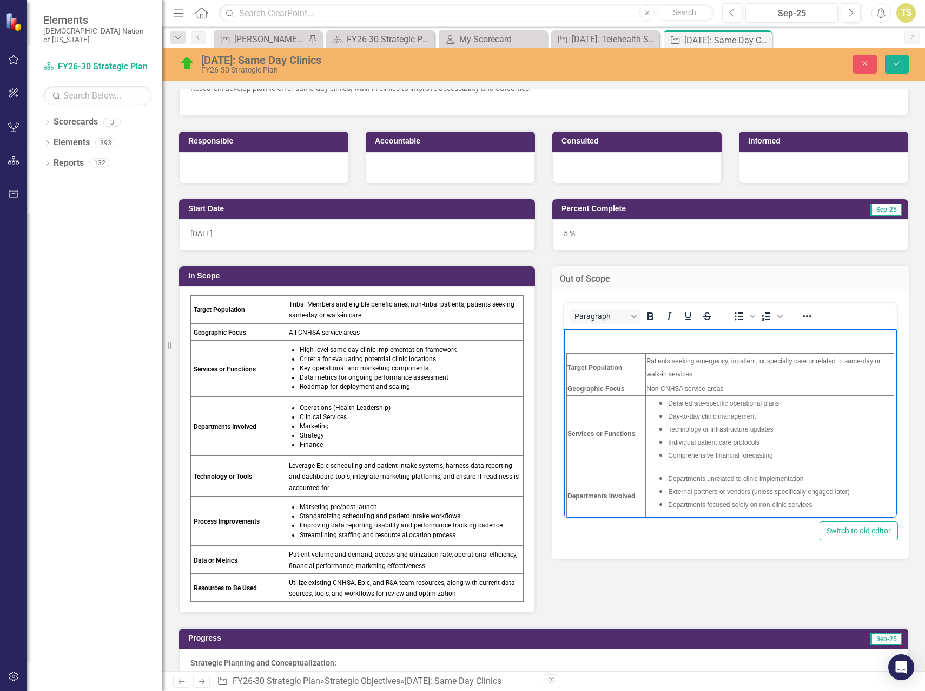
click at [571, 354] on td "Target Population" at bounding box center [606, 367] width 79 height 28
click at [574, 345] on body "Target Population Patients seeking emergency, inpatient, or specialty care unre…" at bounding box center [730, 494] width 333 height 332
click at [574, 344] on body "Target Population Patients seeking emergency, inpatient, or specialty care unre…" at bounding box center [730, 494] width 333 height 332
click at [575, 344] on body "Target Population Patients seeking emergency, inpatient, or specialty care unre…" at bounding box center [730, 494] width 333 height 332
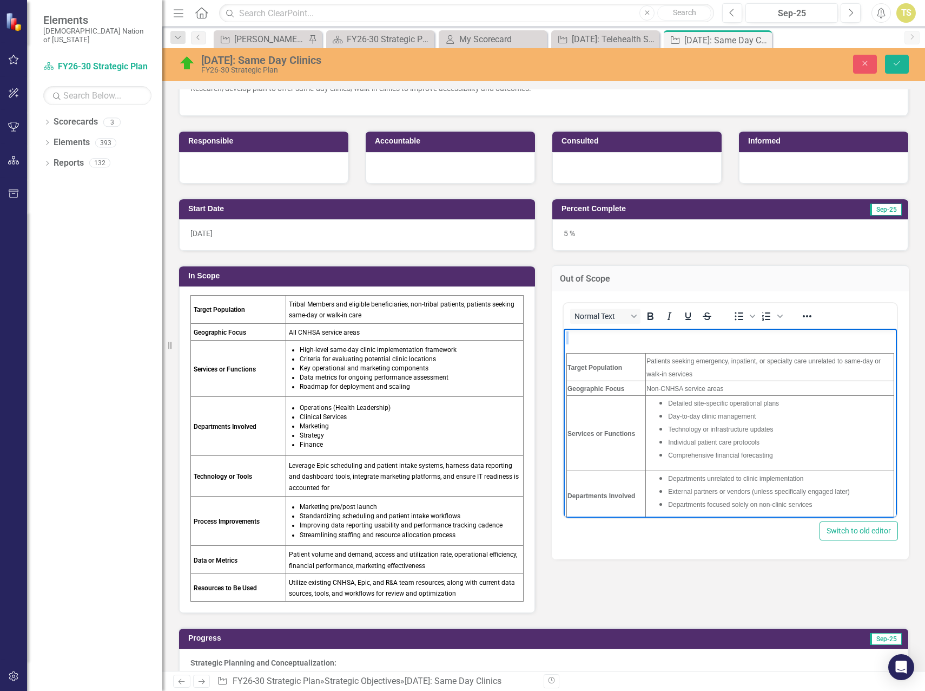
scroll to position [3, 0]
click at [579, 333] on p "Rich Text Area. Press ALT-0 for help." at bounding box center [731, 334] width 328 height 13
click at [803, 321] on icon "Reveal or hide additional toolbar items" at bounding box center [807, 316] width 13 height 13
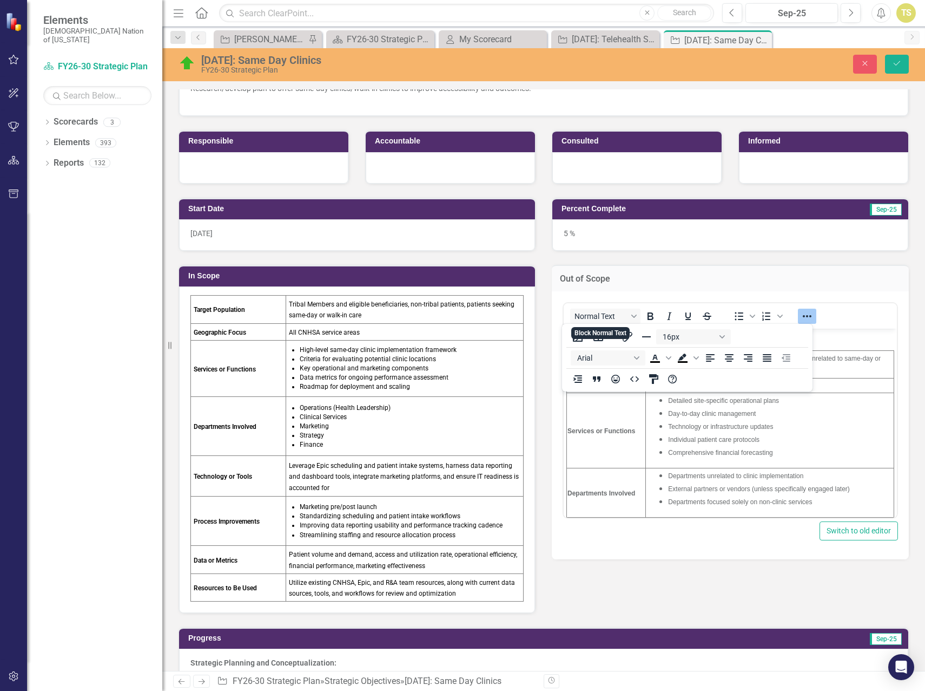
click at [692, 288] on div "Out of Scope" at bounding box center [730, 278] width 357 height 27
click at [804, 315] on icon "Reveal or hide additional toolbar items" at bounding box center [807, 316] width 13 height 13
click at [639, 352] on td "Target Population" at bounding box center [606, 364] width 79 height 28
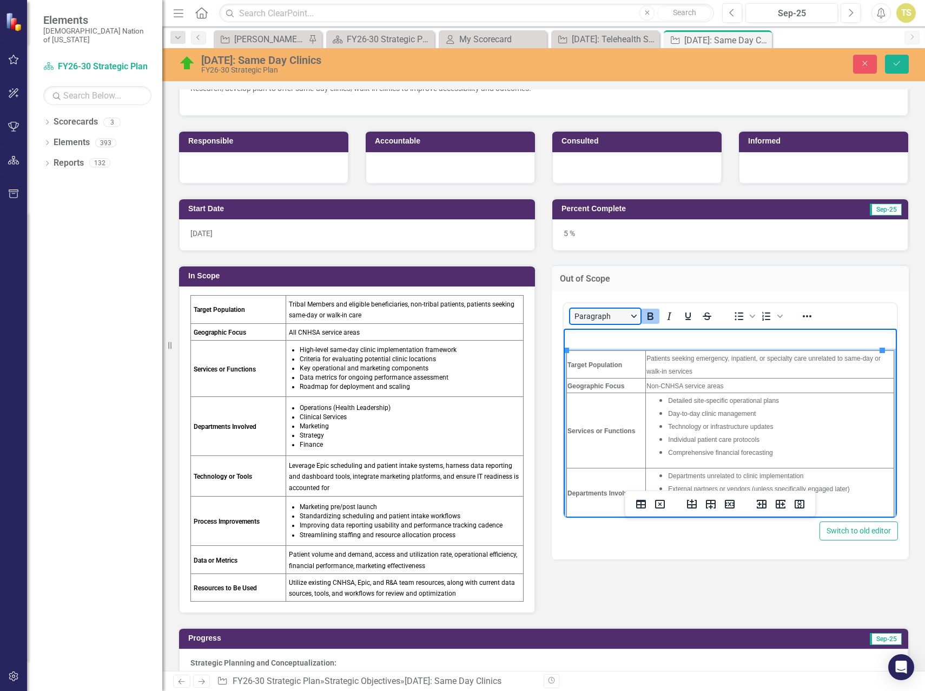
click at [629, 319] on button "Paragraph" at bounding box center [605, 315] width 70 height 15
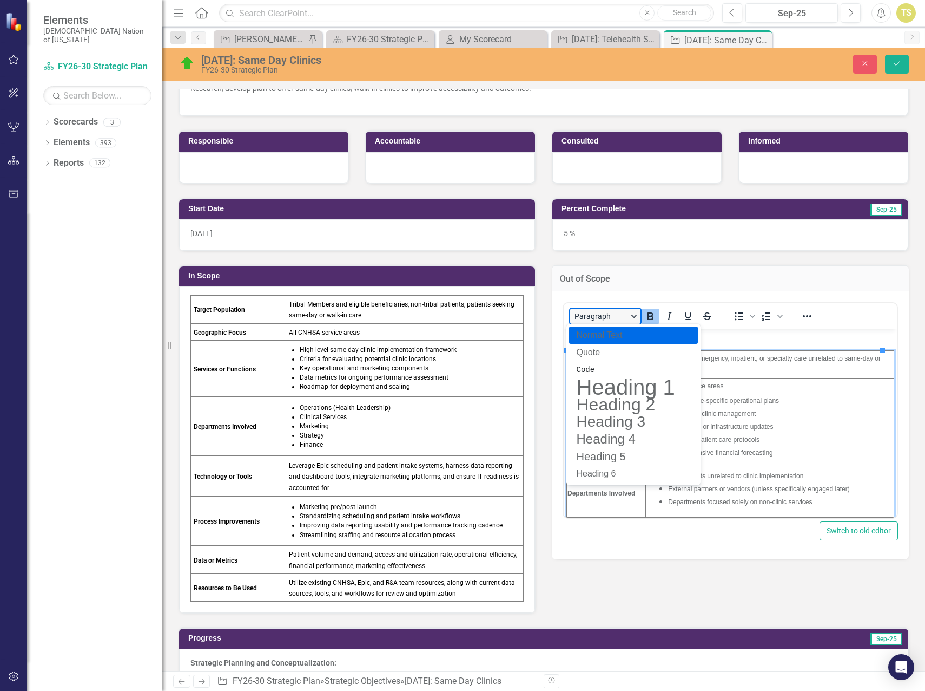
click at [629, 319] on button "Paragraph" at bounding box center [605, 315] width 70 height 15
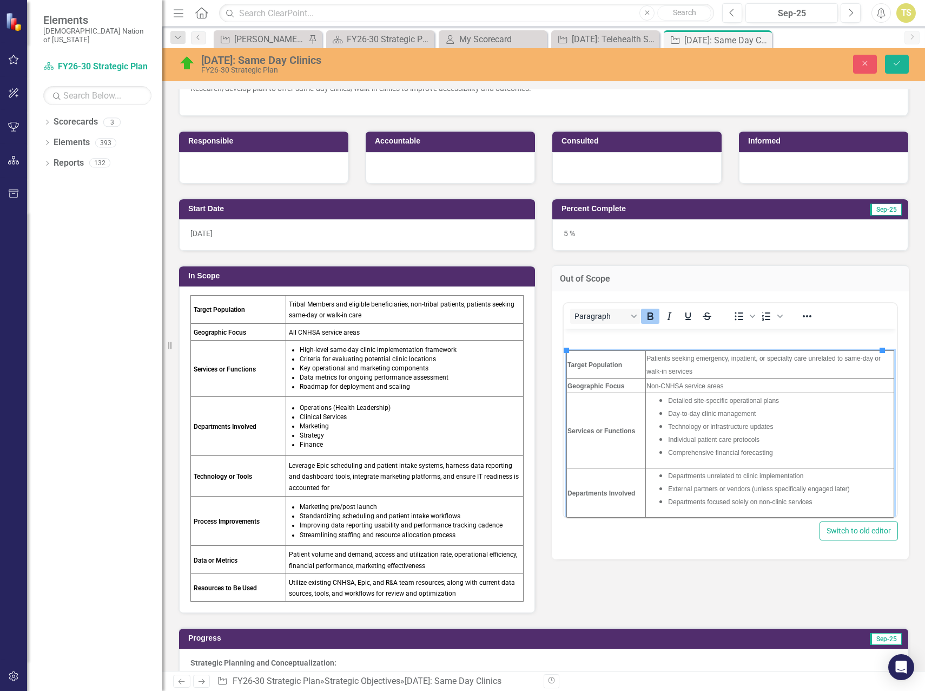
click at [733, 339] on p "Rich Text Area. Press ALT-0 for help." at bounding box center [731, 334] width 328 height 13
click at [894, 64] on icon "Save" at bounding box center [897, 64] width 10 height 8
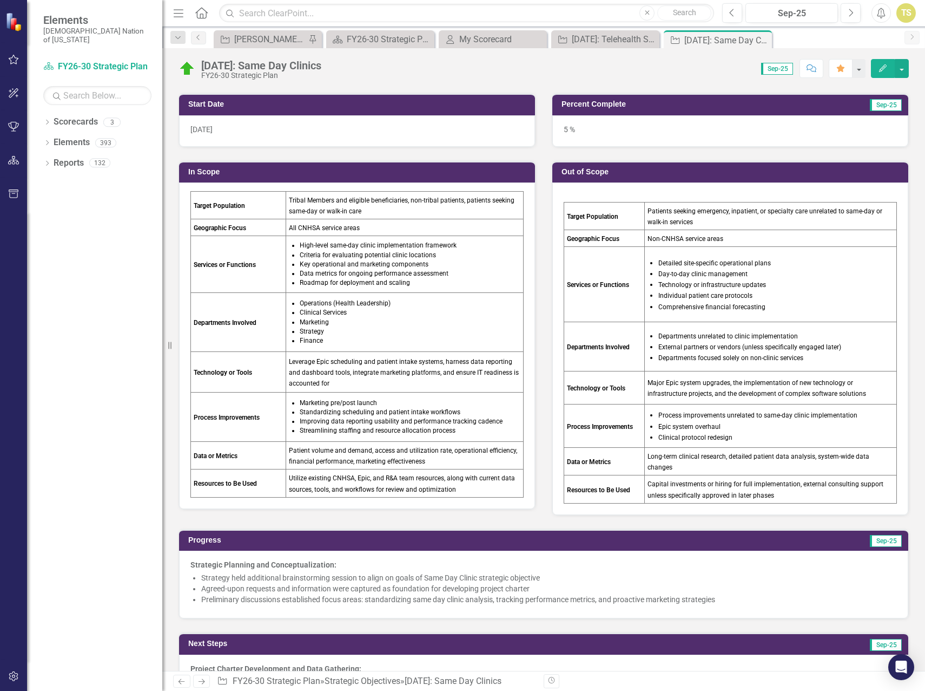
scroll to position [216, 0]
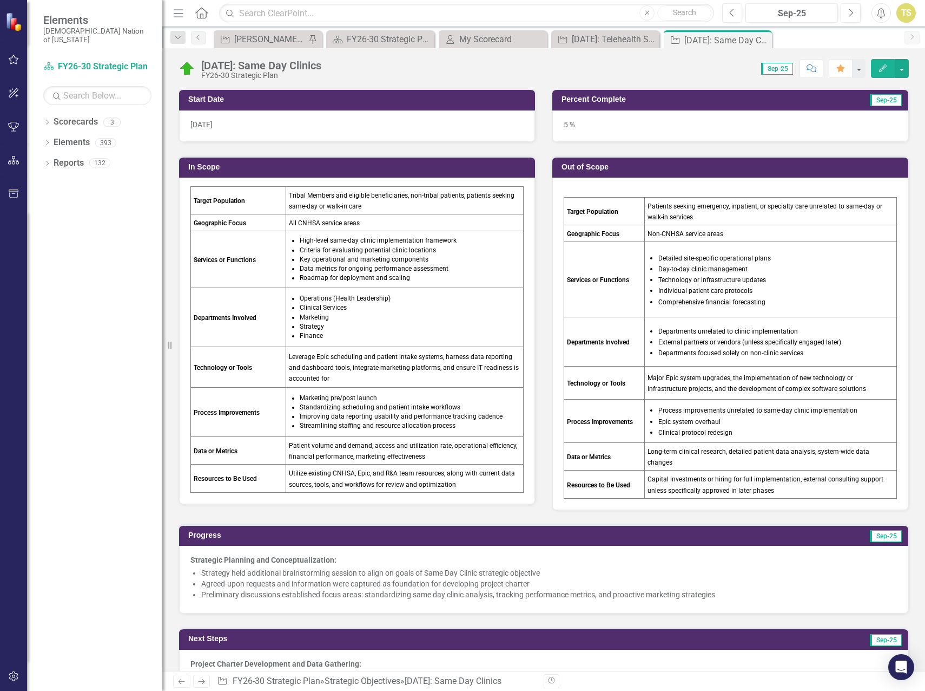
click at [564, 203] on table "Target Population Patients seeking emergency, inpatient, or specialty care unre…" at bounding box center [730, 347] width 333 height 301
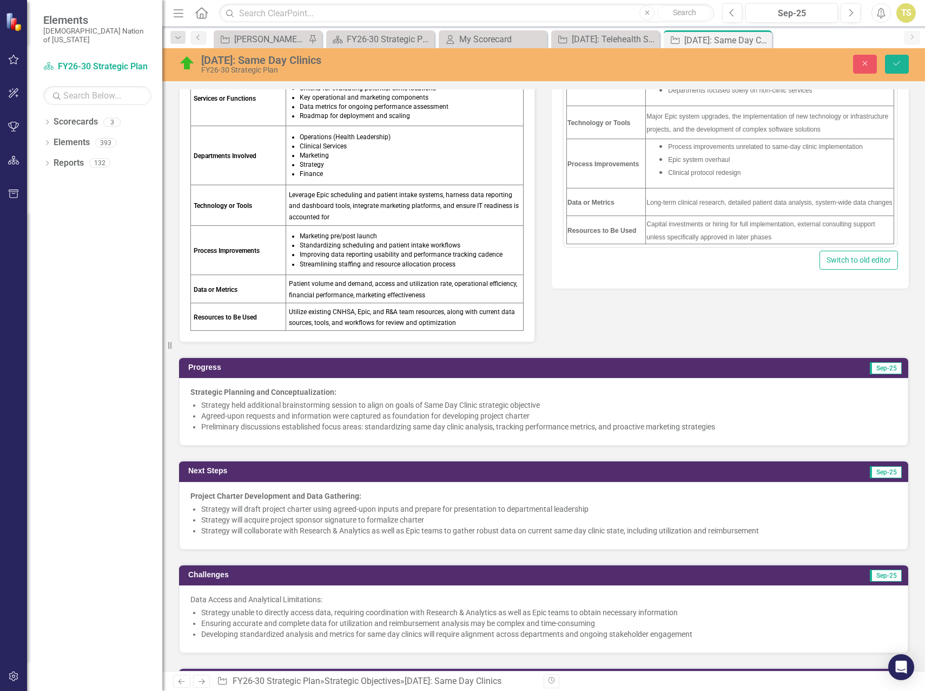
scroll to position [0, 0]
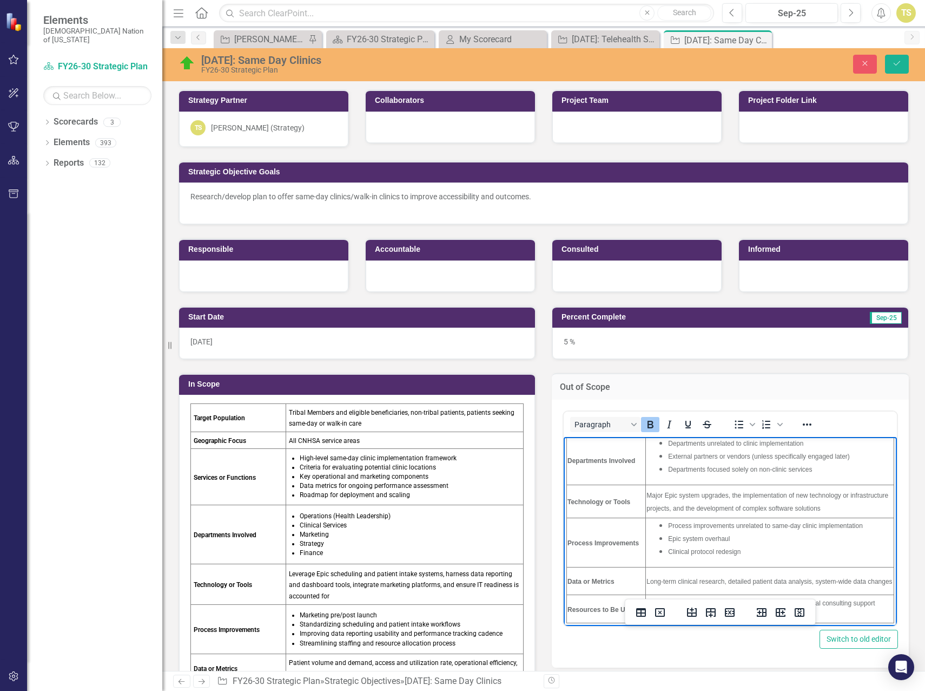
click at [594, 458] on span "Departments Involved" at bounding box center [602, 460] width 68 height 8
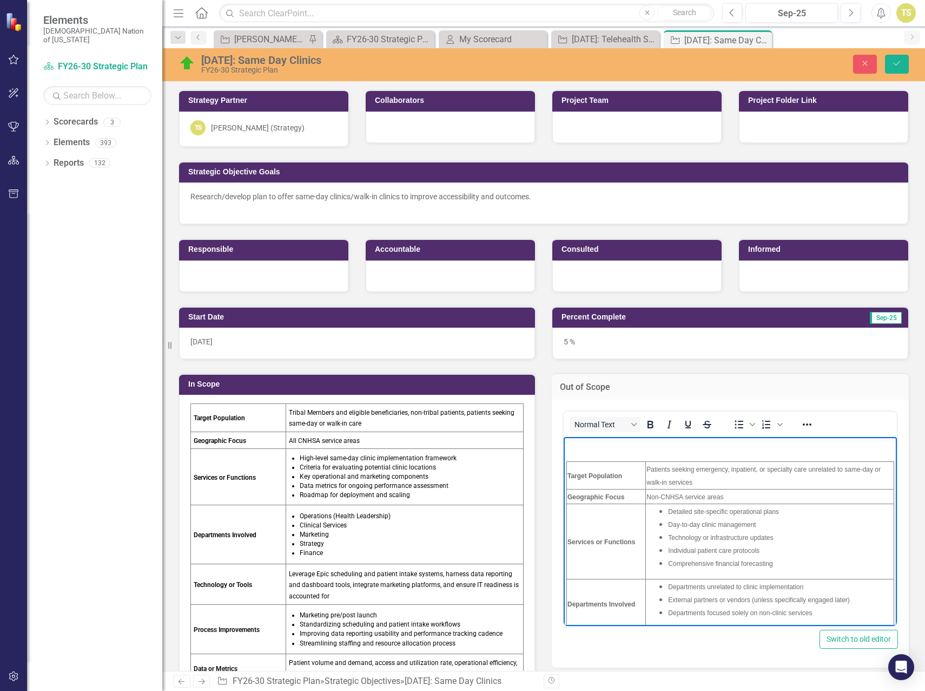
drag, startPoint x: 570, startPoint y: 443, endPoint x: 873, endPoint y: 444, distance: 303.6
click at [873, 444] on p "Rich Text Area. Press ALT-0 for help." at bounding box center [731, 445] width 328 height 13
click at [893, 65] on icon "Save" at bounding box center [897, 64] width 10 height 8
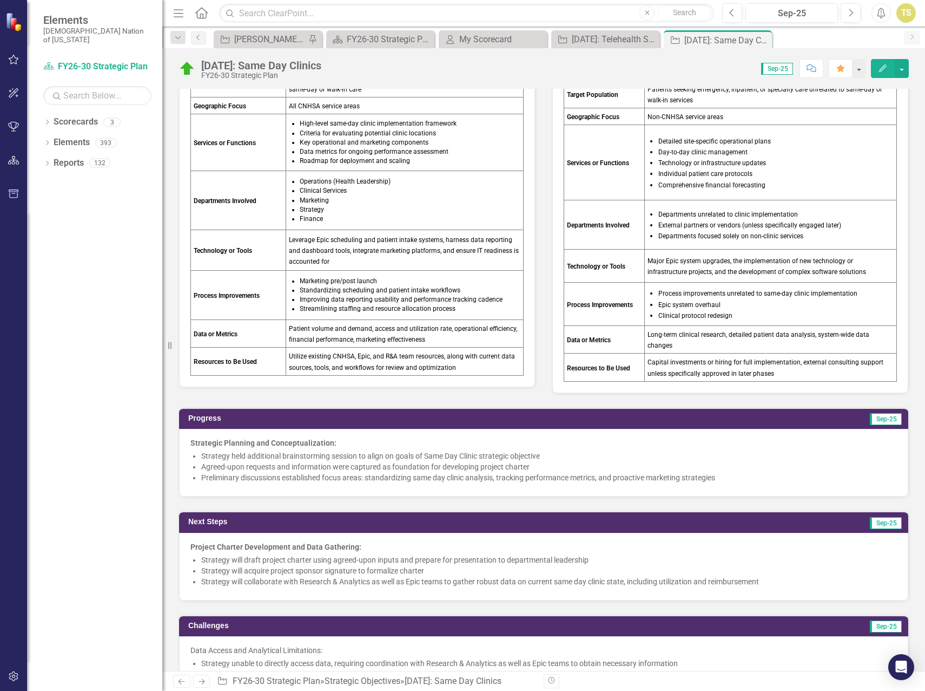
scroll to position [271, 0]
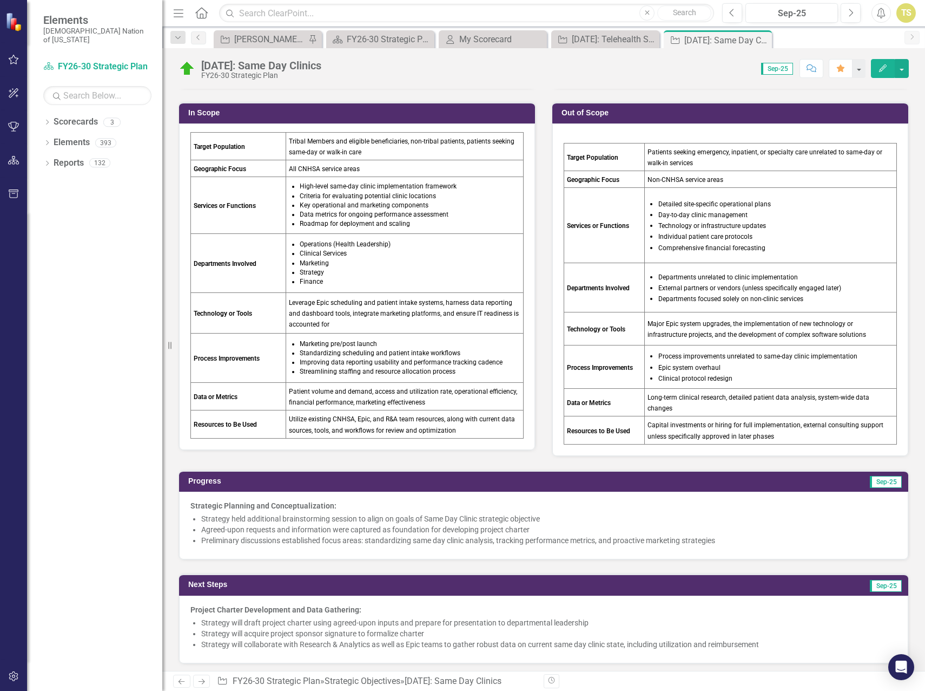
click at [636, 130] on div "Target Population Patients seeking emergency, inpatient, or specialty care unre…" at bounding box center [731, 289] width 356 height 332
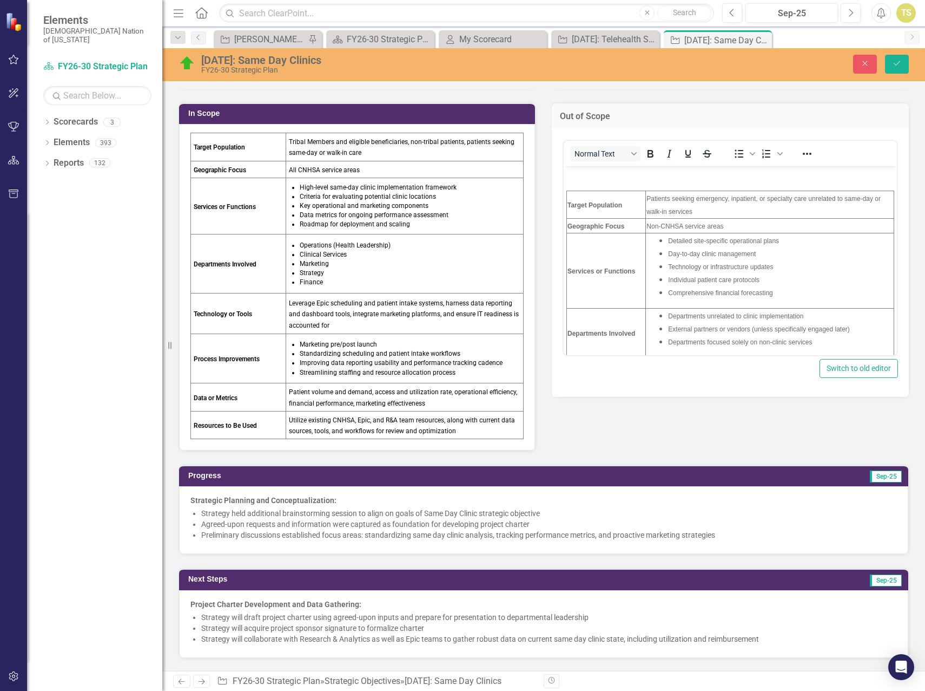
scroll to position [0, 0]
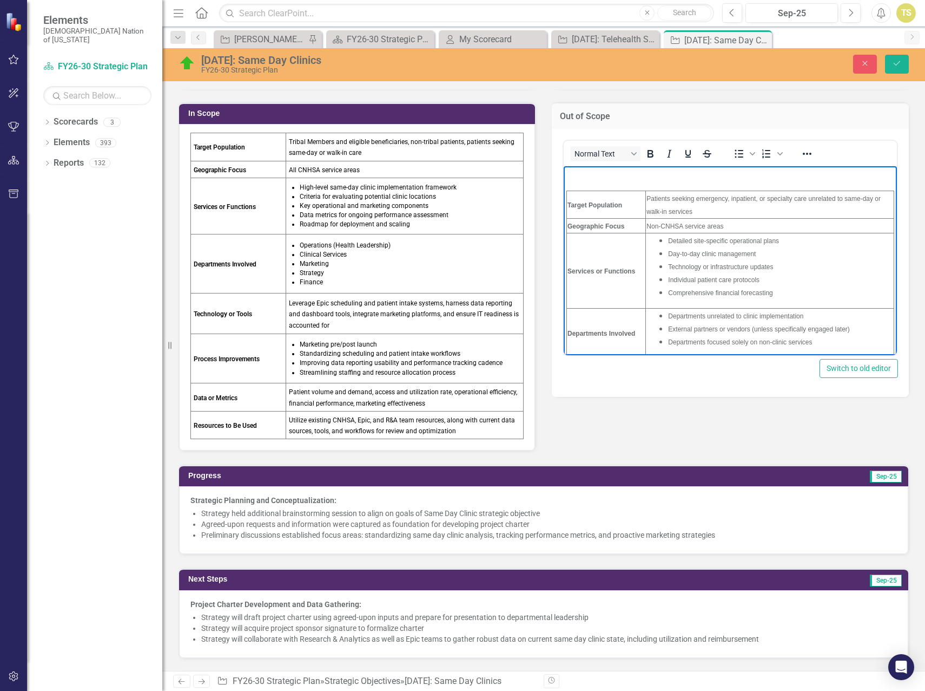
drag, startPoint x: 574, startPoint y: 176, endPoint x: 866, endPoint y: 170, distance: 292.3
click at [866, 170] on p "Rich Text Area. Press ALT-0 for help." at bounding box center [731, 174] width 328 height 13
click at [629, 172] on p "Rich Text Area. Press ALT-0 for help." at bounding box center [731, 174] width 328 height 13
click at [622, 176] on p "Rich Text Area. Press ALT-0 for help." at bounding box center [731, 174] width 328 height 13
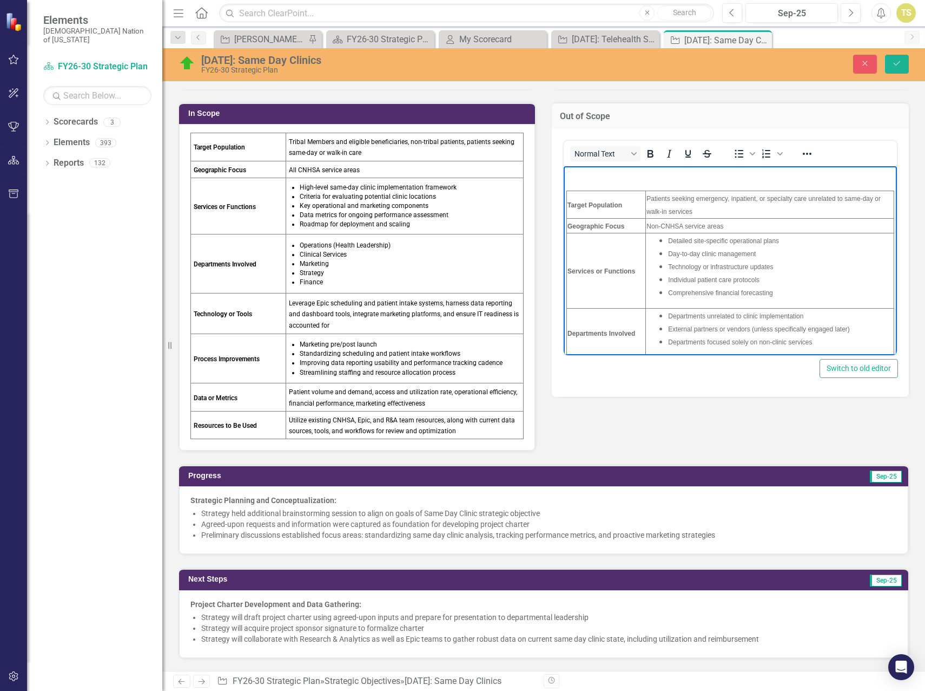
click at [622, 176] on p "Rich Text Area. Press ALT-0 for help." at bounding box center [731, 174] width 328 height 13
click at [610, 176] on p "Rich Text Area. Press ALT-0 for help." at bounding box center [731, 172] width 328 height 13
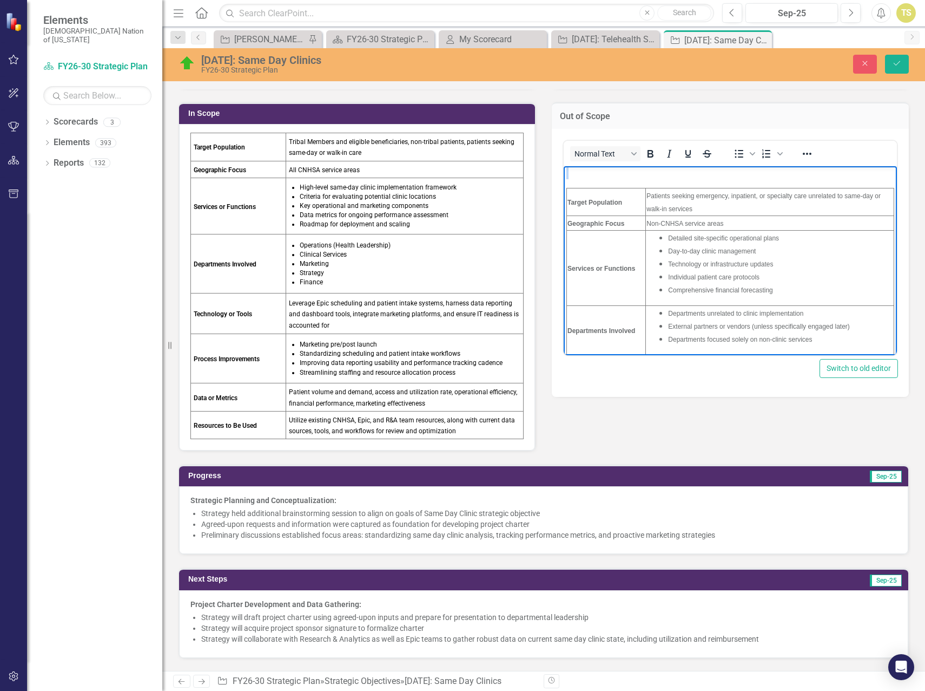
click at [610, 176] on p "Rich Text Area. Press ALT-0 for help." at bounding box center [731, 172] width 328 height 13
click at [894, 63] on icon "Save" at bounding box center [897, 64] width 10 height 8
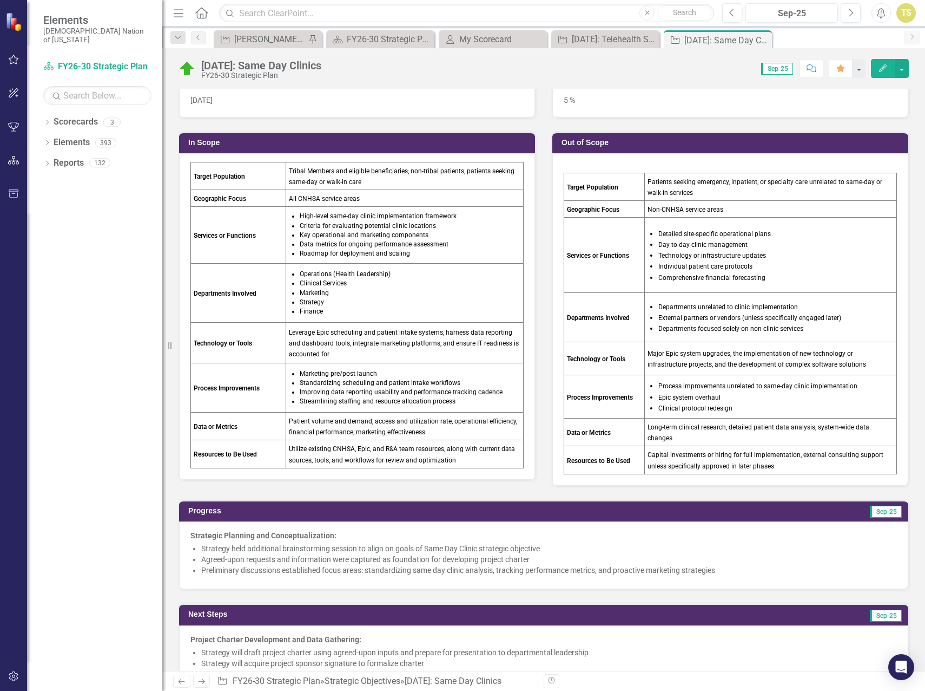
scroll to position [271, 0]
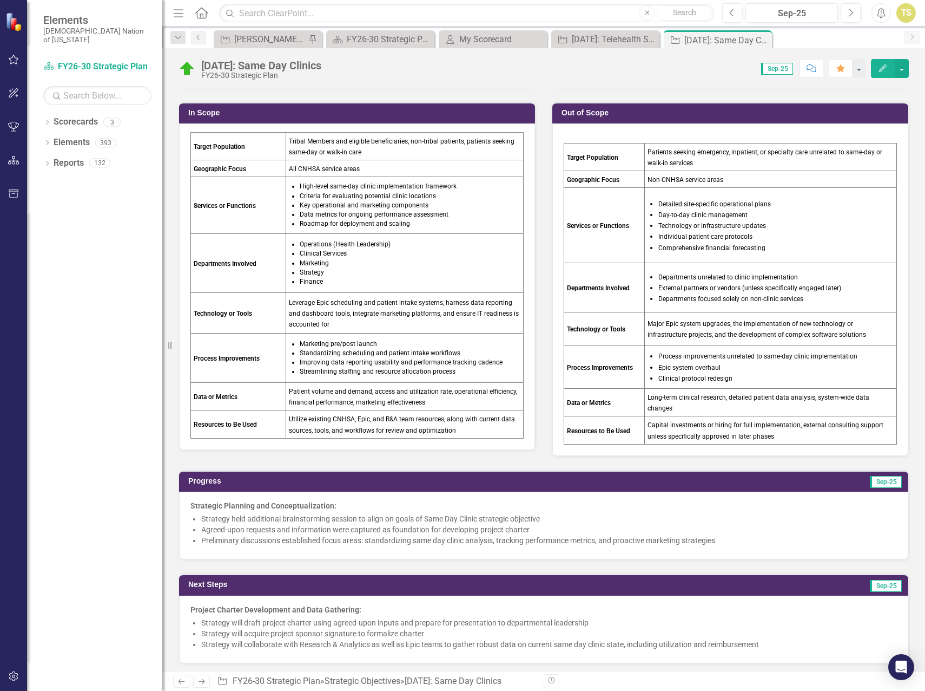
click at [571, 136] on p at bounding box center [730, 137] width 333 height 11
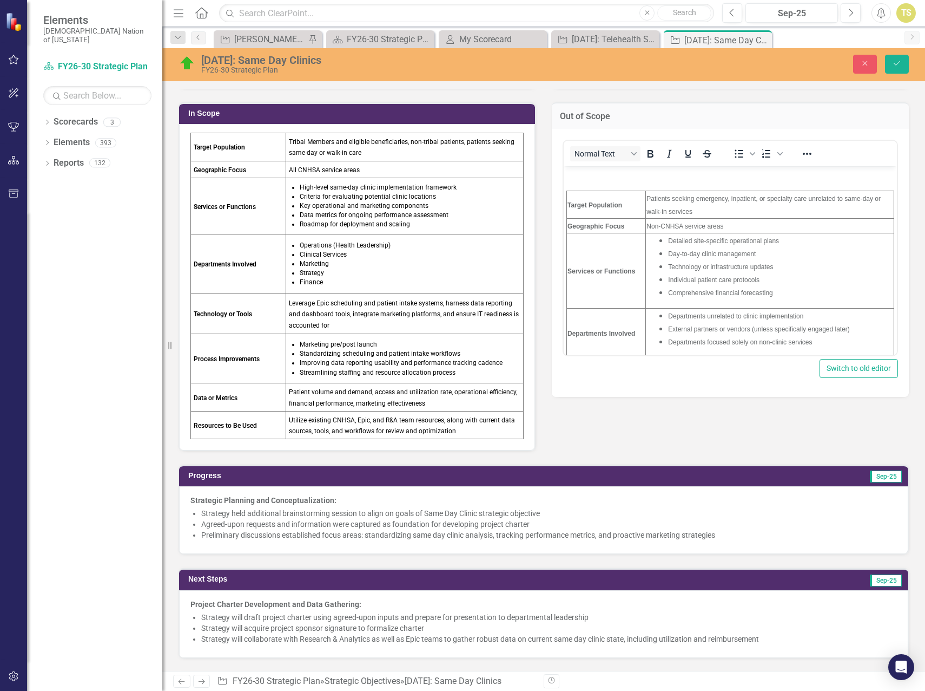
scroll to position [0, 0]
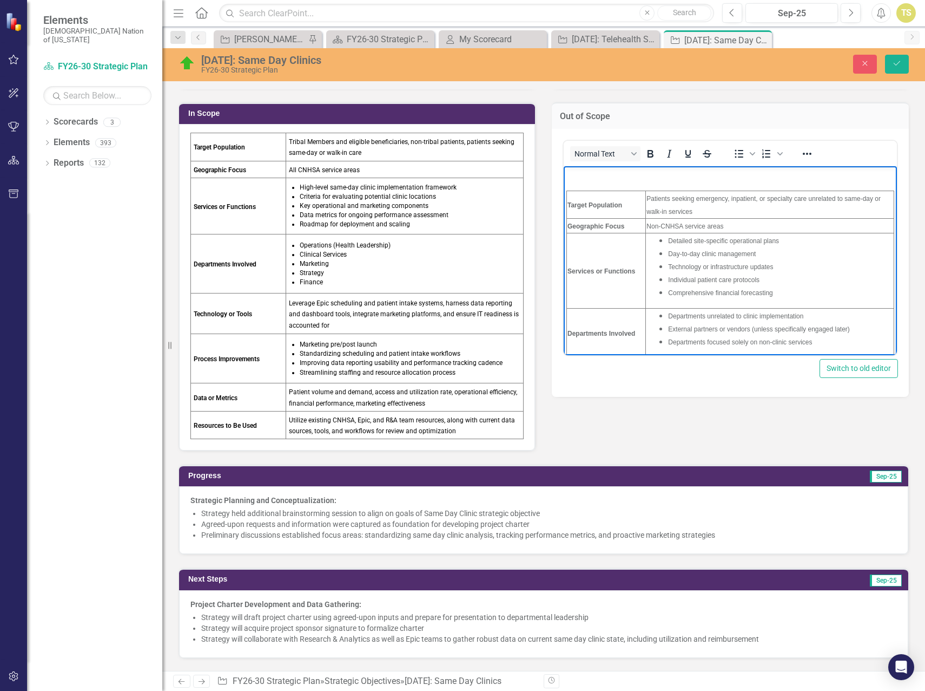
click at [571, 180] on p "Rich Text Area. Press ALT-0 for help." at bounding box center [731, 174] width 328 height 13
click at [569, 177] on p "Rich Text Area. Press ALT-0 for help." at bounding box center [731, 174] width 328 height 13
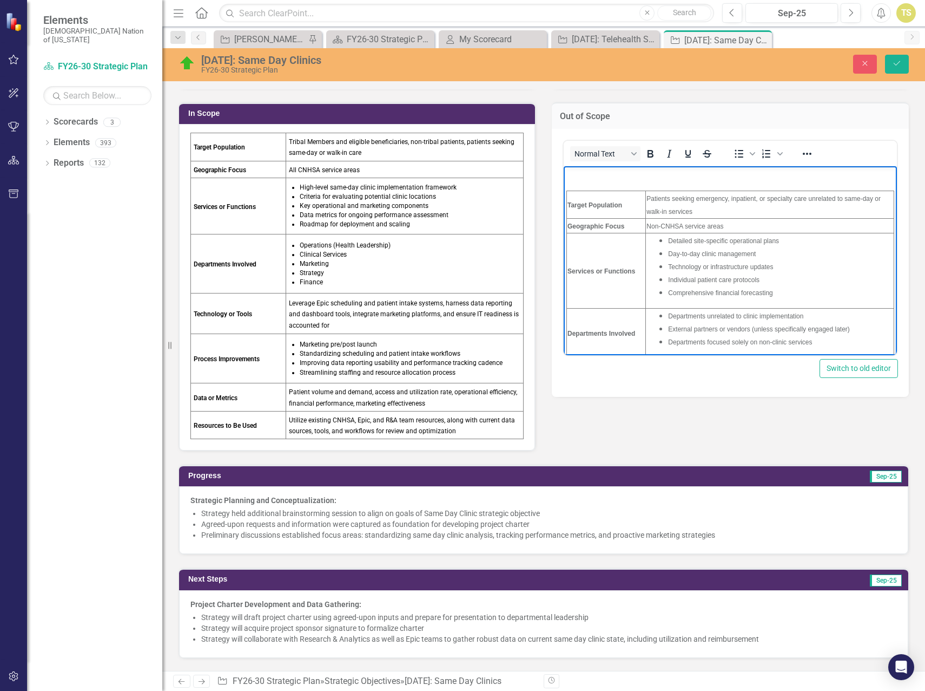
scroll to position [3, 0]
click at [573, 174] on p "Rich Text Area. Press ALT-0 for help." at bounding box center [731, 172] width 328 height 13
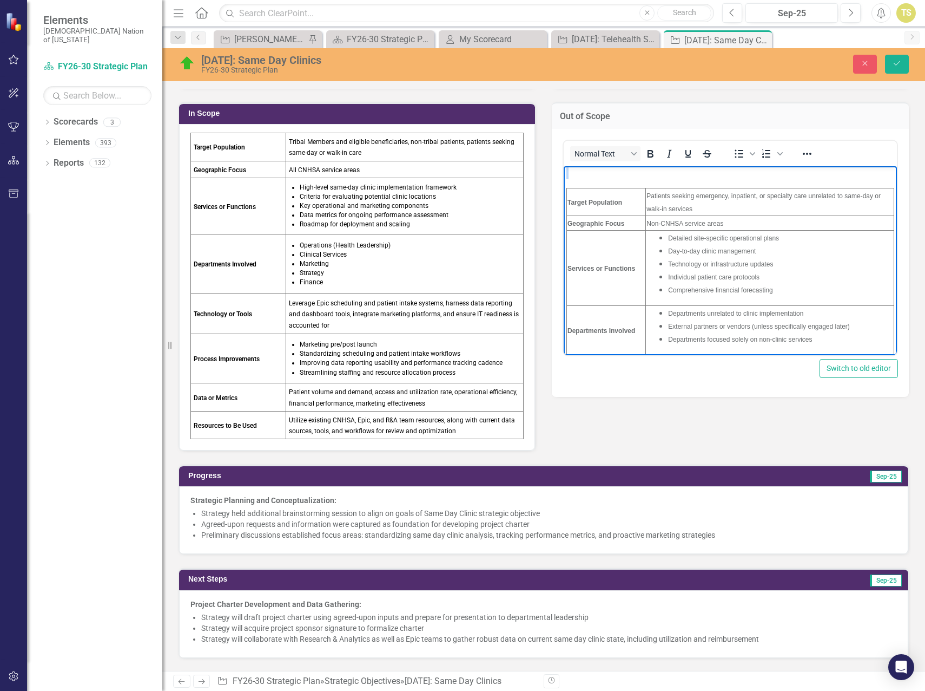
scroll to position [0, 0]
click at [573, 174] on p "Rich Text Area. Press ALT-0 for help." at bounding box center [731, 174] width 328 height 13
click at [623, 192] on td "Target Population" at bounding box center [606, 204] width 79 height 28
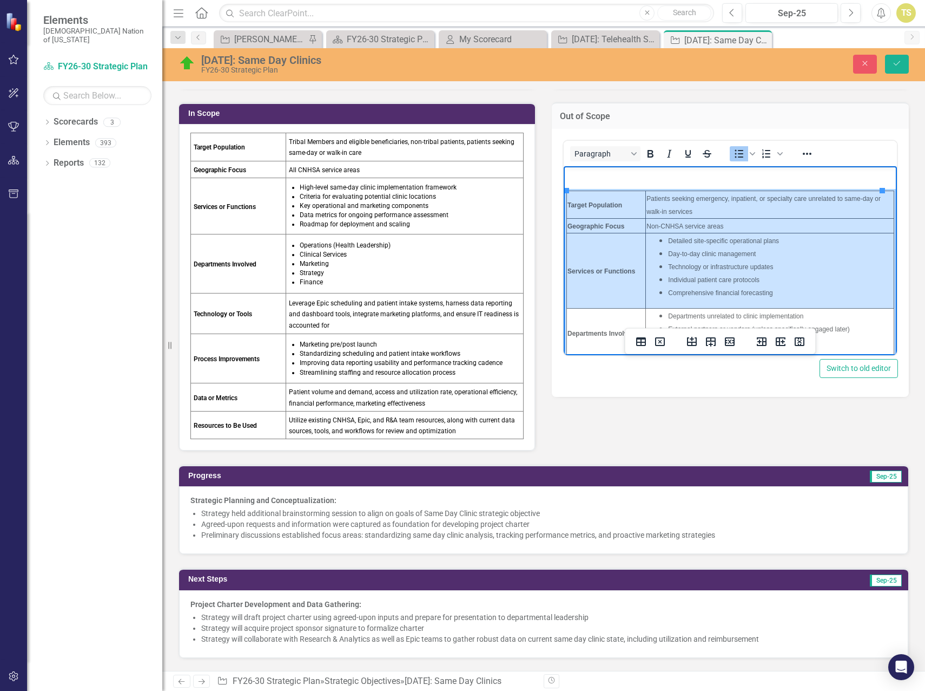
drag, startPoint x: 569, startPoint y: 202, endPoint x: 707, endPoint y: 272, distance: 153.9
click at [707, 272] on tbody "Target Population Patients seeking emergency, inpatient, or specialty care unre…" at bounding box center [730, 342] width 327 height 305
click at [700, 268] on td "Detailed site-specific operational plans Day-to-day clinic management Technolog…" at bounding box center [770, 270] width 248 height 75
drag, startPoint x: 568, startPoint y: 201, endPoint x: 678, endPoint y: 273, distance: 131.0
click at [678, 273] on tbody "Target Population Patients seeking emergency, inpatient, or specialty care unre…" at bounding box center [730, 342] width 327 height 305
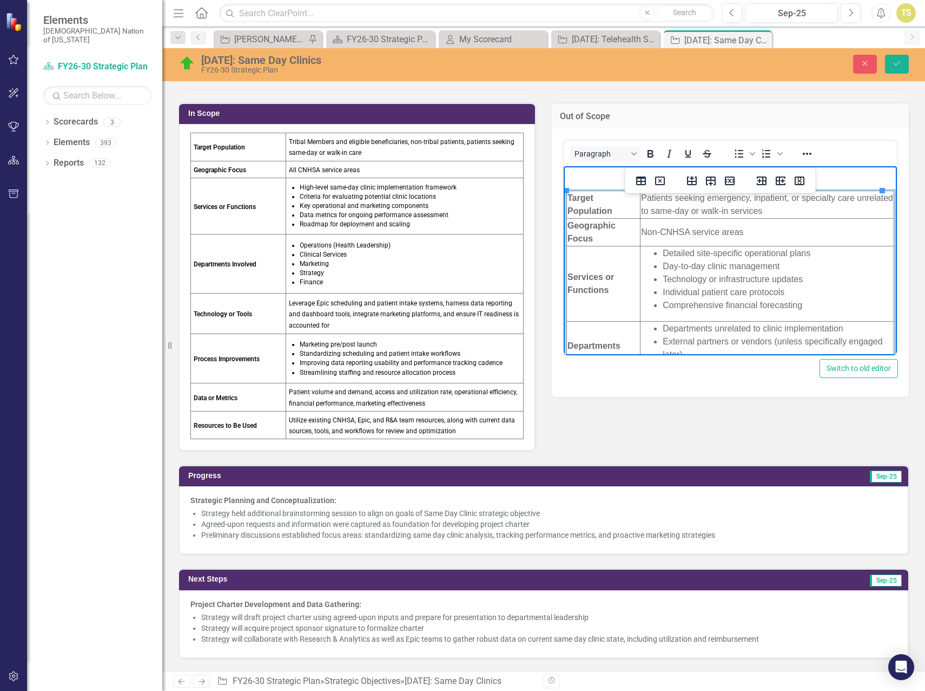
click at [584, 176] on p "Rich Text Area. Press ALT-0 for help." at bounding box center [731, 174] width 328 height 13
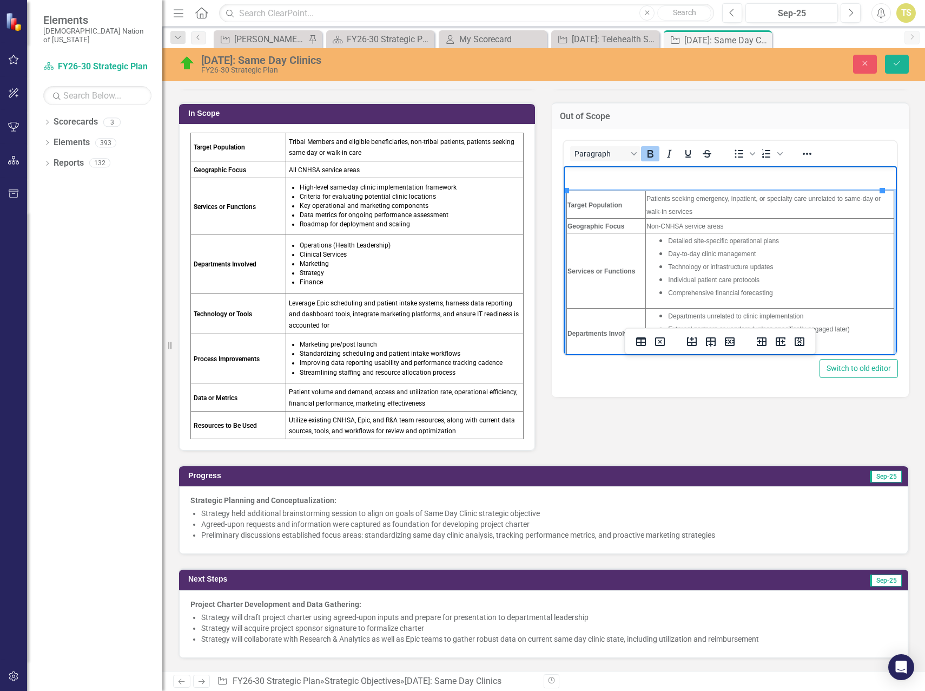
drag, startPoint x: 598, startPoint y: 200, endPoint x: 570, endPoint y: 199, distance: 28.1
click at [570, 199] on strong "Target Population" at bounding box center [595, 203] width 55 height 9
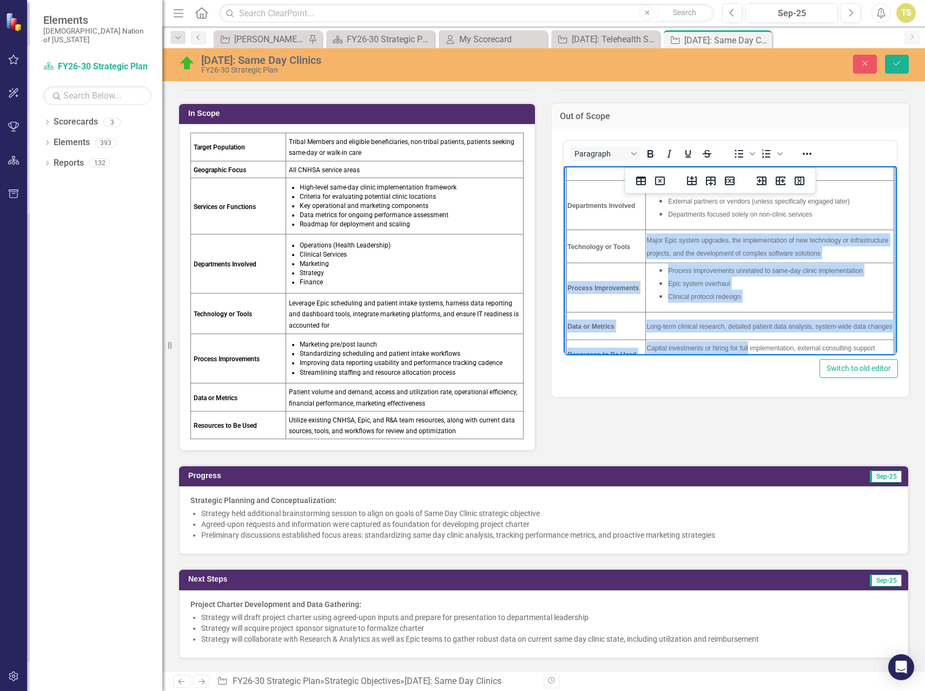
scroll to position [143, 0]
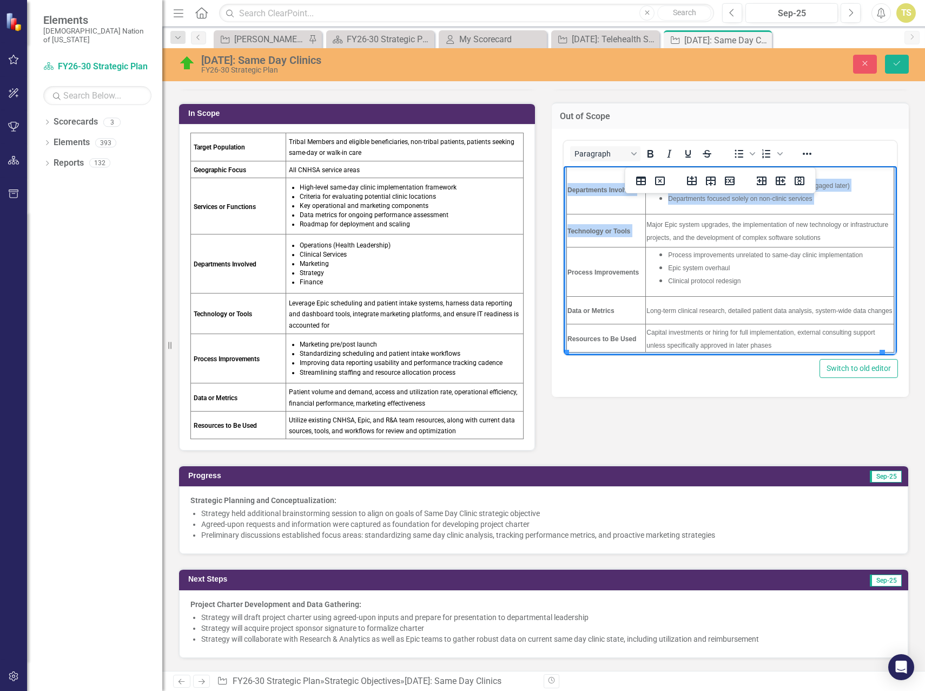
drag, startPoint x: 567, startPoint y: 202, endPoint x: 791, endPoint y: 346, distance: 266.0
click at [788, 354] on html "Target Population Patients seeking emergency, inpatient, or specialty care unre…" at bounding box center [730, 188] width 333 height 332
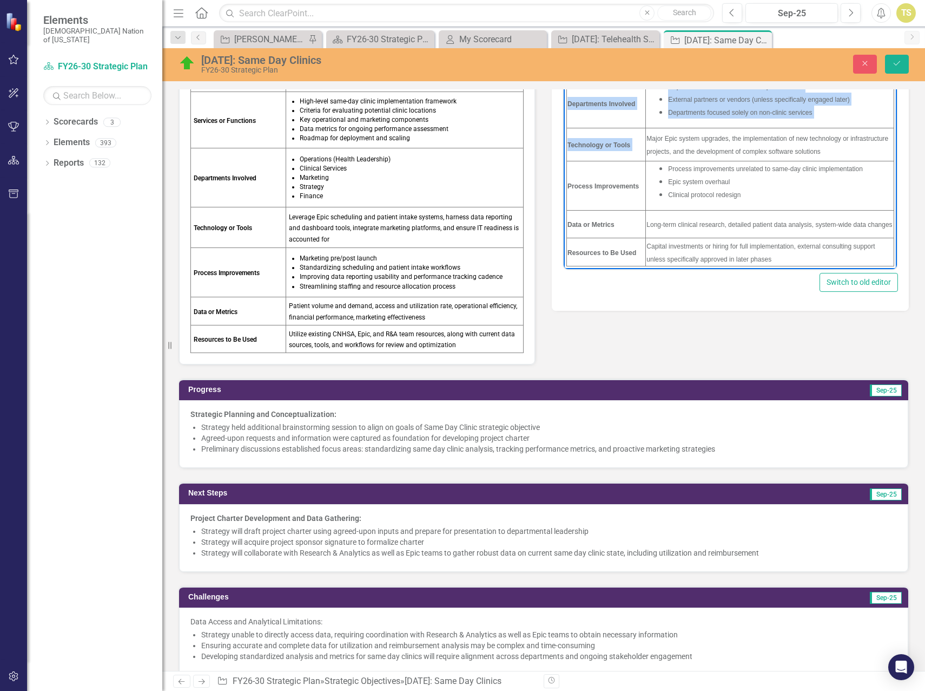
scroll to position [216, 0]
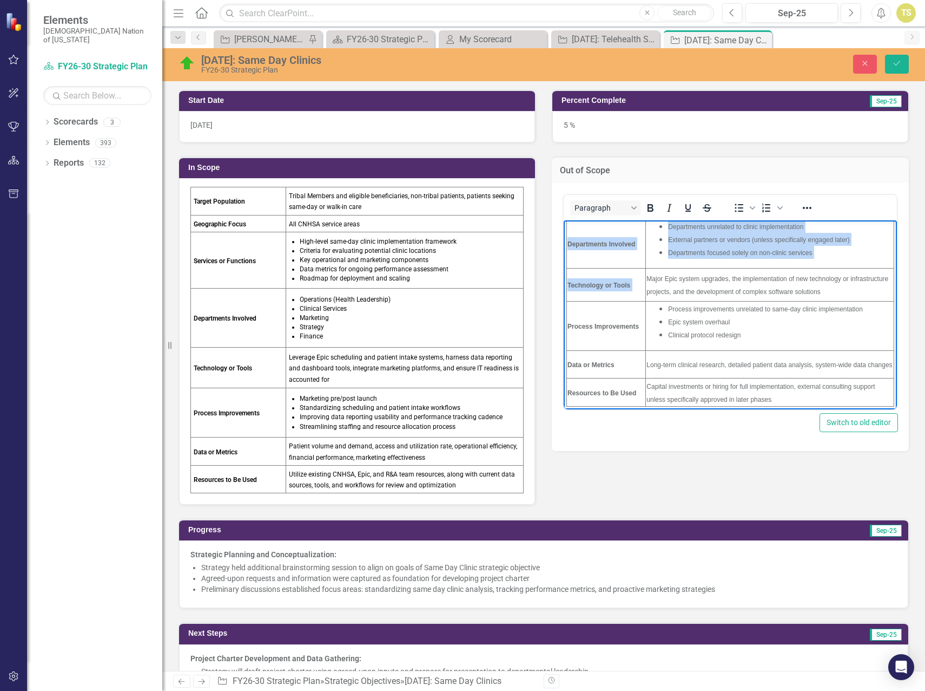
click at [783, 400] on td "Capital investments or hiring for full implementation, external consulting supp…" at bounding box center [770, 392] width 248 height 28
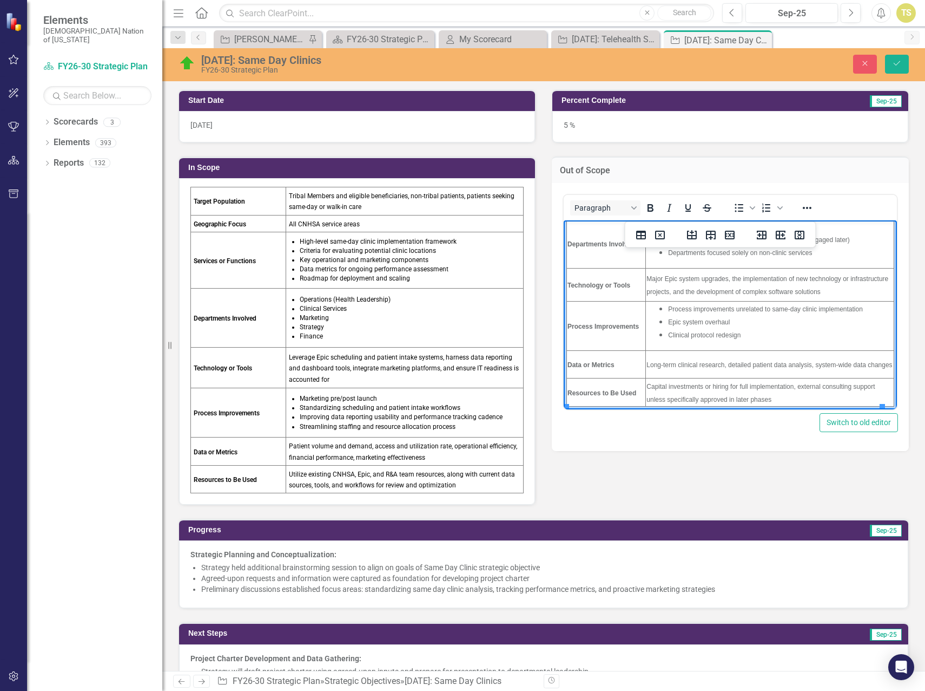
click at [783, 397] on td "Capital investments or hiring for full implementation, external consulting supp…" at bounding box center [770, 392] width 248 height 28
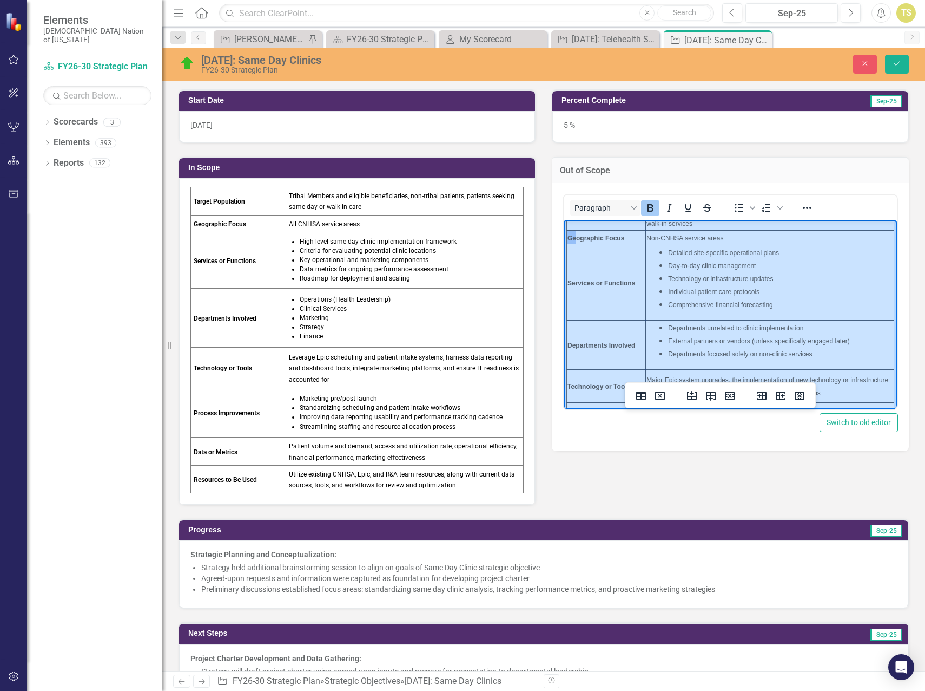
scroll to position [0, 0]
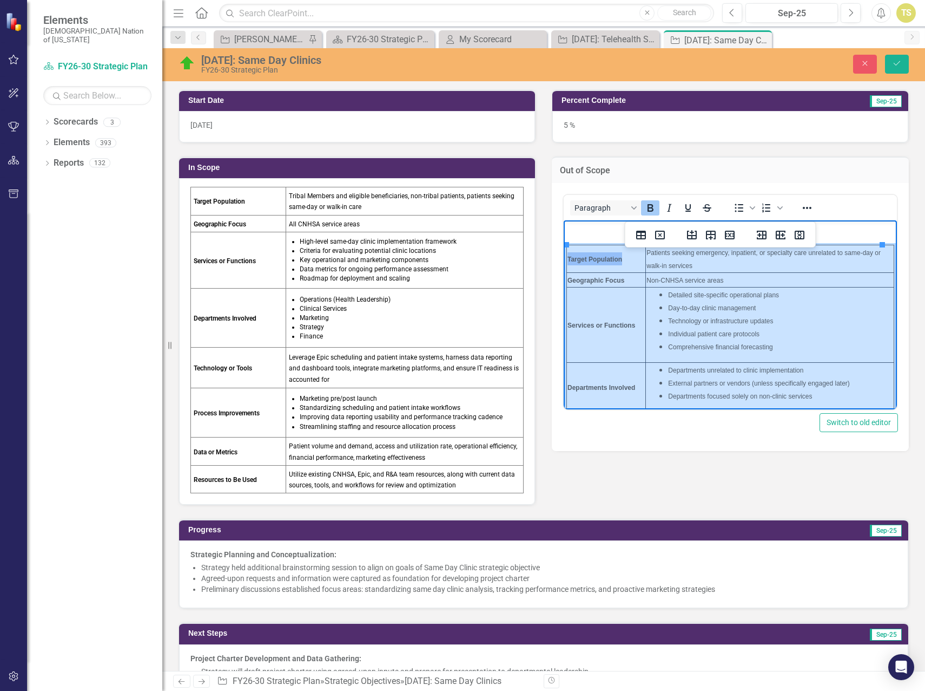
drag, startPoint x: 781, startPoint y: 398, endPoint x: 574, endPoint y: 255, distance: 252.2
click at [574, 255] on tbody "Target Population Patients seeking emergency, inpatient, or specialty care unre…" at bounding box center [730, 397] width 327 height 305
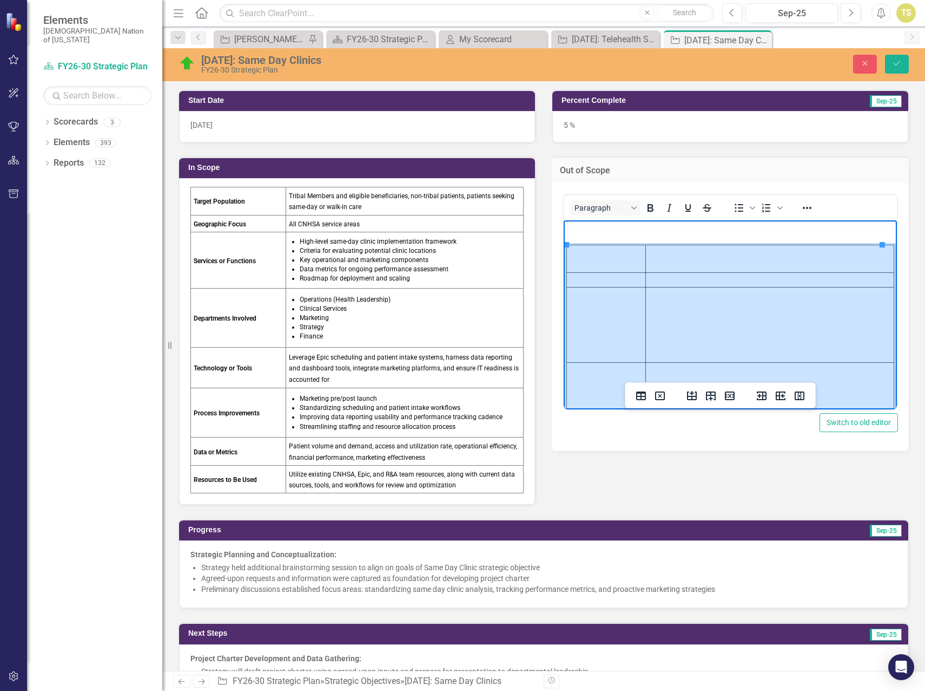
click at [583, 245] on td "Rich Text Area. Press ALT-0 for help." at bounding box center [606, 259] width 79 height 28
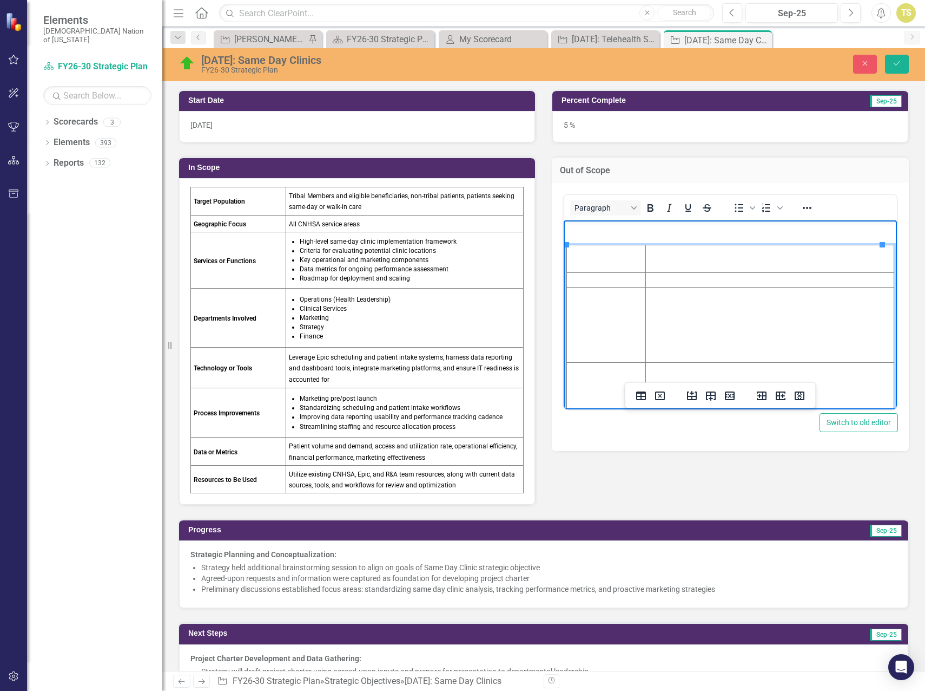
click at [583, 245] on td "Rich Text Area. Press ALT-0 for help." at bounding box center [606, 259] width 79 height 28
click at [584, 229] on p "Rich Text Area. Press ALT-0 for help." at bounding box center [731, 228] width 328 height 13
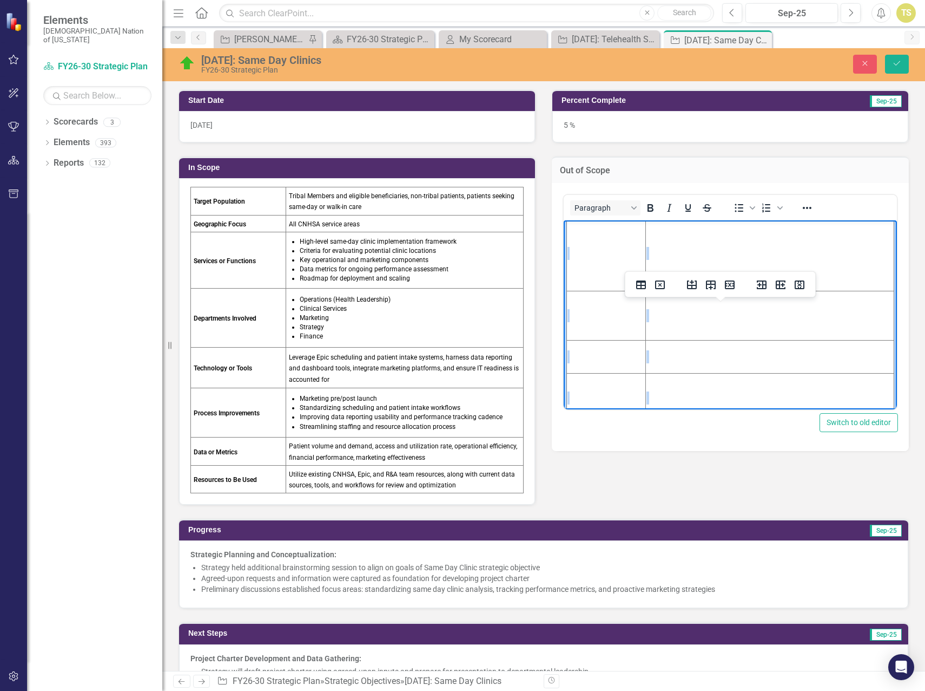
scroll to position [473, 0]
drag, startPoint x: 604, startPoint y: 317, endPoint x: 752, endPoint y: 448, distance: 197.8
click at [752, 409] on html "Target Population Patients seeking emergency, inpatient, or specialty care unre…" at bounding box center [730, 78] width 333 height 662
click at [803, 208] on icon "Reveal or hide additional toolbar items" at bounding box center [807, 208] width 9 height 2
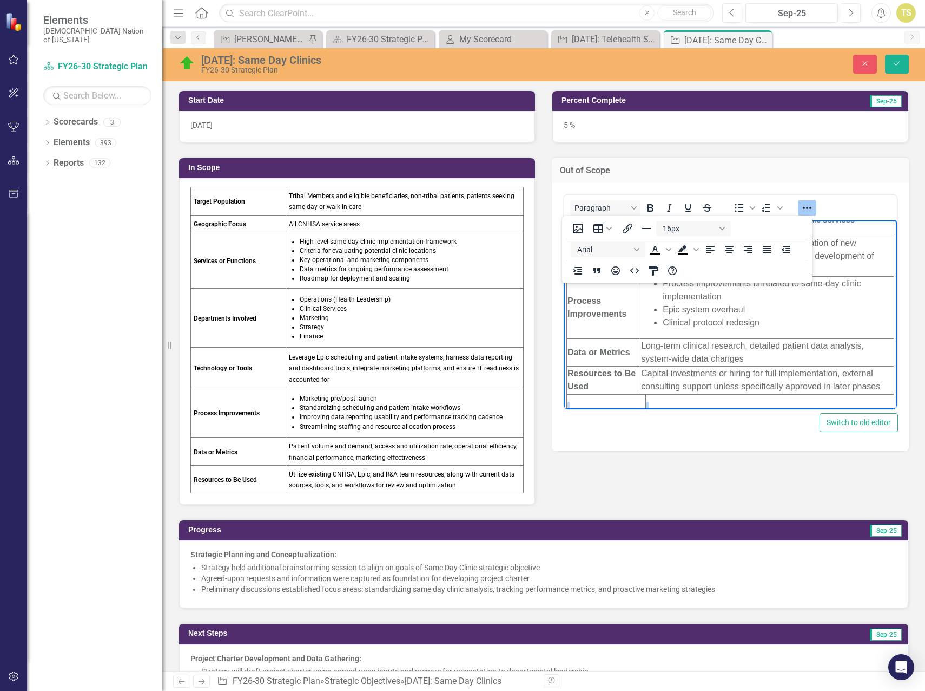
scroll to position [202, 0]
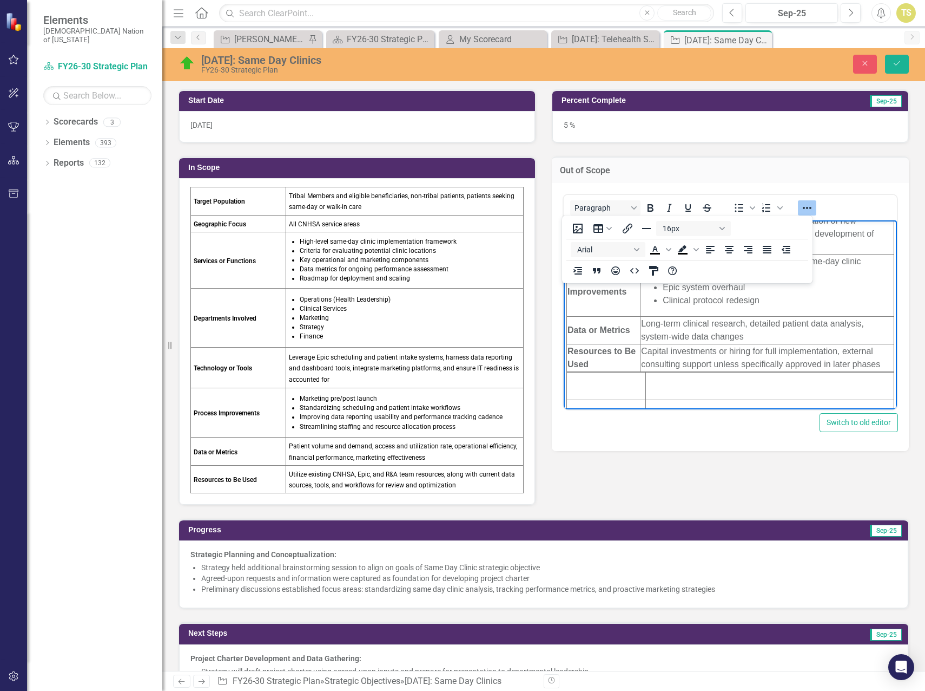
click at [621, 385] on td "Rich Text Area. Press ALT-0 for help." at bounding box center [606, 386] width 79 height 28
click at [660, 357] on icon "Delete table" at bounding box center [660, 353] width 10 height 9
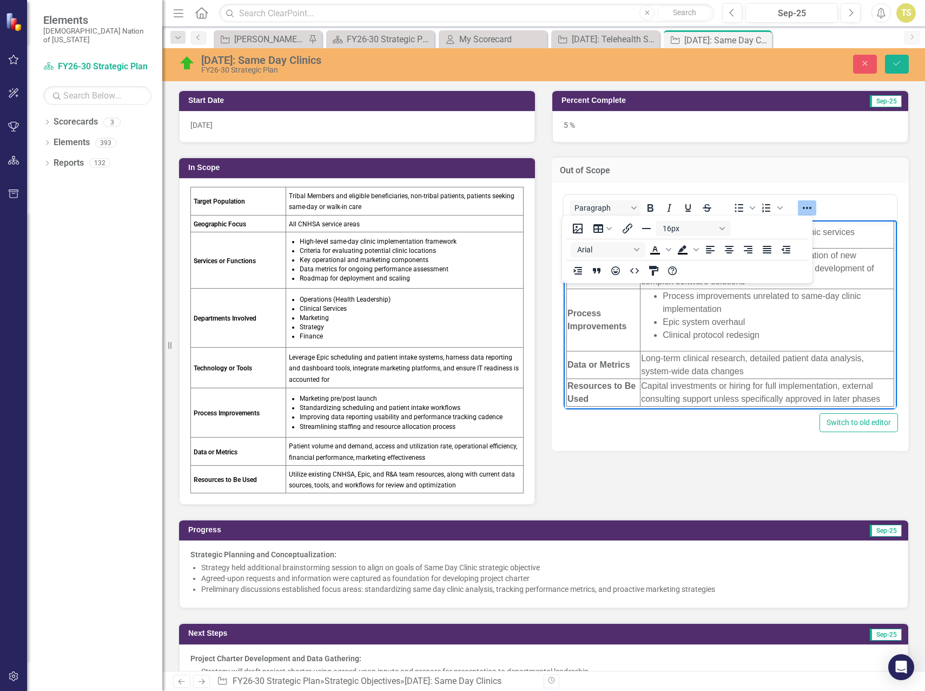
scroll to position [271, 0]
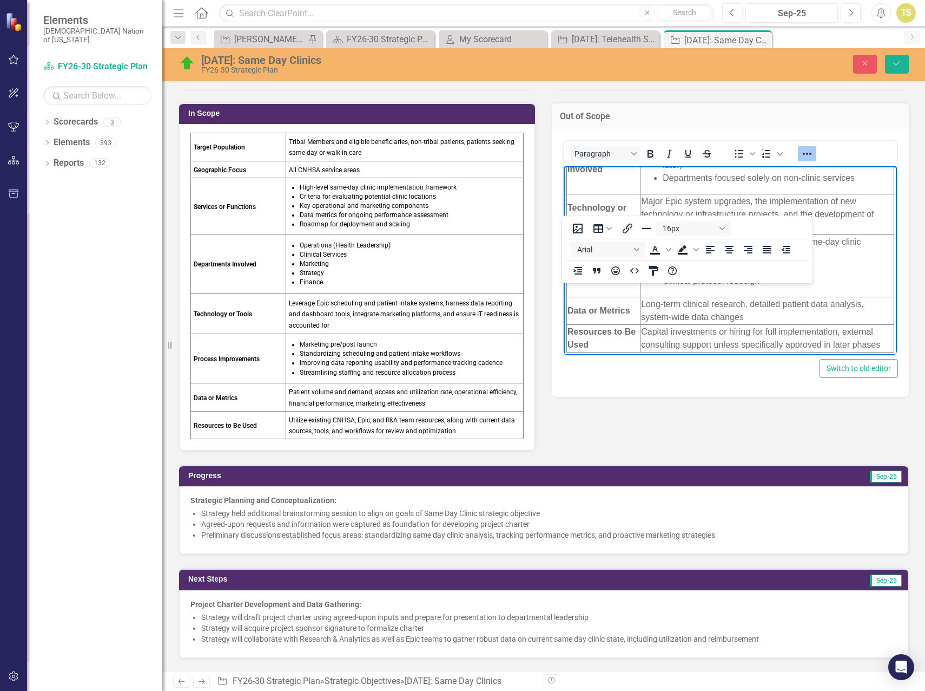
click at [700, 385] on div "Paragraph To open the popup, press Shift+Enter To open the popup, press Shift+E…" at bounding box center [730, 263] width 357 height 268
click at [720, 226] on button "16px" at bounding box center [693, 228] width 75 height 15
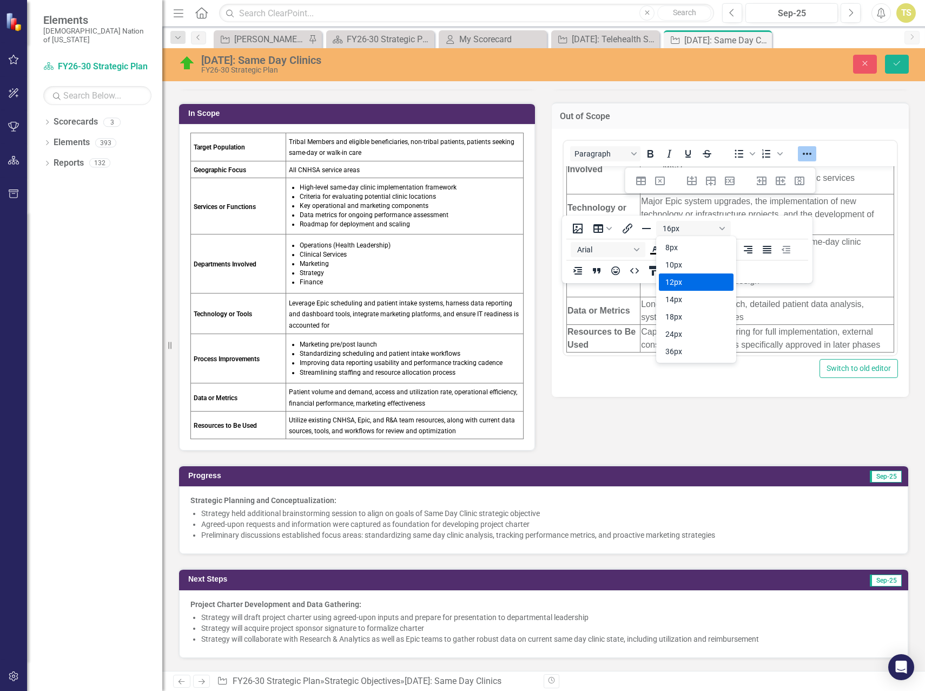
click at [677, 286] on div "12px" at bounding box center [689, 281] width 47 height 13
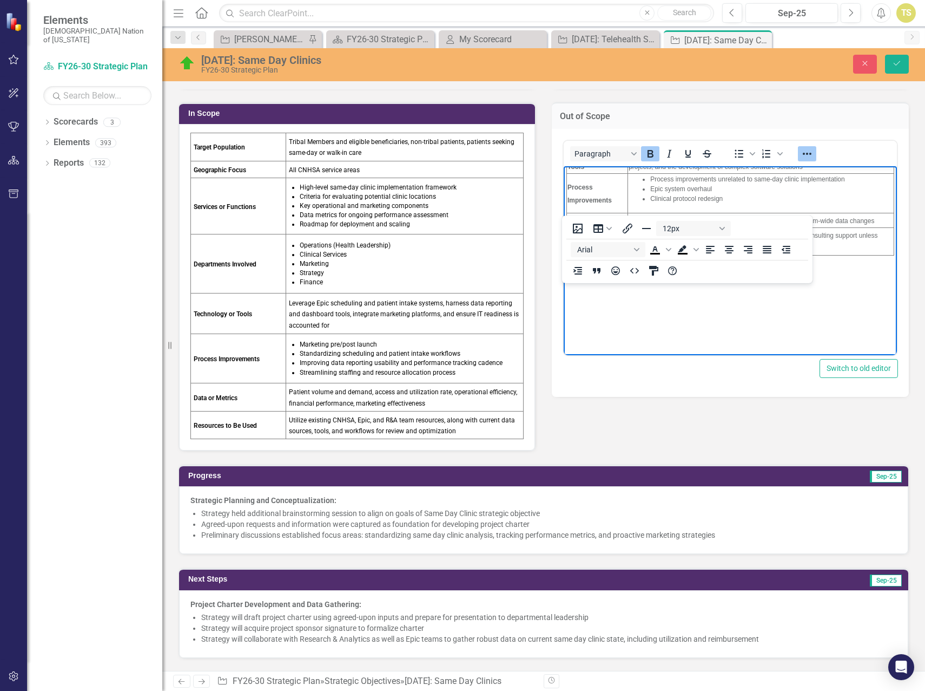
scroll to position [0, 0]
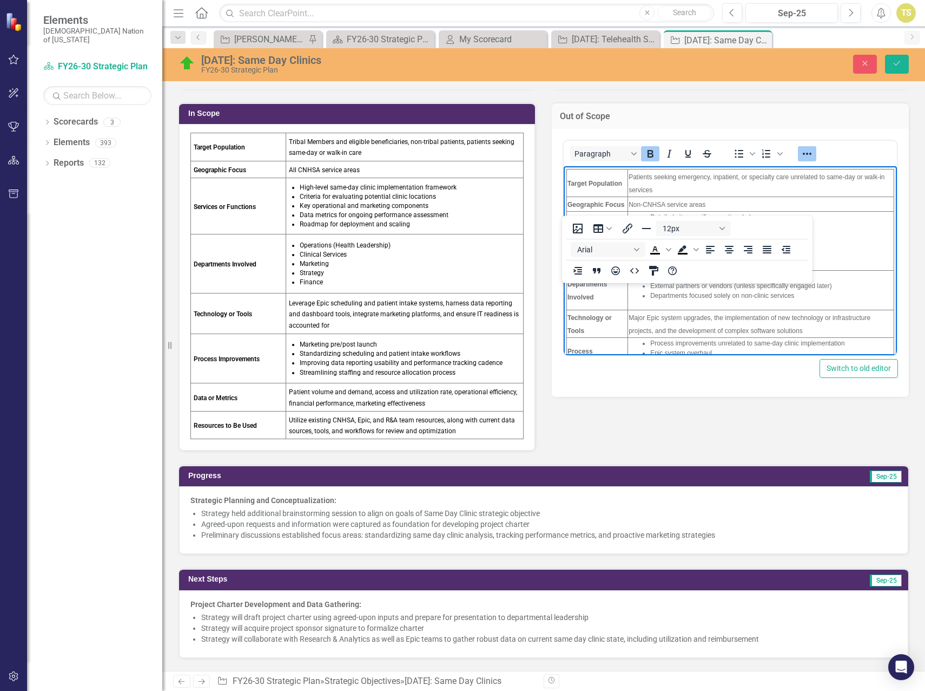
click at [804, 150] on icon "Reveal or hide additional toolbar items" at bounding box center [807, 153] width 13 height 13
click at [737, 247] on span "Individual patient care protocols" at bounding box center [695, 246] width 91 height 8
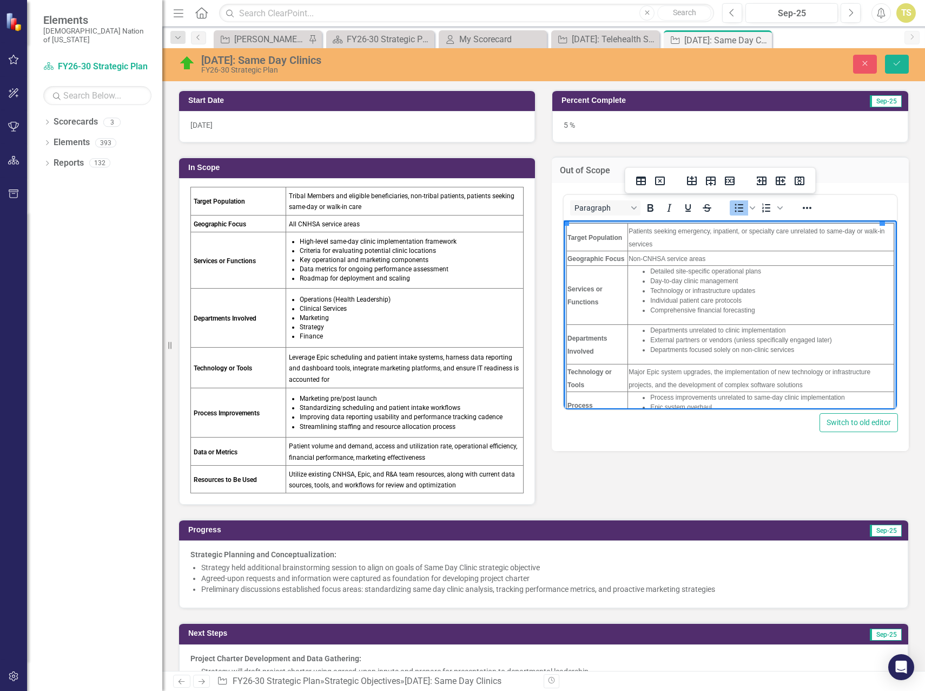
scroll to position [162, 0]
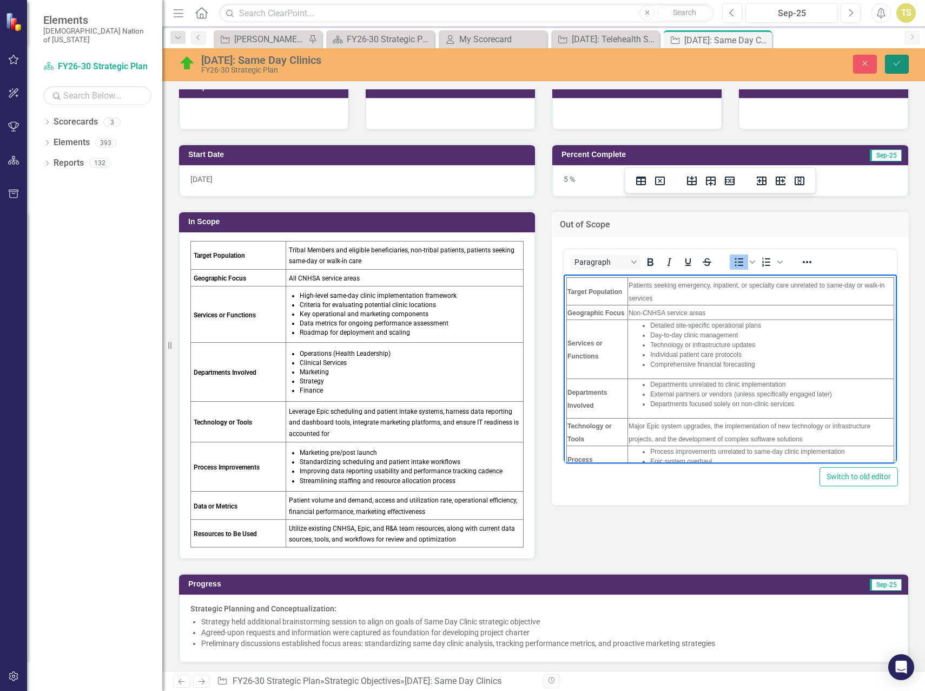
click at [893, 62] on icon "Save" at bounding box center [897, 64] width 10 height 8
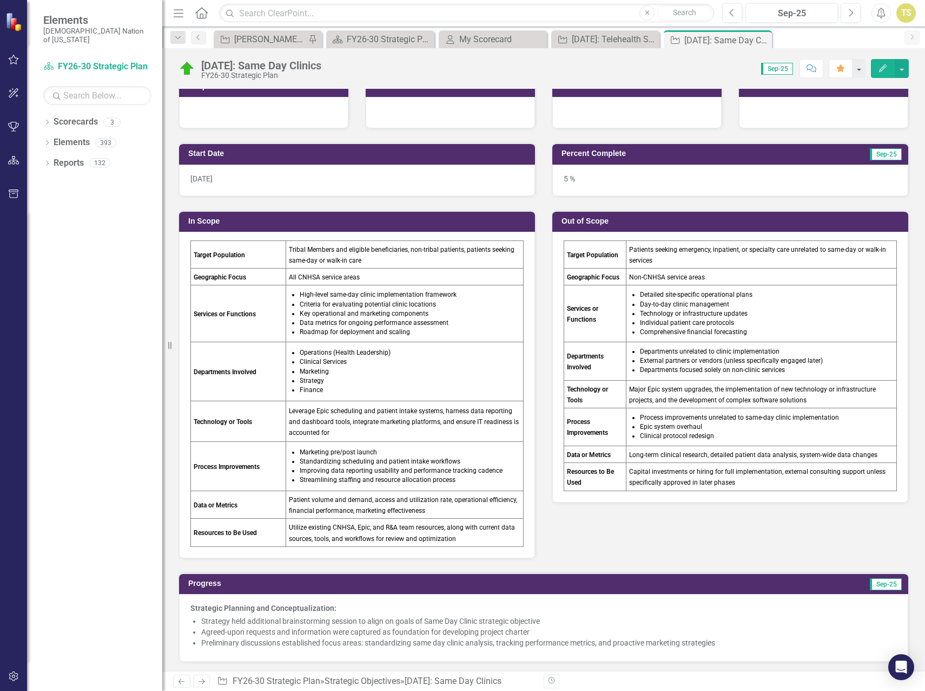
click at [295, 358] on td "Operations (Health Leadership) Clinical Services Marketing Strategy Finance" at bounding box center [405, 371] width 238 height 59
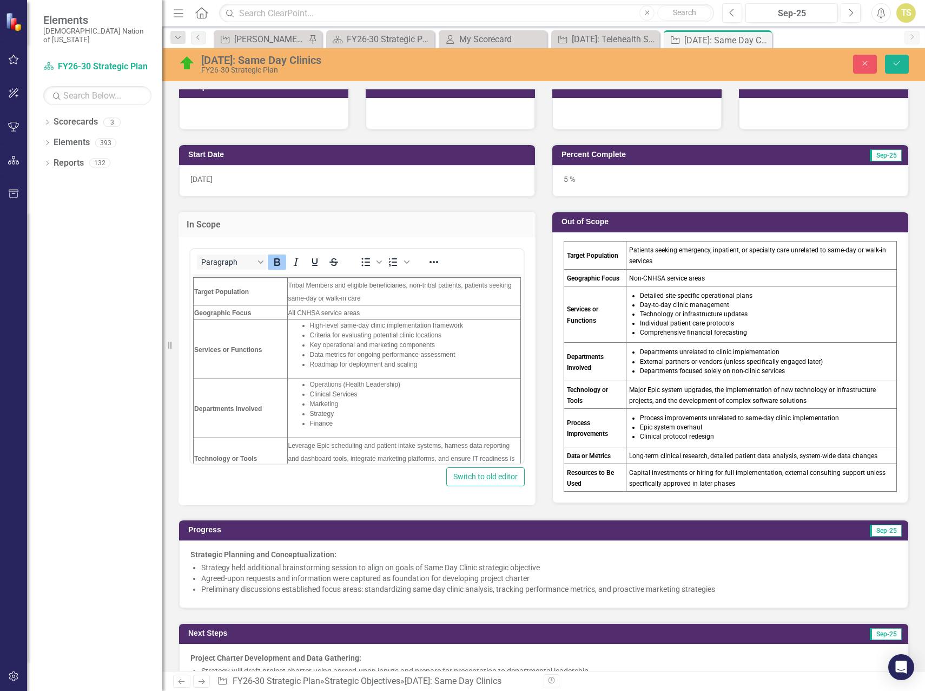
scroll to position [0, 0]
drag, startPoint x: 282, startPoint y: 331, endPoint x: 261, endPoint y: 334, distance: 21.9
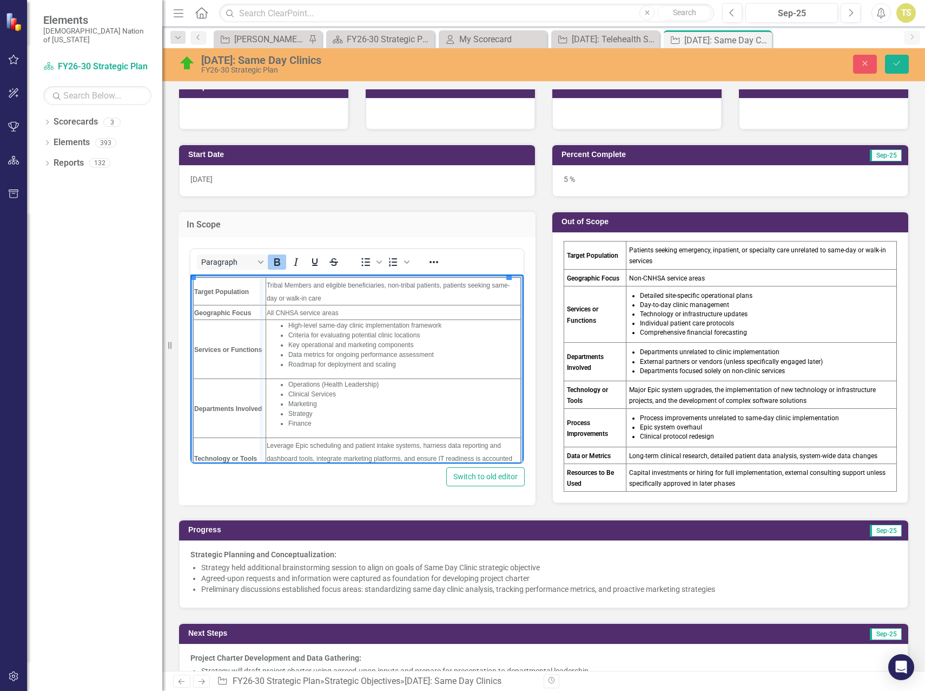
drag, startPoint x: 262, startPoint y: 333, endPoint x: 252, endPoint y: 335, distance: 11.0
drag, startPoint x: 252, startPoint y: 335, endPoint x: 264, endPoint y: 335, distance: 11.9
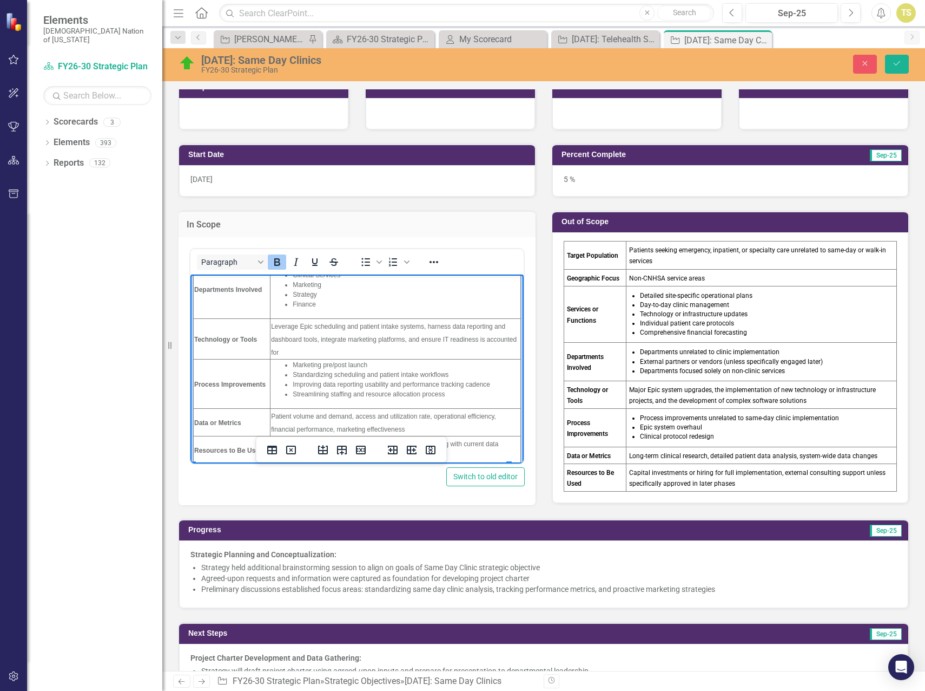
scroll to position [122, 0]
drag, startPoint x: 303, startPoint y: 317, endPoint x: 304, endPoint y: 301, distance: 15.7
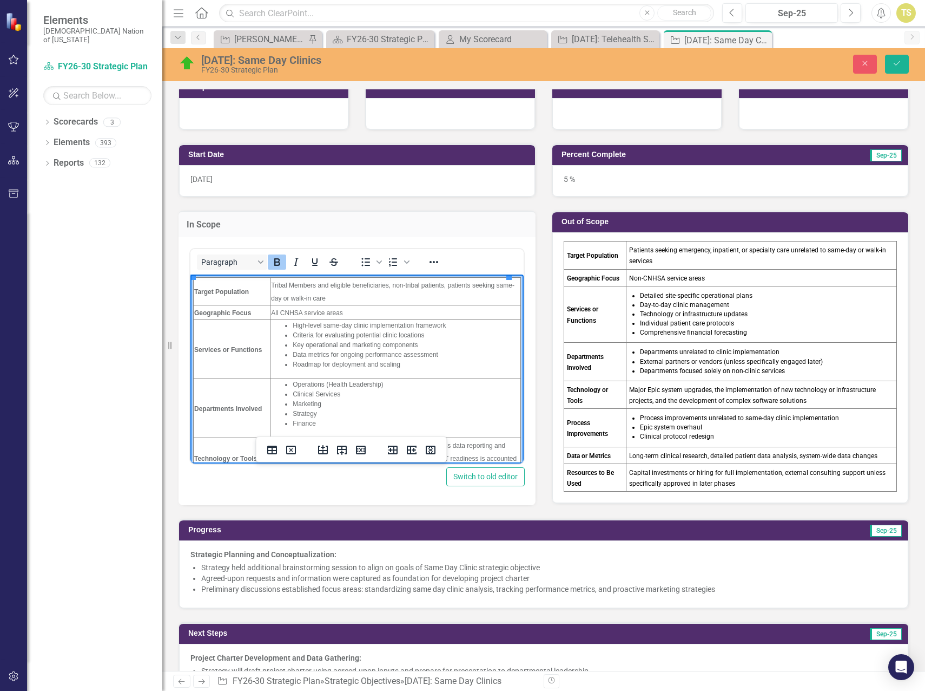
scroll to position [108, 0]
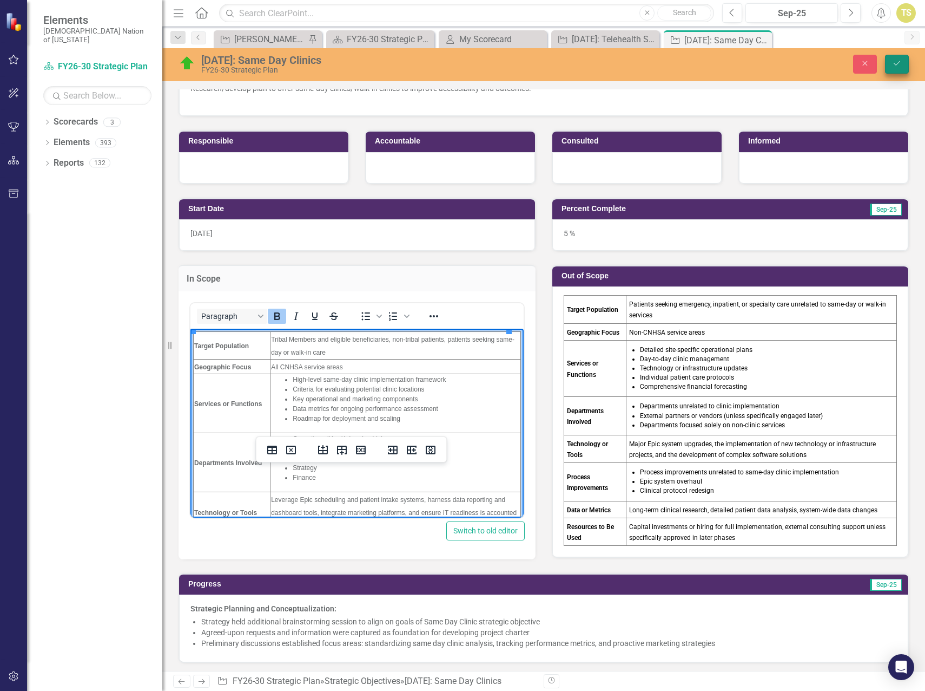
click at [894, 65] on icon "Save" at bounding box center [897, 64] width 10 height 8
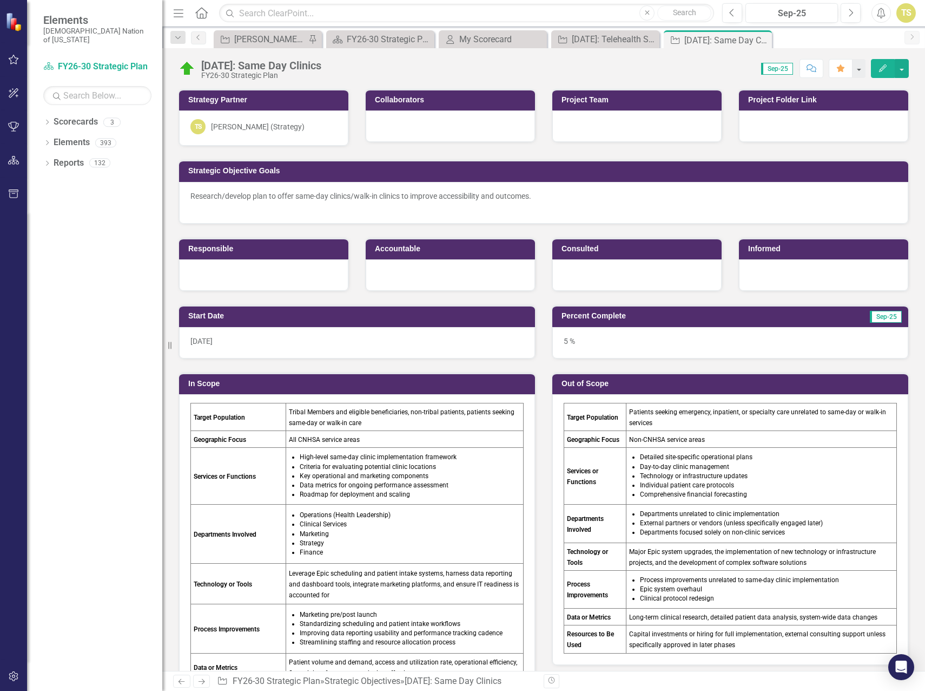
click at [626, 466] on td "Detailed site-specific operational plans Day-to-day clinic management Technolog…" at bounding box center [761, 476] width 271 height 57
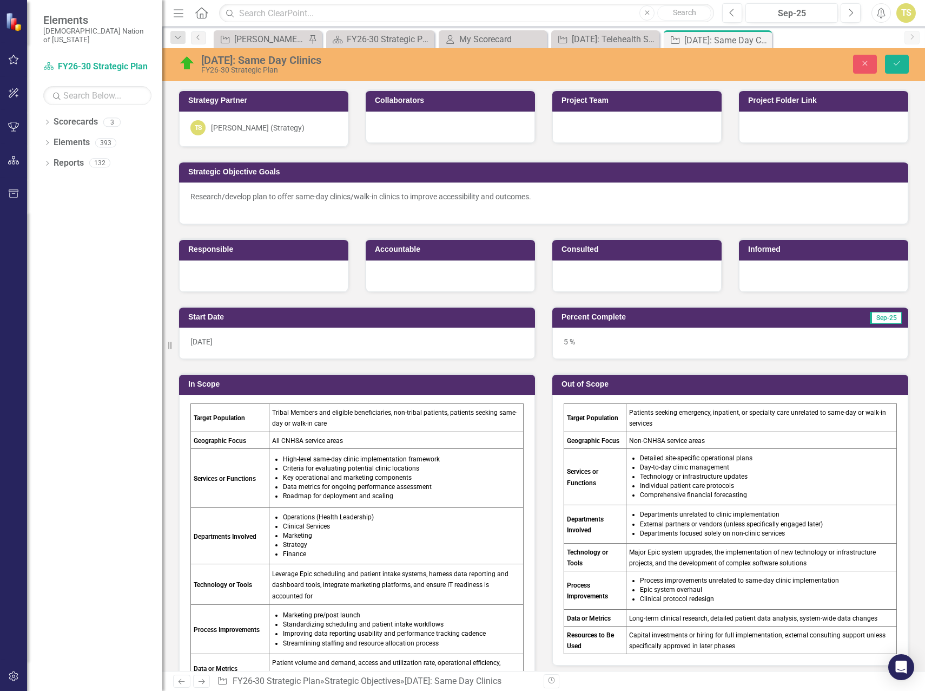
click at [613, 467] on td "Services or Functions" at bounding box center [595, 476] width 62 height 57
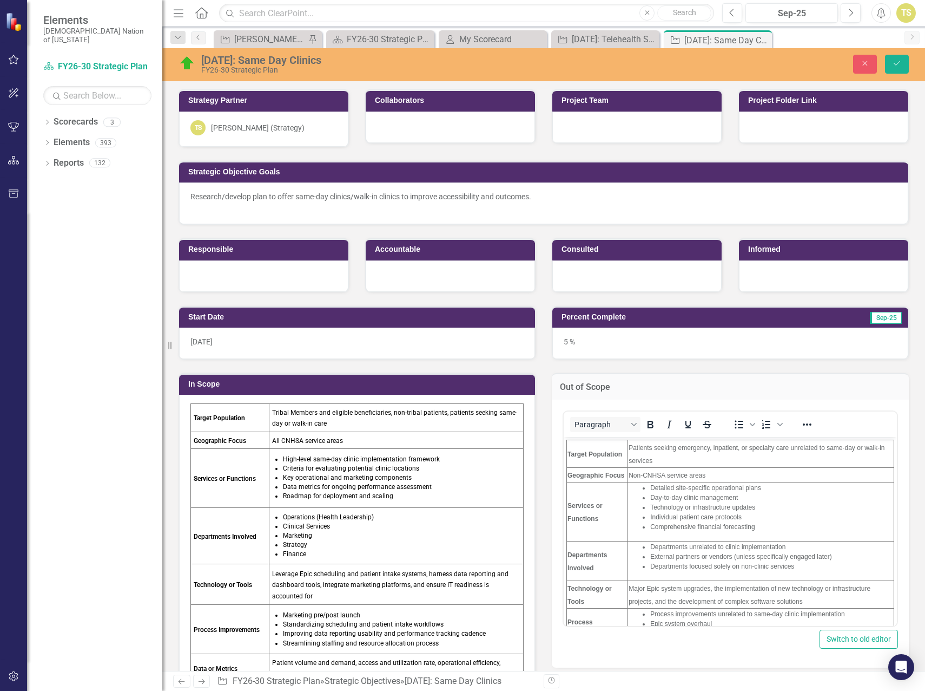
scroll to position [0, 0]
drag, startPoint x: 626, startPoint y: 481, endPoint x: 636, endPoint y: 482, distance: 10.3
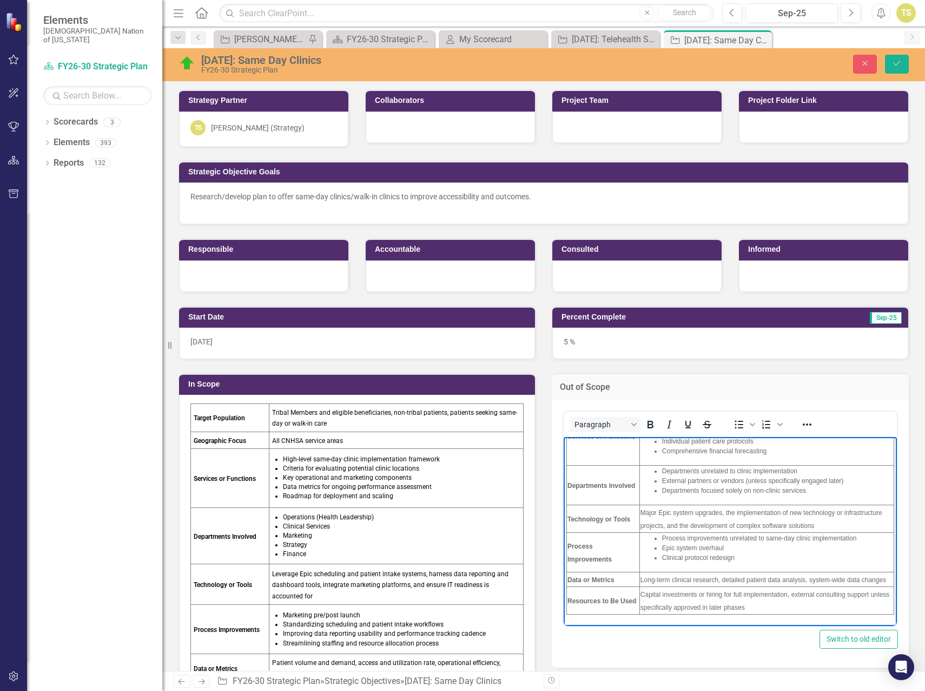
scroll to position [80, 0]
drag, startPoint x: 636, startPoint y: 487, endPoint x: 645, endPoint y: 486, distance: 9.2
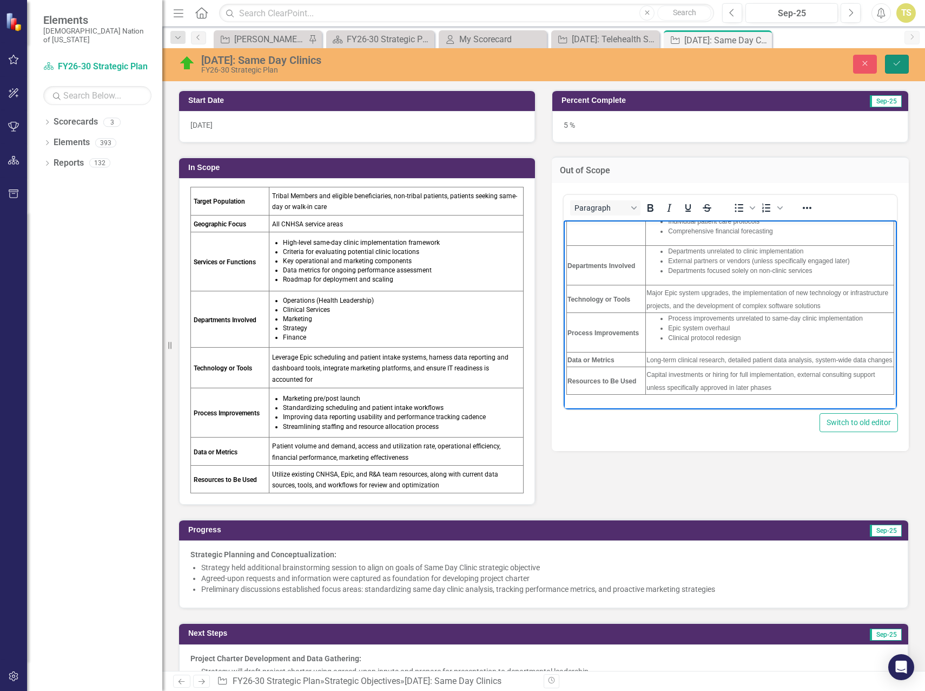
click at [889, 66] on button "Save" at bounding box center [897, 64] width 24 height 19
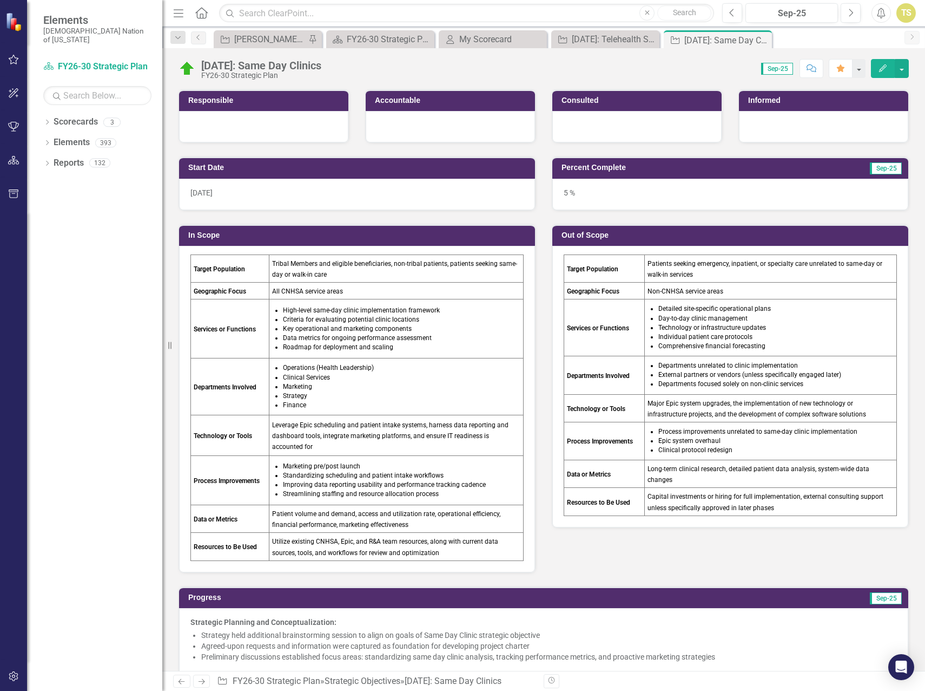
scroll to position [0, 0]
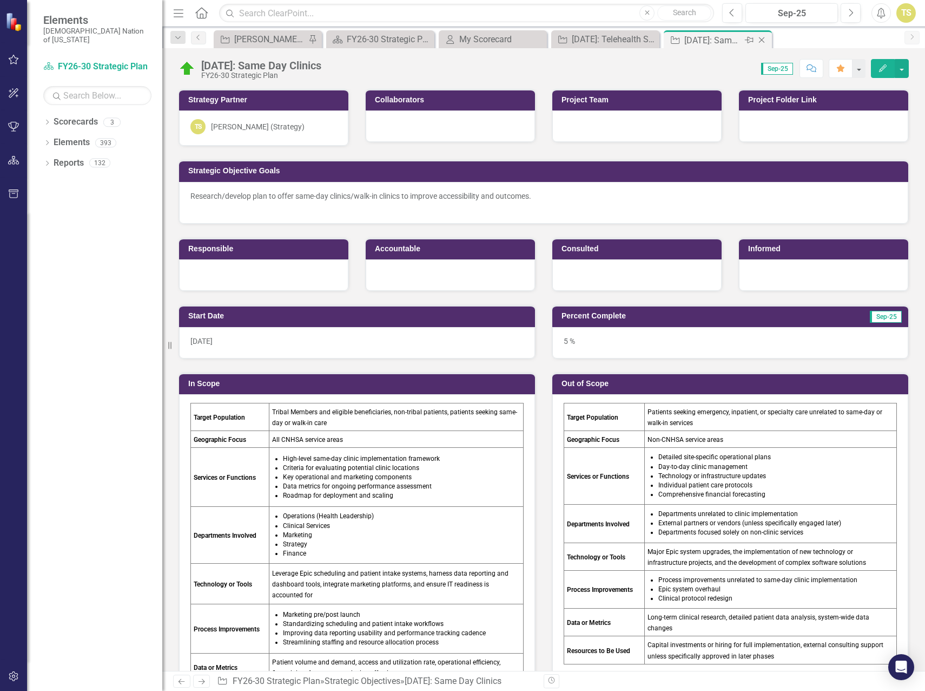
click at [761, 40] on icon "Close" at bounding box center [762, 40] width 11 height 9
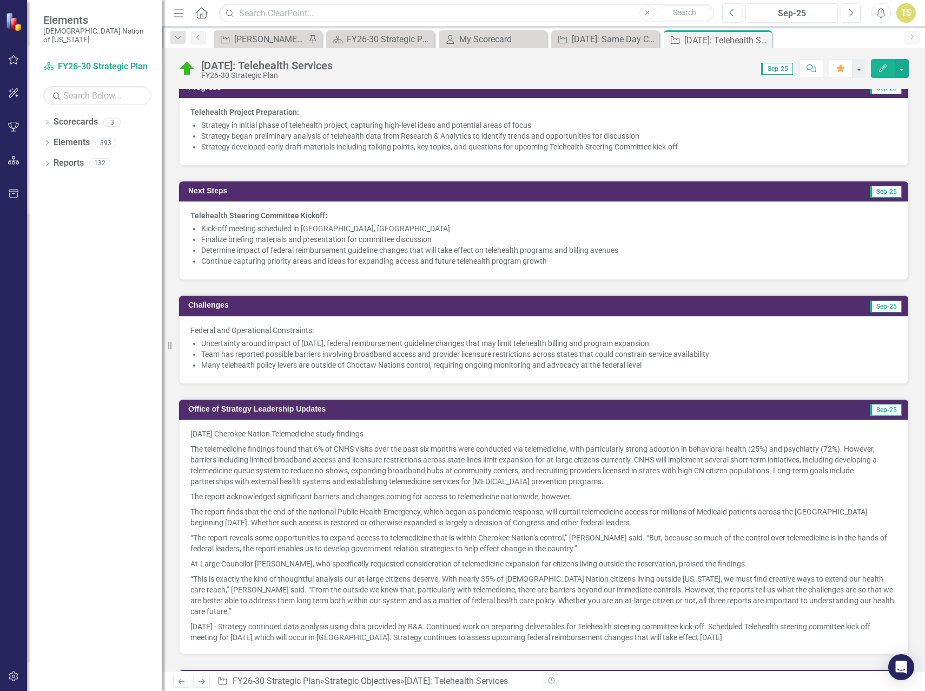
scroll to position [974, 0]
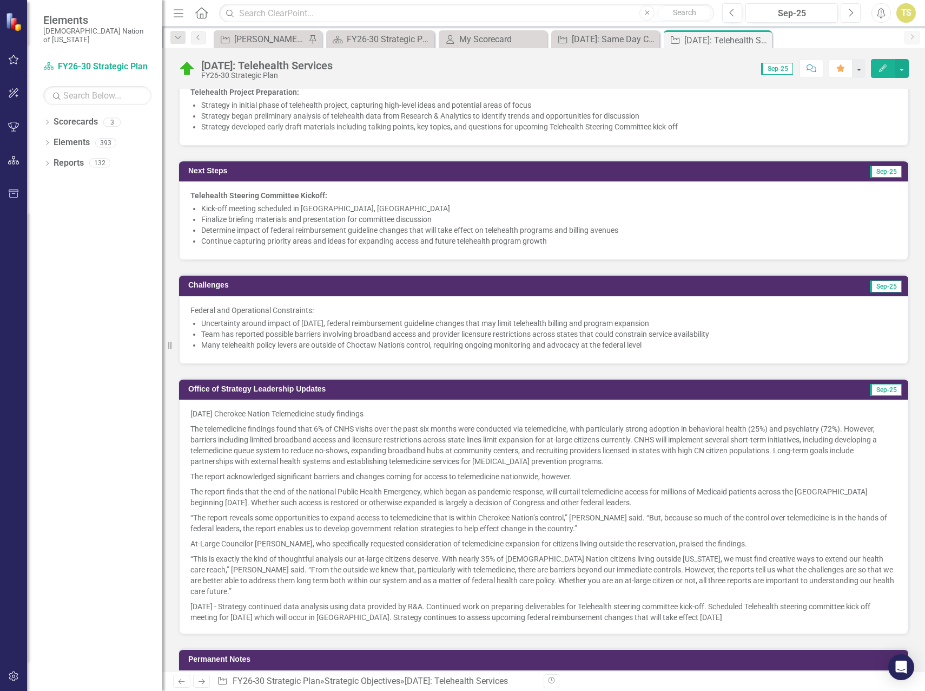
click at [843, 17] on button "Next" at bounding box center [851, 12] width 20 height 19
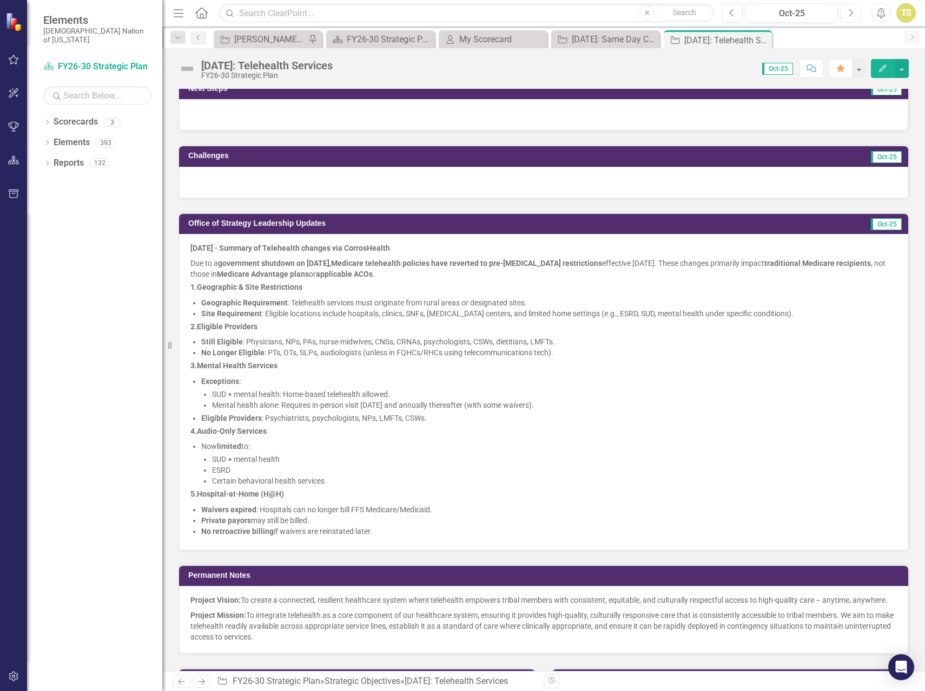
scroll to position [1028, 0]
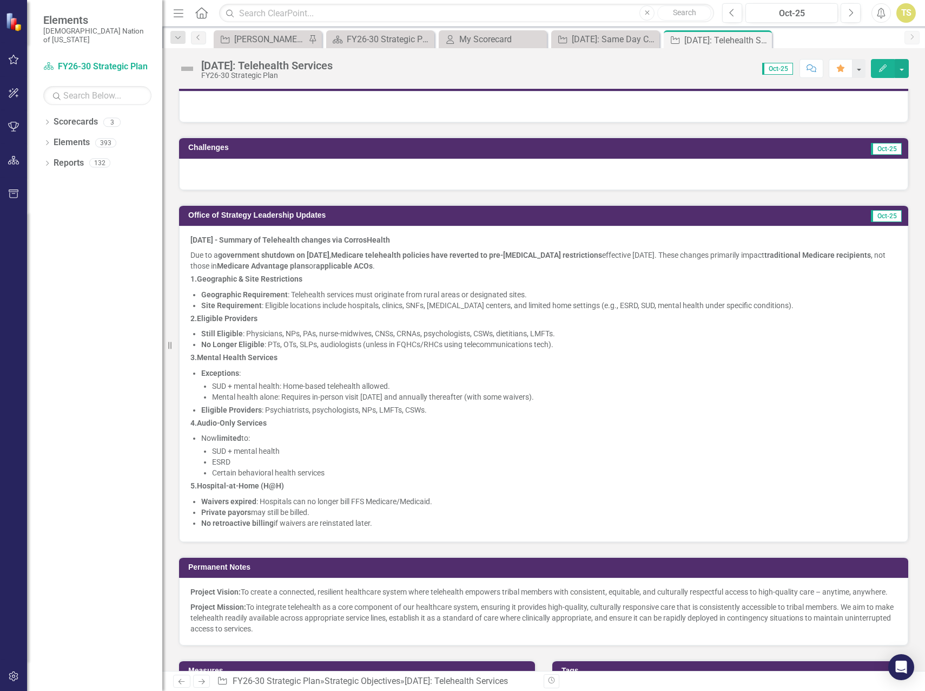
click at [460, 470] on li "Certain behavioral health services" at bounding box center [554, 472] width 685 height 11
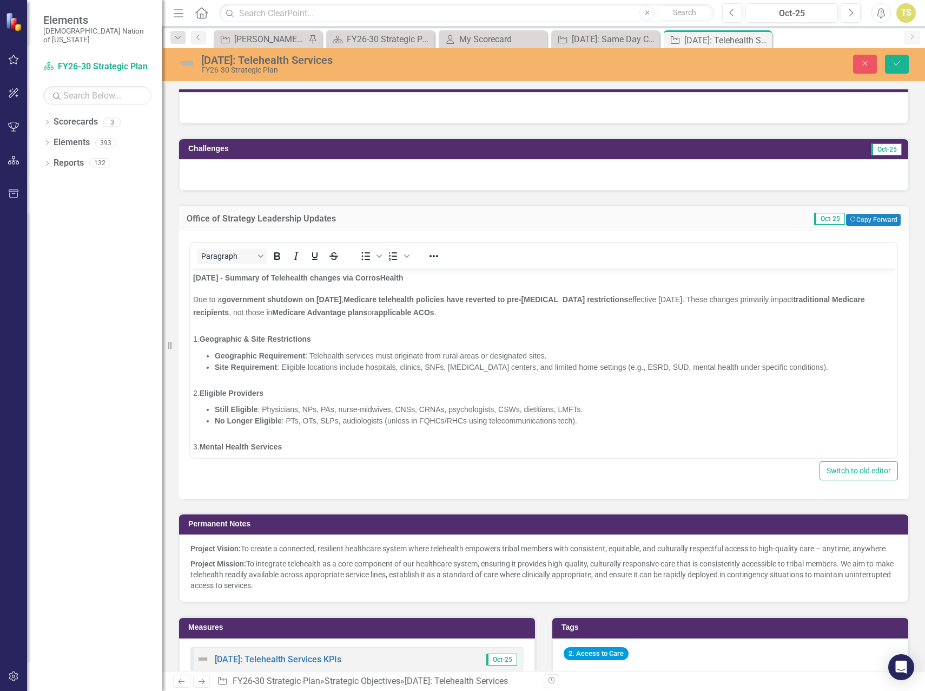
scroll to position [0, 0]
click at [193, 278] on span "[DATE] - Summary of Telehealth changes via CorrosHealth" at bounding box center [298, 277] width 210 height 9
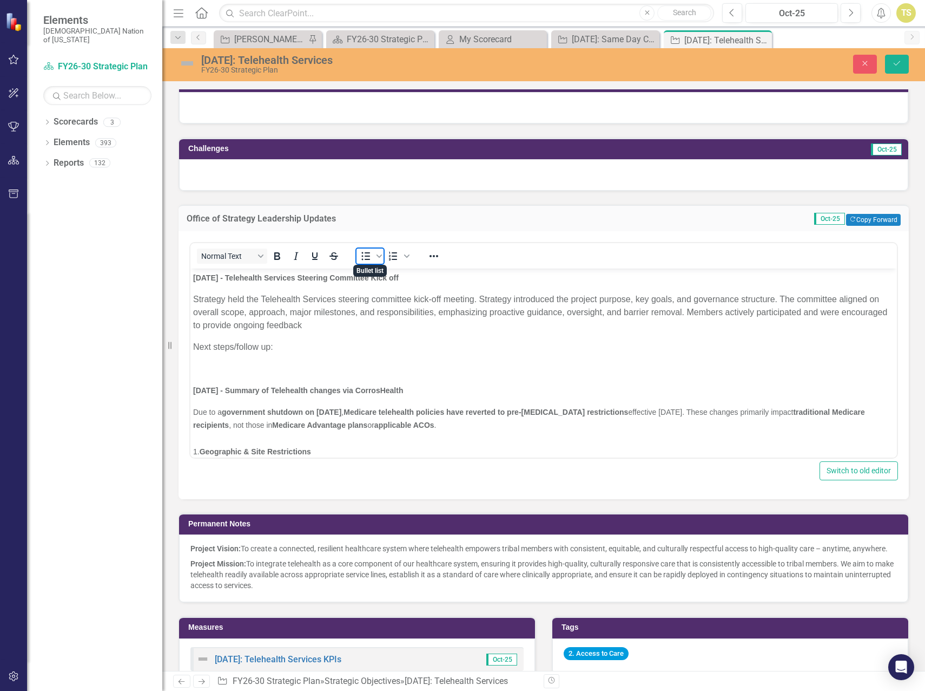
click at [363, 258] on icon "Bullet list" at bounding box center [366, 256] width 9 height 8
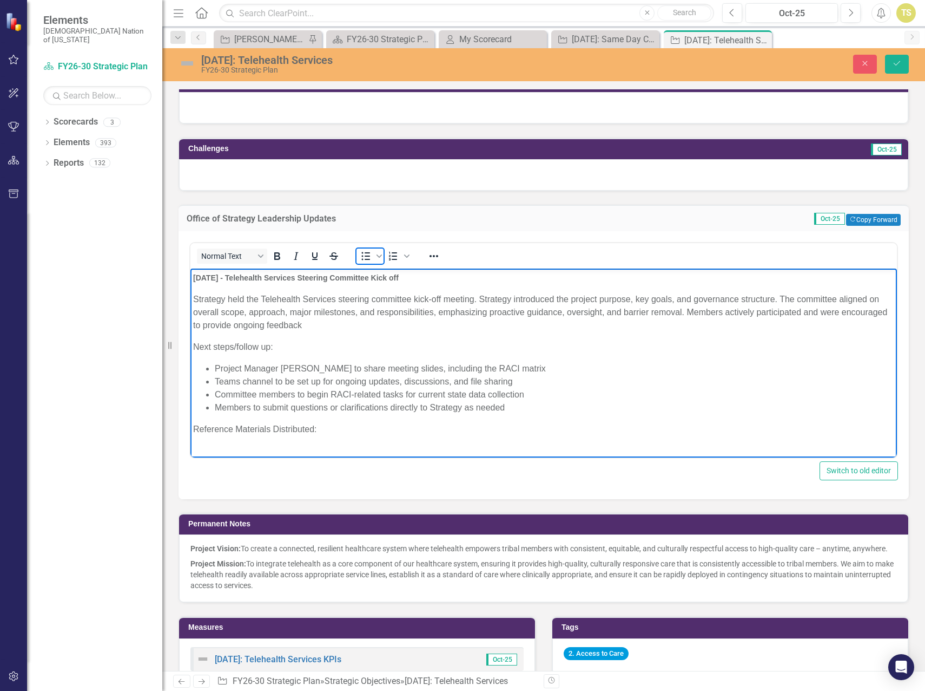
click at [363, 256] on icon "Bullet list" at bounding box center [365, 255] width 13 height 13
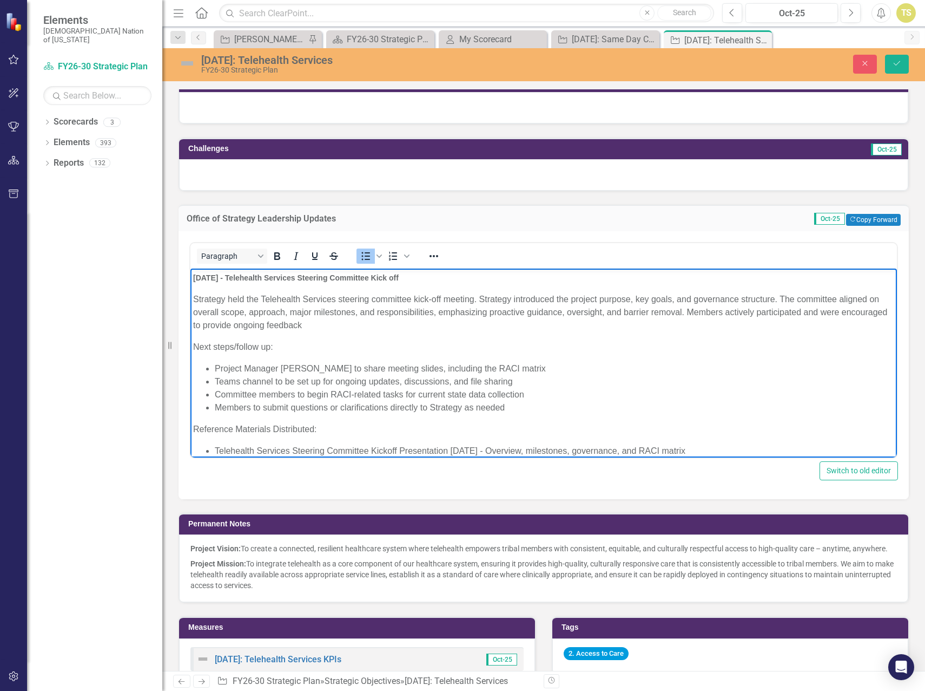
scroll to position [13, 0]
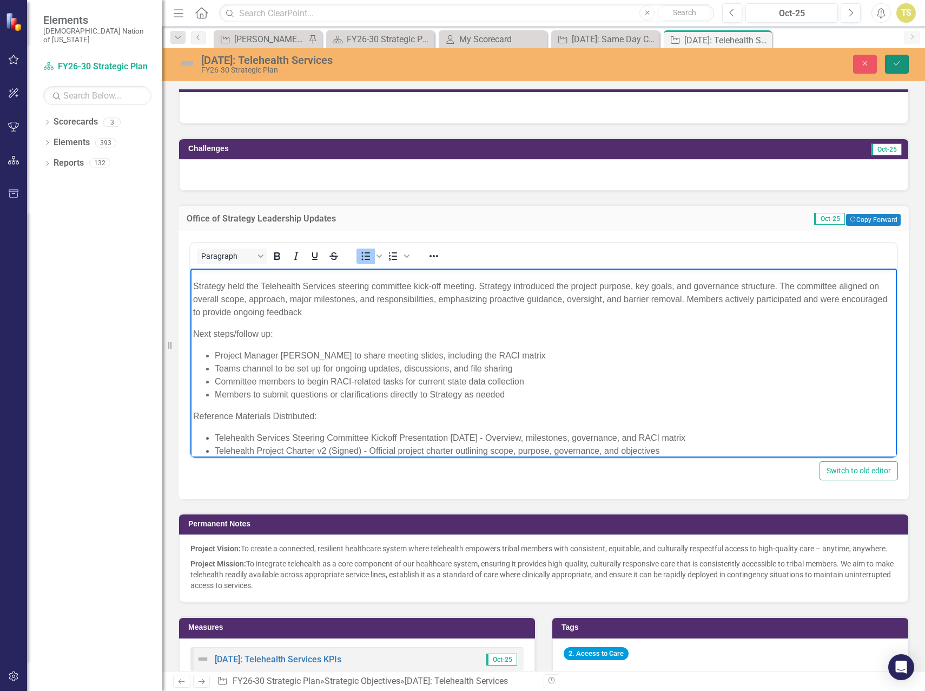
click at [889, 66] on button "Save" at bounding box center [897, 64] width 24 height 19
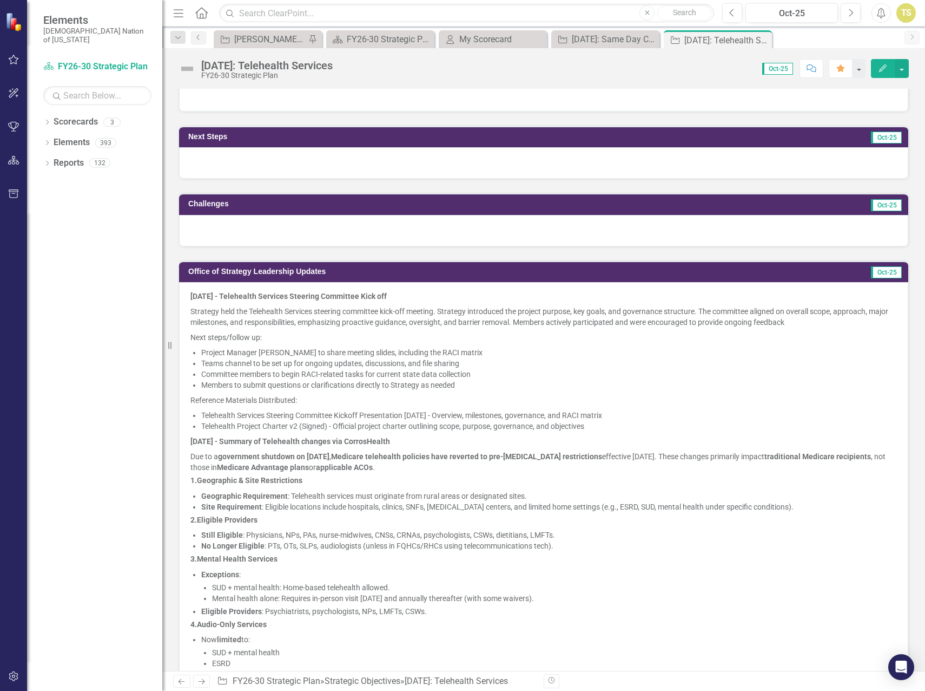
scroll to position [1136, 0]
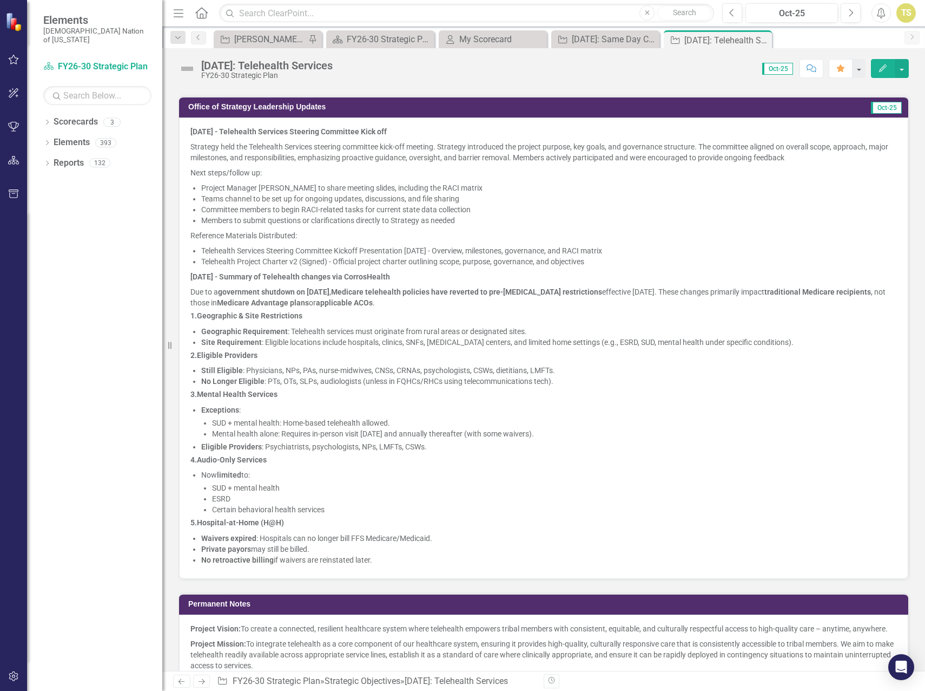
click at [483, 508] on li "Certain behavioral health services" at bounding box center [554, 509] width 685 height 11
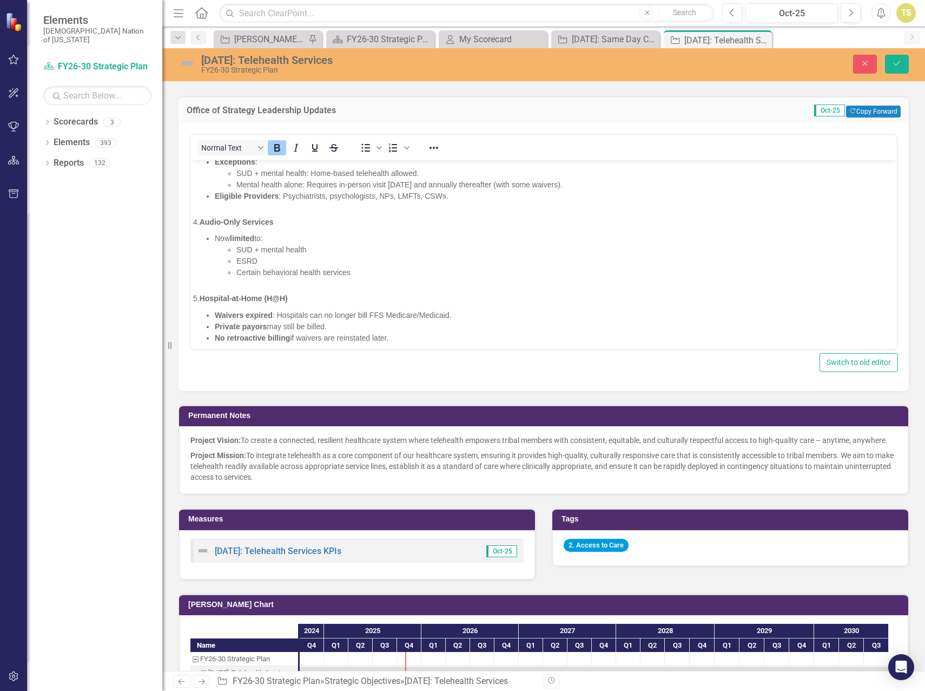
scroll to position [407, 0]
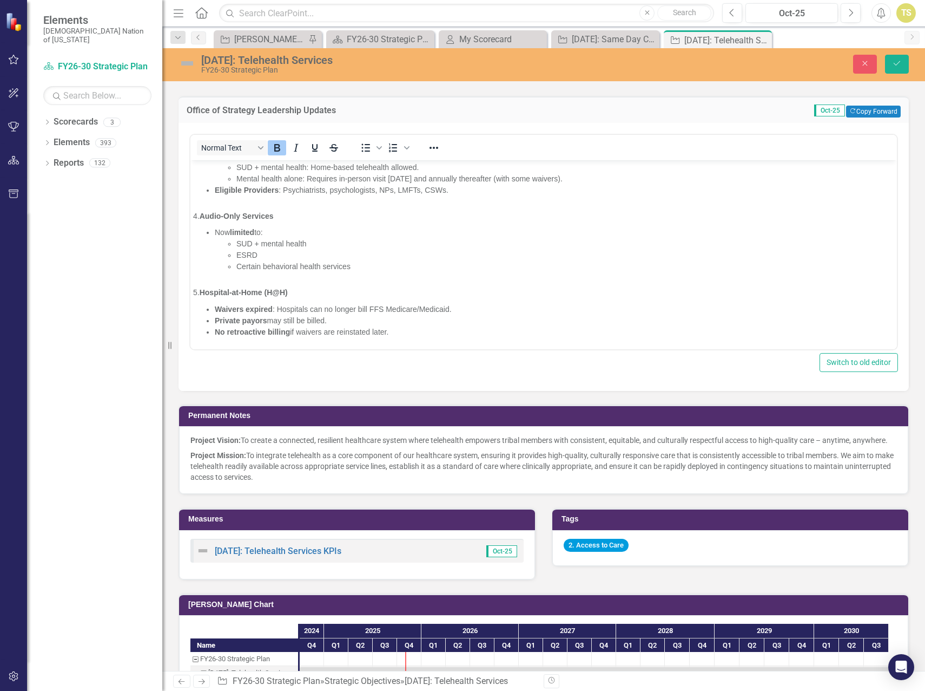
click at [476, 334] on li "No retroactive billing if waivers are reinstated later." at bounding box center [555, 331] width 680 height 11
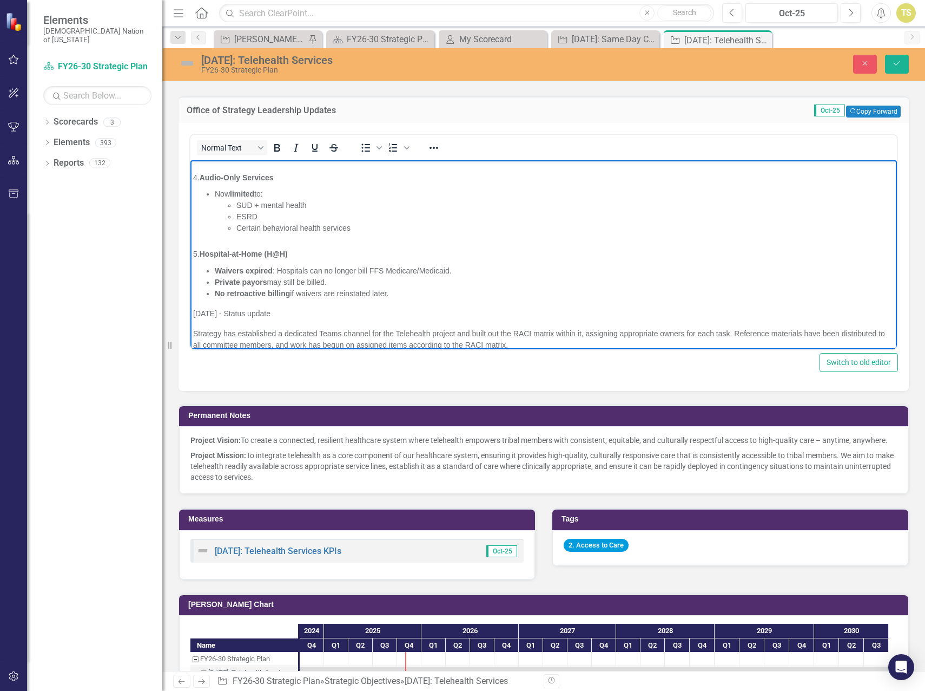
scroll to position [467, 0]
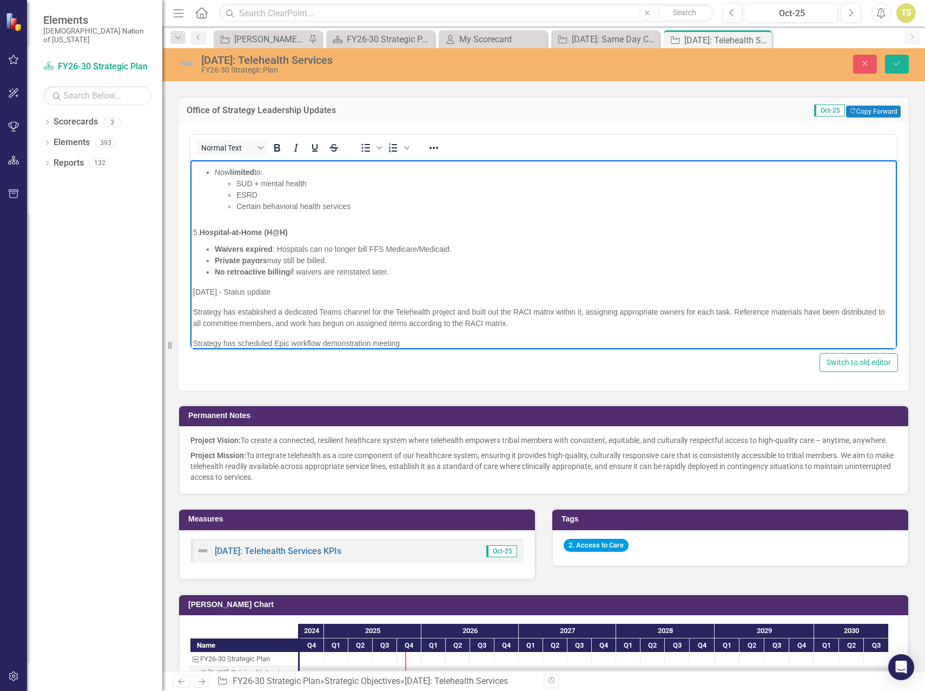
click at [293, 343] on span "Strategy has scheduled Epic workflow demonstration meeting" at bounding box center [296, 342] width 207 height 9
click at [896, 67] on icon "Save" at bounding box center [897, 64] width 10 height 8
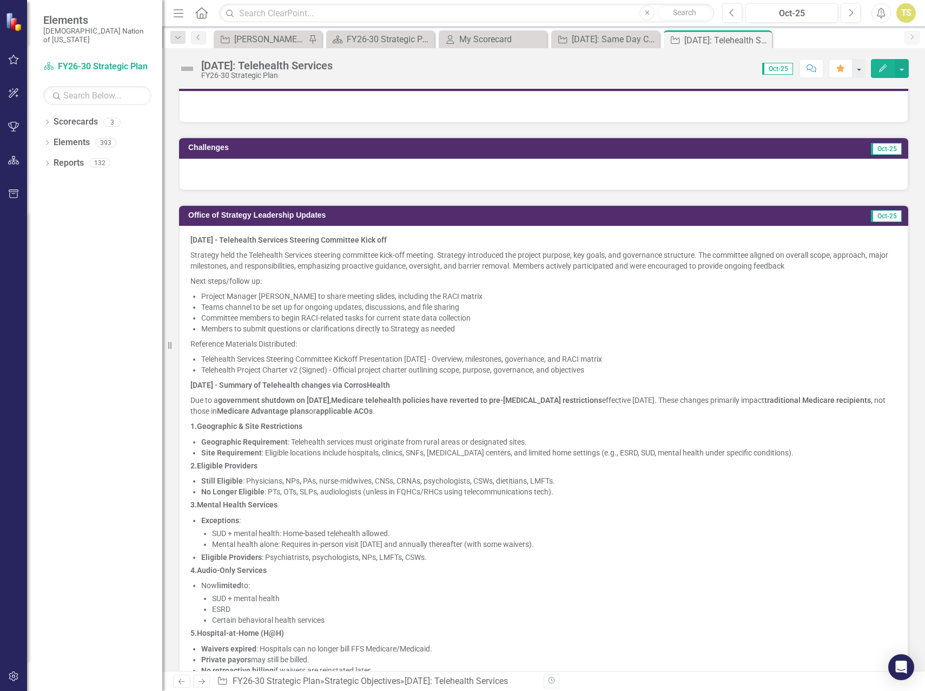
scroll to position [1353, 0]
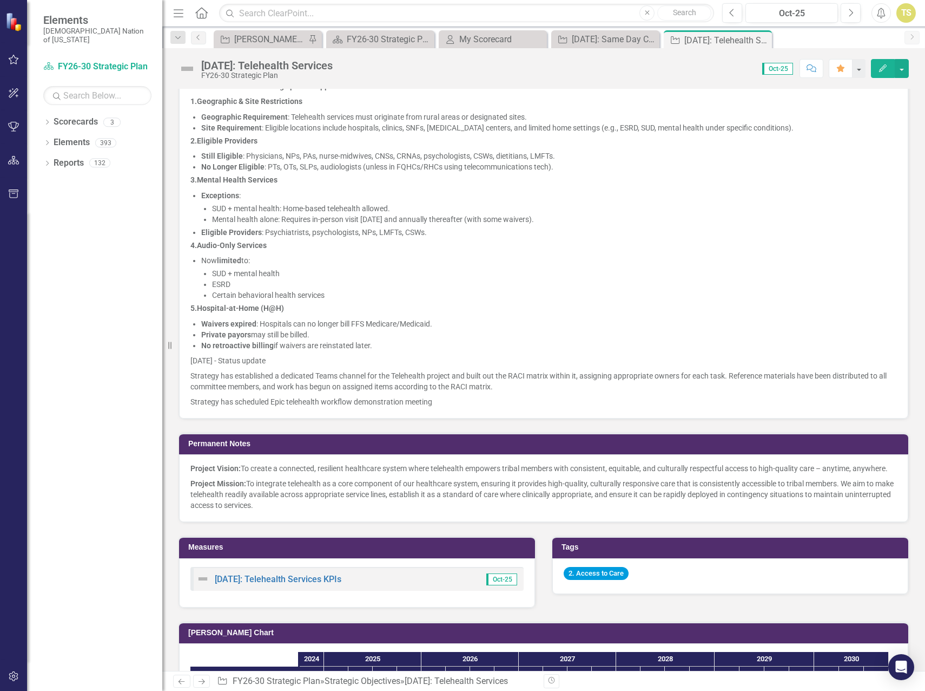
click at [266, 358] on span "10/15/25 - Status update" at bounding box center [227, 360] width 75 height 9
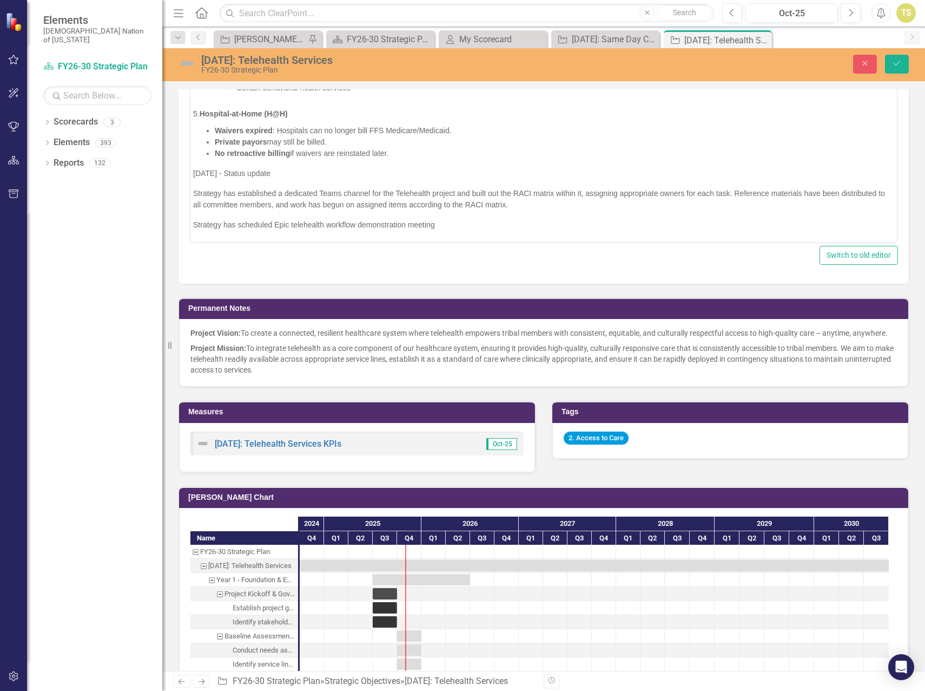
scroll to position [1249, 0]
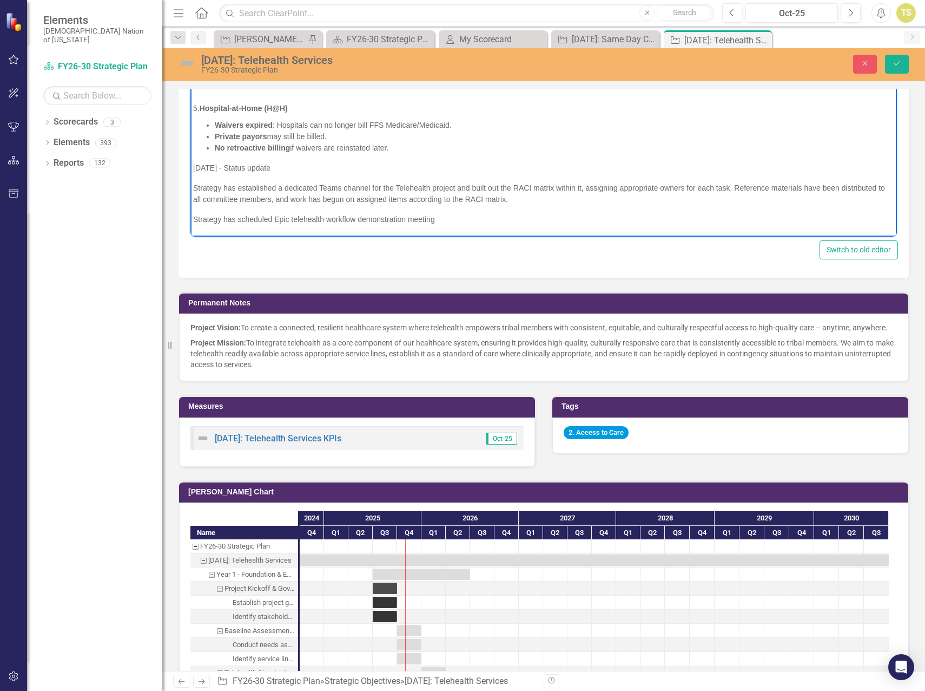
drag, startPoint x: 284, startPoint y: 169, endPoint x: 192, endPoint y: 168, distance: 92.0
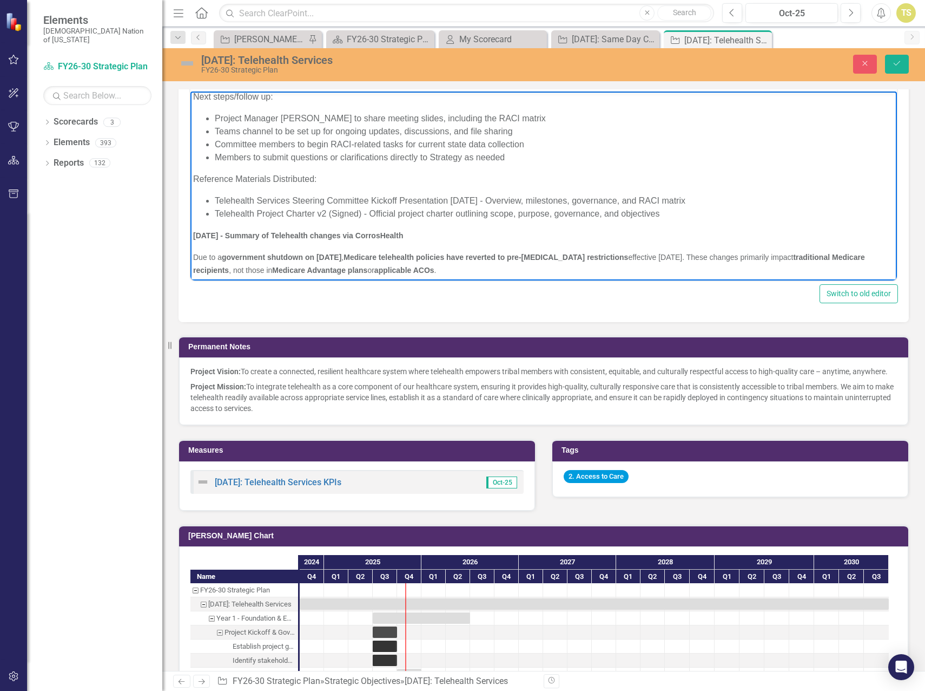
scroll to position [64, 0]
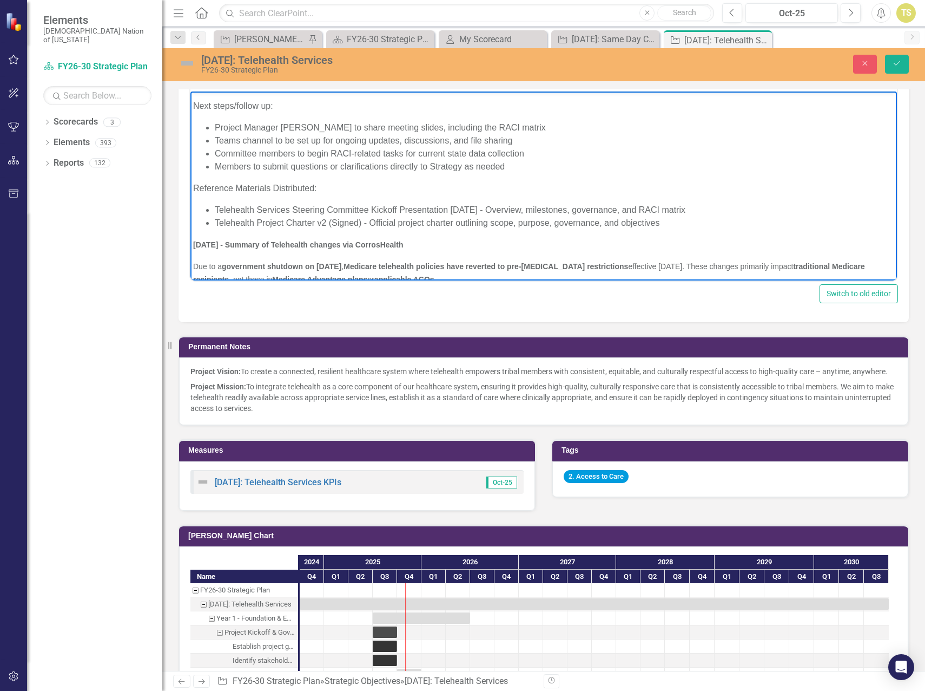
drag, startPoint x: 396, startPoint y: 192, endPoint x: 193, endPoint y: 255, distance: 213.1
click at [193, 255] on body "10/7/25 - Telehealth Services Steering Committee Kick off Strategy held the Tel…" at bounding box center [543, 360] width 707 height 667
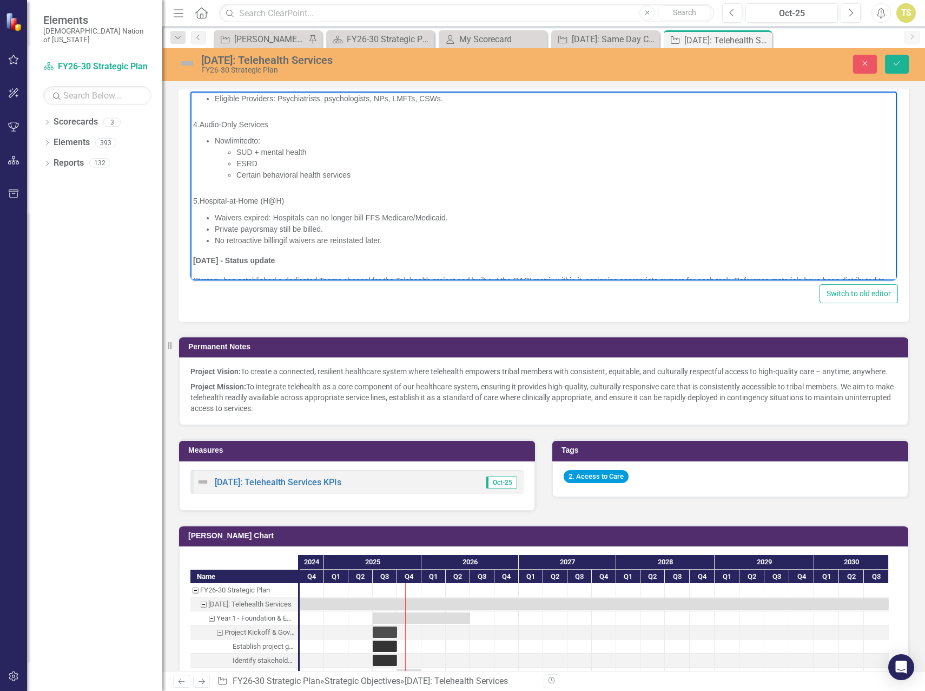
scroll to position [443, 0]
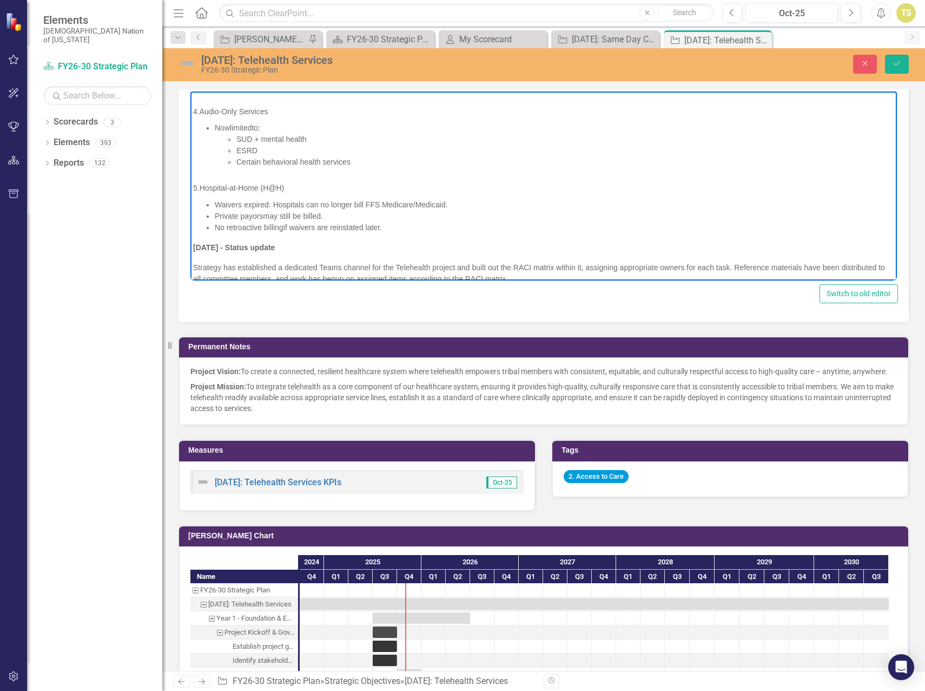
click at [314, 188] on h3 "5. Hospital-at-Home (H@H)" at bounding box center [543, 185] width 701 height 18
click at [897, 62] on icon "Save" at bounding box center [897, 64] width 10 height 8
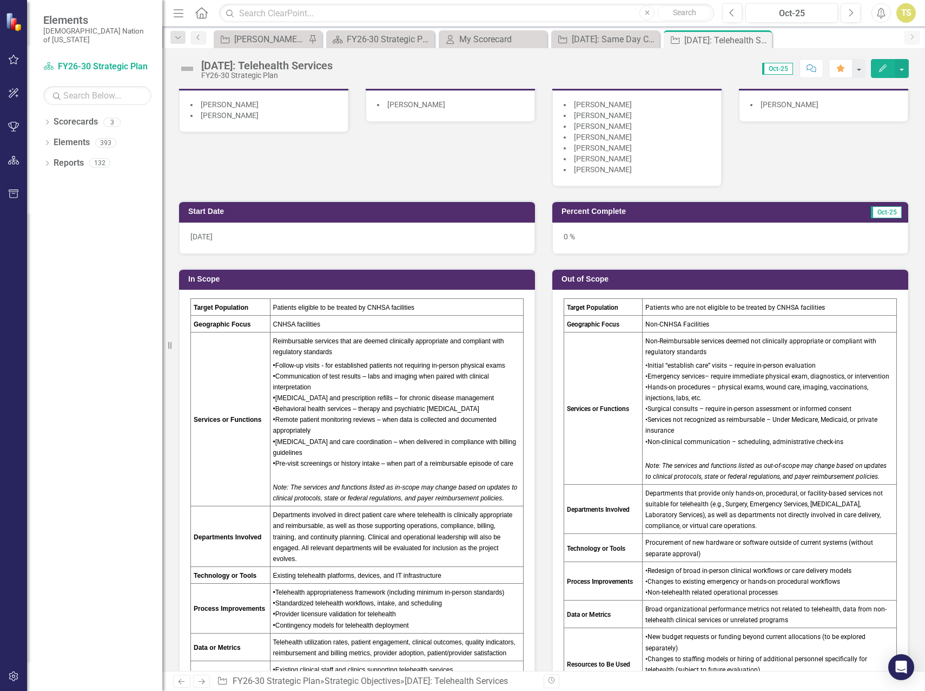
scroll to position [325, 0]
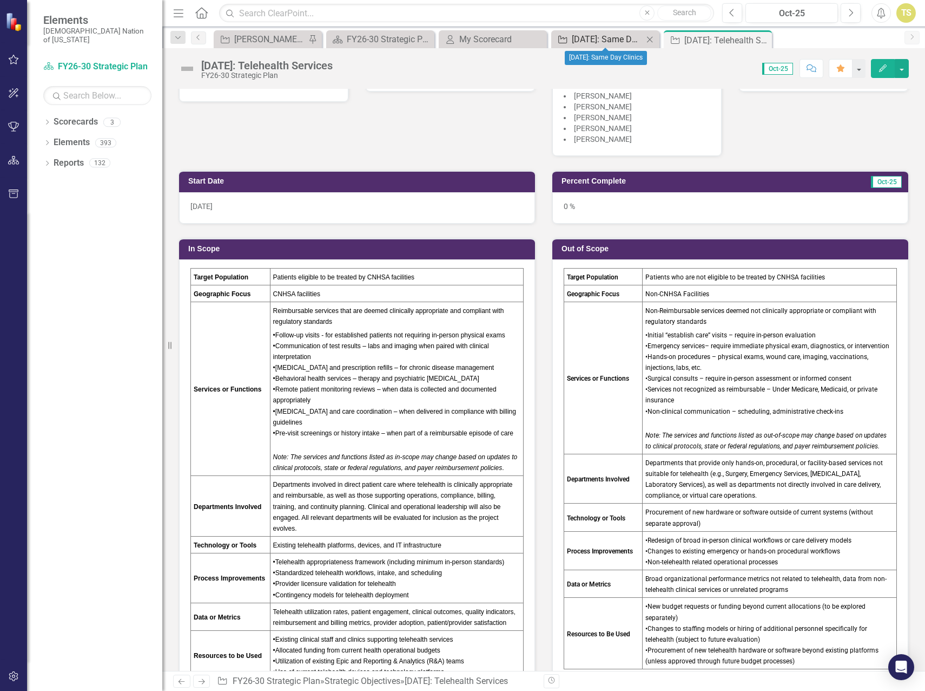
click at [604, 38] on div "[DATE]: Same Day Clinics" at bounding box center [607, 39] width 71 height 14
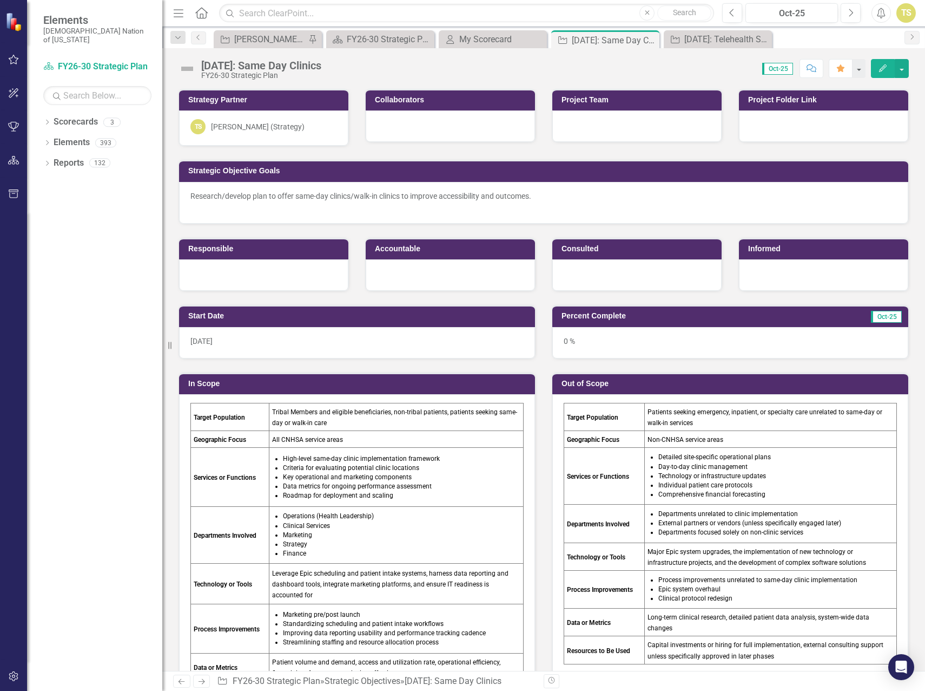
scroll to position [108, 0]
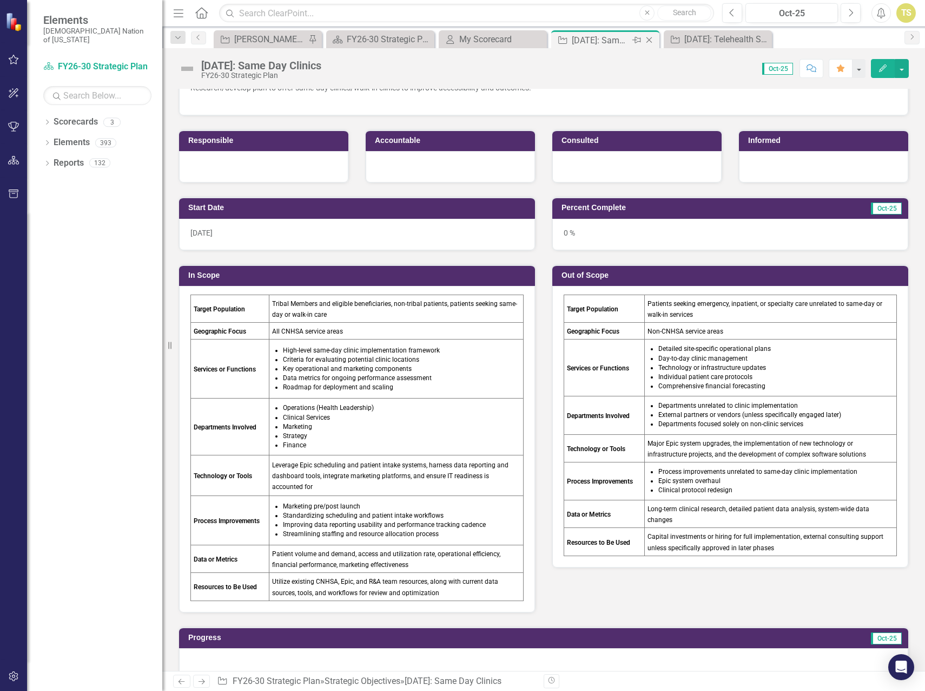
click at [649, 44] on icon "Close" at bounding box center [649, 40] width 11 height 9
